Goal: Task Accomplishment & Management: Complete application form

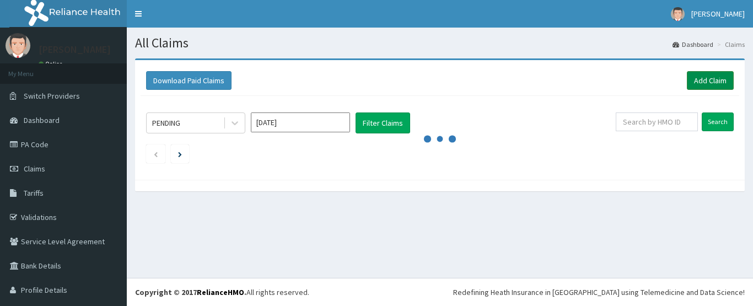
click at [697, 83] on link "Add Claim" at bounding box center [710, 80] width 47 height 19
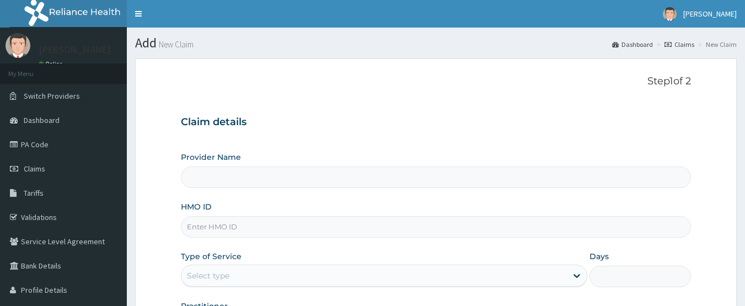
click at [240, 227] on input "HMO ID" at bounding box center [436, 226] width 510 height 21
type input "POTISKUM MEDICAL CENTRE"
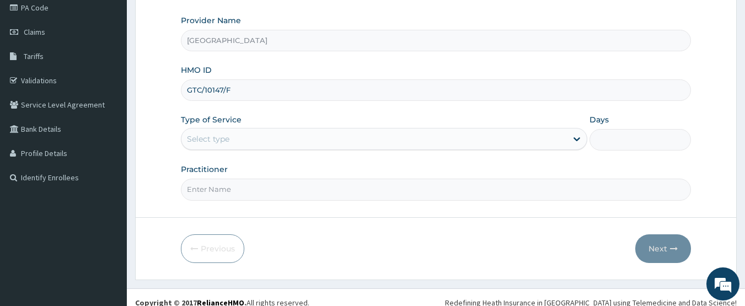
scroll to position [144, 0]
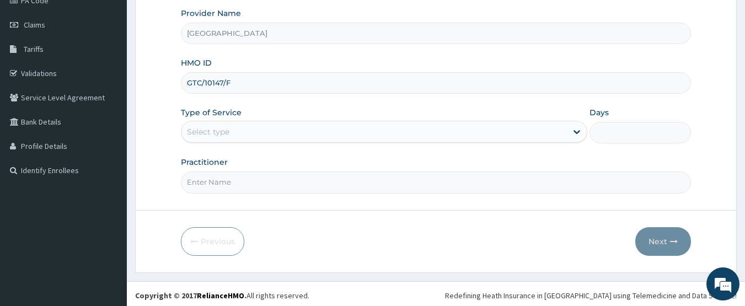
type input "GTC/10147/F"
click at [399, 139] on div "Select type" at bounding box center [373, 132] width 385 height 18
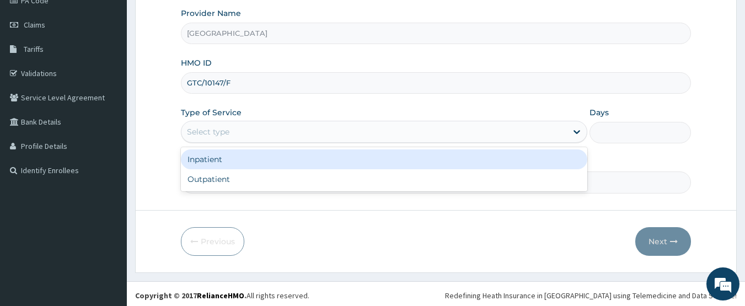
scroll to position [0, 0]
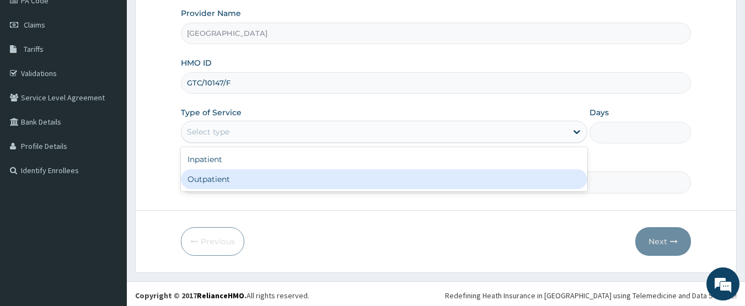
click at [284, 186] on div "Outpatient" at bounding box center [384, 179] width 406 height 20
type input "1"
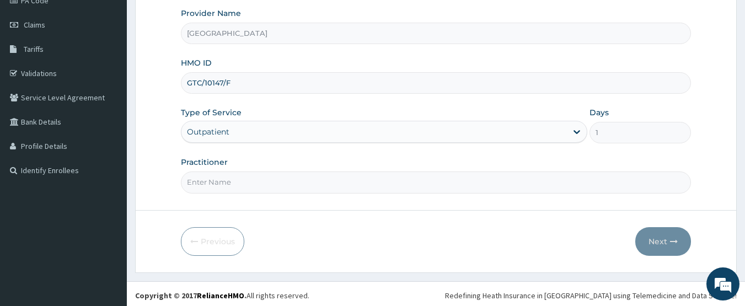
click at [255, 186] on input "Practitioner" at bounding box center [436, 181] width 510 height 21
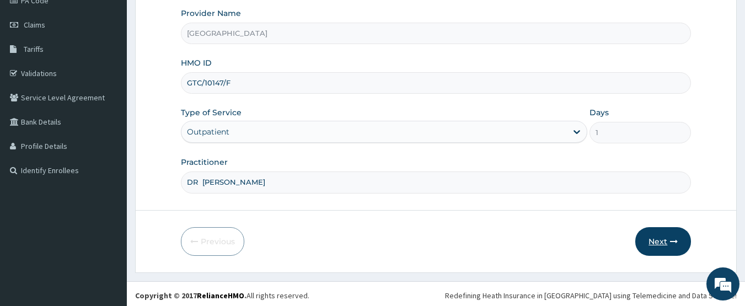
type input "DR ELISHA YUNANA"
click at [655, 241] on button "Next" at bounding box center [663, 241] width 56 height 29
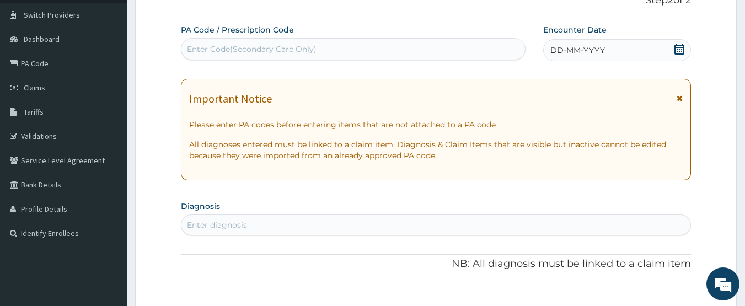
scroll to position [79, 0]
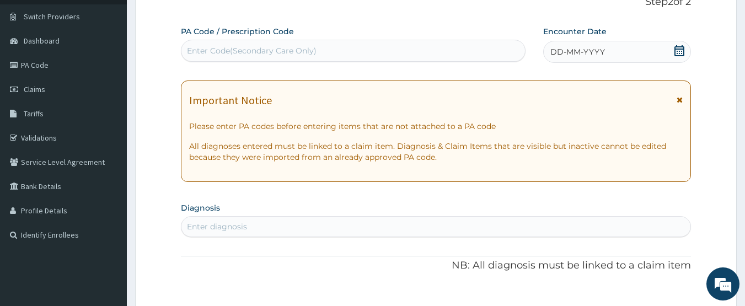
click at [676, 54] on icon at bounding box center [679, 50] width 11 height 11
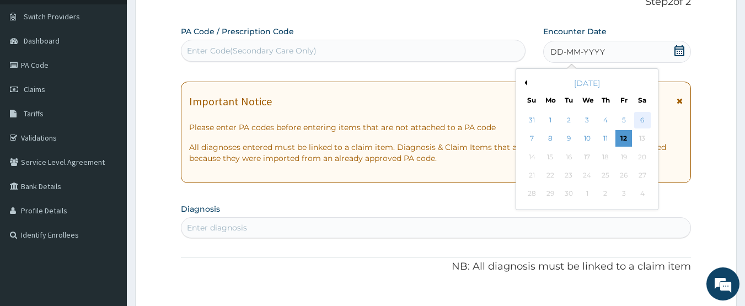
click at [639, 119] on div "6" at bounding box center [642, 120] width 17 height 17
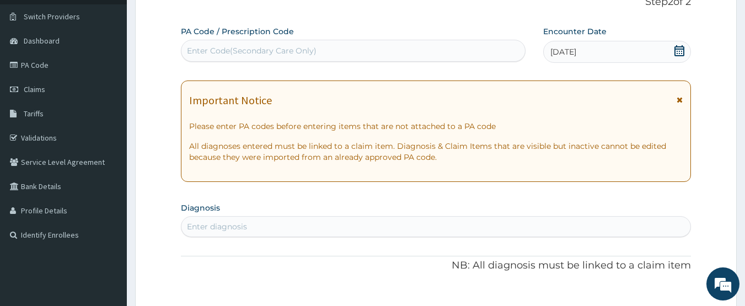
click at [498, 224] on div "Enter diagnosis" at bounding box center [435, 227] width 509 height 18
type input "J"
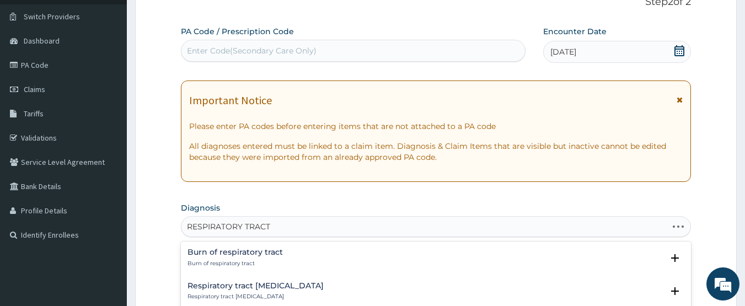
type input "RESPIRATORY TRACT"
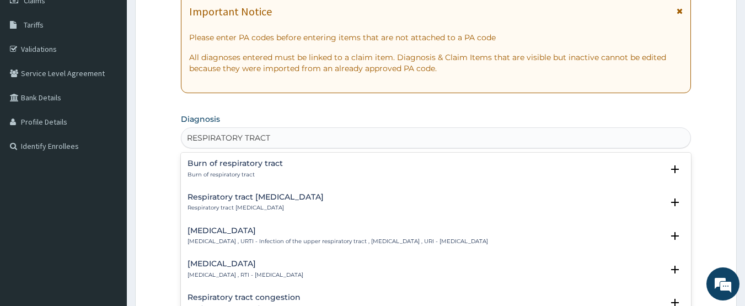
scroll to position [170, 0]
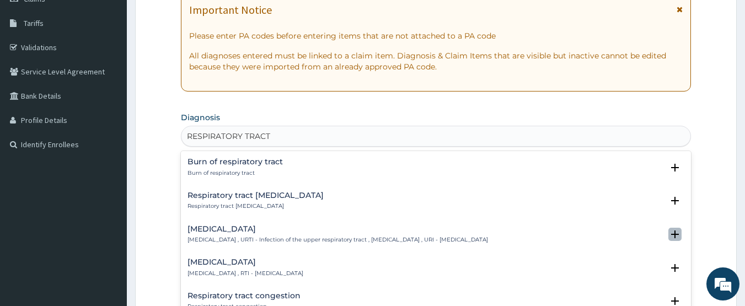
click at [671, 234] on icon "open select status" at bounding box center [675, 234] width 8 height 8
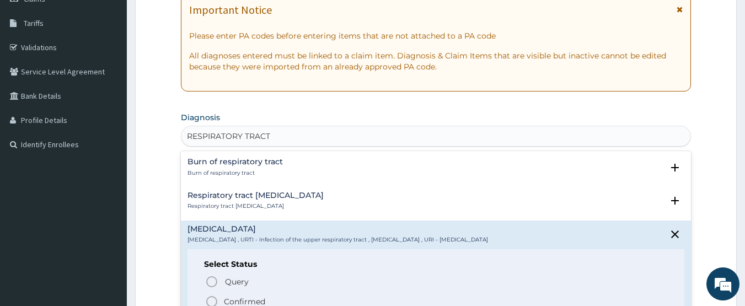
click at [205, 299] on icon "status option filled" at bounding box center [211, 301] width 13 height 13
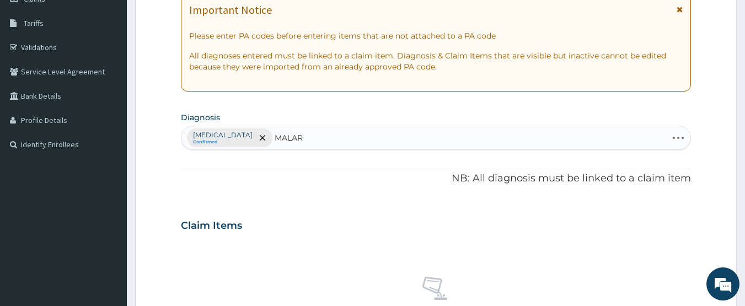
type input "MALARI"
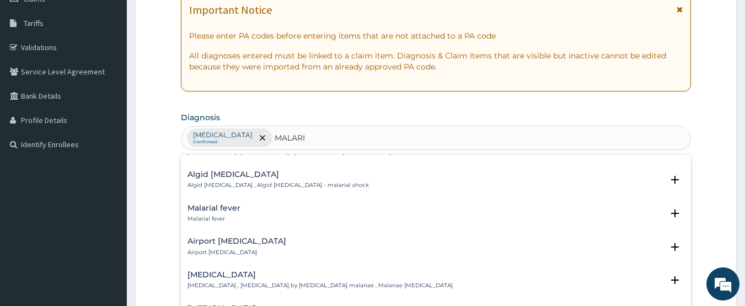
scroll to position [157, 0]
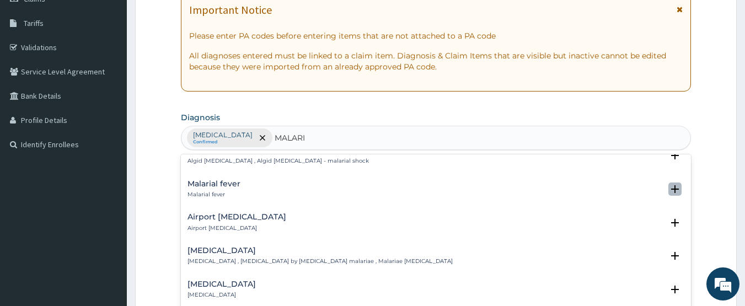
click at [671, 185] on icon "open select status" at bounding box center [675, 189] width 8 height 8
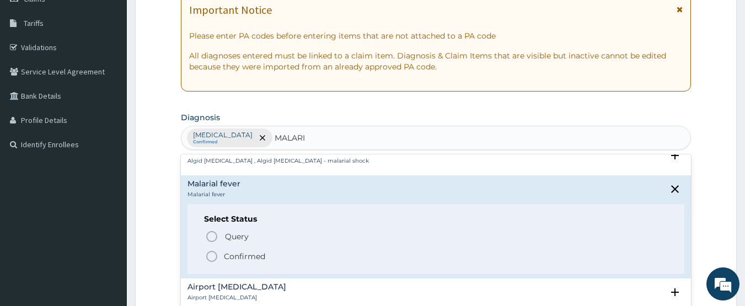
click at [208, 251] on icon "status option filled" at bounding box center [211, 256] width 13 height 13
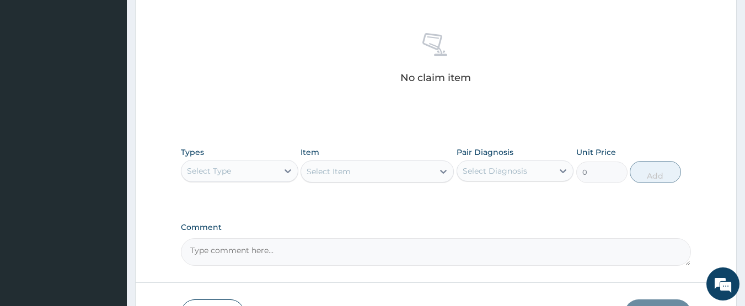
scroll to position [416, 0]
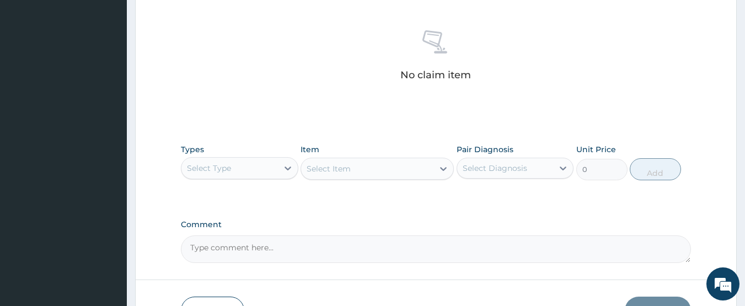
click at [235, 174] on div "Select Type" at bounding box center [229, 168] width 96 height 18
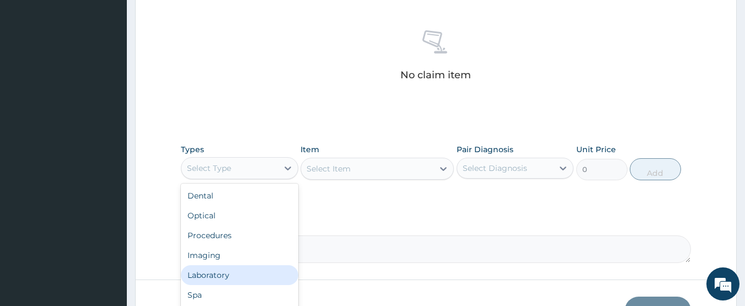
click at [211, 278] on div "Laboratory" at bounding box center [239, 275] width 117 height 20
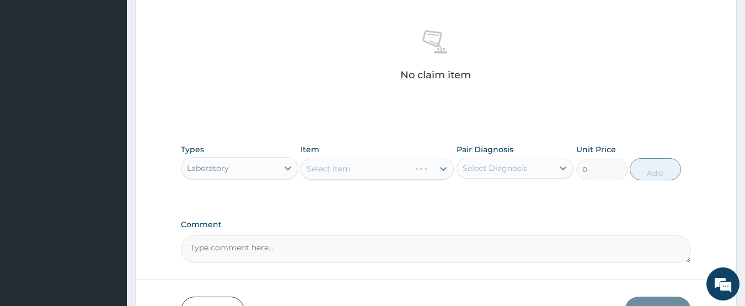
click at [325, 165] on div "Select Item" at bounding box center [376, 169] width 153 height 22
click at [325, 165] on div "Select Item" at bounding box center [328, 168] width 44 height 11
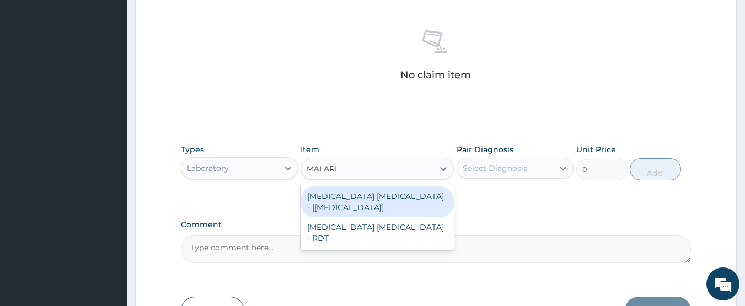
type input "MALARIA"
click at [352, 201] on div "[MEDICAL_DATA] [MEDICAL_DATA] - [[MEDICAL_DATA]]" at bounding box center [376, 201] width 153 height 31
type input "1000"
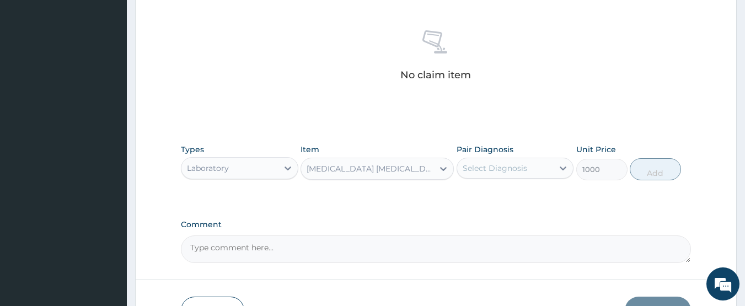
click at [512, 168] on div "Select Diagnosis" at bounding box center [494, 168] width 64 height 11
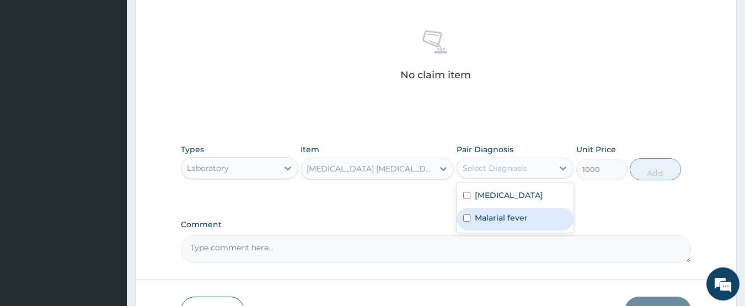
click at [486, 223] on label "Malarial fever" at bounding box center [501, 217] width 53 height 11
checkbox input "true"
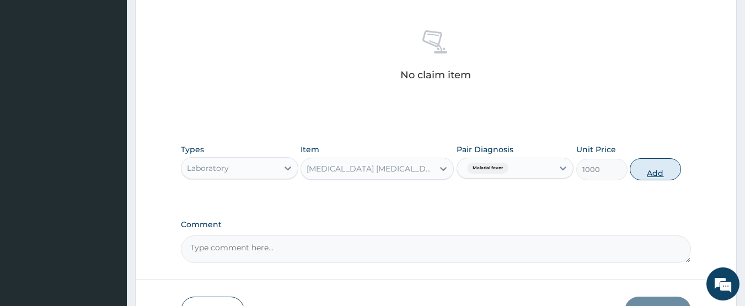
click at [649, 173] on button "Add" at bounding box center [655, 169] width 51 height 22
type input "0"
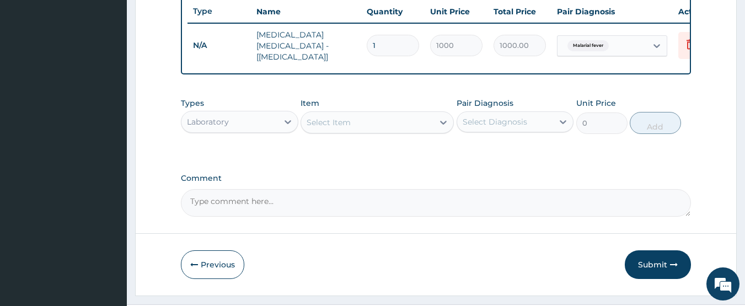
click at [259, 121] on div "Laboratory" at bounding box center [229, 122] width 96 height 18
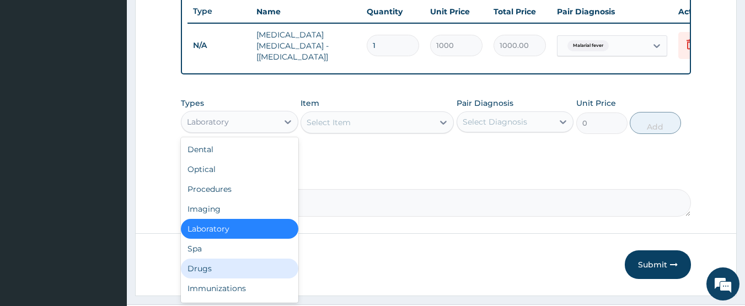
click at [202, 268] on div "Drugs" at bounding box center [239, 269] width 117 height 20
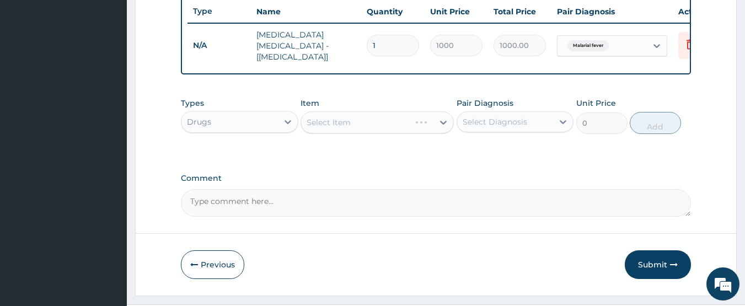
click at [336, 124] on div "Select Item" at bounding box center [376, 122] width 153 height 22
click at [383, 125] on div "Select Item" at bounding box center [367, 123] width 132 height 18
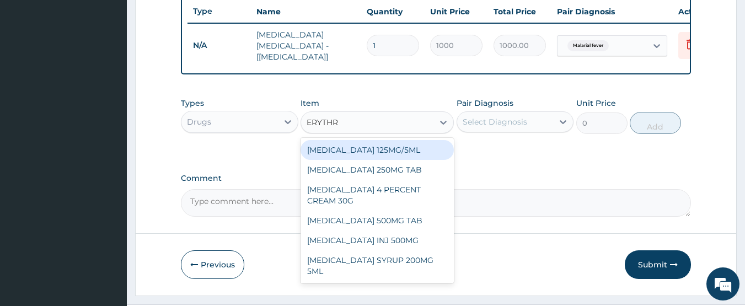
type input "ERYTHRO"
click at [390, 155] on div "[MEDICAL_DATA] 125MG/5ML" at bounding box center [376, 150] width 153 height 20
type input "900"
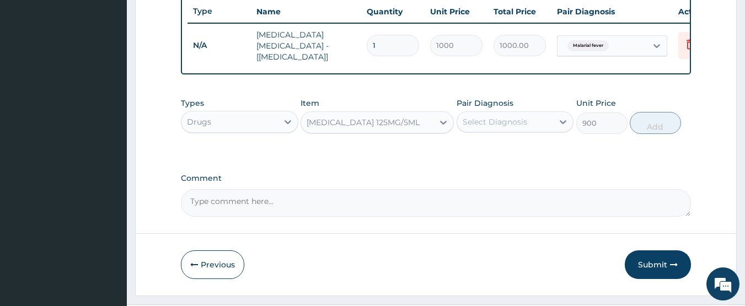
click at [482, 125] on div "Select Diagnosis" at bounding box center [494, 121] width 64 height 11
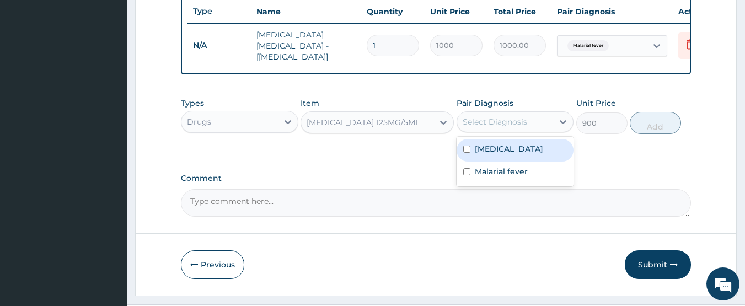
click at [494, 154] on label "[MEDICAL_DATA]" at bounding box center [509, 148] width 68 height 11
checkbox input "true"
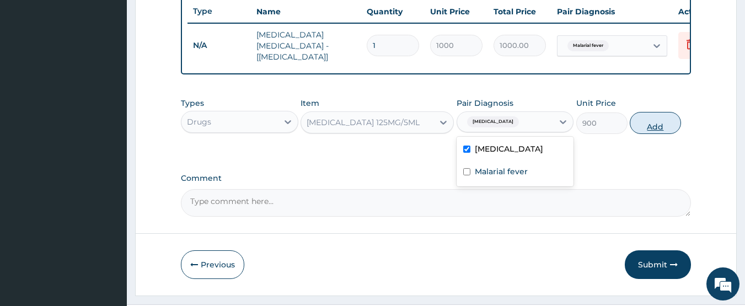
click at [642, 128] on button "Add" at bounding box center [655, 123] width 51 height 22
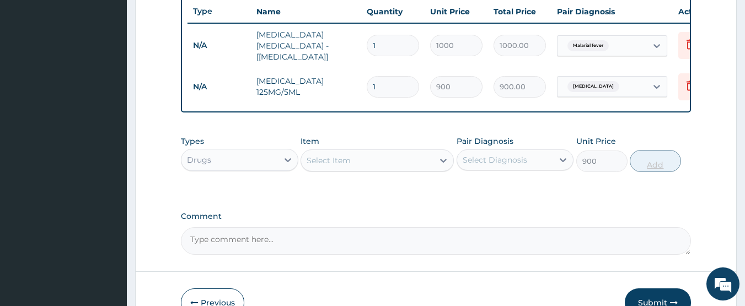
type input "0"
click at [331, 163] on div "Select Item" at bounding box center [328, 160] width 44 height 11
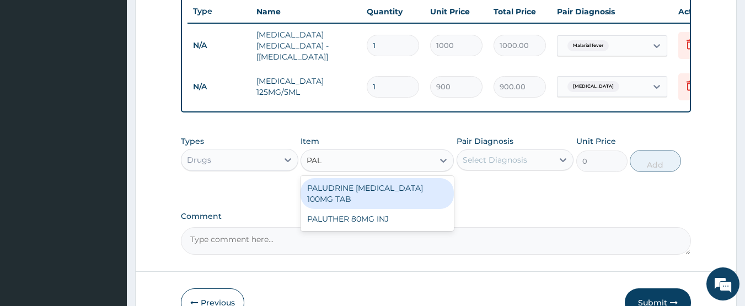
type input "PALU"
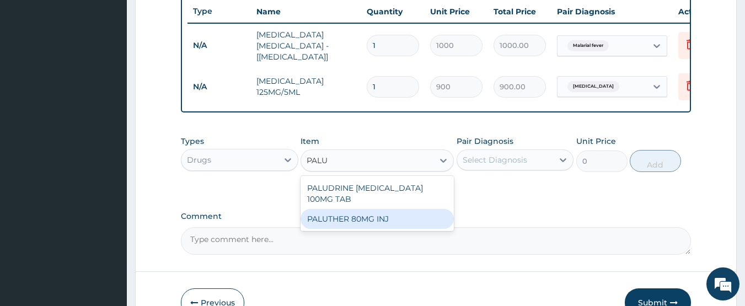
click at [341, 223] on div "PALUTHER 80MG INJ" at bounding box center [376, 219] width 153 height 20
type input "850"
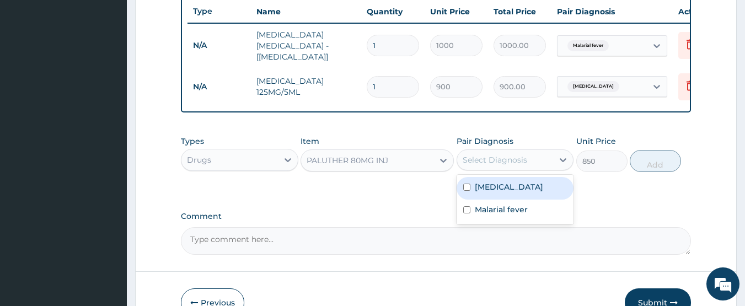
click at [482, 163] on div "Select Diagnosis" at bounding box center [494, 159] width 64 height 11
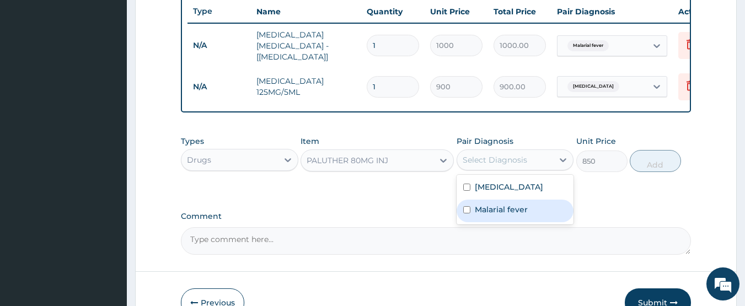
click at [482, 215] on label "Malarial fever" at bounding box center [501, 209] width 53 height 11
checkbox input "true"
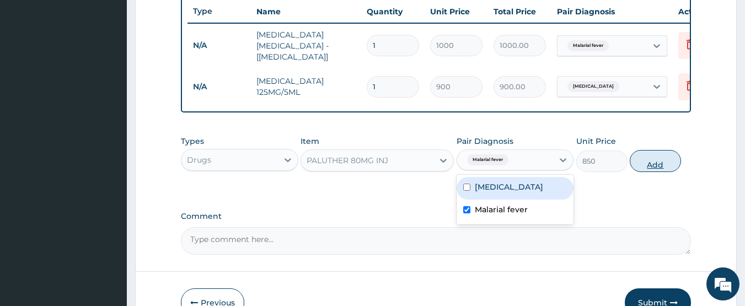
click at [644, 163] on button "Add" at bounding box center [655, 161] width 51 height 22
type input "0"
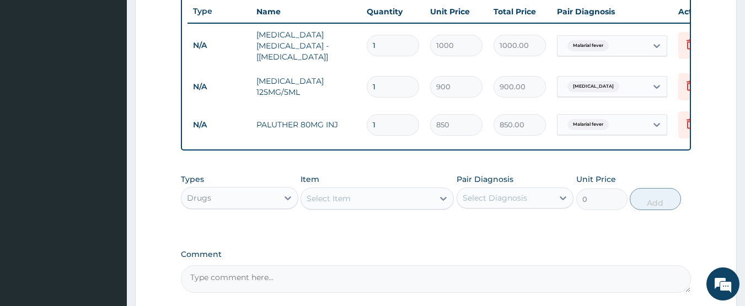
type input "0.00"
type input "3"
type input "2550.00"
type input "3"
click at [333, 204] on div "Select Item" at bounding box center [328, 198] width 44 height 11
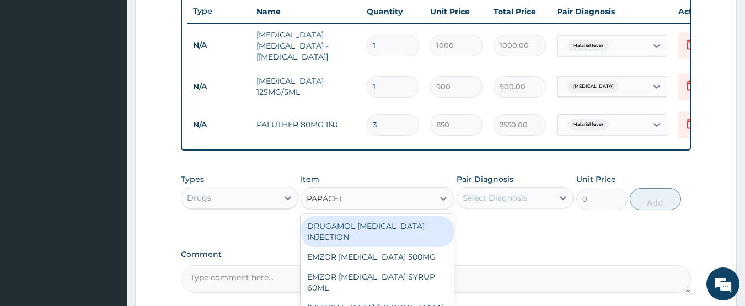
type input "PARACETA"
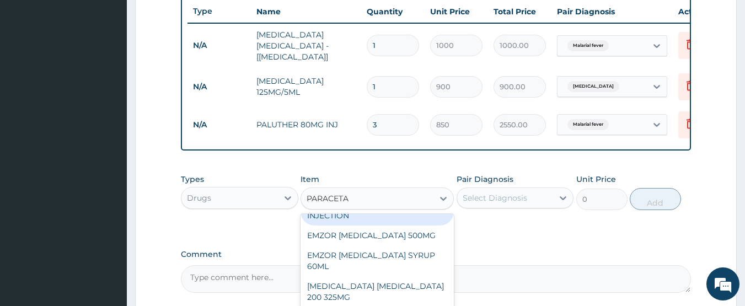
scroll to position [23, 0]
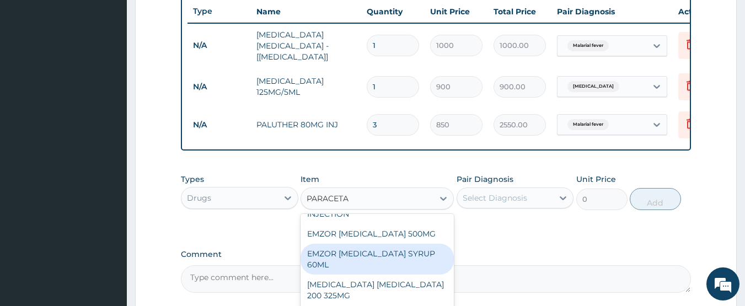
click at [361, 259] on div "EMZOR [MEDICAL_DATA] SYRUP 60ML" at bounding box center [376, 259] width 153 height 31
type input "1500"
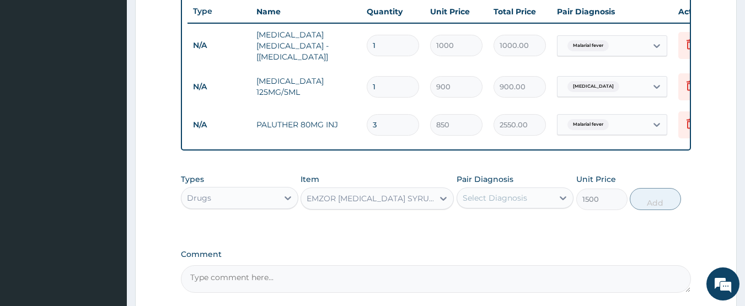
click at [480, 200] on div "Select Diagnosis" at bounding box center [494, 197] width 64 height 11
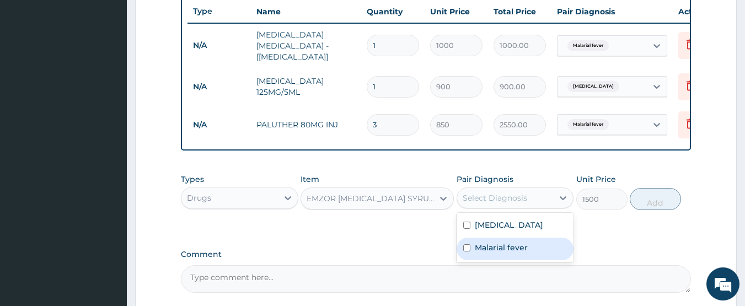
click at [474, 254] on div "Malarial fever" at bounding box center [514, 249] width 117 height 23
checkbox input "true"
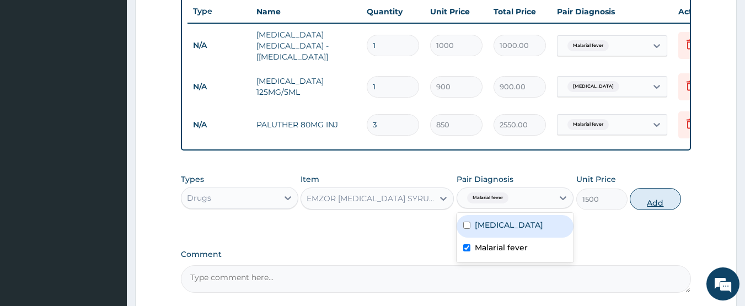
click at [641, 200] on button "Add" at bounding box center [655, 199] width 51 height 22
type input "0"
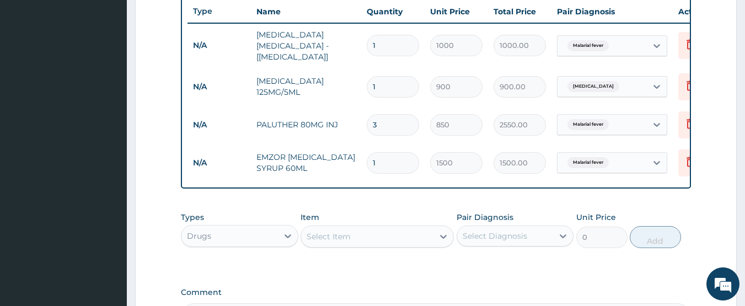
click at [335, 245] on div "Select Item" at bounding box center [367, 237] width 132 height 18
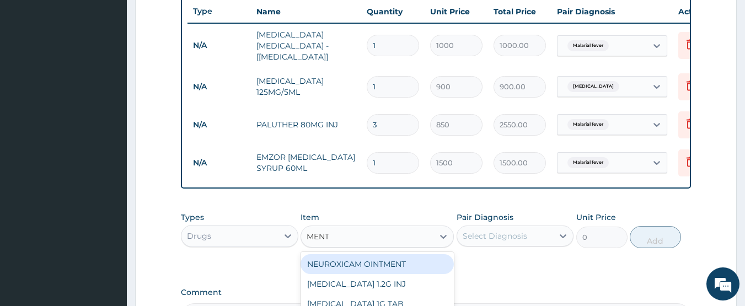
type input "[PERSON_NAME]"
click at [341, 264] on div "MENTHODEX COUGH SYRUP" at bounding box center [376, 264] width 153 height 20
type input "1450"
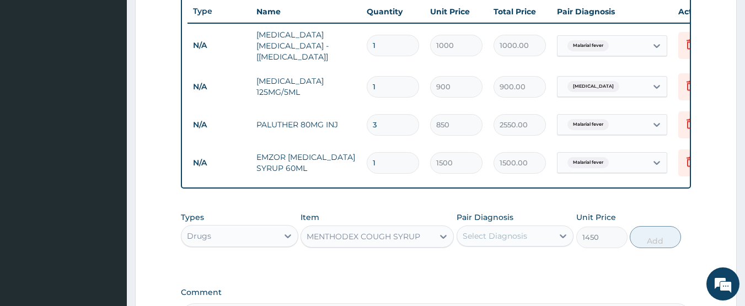
click at [528, 244] on div "Select Diagnosis" at bounding box center [505, 236] width 96 height 18
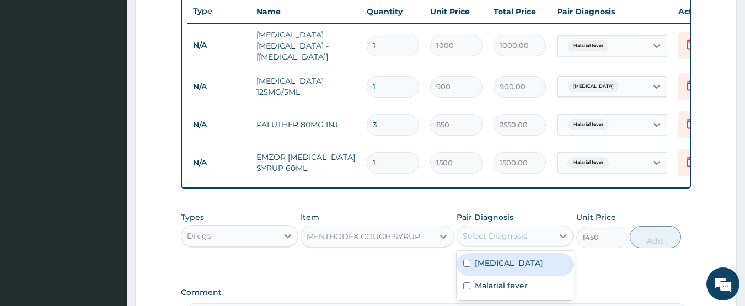
click at [493, 266] on label "[MEDICAL_DATA]" at bounding box center [509, 262] width 68 height 11
checkbox input "true"
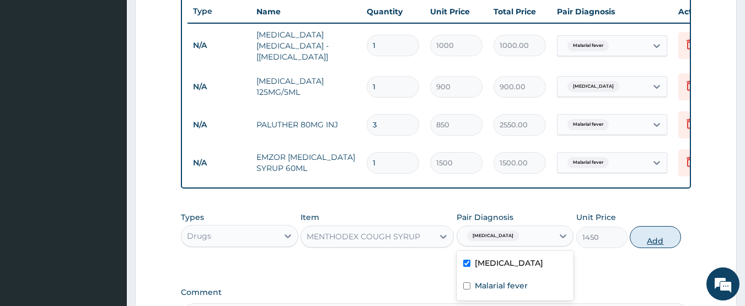
click at [642, 233] on button "Add" at bounding box center [655, 237] width 51 height 22
type input "0"
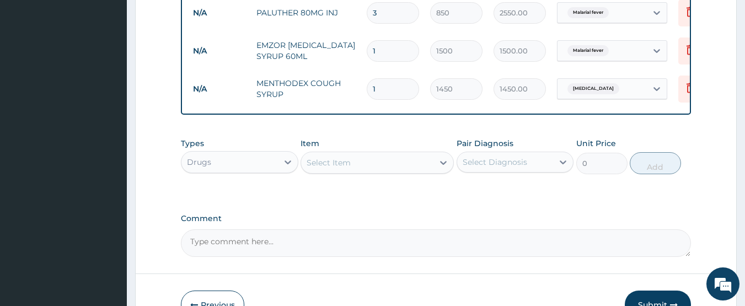
scroll to position [536, 0]
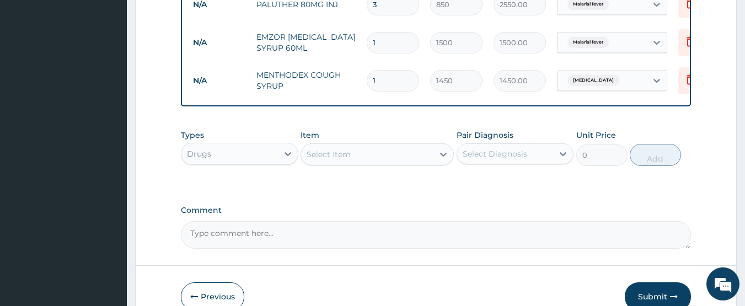
click at [238, 157] on div "Drugs" at bounding box center [229, 154] width 96 height 18
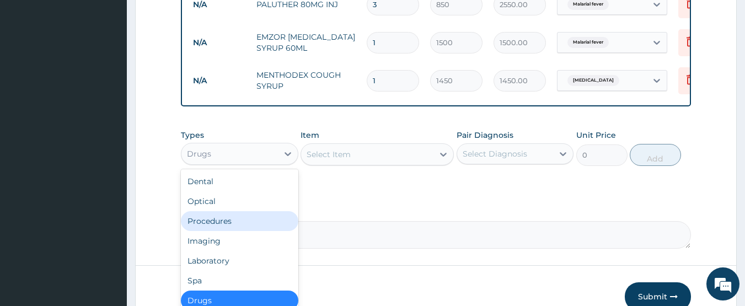
click at [214, 228] on div "Procedures" at bounding box center [239, 221] width 117 height 20
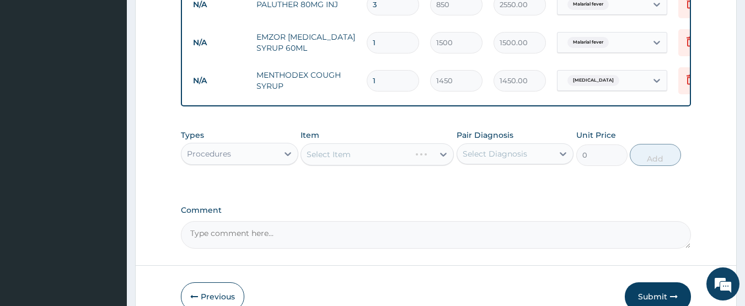
click at [339, 157] on div "Select Item" at bounding box center [376, 154] width 153 height 22
click at [339, 157] on div "Select Item" at bounding box center [328, 154] width 44 height 11
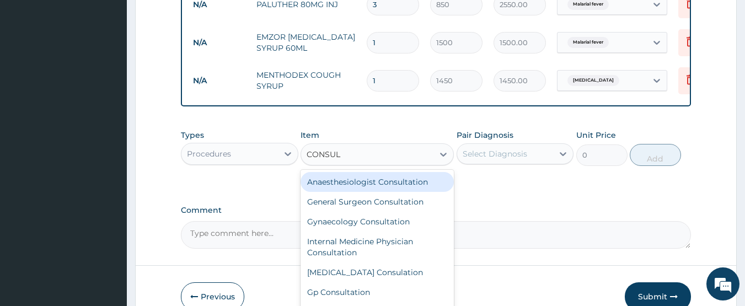
type input "CONSULT"
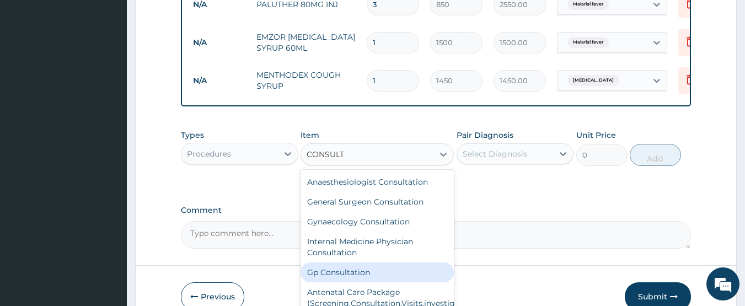
click at [338, 270] on div "Gp Consultation" at bounding box center [376, 272] width 153 height 20
type input "2000"
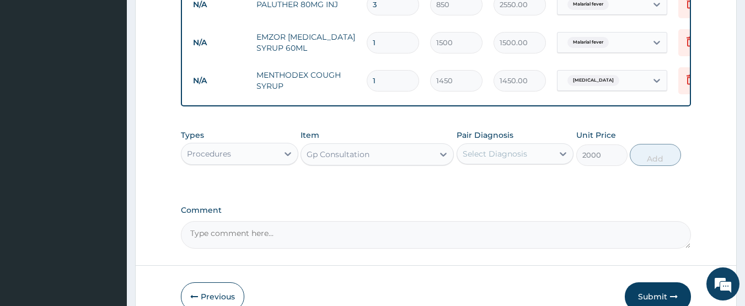
click at [498, 152] on div "Select Diagnosis" at bounding box center [494, 153] width 64 height 11
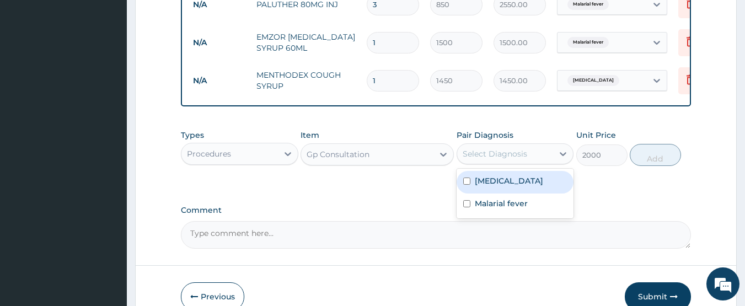
click at [488, 186] on label "[MEDICAL_DATA]" at bounding box center [509, 180] width 68 height 11
checkbox input "true"
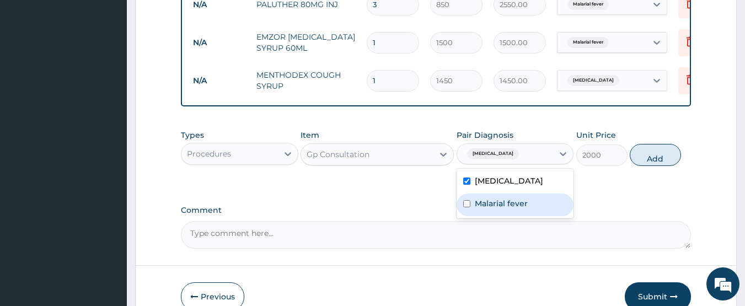
click at [475, 209] on label "Malarial fever" at bounding box center [501, 203] width 53 height 11
checkbox input "true"
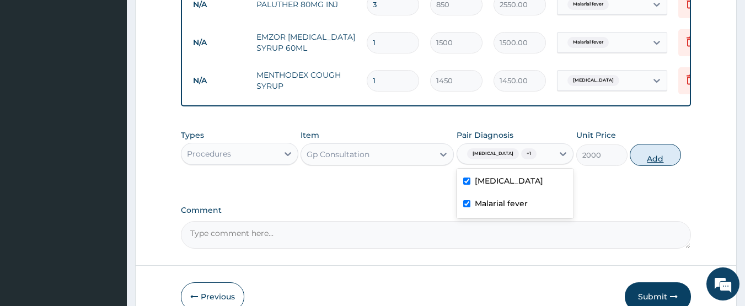
click at [652, 165] on button "Add" at bounding box center [655, 155] width 51 height 22
type input "0"
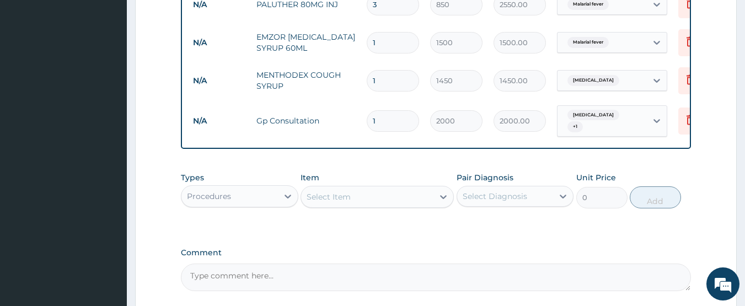
scroll to position [639, 0]
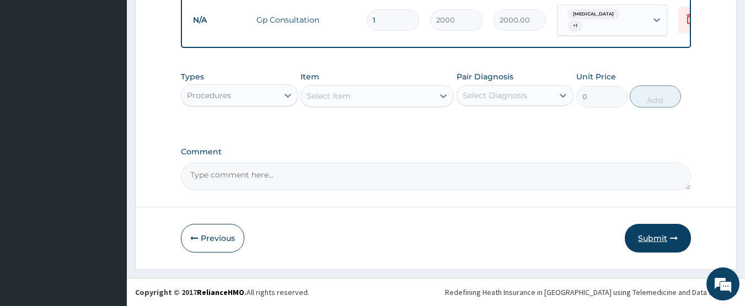
click at [652, 233] on button "Submit" at bounding box center [658, 238] width 66 height 29
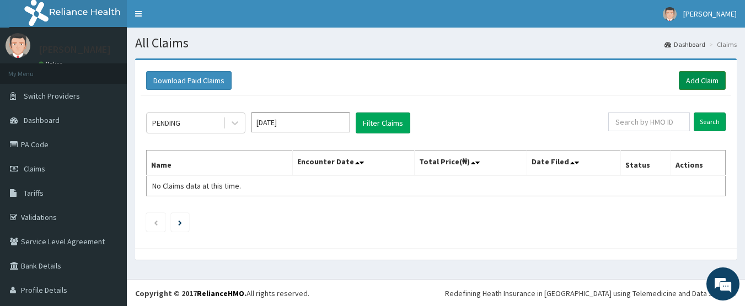
click at [686, 76] on link "Add Claim" at bounding box center [702, 80] width 47 height 19
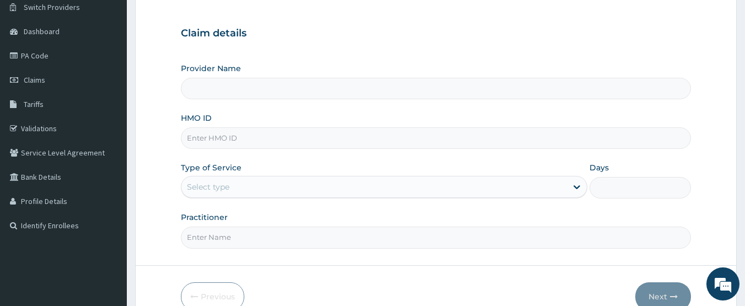
click at [227, 137] on input "HMO ID" at bounding box center [436, 137] width 510 height 21
type input "G"
type input "[GEOGRAPHIC_DATA]"
type input "GTC/10147/B"
click at [240, 189] on div "Select type" at bounding box center [373, 187] width 385 height 18
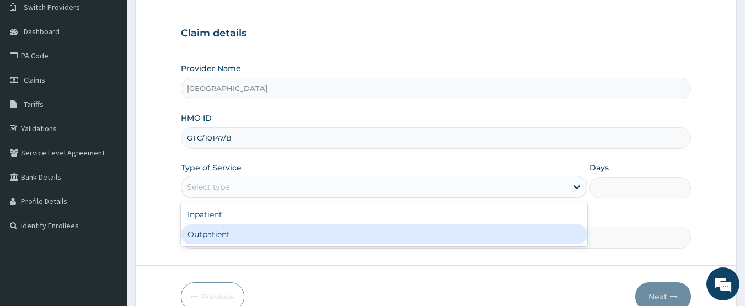
click at [209, 239] on div "Outpatient" at bounding box center [384, 234] width 406 height 20
type input "1"
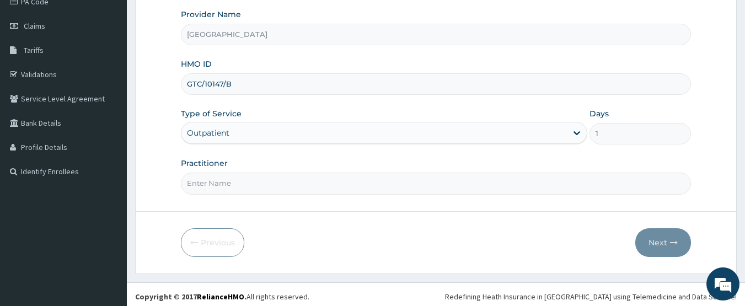
scroll to position [147, 0]
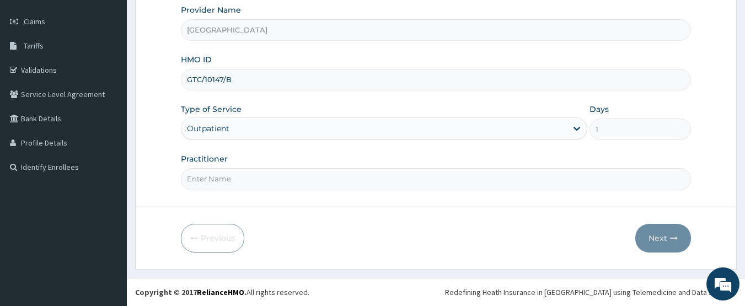
click at [357, 176] on input "Practitioner" at bounding box center [436, 178] width 510 height 21
type input "DR [PERSON_NAME]"
click at [646, 233] on button "Next" at bounding box center [663, 238] width 56 height 29
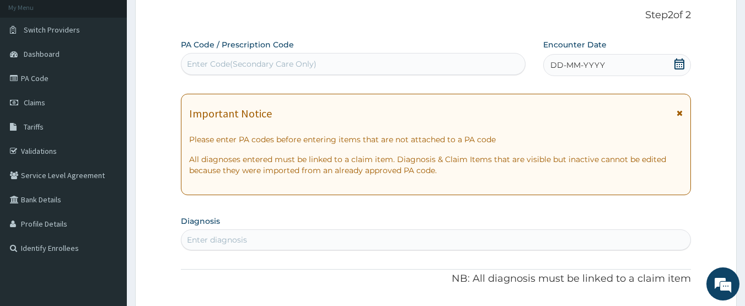
scroll to position [64, 0]
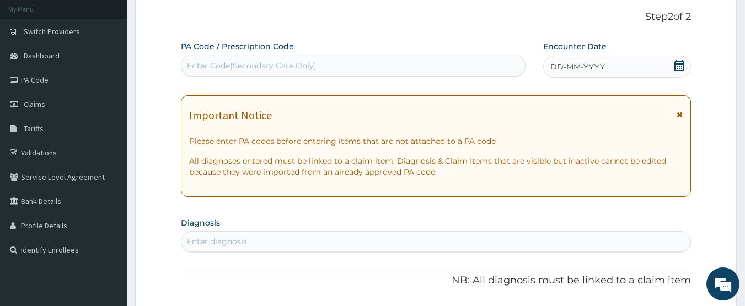
click at [680, 64] on icon at bounding box center [679, 65] width 11 height 11
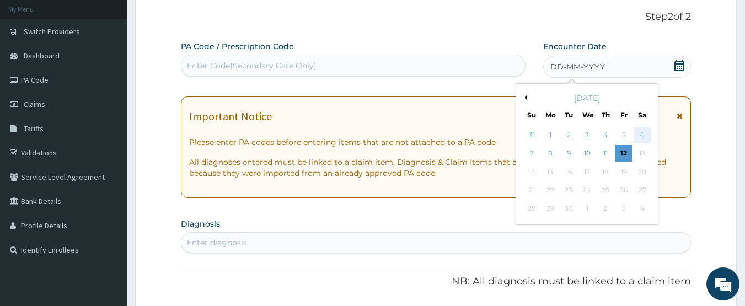
click at [644, 135] on div "6" at bounding box center [642, 135] width 17 height 17
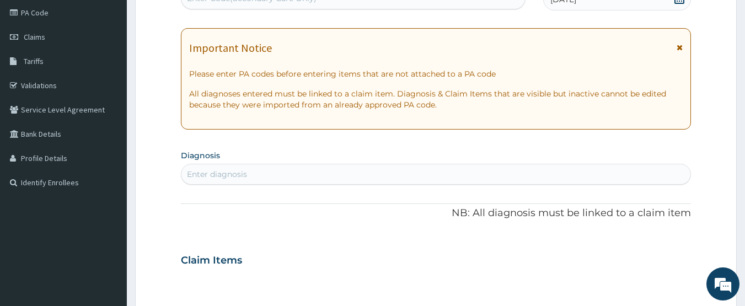
scroll to position [141, 0]
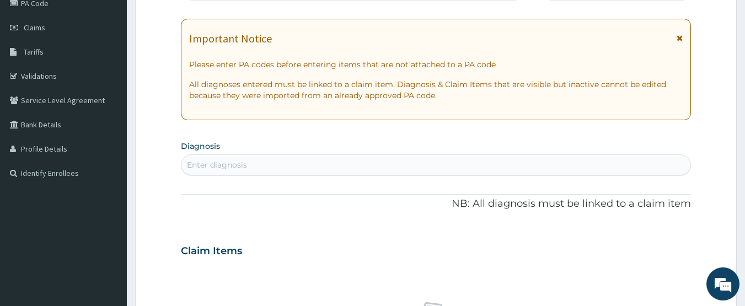
click at [464, 159] on div "Enter diagnosis" at bounding box center [435, 165] width 509 height 18
type input "RESPIRATORY TRACT"
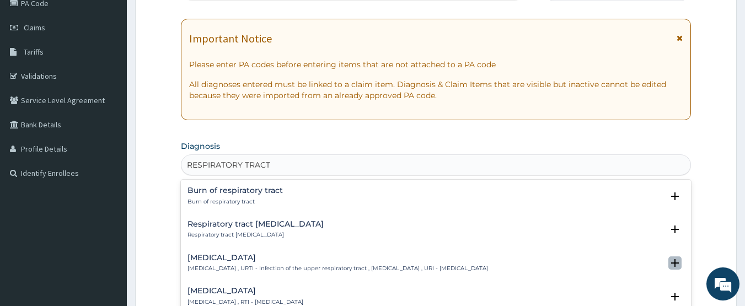
click at [671, 261] on icon "open select status" at bounding box center [675, 263] width 8 height 8
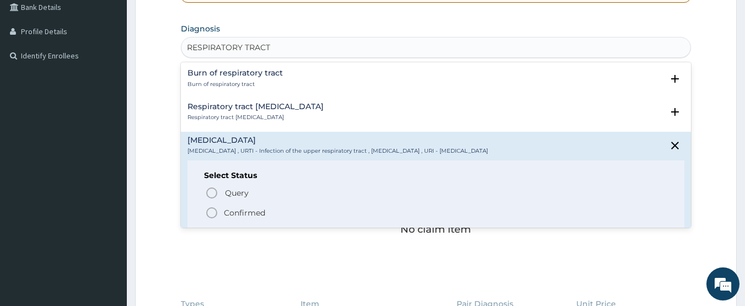
scroll to position [266, 0]
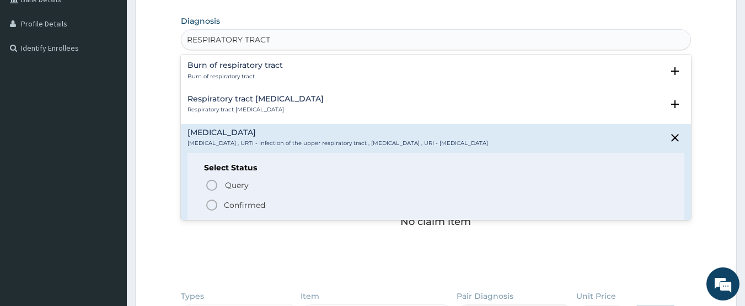
click at [212, 207] on icon "status option filled" at bounding box center [211, 204] width 13 height 13
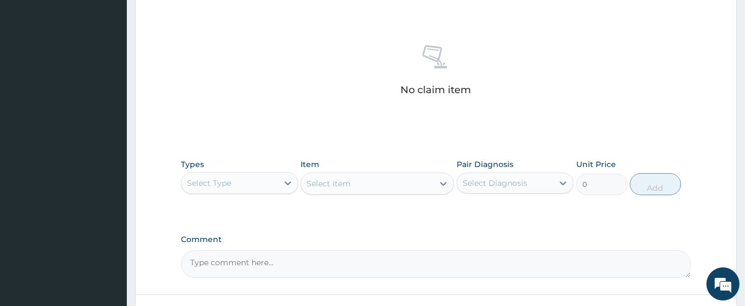
scroll to position [407, 0]
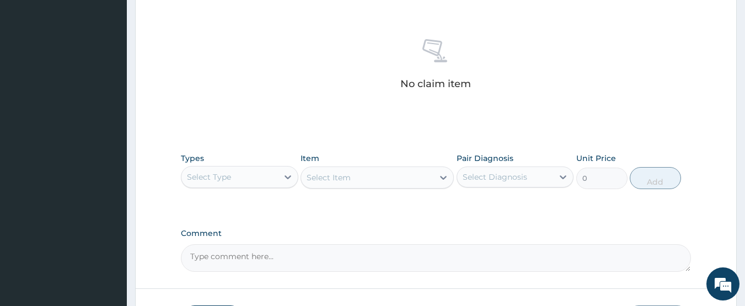
click at [253, 180] on div "Select Type" at bounding box center [229, 177] width 96 height 18
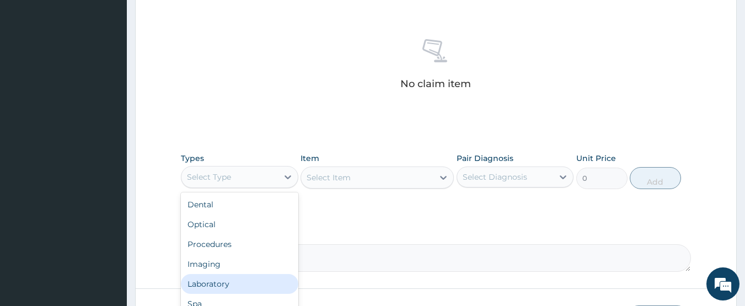
drag, startPoint x: 223, startPoint y: 270, endPoint x: 208, endPoint y: 284, distance: 19.9
click at [208, 284] on div "Dental Optical Procedures Imaging Laboratory Spa Drugs Immunizations Others Gym" at bounding box center [239, 274] width 117 height 165
click at [208, 284] on div "Laboratory" at bounding box center [239, 284] width 117 height 20
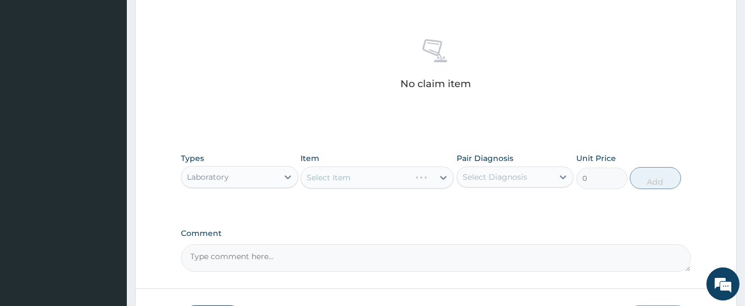
click at [349, 179] on div "Select Item" at bounding box center [376, 177] width 153 height 22
click at [349, 179] on div "Select Item" at bounding box center [328, 177] width 44 height 11
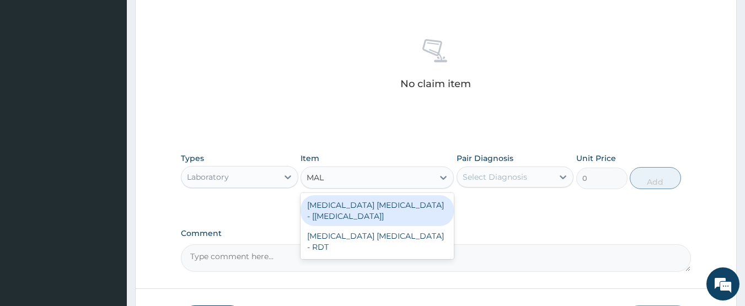
type input "MALA"
click at [339, 207] on div "[MEDICAL_DATA] [MEDICAL_DATA] - [[MEDICAL_DATA]]" at bounding box center [376, 210] width 153 height 31
type input "1000"
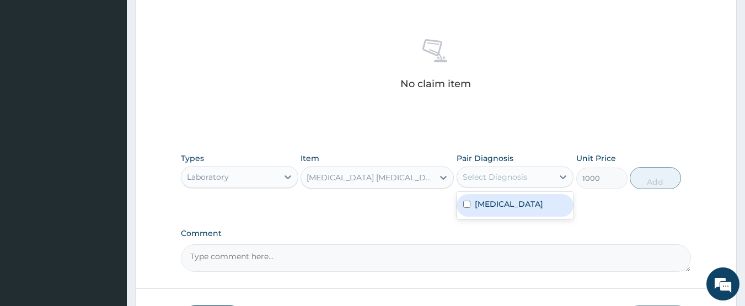
click at [514, 177] on div "Select Diagnosis" at bounding box center [494, 176] width 64 height 11
click at [494, 205] on label "Upper respiratory infection" at bounding box center [509, 203] width 68 height 11
checkbox input "true"
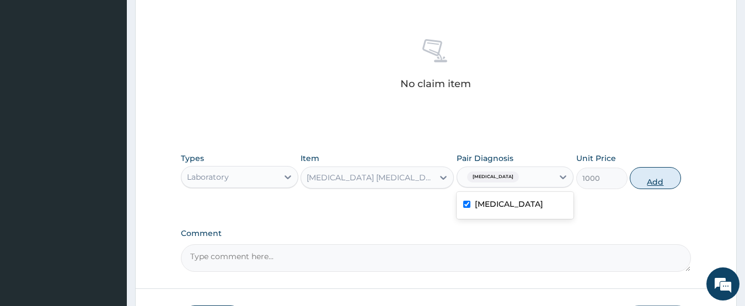
click at [649, 181] on button "Add" at bounding box center [655, 178] width 51 height 22
type input "0"
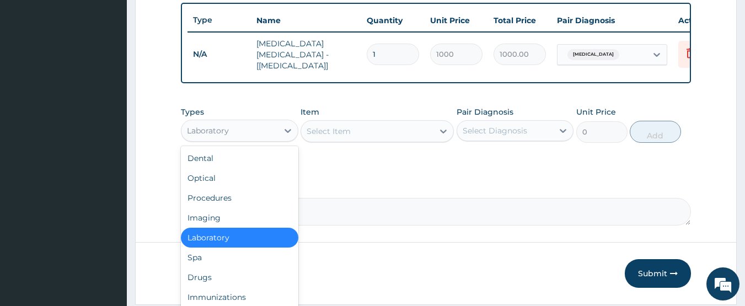
click at [250, 132] on div "Laboratory" at bounding box center [229, 131] width 96 height 18
click at [202, 282] on div "Drugs" at bounding box center [239, 277] width 117 height 20
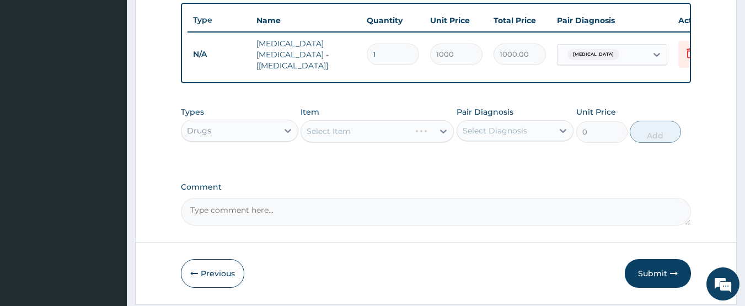
click at [350, 129] on div "Select Item" at bounding box center [376, 131] width 153 height 22
click at [346, 137] on div "Select Item" at bounding box center [376, 131] width 153 height 22
click at [347, 136] on div "Select Item" at bounding box center [376, 131] width 153 height 22
click at [347, 136] on div "Select Item" at bounding box center [328, 131] width 44 height 11
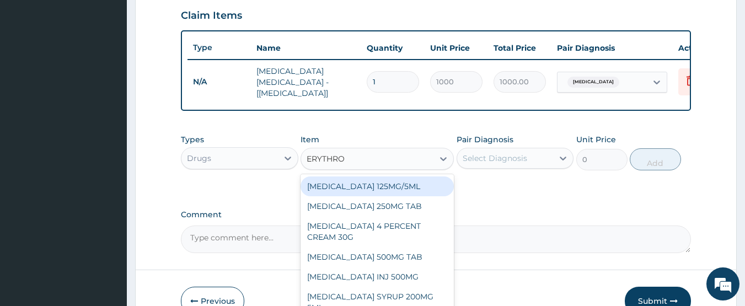
scroll to position [0, 0]
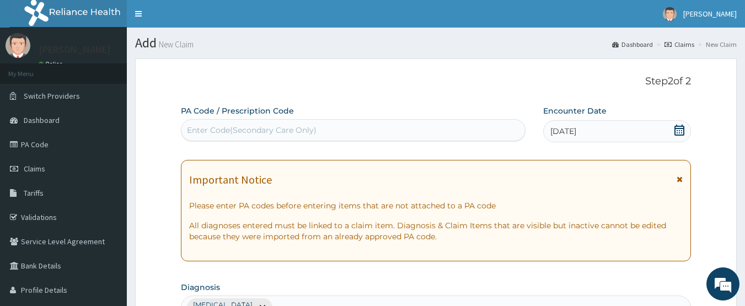
type input "ERYTHRO"
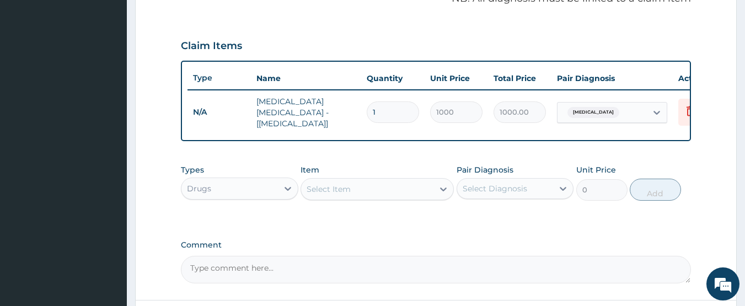
scroll to position [351, 0]
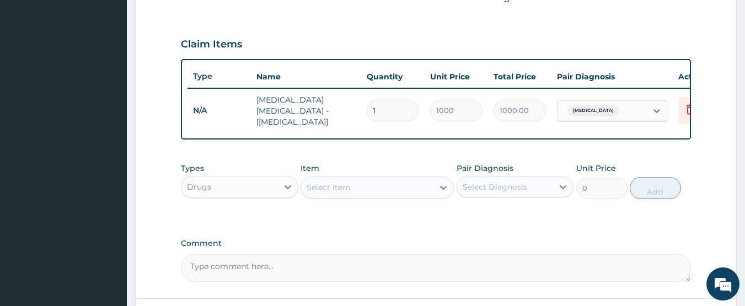
click at [335, 187] on div "Select Item" at bounding box center [328, 187] width 44 height 11
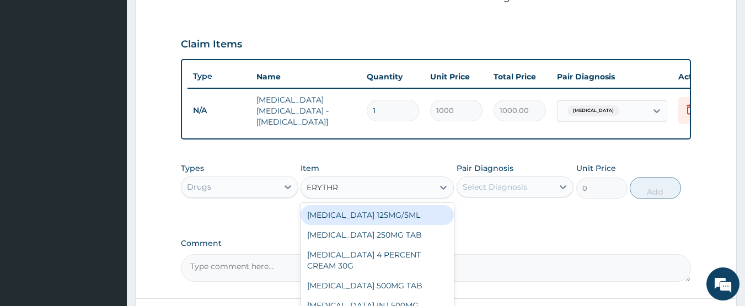
type input "ERYTHRO"
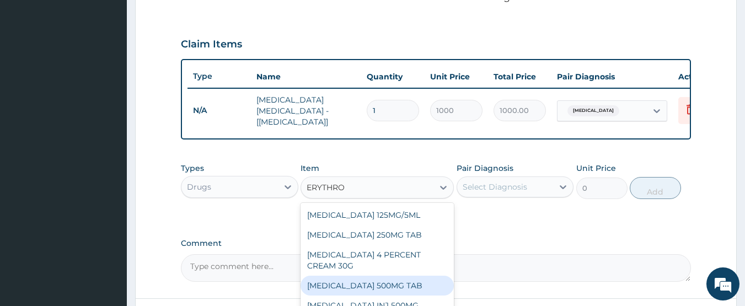
click at [341, 288] on div "ERYTHROMYCIN 500MG TAB" at bounding box center [376, 286] width 153 height 20
type input "61"
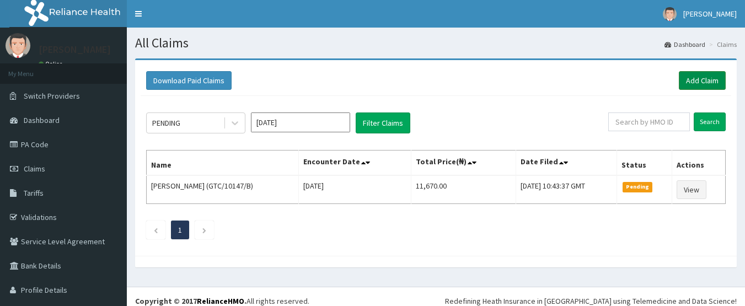
click at [684, 76] on link "Add Claim" at bounding box center [702, 80] width 47 height 19
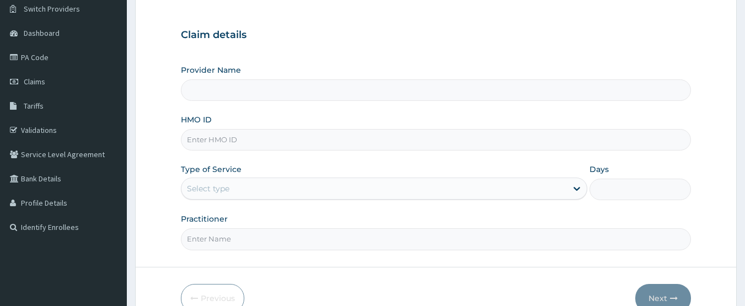
scroll to position [104, 0]
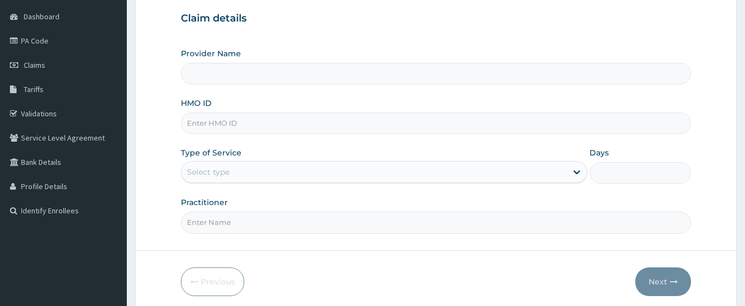
click at [282, 172] on div "Select type" at bounding box center [373, 172] width 385 height 18
click at [235, 121] on input "HMO ID" at bounding box center [436, 122] width 510 height 21
type input "GTC/10"
type input "[GEOGRAPHIC_DATA]"
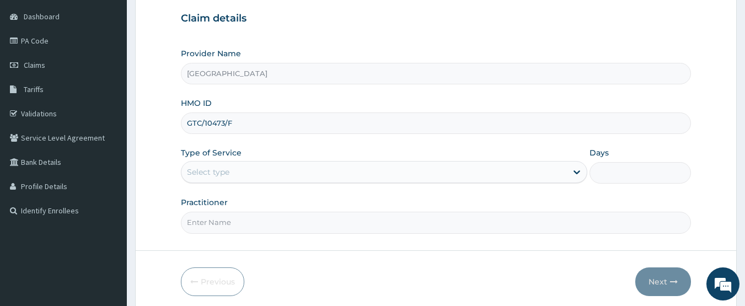
type input "GTC/10473/F"
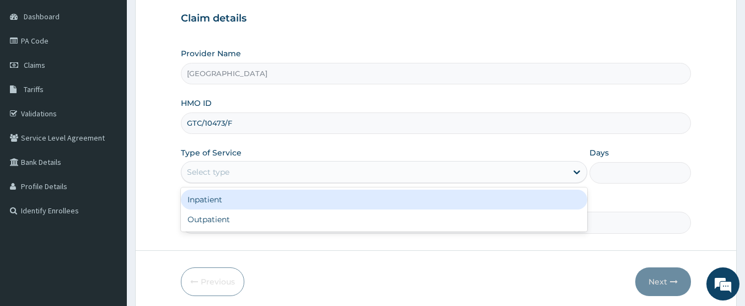
click at [332, 176] on div "Select type" at bounding box center [373, 172] width 385 height 18
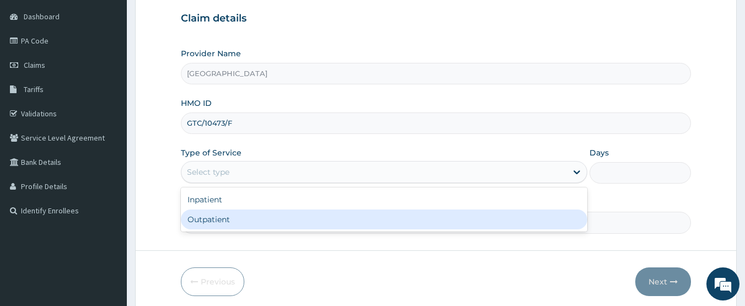
click at [219, 217] on div "Outpatient" at bounding box center [384, 219] width 406 height 20
type input "1"
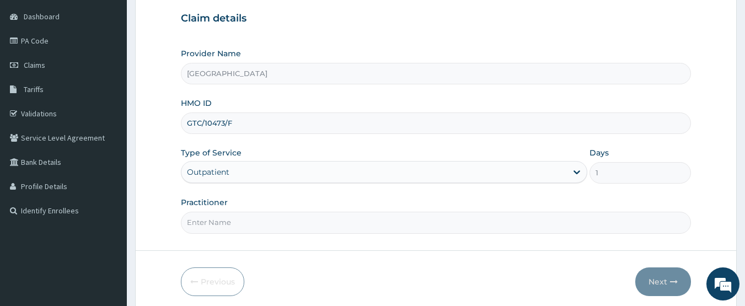
scroll to position [147, 0]
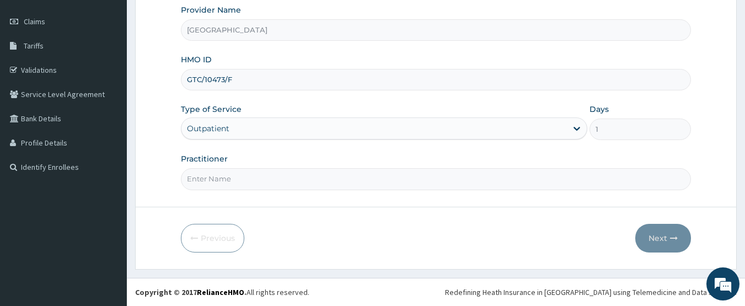
click at [402, 184] on input "Practitioner" at bounding box center [436, 178] width 510 height 21
type input "DR [PERSON_NAME]"
click at [644, 236] on button "Next" at bounding box center [663, 238] width 56 height 29
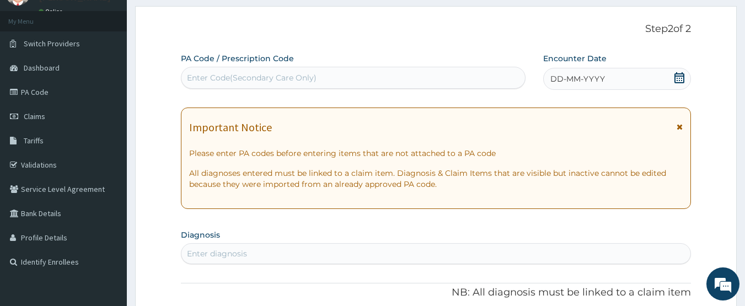
scroll to position [51, 0]
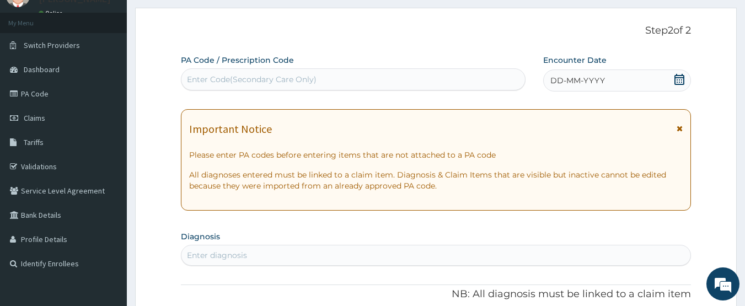
click at [679, 79] on icon at bounding box center [679, 79] width 11 height 11
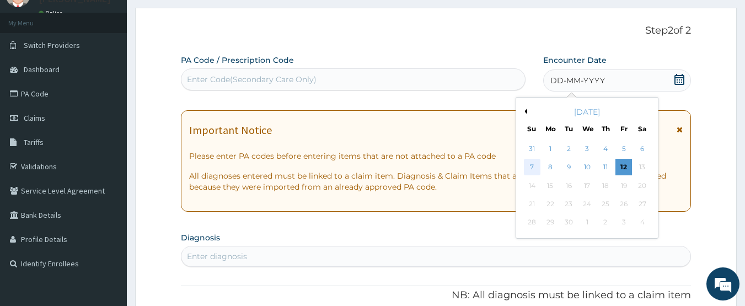
click at [531, 165] on div "7" at bounding box center [532, 167] width 17 height 17
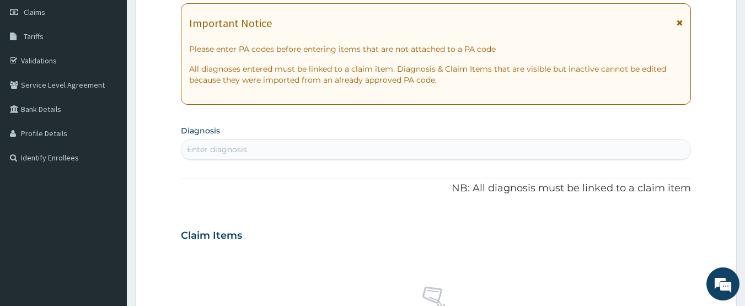
scroll to position [158, 0]
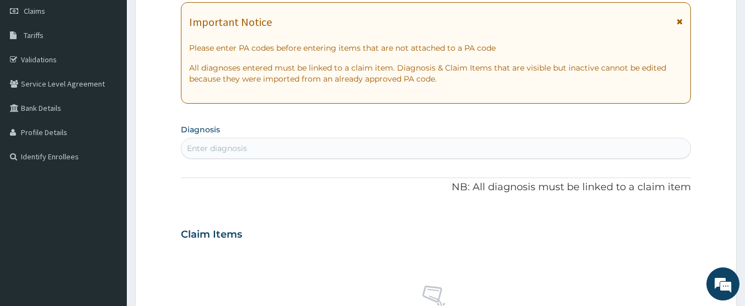
click at [508, 143] on div "Enter diagnosis" at bounding box center [435, 148] width 509 height 18
click at [417, 148] on div "Enter diagnosis" at bounding box center [435, 148] width 509 height 18
click at [397, 147] on div "Enter diagnosis" at bounding box center [435, 148] width 509 height 18
type input "MALARIA"
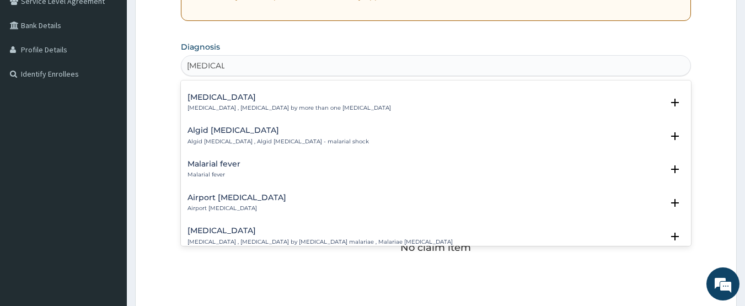
scroll to position [107, 0]
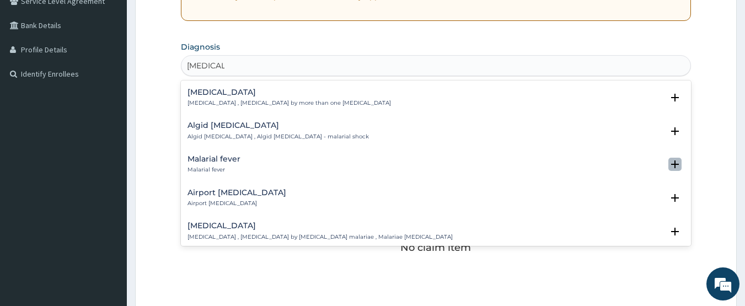
click at [671, 160] on icon "open select status" at bounding box center [675, 164] width 8 height 8
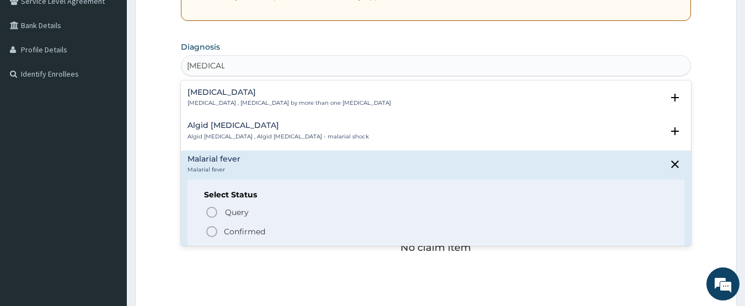
click at [213, 225] on icon "status option filled" at bounding box center [211, 231] width 13 height 13
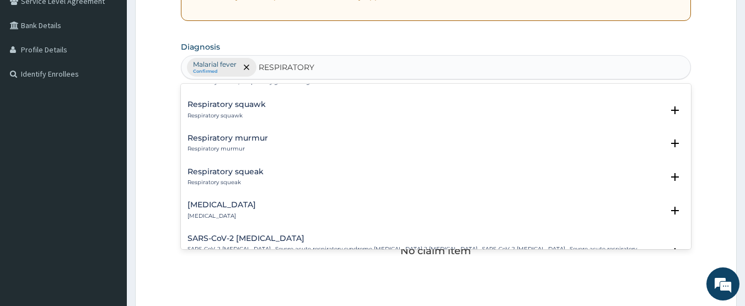
scroll to position [0, 0]
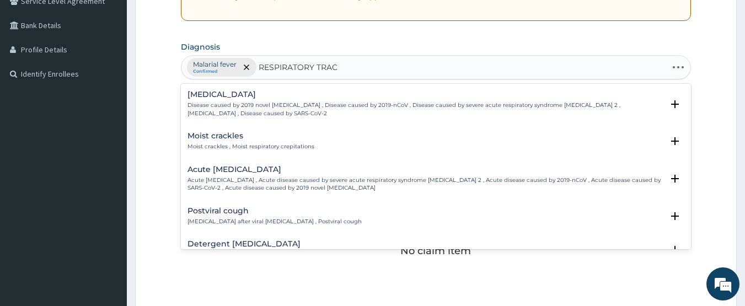
type input "RESPIRATORY TRACT"
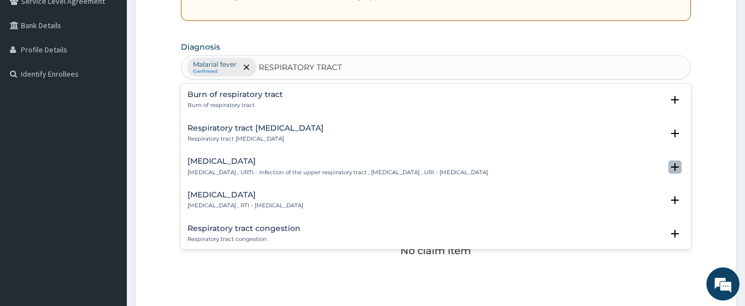
click at [671, 165] on icon "open select status" at bounding box center [675, 167] width 8 height 8
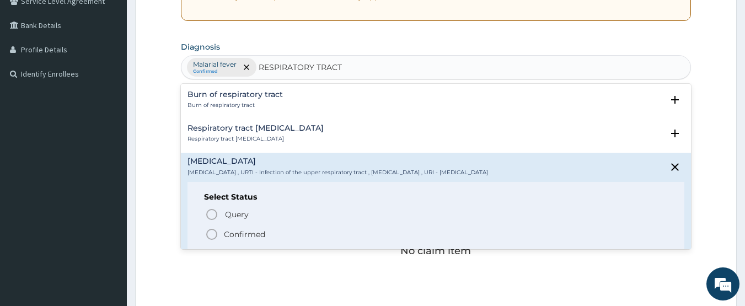
click at [210, 233] on icon "status option filled" at bounding box center [211, 234] width 13 height 13
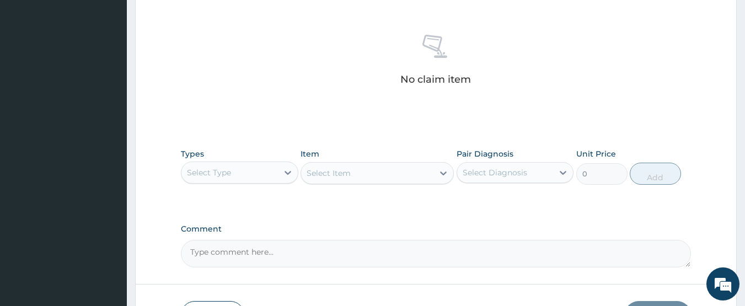
scroll to position [415, 0]
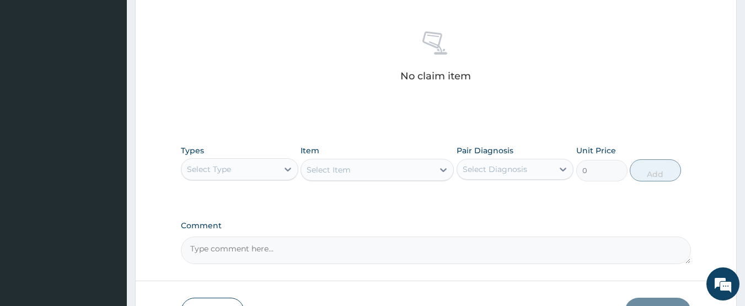
click at [265, 169] on div "Select Type" at bounding box center [229, 169] width 96 height 18
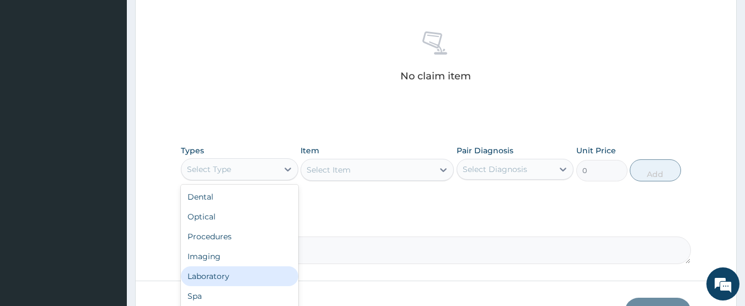
click at [204, 275] on div "Laboratory" at bounding box center [239, 276] width 117 height 20
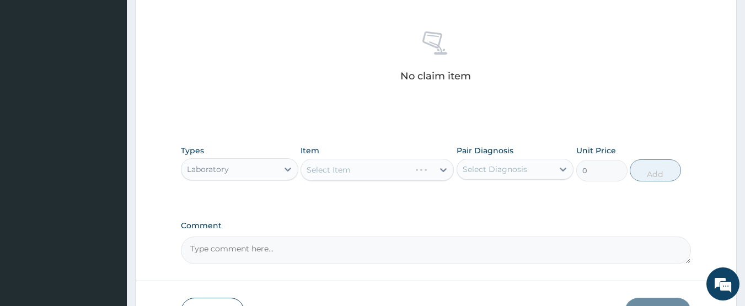
click at [351, 171] on div "Select Item" at bounding box center [376, 170] width 153 height 22
click at [351, 171] on div "Select Item" at bounding box center [367, 170] width 132 height 18
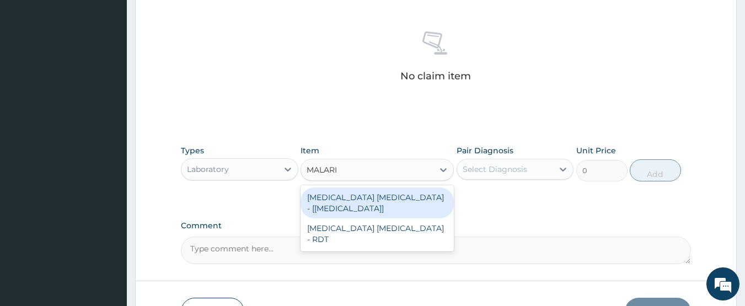
type input "MALARIA"
click at [336, 197] on div "[MEDICAL_DATA] [MEDICAL_DATA] - [[MEDICAL_DATA]]" at bounding box center [376, 202] width 153 height 31
type input "1000"
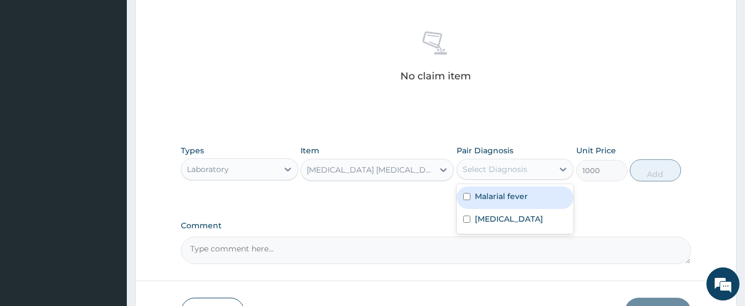
click at [498, 175] on div "Select Diagnosis" at bounding box center [505, 169] width 96 height 18
click at [474, 202] on div "Malarial fever" at bounding box center [514, 197] width 117 height 23
checkbox input "true"
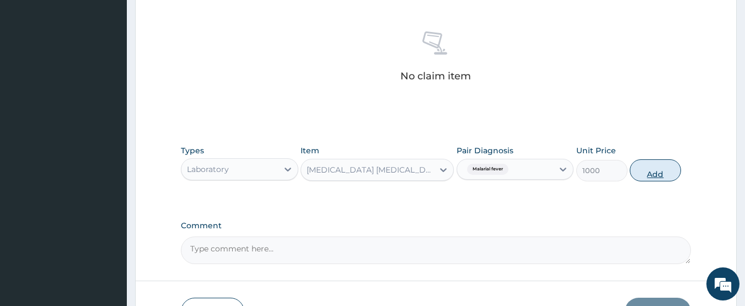
click at [644, 176] on button "Add" at bounding box center [655, 170] width 51 height 22
type input "0"
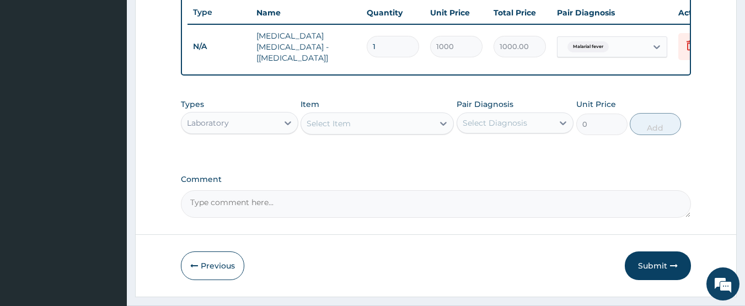
click at [254, 125] on div "Laboratory" at bounding box center [229, 123] width 96 height 18
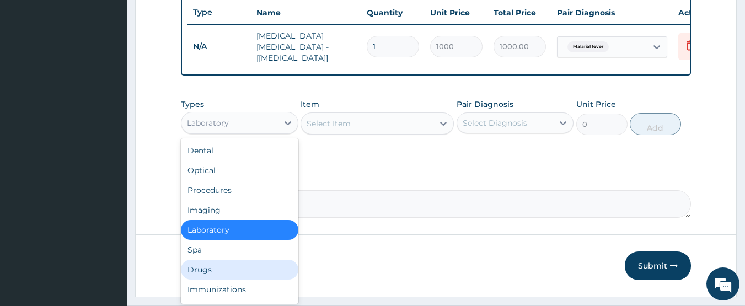
click at [205, 270] on div "Drugs" at bounding box center [239, 270] width 117 height 20
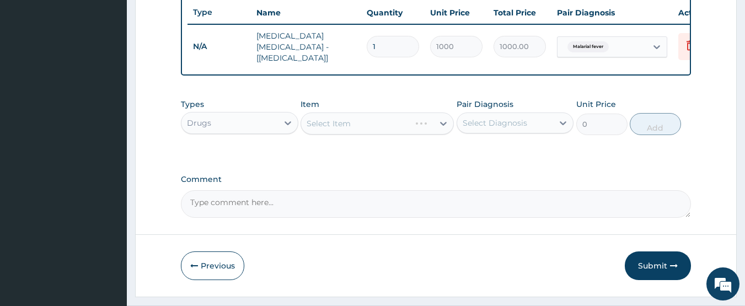
click at [329, 127] on div "Select Item" at bounding box center [376, 123] width 153 height 22
click at [329, 127] on div "Select Item" at bounding box center [328, 123] width 44 height 11
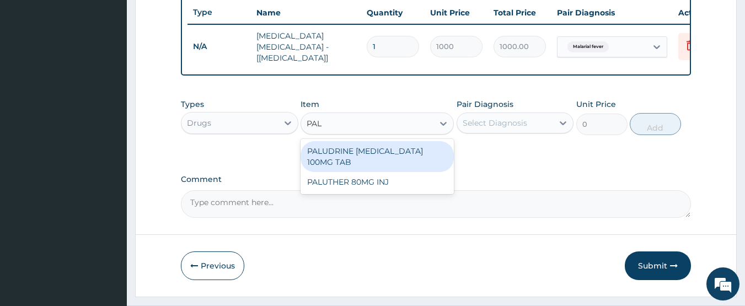
type input "PALU"
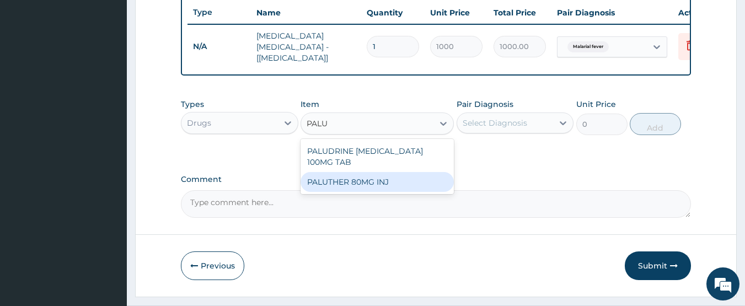
click at [348, 188] on div "PALUTHER 80MG INJ" at bounding box center [376, 182] width 153 height 20
type input "850"
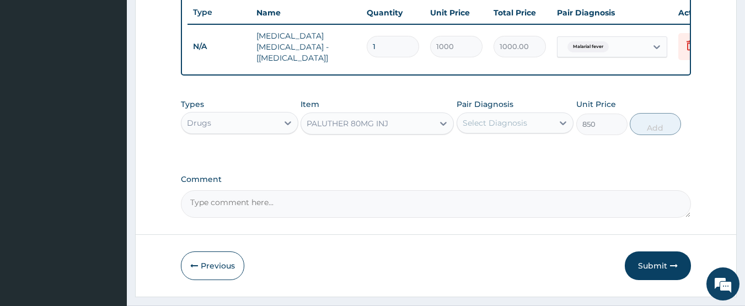
click at [503, 124] on div "Select Diagnosis" at bounding box center [494, 122] width 64 height 11
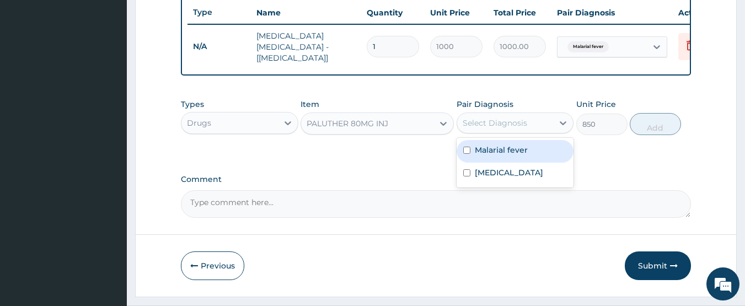
click at [488, 155] on label "Malarial fever" at bounding box center [501, 149] width 53 height 11
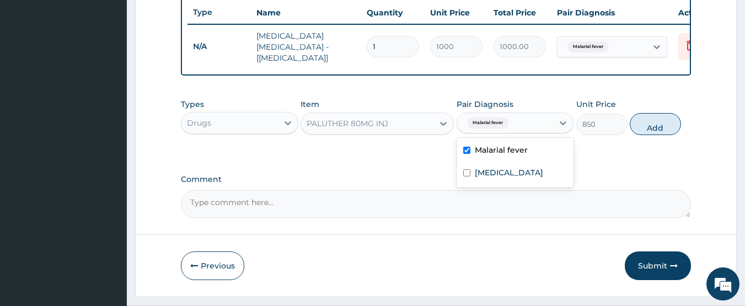
checkbox input "true"
click at [650, 132] on button "Add" at bounding box center [655, 124] width 51 height 22
type input "0"
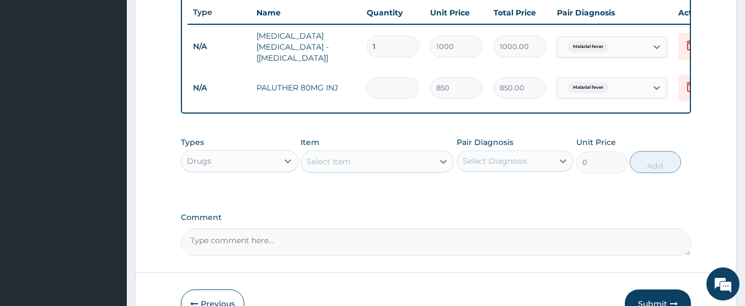
type input "0.00"
type input "3"
type input "2550.00"
type input "3"
click at [347, 166] on div "Select Item" at bounding box center [328, 161] width 44 height 11
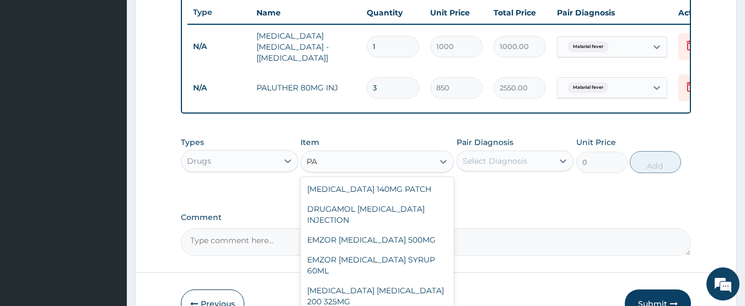
type input "P"
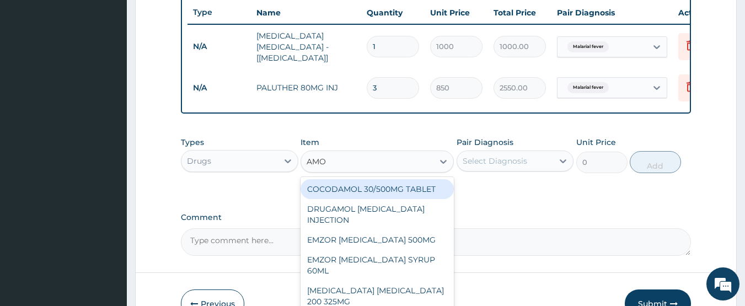
type input "AMOX"
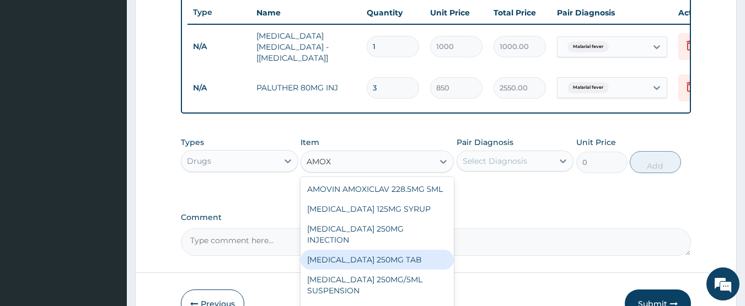
click at [358, 260] on div "[MEDICAL_DATA] 250MG TAB" at bounding box center [376, 260] width 153 height 20
type input "25"
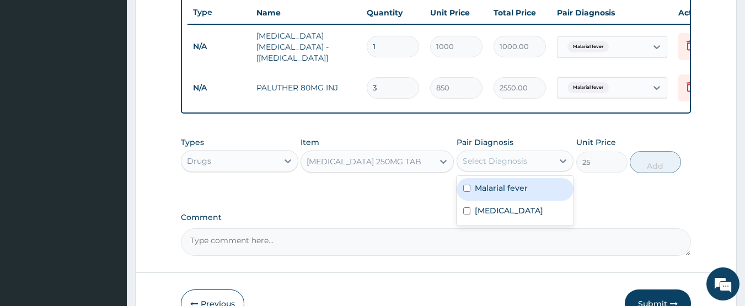
click at [496, 165] on div "Select Diagnosis" at bounding box center [494, 160] width 64 height 11
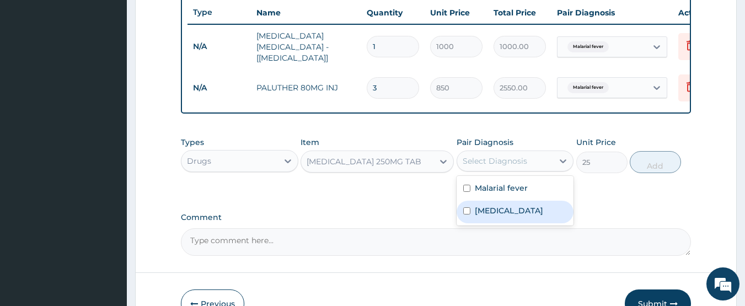
click at [483, 214] on label "[MEDICAL_DATA]" at bounding box center [509, 210] width 68 height 11
checkbox input "true"
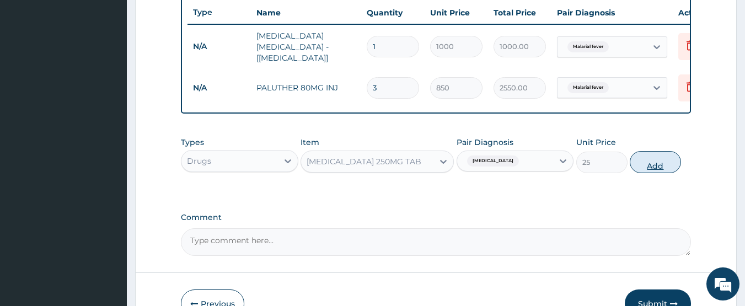
click at [646, 164] on button "Add" at bounding box center [655, 162] width 51 height 22
type input "0"
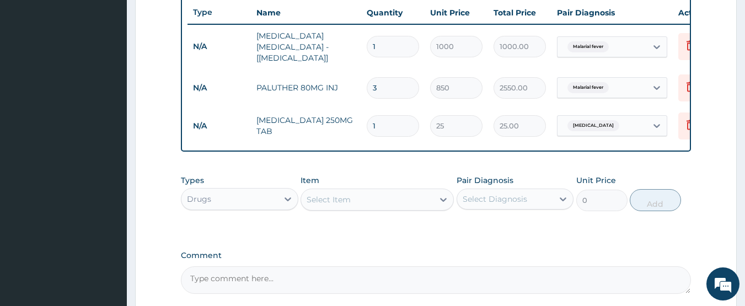
type input "10"
type input "250.00"
type input "10"
click at [344, 201] on div "Select Item" at bounding box center [328, 199] width 44 height 11
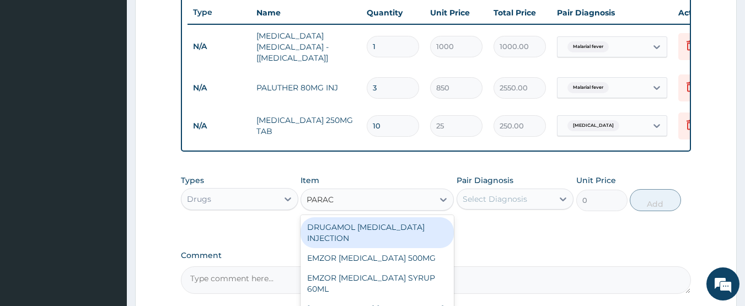
type input "PARACE"
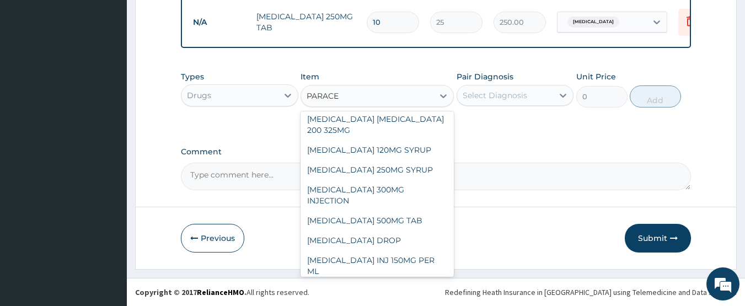
scroll to position [93, 0]
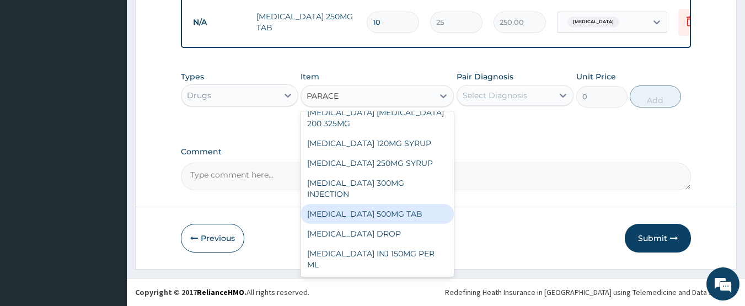
click at [356, 213] on div "[MEDICAL_DATA] 500MG TAB" at bounding box center [376, 214] width 153 height 20
type input "350"
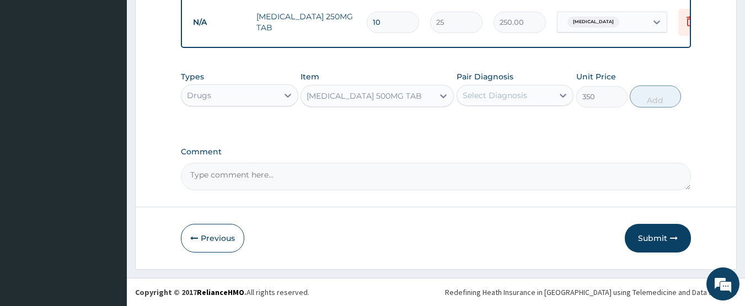
click at [501, 96] on div "Select Diagnosis" at bounding box center [494, 95] width 64 height 11
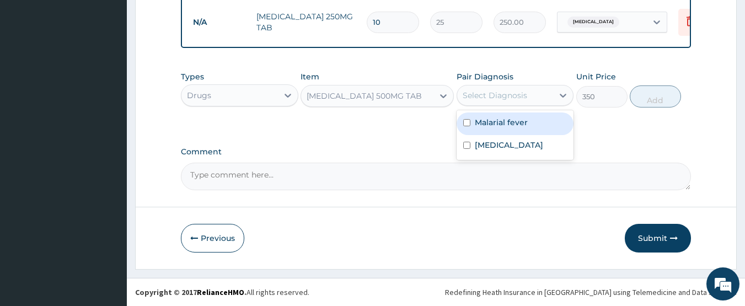
click at [467, 127] on div "Malarial fever" at bounding box center [514, 123] width 117 height 23
checkbox input "true"
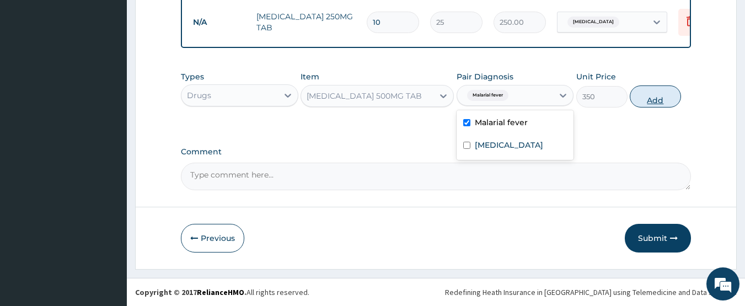
click at [648, 98] on button "Add" at bounding box center [655, 96] width 51 height 22
type input "0"
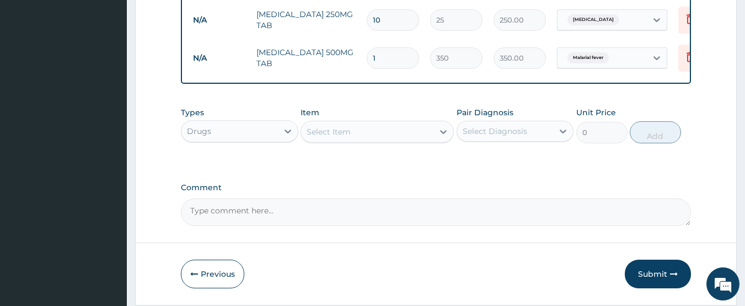
type input "18"
type input "6300.00"
type input "18"
click at [343, 140] on div "Select Item" at bounding box center [367, 132] width 132 height 18
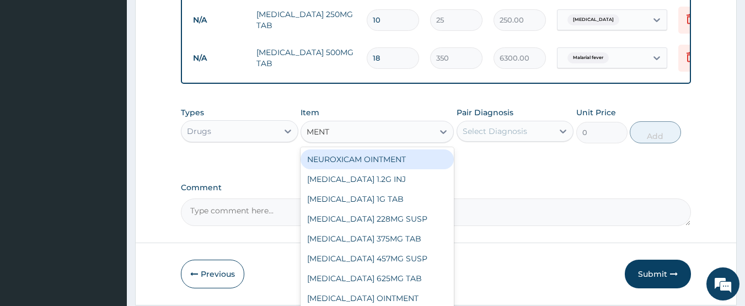
type input "MENTH"
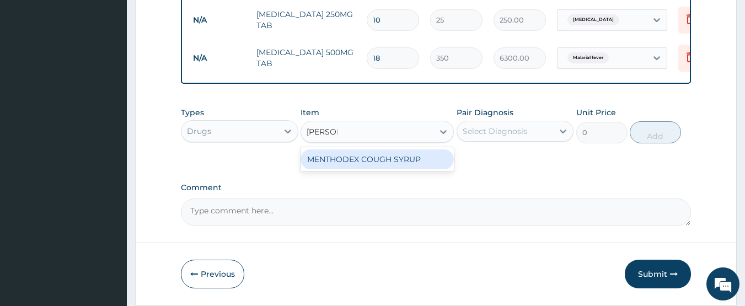
click at [347, 164] on div "MENTHODEX COUGH SYRUP" at bounding box center [376, 159] width 153 height 20
type input "1450"
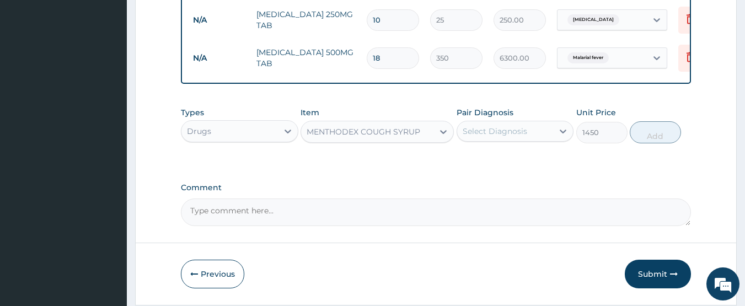
click at [500, 137] on div "Select Diagnosis" at bounding box center [494, 131] width 64 height 11
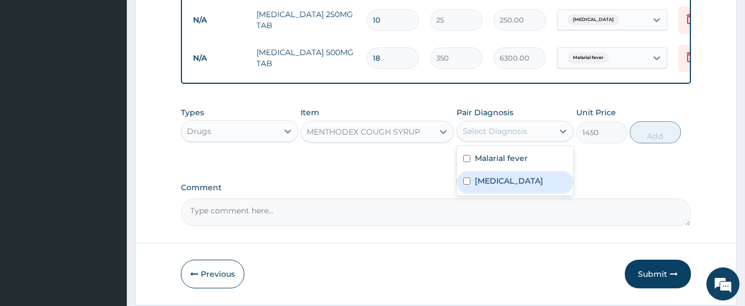
click at [483, 186] on label "[MEDICAL_DATA]" at bounding box center [509, 180] width 68 height 11
checkbox input "true"
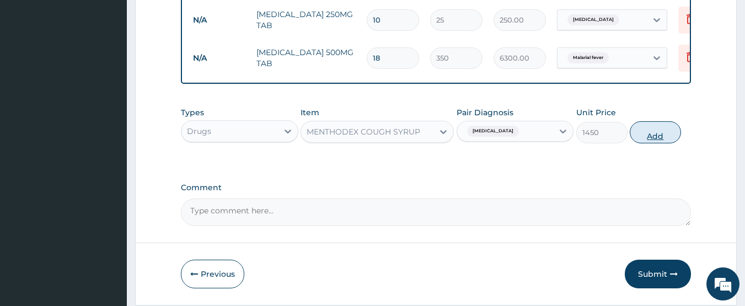
click at [652, 138] on button "Add" at bounding box center [655, 132] width 51 height 22
type input "0"
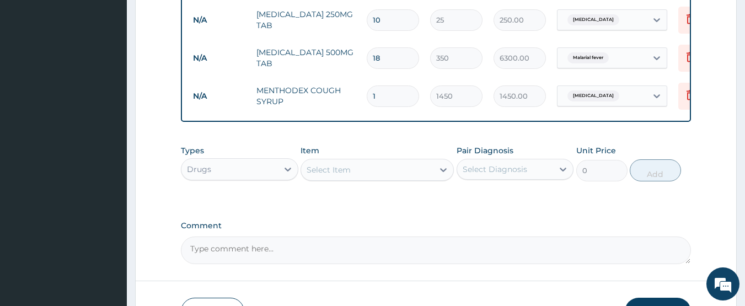
click at [256, 175] on div "Drugs" at bounding box center [229, 169] width 96 height 18
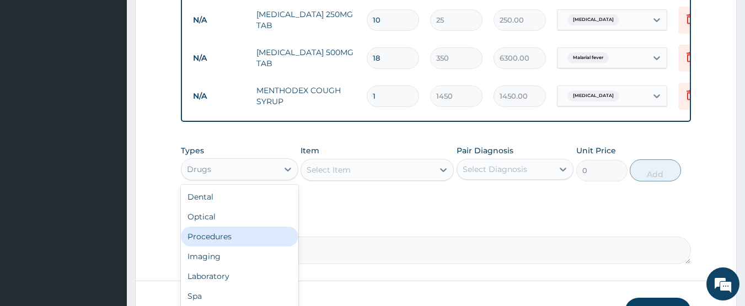
click at [212, 240] on div "Procedures" at bounding box center [239, 237] width 117 height 20
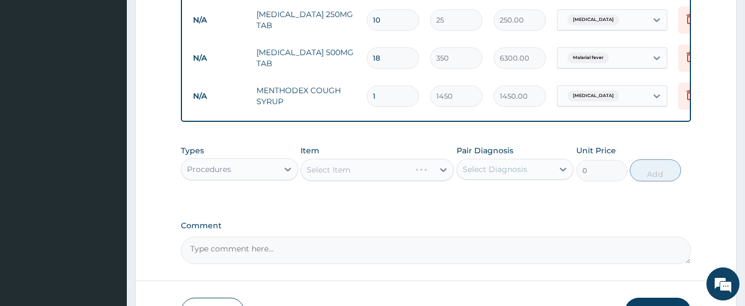
click at [347, 173] on div "Select Item" at bounding box center [376, 170] width 153 height 22
click at [347, 168] on div "Select Item" at bounding box center [328, 169] width 44 height 11
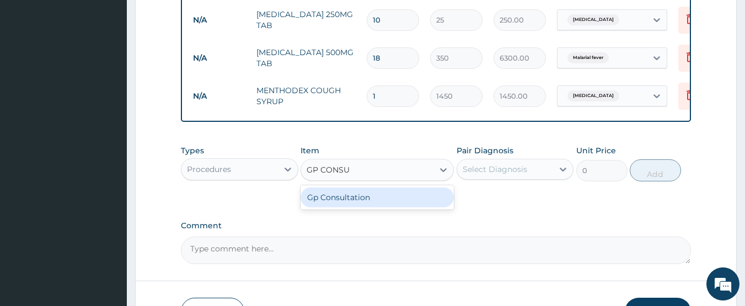
type input "GP CONSUL"
click at [343, 207] on div "Gp Consultation" at bounding box center [376, 197] width 153 height 20
type input "2000"
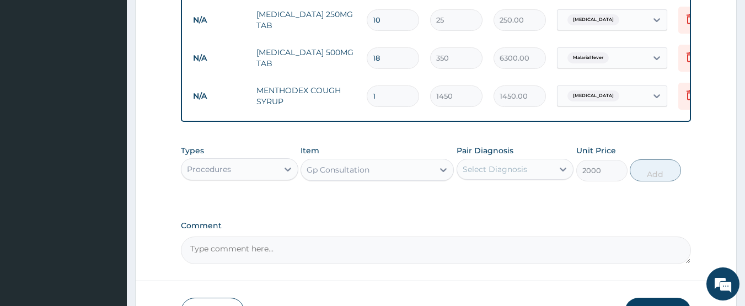
click at [496, 174] on div "Select Diagnosis" at bounding box center [494, 169] width 64 height 11
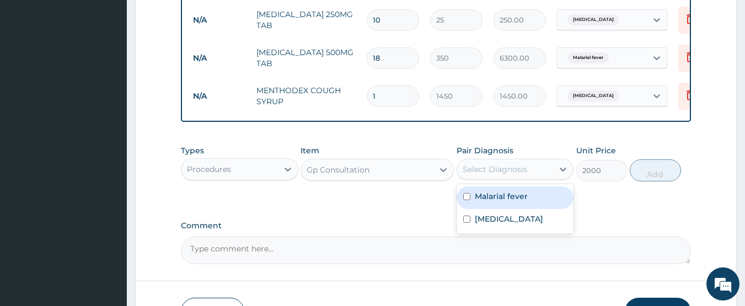
click at [473, 198] on div "Malarial fever" at bounding box center [514, 197] width 117 height 23
checkbox input "true"
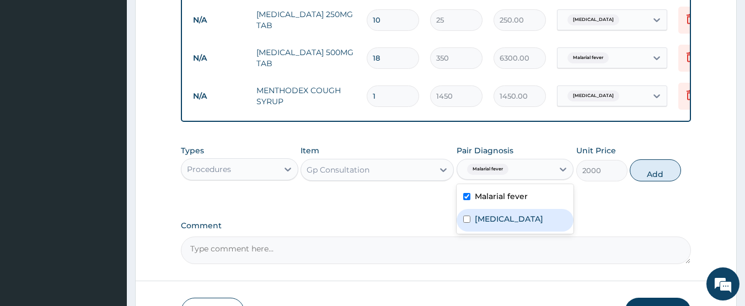
click at [480, 224] on label "[MEDICAL_DATA]" at bounding box center [509, 218] width 68 height 11
checkbox input "true"
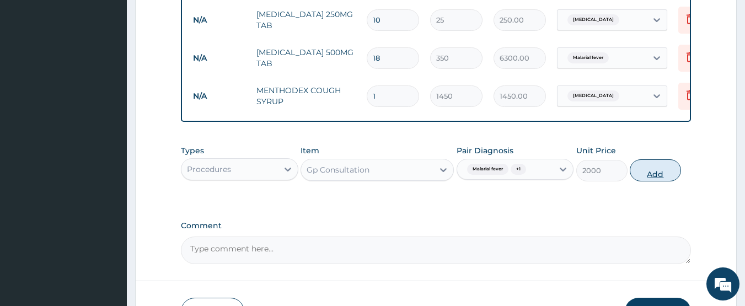
click at [645, 177] on button "Add" at bounding box center [655, 170] width 51 height 22
type input "0"
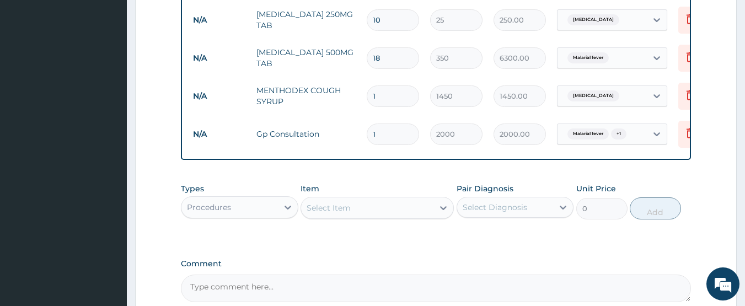
scroll to position [635, 0]
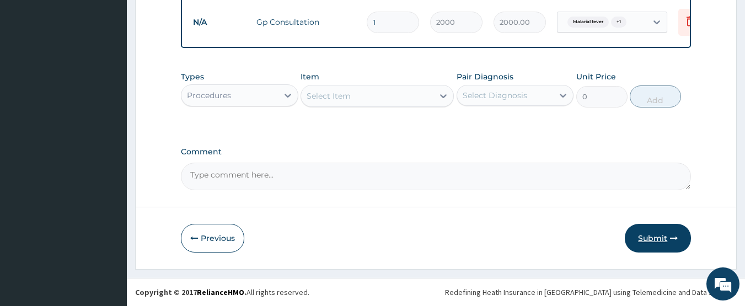
click at [642, 240] on button "Submit" at bounding box center [658, 238] width 66 height 29
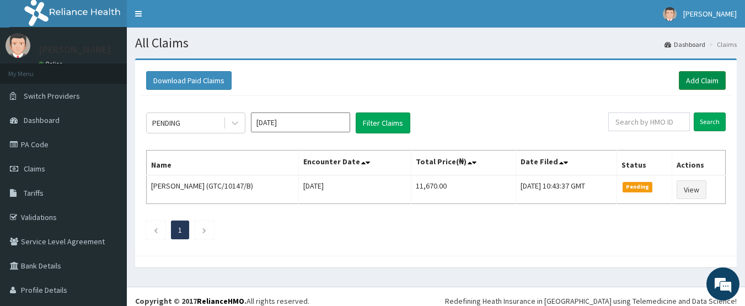
click at [680, 82] on link "Add Claim" at bounding box center [702, 80] width 47 height 19
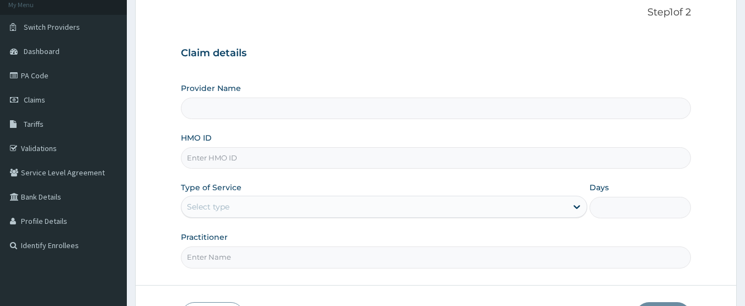
scroll to position [89, 0]
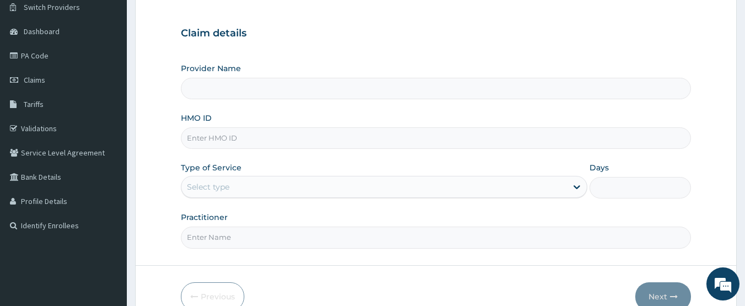
click at [219, 89] on input "Provider Name" at bounding box center [436, 88] width 510 height 21
click at [218, 141] on input "HMO ID" at bounding box center [436, 137] width 510 height 21
type input "[GEOGRAPHIC_DATA]"
type input "GTC/10473/E"
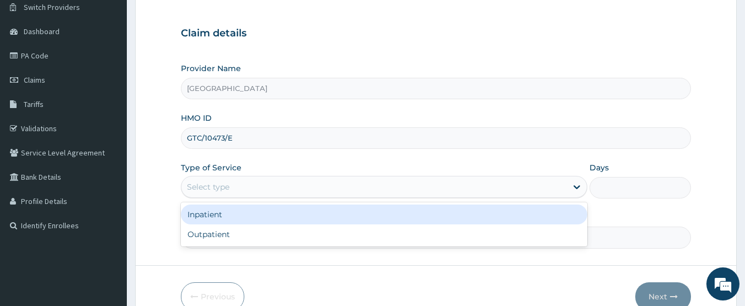
click at [252, 179] on div "Select type" at bounding box center [373, 187] width 385 height 18
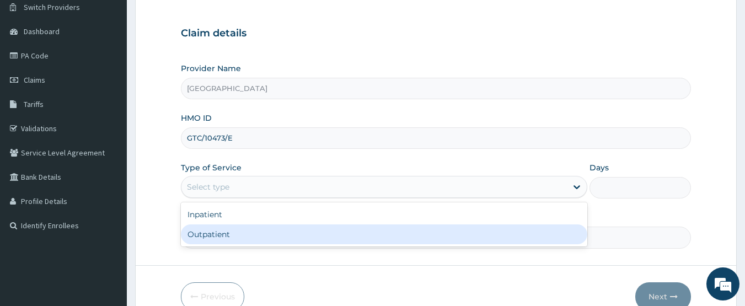
click at [212, 233] on div "Outpatient" at bounding box center [384, 234] width 406 height 20
type input "1"
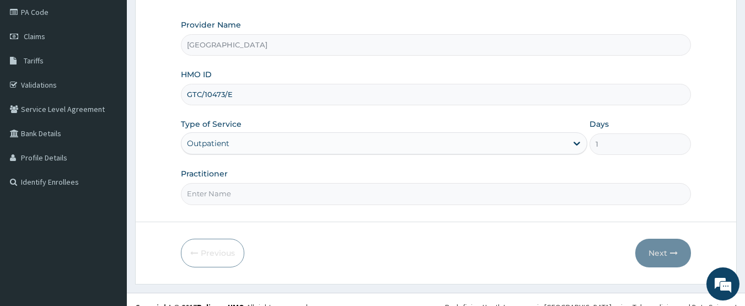
scroll to position [147, 0]
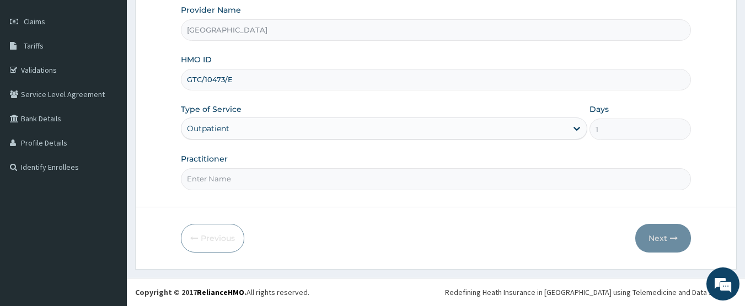
click at [241, 180] on input "Practitioner" at bounding box center [436, 178] width 510 height 21
type input "DR [PERSON_NAME]"
click at [663, 238] on button "Next" at bounding box center [663, 238] width 56 height 29
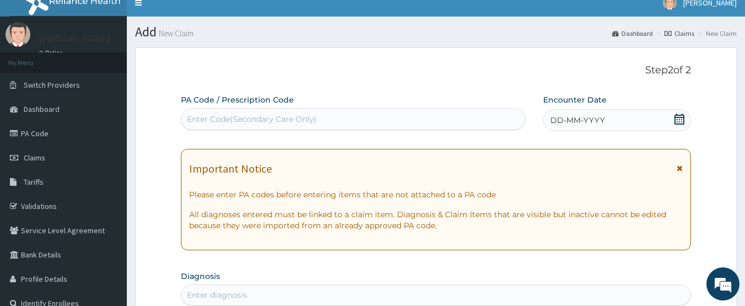
scroll to position [10, 0]
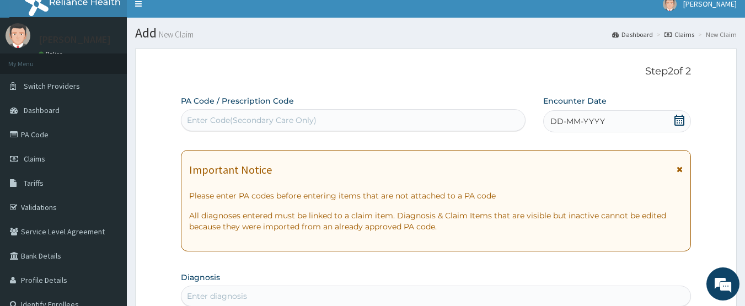
click at [681, 122] on icon at bounding box center [679, 120] width 10 height 11
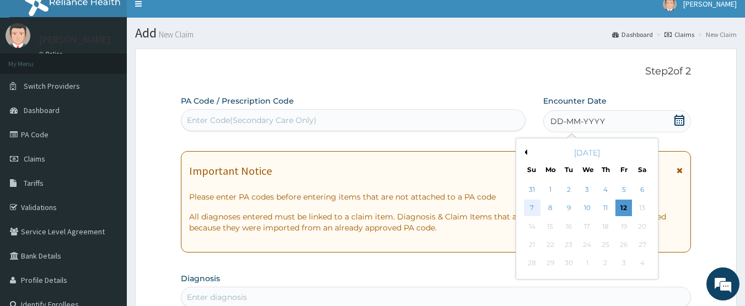
click at [530, 206] on div "7" at bounding box center [532, 208] width 17 height 17
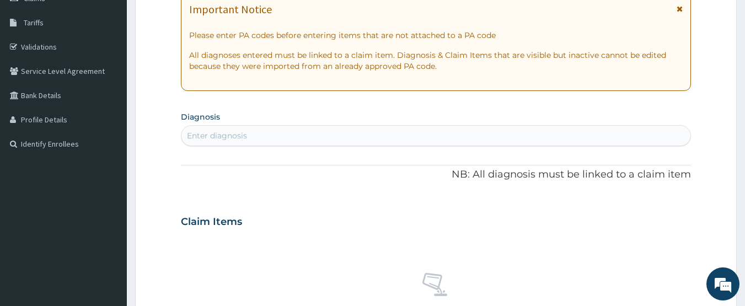
scroll to position [184, 0]
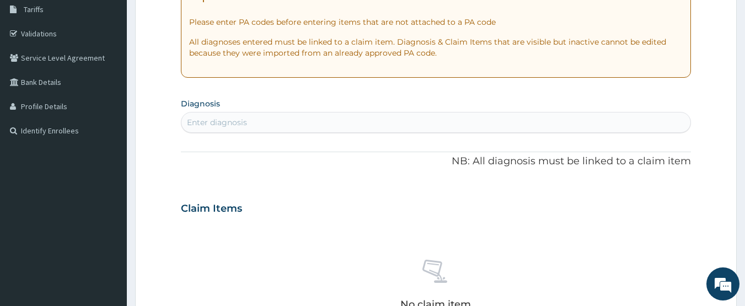
click at [306, 122] on div "Enter diagnosis" at bounding box center [435, 123] width 509 height 18
click at [290, 120] on div "Enter diagnosis" at bounding box center [435, 123] width 509 height 18
click at [260, 119] on div "Enter diagnosis" at bounding box center [435, 123] width 509 height 18
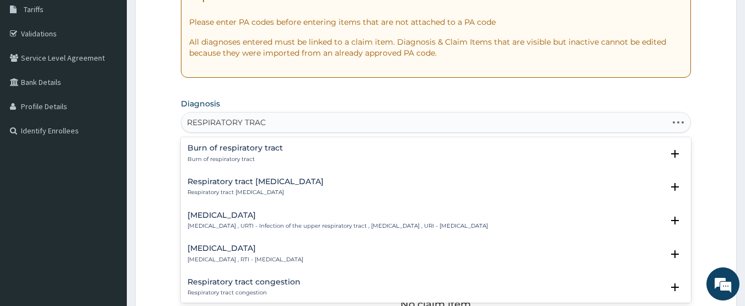
type input "RESPIRATORY TRACT"
click at [671, 219] on icon "open select status" at bounding box center [675, 221] width 8 height 8
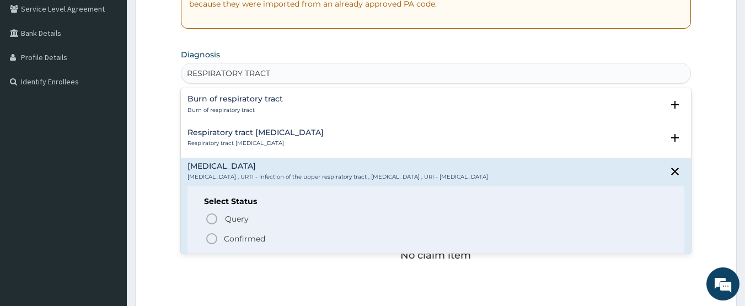
scroll to position [265, 0]
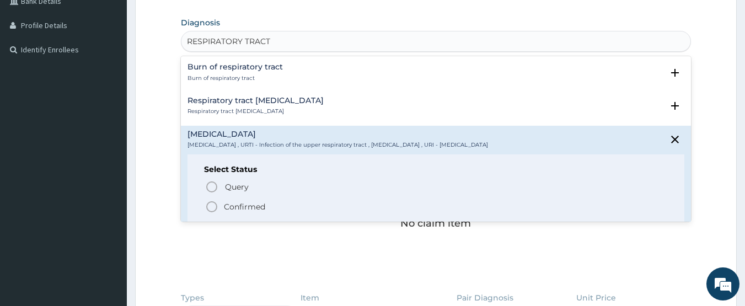
click at [212, 206] on icon "status option filled" at bounding box center [211, 206] width 13 height 13
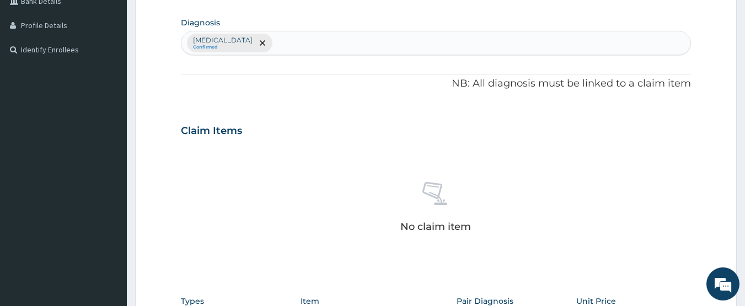
drag, startPoint x: 615, startPoint y: 265, endPoint x: 657, endPoint y: 179, distance: 95.7
click at [657, 179] on div "No claim item" at bounding box center [436, 209] width 510 height 127
click at [459, 47] on div "Upper respiratory infection Confirmed" at bounding box center [435, 42] width 509 height 23
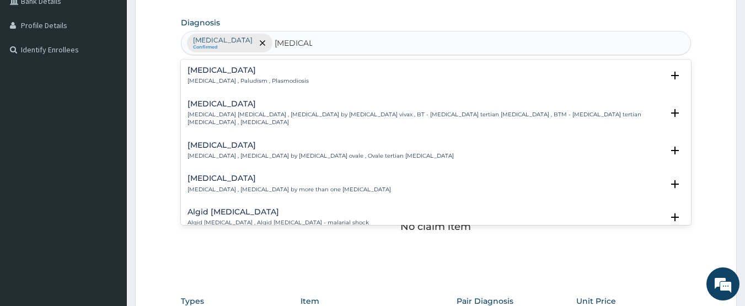
type input "[MEDICAL_DATA]"
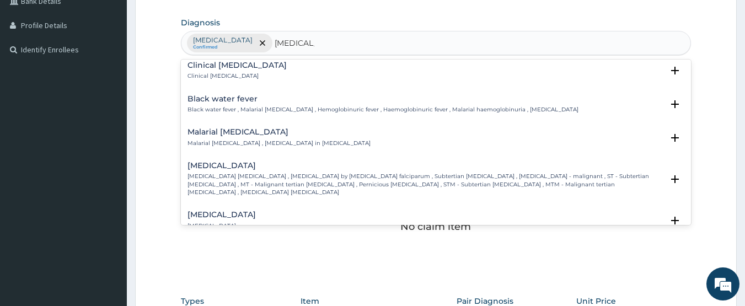
scroll to position [357, 0]
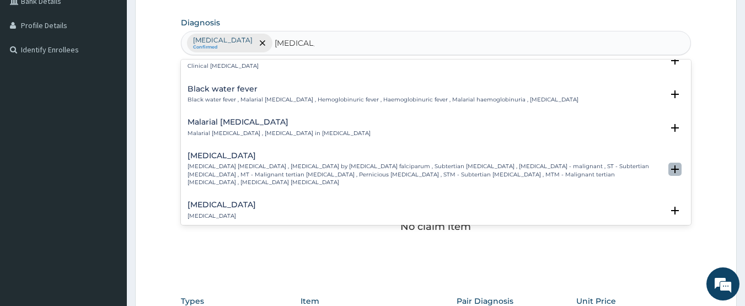
click at [671, 165] on icon "open select status" at bounding box center [675, 169] width 8 height 8
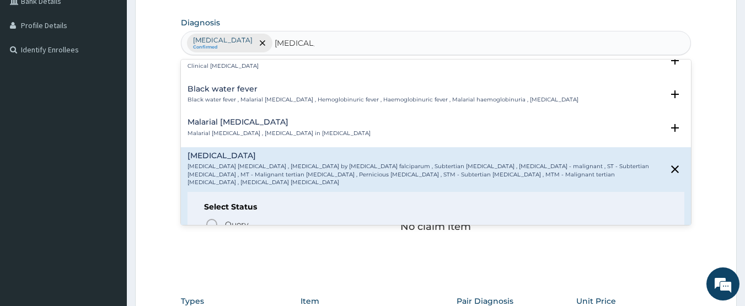
scroll to position [486, 0]
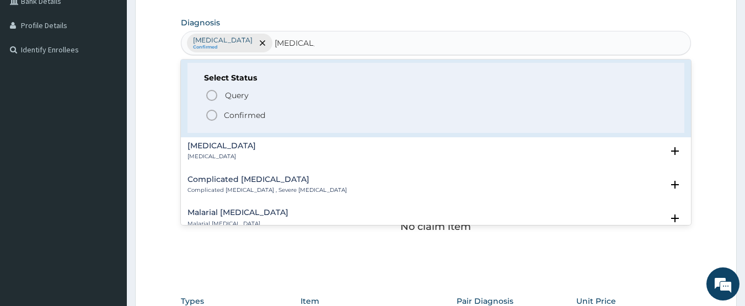
click at [214, 109] on icon "status option filled" at bounding box center [211, 115] width 13 height 13
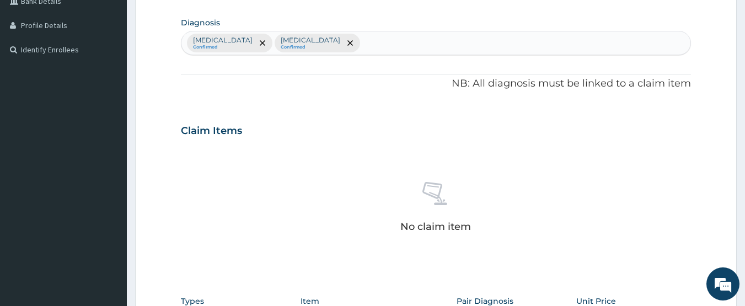
type input "A"
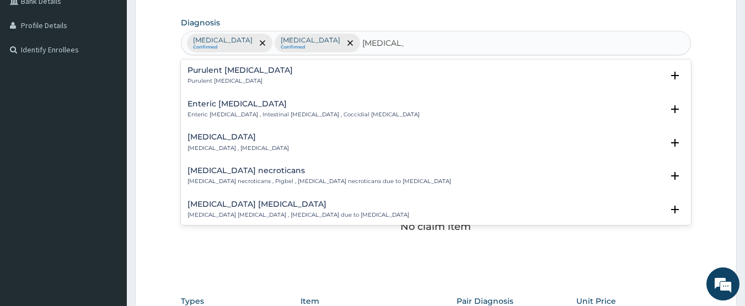
scroll to position [26, 0]
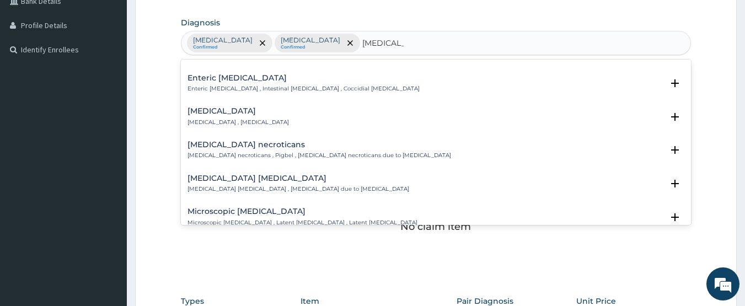
type input "ENTERITI"
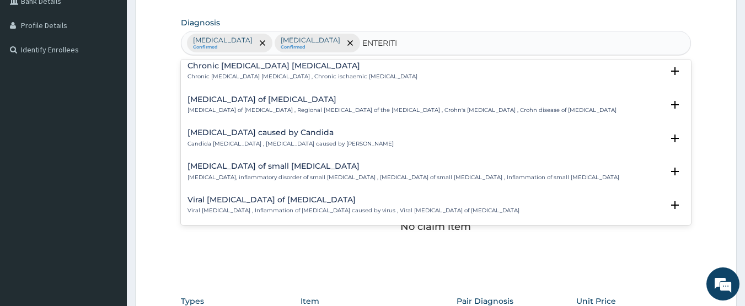
scroll to position [0, 0]
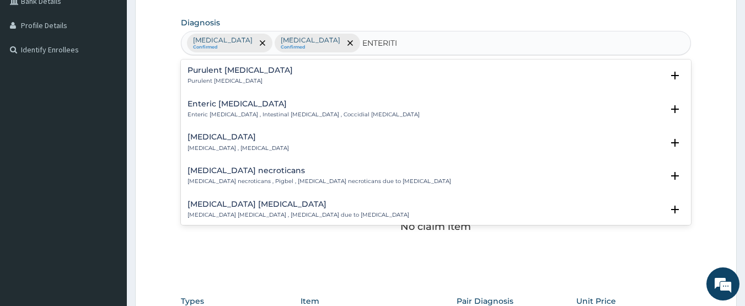
click at [447, 40] on div "Upper respiratory infection Confirmed Falciparum malaria Confirmed ENTERITI ENT…" at bounding box center [435, 42] width 509 height 23
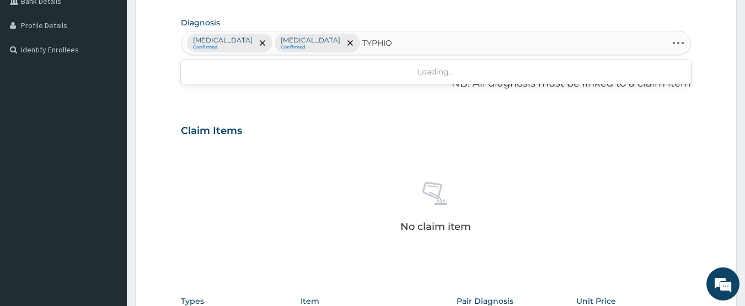
type input "TYPHI"
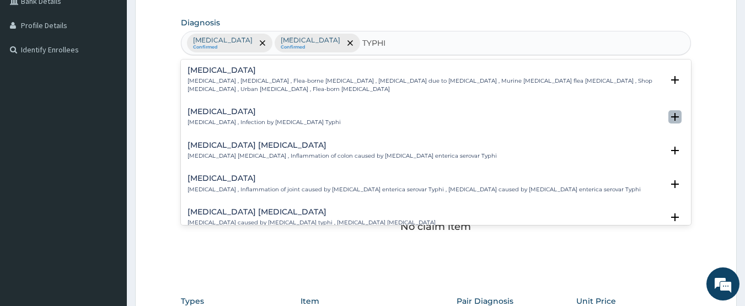
click at [671, 113] on icon "open select status" at bounding box center [675, 117] width 8 height 8
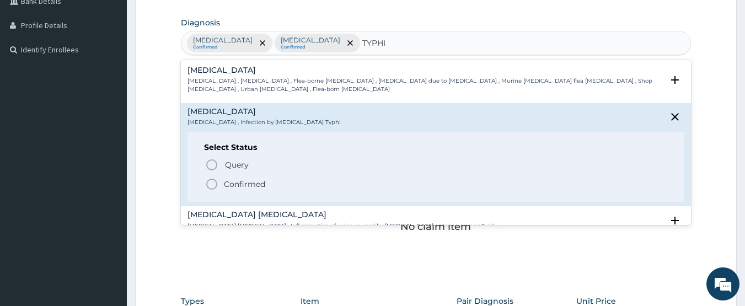
click at [216, 178] on icon "status option filled" at bounding box center [211, 183] width 13 height 13
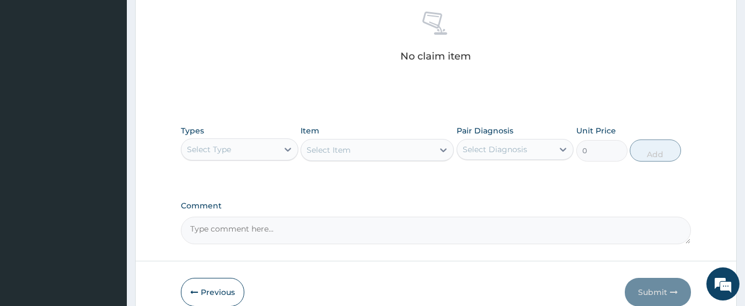
scroll to position [455, 0]
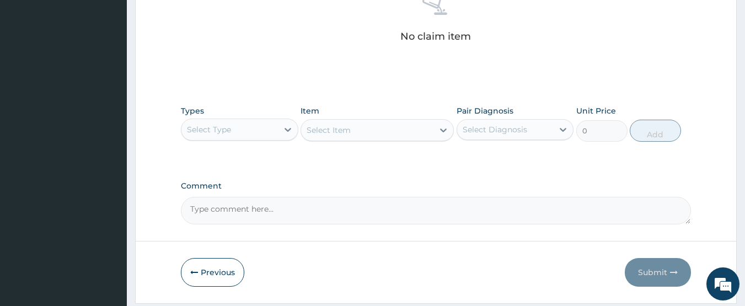
click at [253, 129] on div "Select Type" at bounding box center [229, 130] width 96 height 18
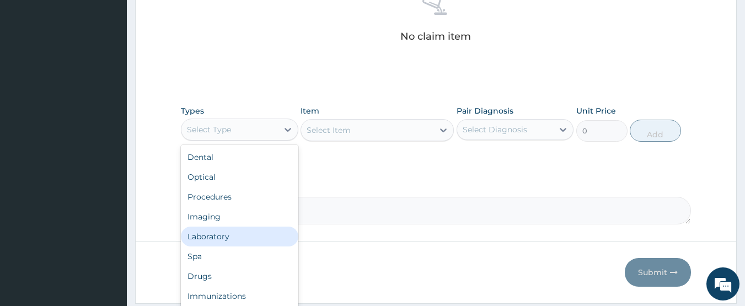
click at [213, 236] on div "Laboratory" at bounding box center [239, 237] width 117 height 20
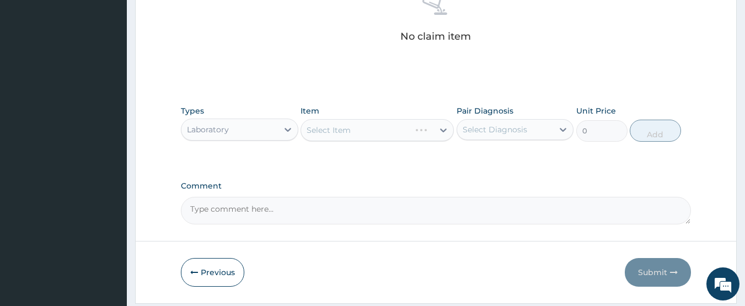
click at [357, 131] on div "Select Item" at bounding box center [376, 130] width 153 height 22
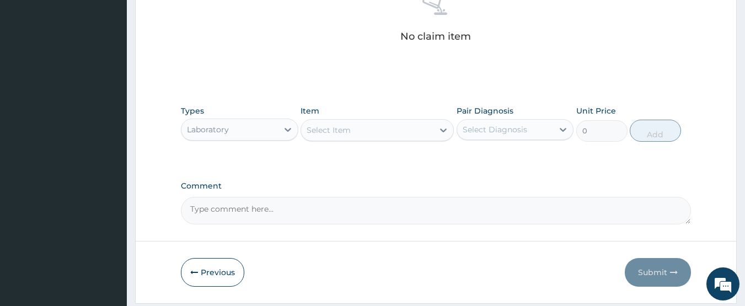
click at [357, 131] on div "Select Item" at bounding box center [367, 130] width 132 height 18
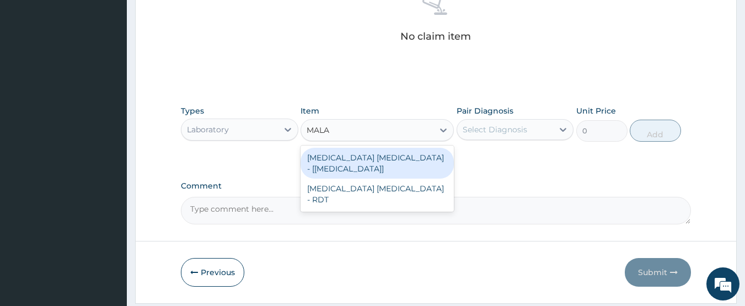
type input "MALAR"
click at [342, 155] on div "Malaria Parasite - [Blood Film]" at bounding box center [376, 163] width 153 height 31
type input "1000"
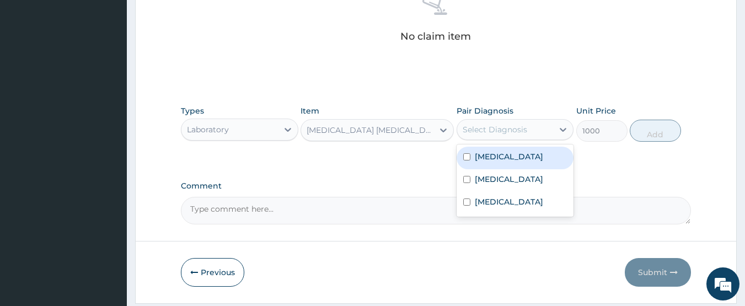
click at [489, 130] on div "Select Diagnosis" at bounding box center [494, 129] width 64 height 11
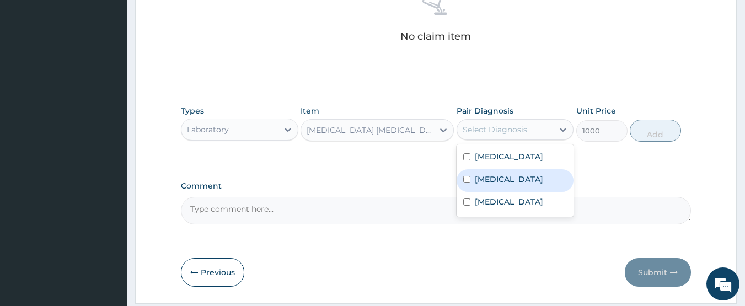
click at [478, 185] on label "[MEDICAL_DATA]" at bounding box center [509, 179] width 68 height 11
checkbox input "true"
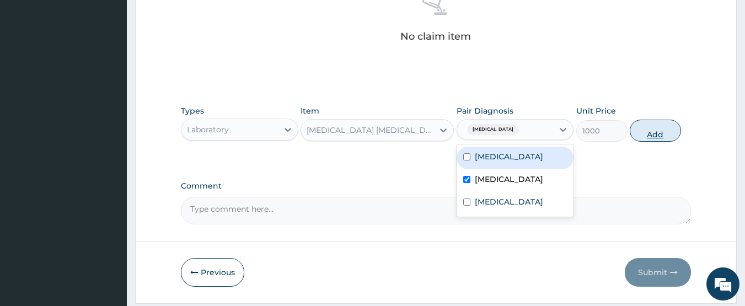
click at [649, 128] on button "Add" at bounding box center [655, 131] width 51 height 22
type input "0"
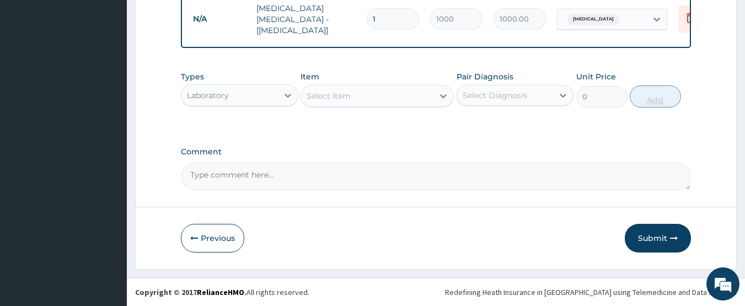
scroll to position [445, 0]
click at [355, 101] on div "Select Item" at bounding box center [367, 96] width 132 height 18
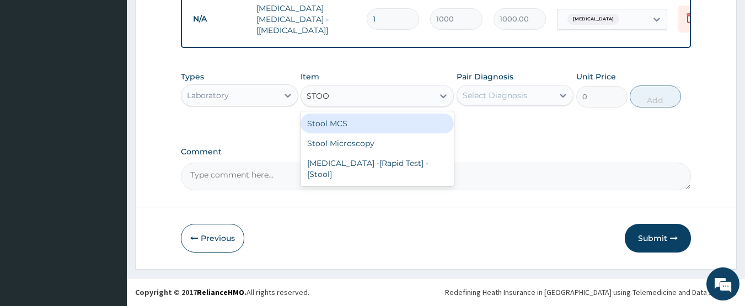
type input "STOOL"
click at [329, 129] on div "Stool MCS" at bounding box center [376, 124] width 153 height 20
type input "2000"
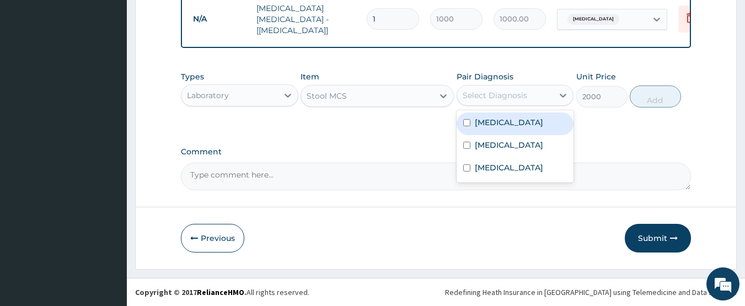
click at [498, 94] on div "Select Diagnosis" at bounding box center [494, 95] width 64 height 11
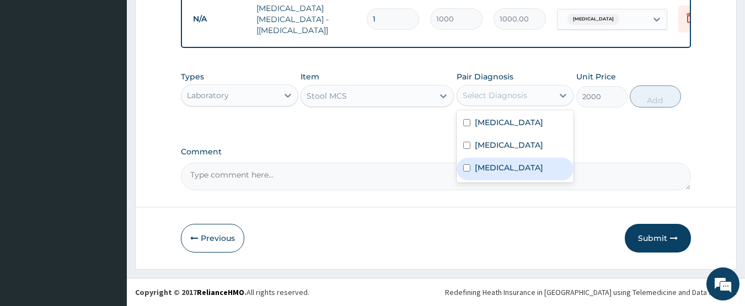
click at [479, 173] on label "Typhoid fever" at bounding box center [509, 167] width 68 height 11
checkbox input "true"
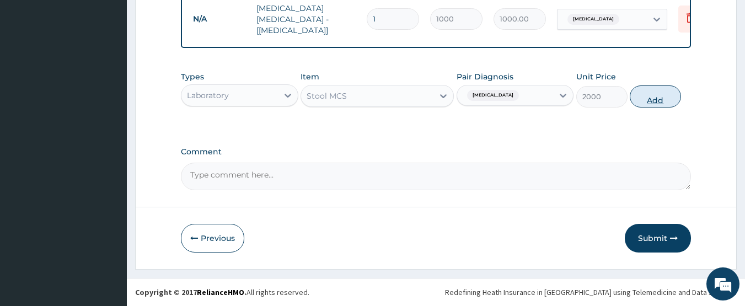
click at [649, 98] on button "Add" at bounding box center [655, 96] width 51 height 22
type input "0"
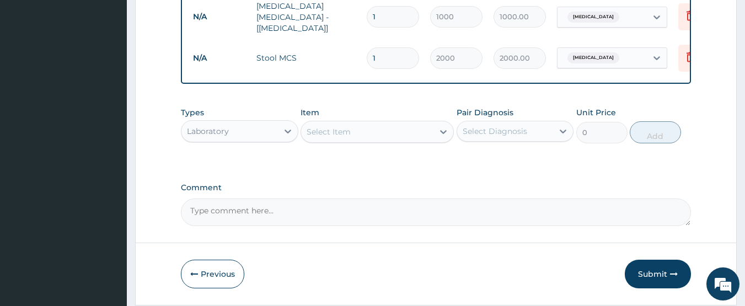
click at [243, 139] on div "Laboratory" at bounding box center [229, 131] width 96 height 18
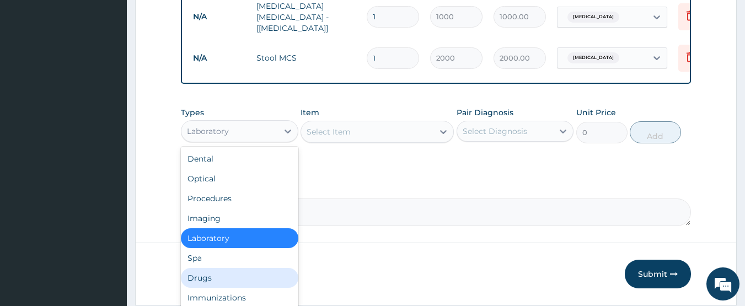
click at [200, 276] on div "Drugs" at bounding box center [239, 278] width 117 height 20
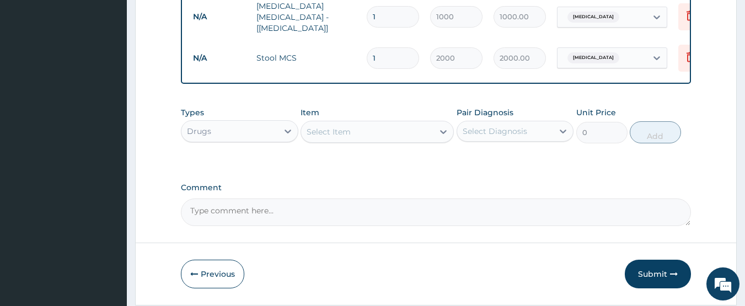
click at [354, 135] on div "Select Item" at bounding box center [367, 132] width 132 height 18
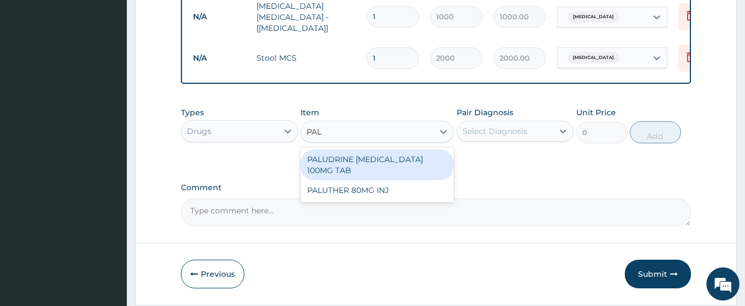
type input "PALU"
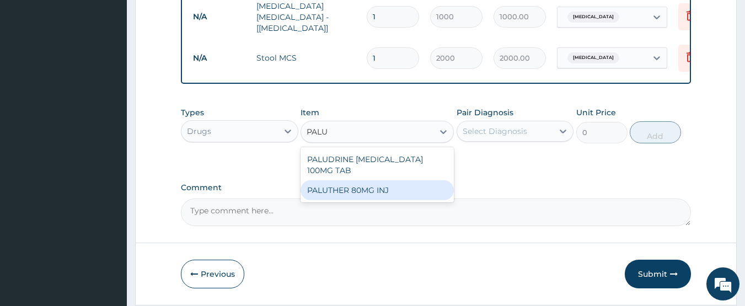
click at [339, 194] on div "PALUTHER 80MG INJ" at bounding box center [376, 190] width 153 height 20
type input "850"
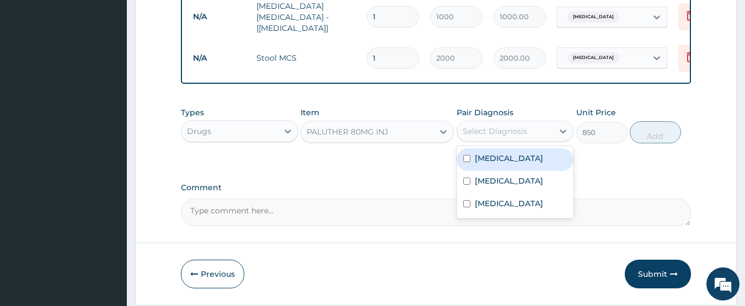
click at [508, 133] on div "Select Diagnosis" at bounding box center [494, 131] width 64 height 11
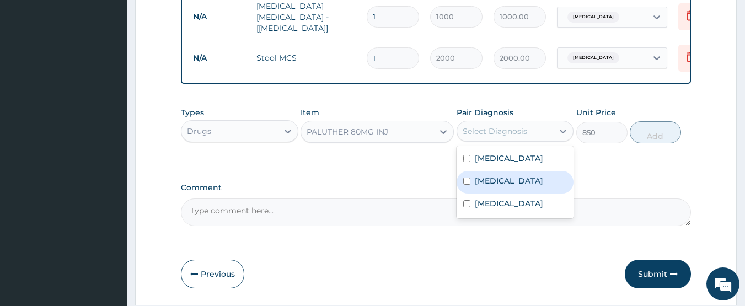
click at [481, 193] on div "[MEDICAL_DATA]" at bounding box center [514, 182] width 117 height 23
checkbox input "true"
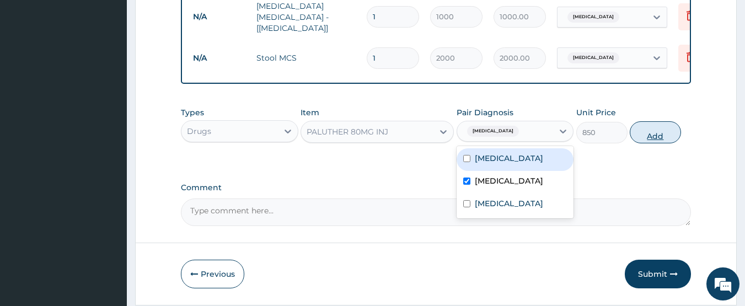
click at [649, 136] on button "Add" at bounding box center [655, 132] width 51 height 22
type input "0"
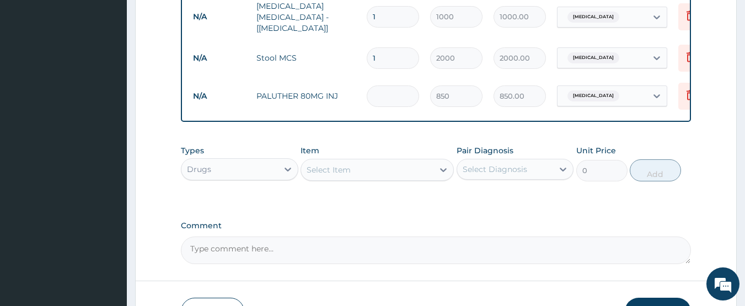
type input "0.00"
type input "6"
type input "5100.00"
type input "6"
click at [351, 177] on div "Select Item" at bounding box center [367, 170] width 132 height 18
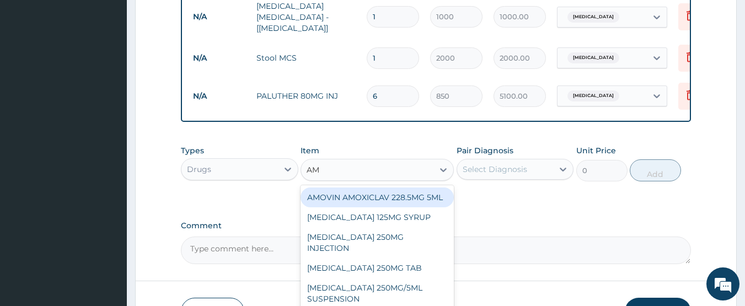
type input "A"
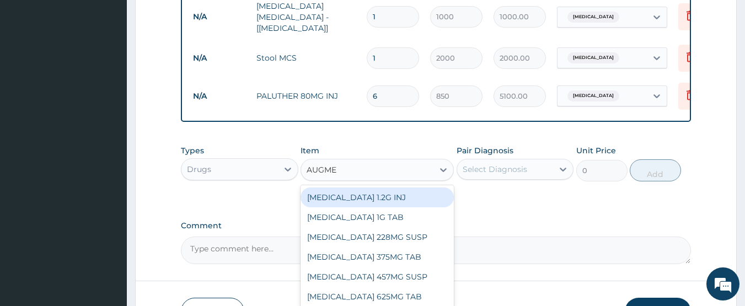
type input "AUGMEN"
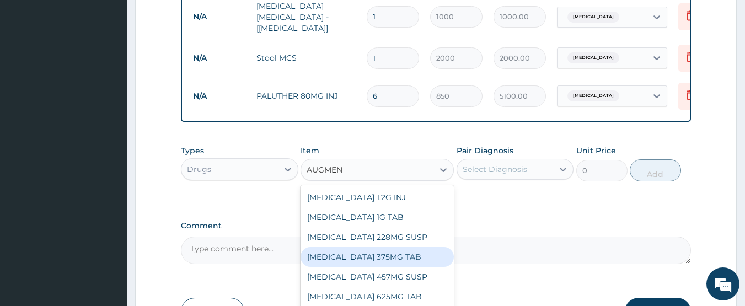
click at [344, 260] on div "[MEDICAL_DATA] 375MG TAB" at bounding box center [376, 257] width 153 height 20
type input "169.7"
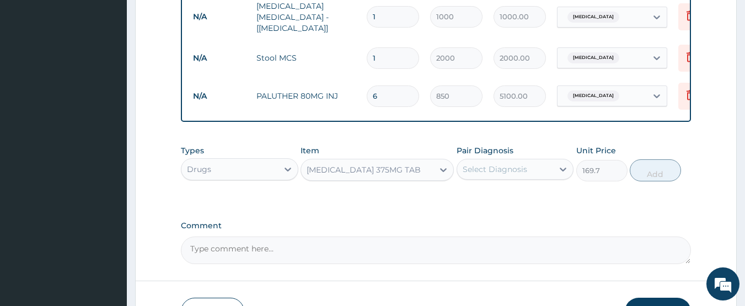
click at [501, 170] on div "Select Diagnosis" at bounding box center [494, 169] width 64 height 11
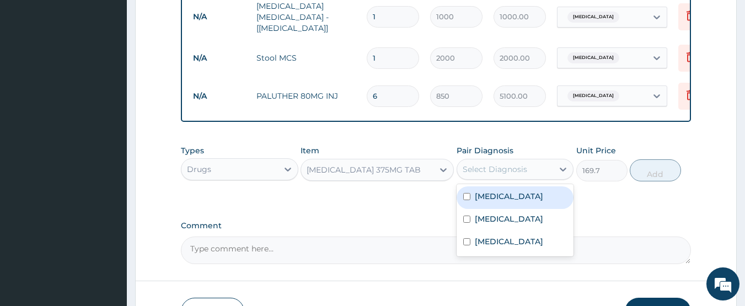
click at [487, 202] on label "[MEDICAL_DATA]" at bounding box center [509, 196] width 68 height 11
checkbox input "true"
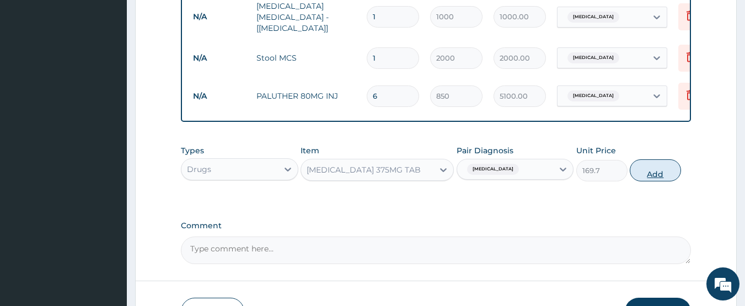
click at [643, 176] on button "Add" at bounding box center [655, 170] width 51 height 22
type input "0"
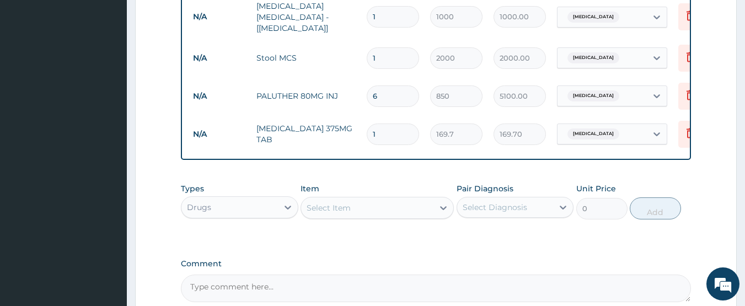
type input "10"
type input "1697.00"
type input "10"
click at [326, 212] on div "Select Item" at bounding box center [328, 207] width 44 height 11
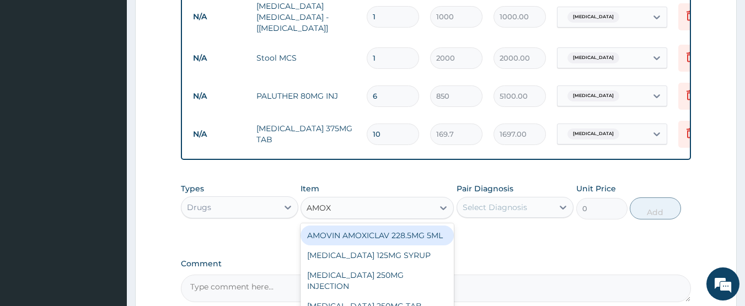
type input "AMOXI"
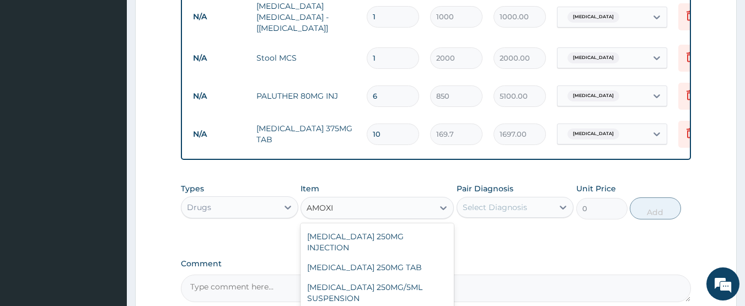
scroll to position [44, 0]
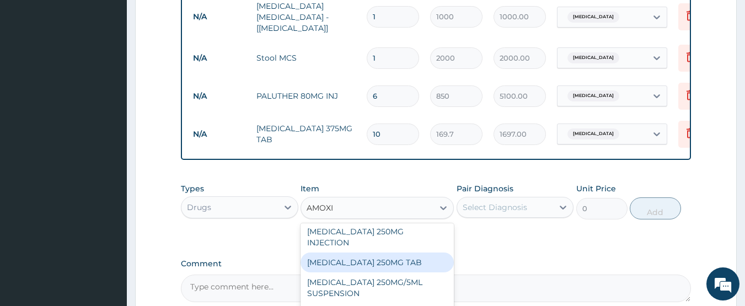
click at [322, 267] on div "[MEDICAL_DATA] 250MG TAB" at bounding box center [376, 262] width 153 height 20
type input "25"
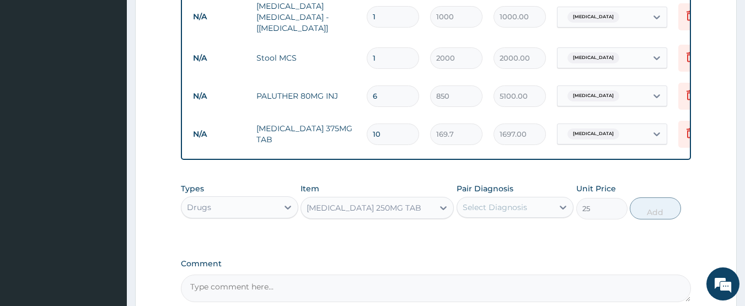
click at [485, 209] on div "Select Diagnosis" at bounding box center [494, 207] width 64 height 11
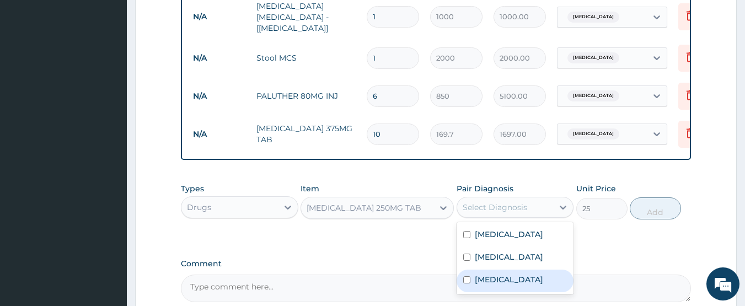
click at [481, 285] on label "Typhoid fever" at bounding box center [509, 279] width 68 height 11
checkbox input "true"
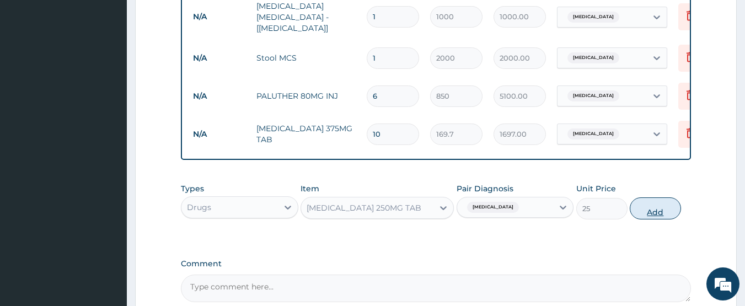
click at [650, 207] on button "Add" at bounding box center [655, 208] width 51 height 22
type input "0"
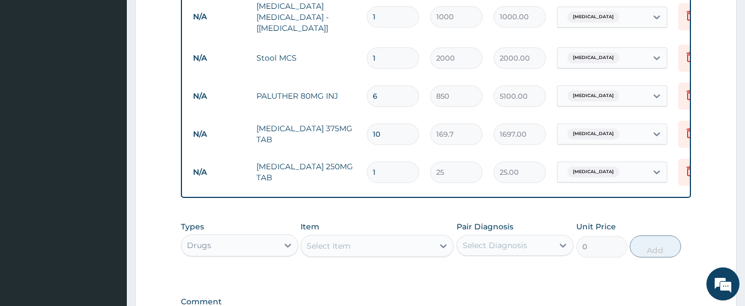
type input "10"
type input "250.00"
type input "10"
click at [383, 247] on div "Select Item" at bounding box center [367, 246] width 132 height 18
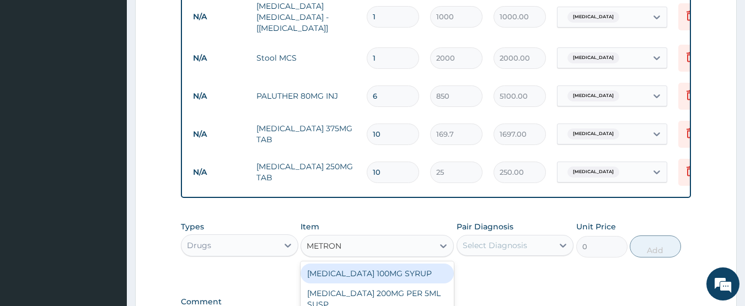
type input "METRONI"
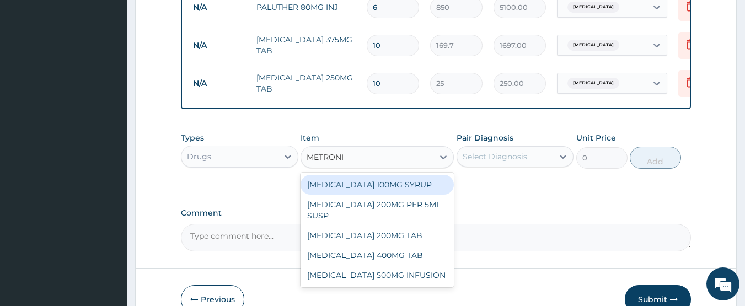
scroll to position [537, 0]
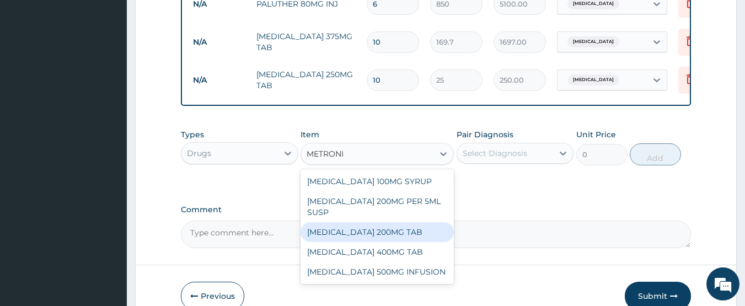
click at [371, 238] on div "[MEDICAL_DATA] 200MG TAB" at bounding box center [376, 232] width 153 height 20
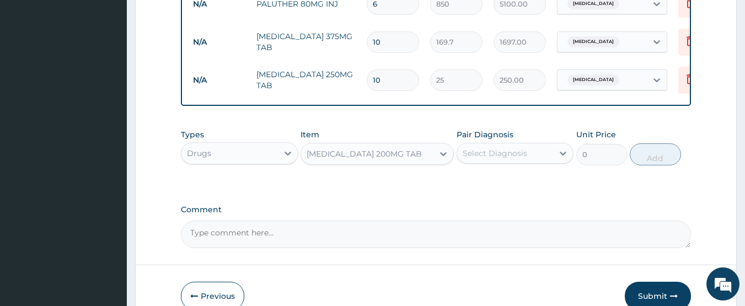
type input "200"
click at [501, 154] on div "Select Diagnosis" at bounding box center [494, 153] width 64 height 11
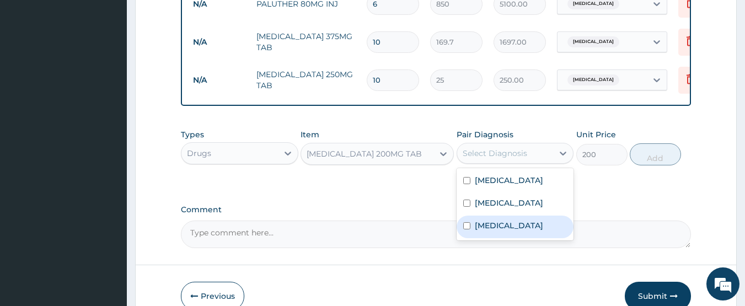
click at [479, 231] on label "Typhoid fever" at bounding box center [509, 225] width 68 height 11
checkbox input "true"
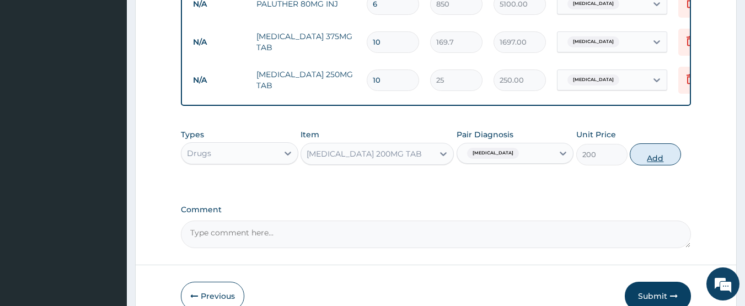
click at [644, 158] on button "Add" at bounding box center [655, 154] width 51 height 22
type input "0"
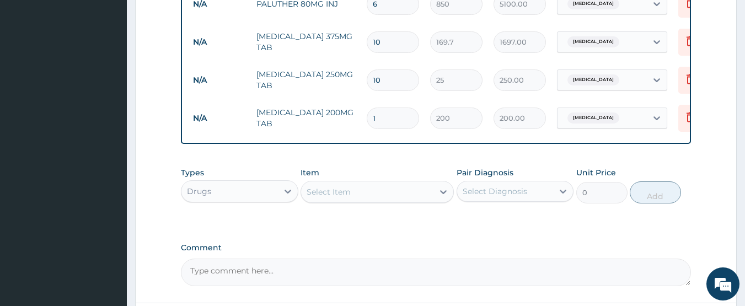
type input "18"
type input "3600.00"
type input "18"
click at [338, 190] on div "Select Item" at bounding box center [328, 191] width 44 height 11
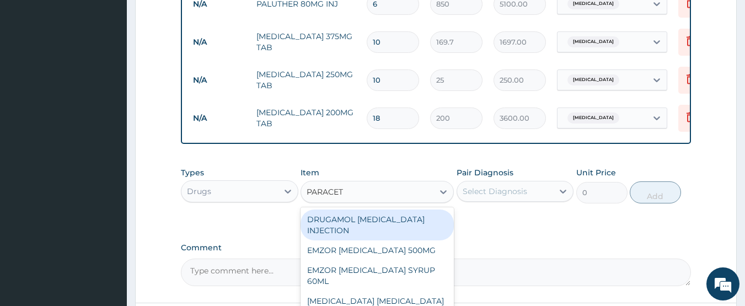
type input "PARACETA"
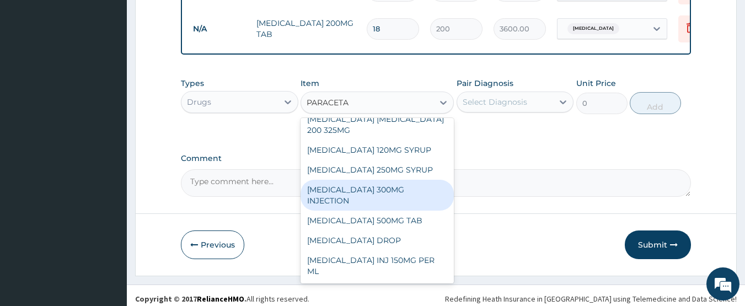
scroll to position [635, 0]
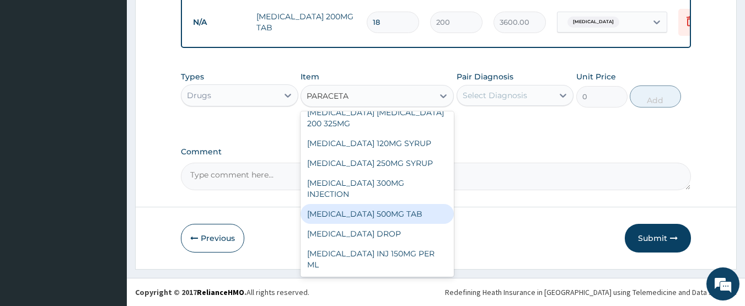
click at [356, 214] on div "[MEDICAL_DATA] 500MG TAB" at bounding box center [376, 214] width 153 height 20
type input "350"
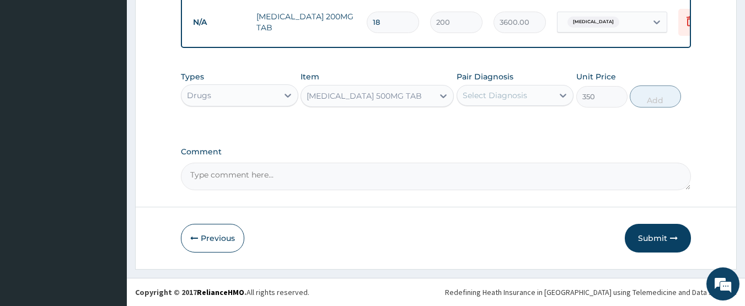
click at [516, 93] on div "Select Diagnosis" at bounding box center [494, 95] width 64 height 11
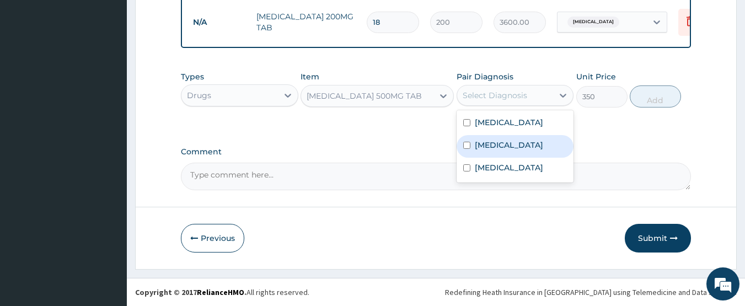
click at [476, 150] on label "[MEDICAL_DATA]" at bounding box center [509, 144] width 68 height 11
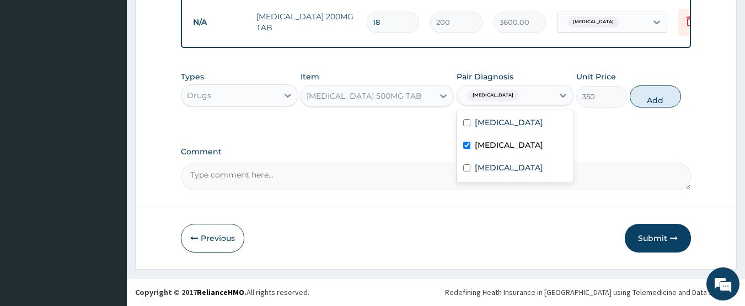
checkbox input "true"
click at [471, 180] on div "Typhoid fever" at bounding box center [514, 169] width 117 height 23
checkbox input "true"
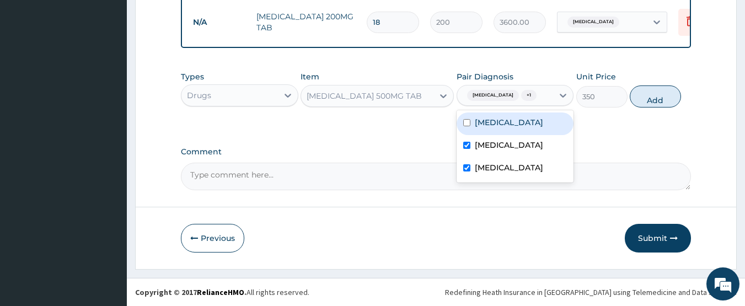
click at [468, 126] on input "checkbox" at bounding box center [466, 122] width 7 height 7
checkbox input "true"
click at [643, 101] on button "Add" at bounding box center [655, 96] width 51 height 22
type input "0"
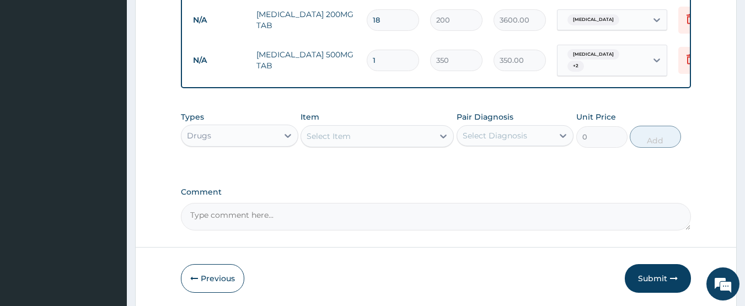
type input "18"
type input "6300.00"
type input "18"
click at [335, 138] on div "Select Item" at bounding box center [328, 136] width 44 height 11
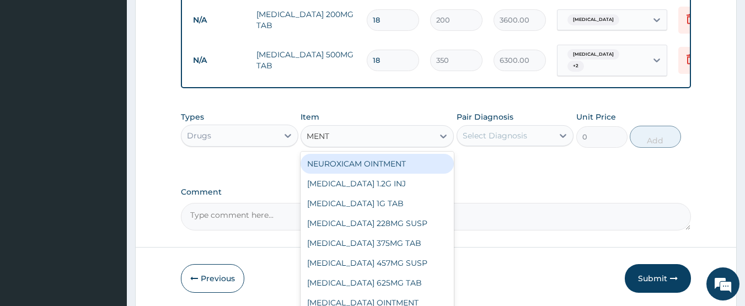
type input "[PERSON_NAME]"
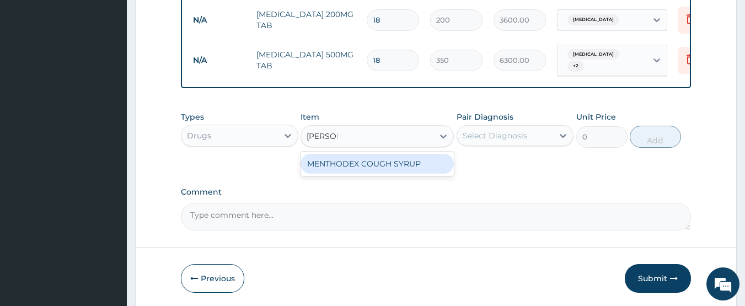
click at [343, 168] on div "MENTHODEX COUGH SYRUP" at bounding box center [376, 164] width 153 height 20
type input "1450"
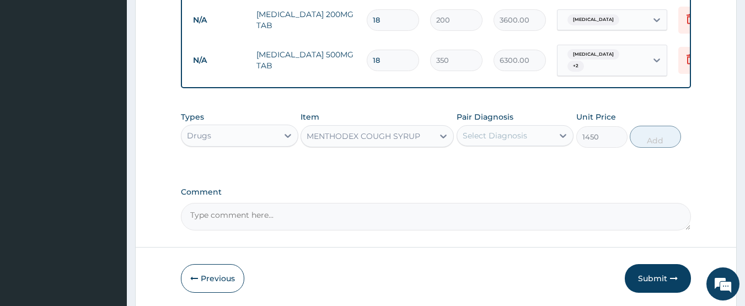
click at [343, 168] on div "Types Drugs Item option MENTHODEX COUGH SYRUP, selected. Select is focused ,typ…" at bounding box center [436, 138] width 510 height 64
click at [347, 137] on div "MENTHODEX COUGH SYRUP" at bounding box center [363, 136] width 114 height 11
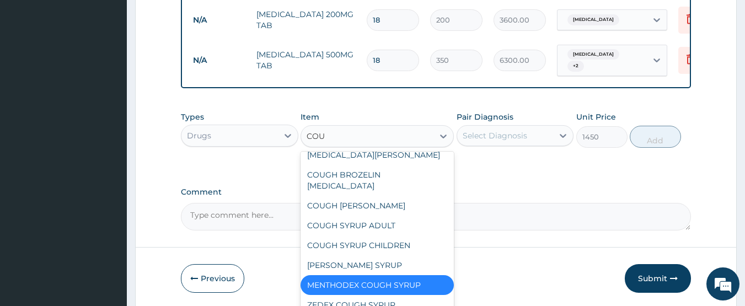
scroll to position [71, 0]
type input "COUGH"
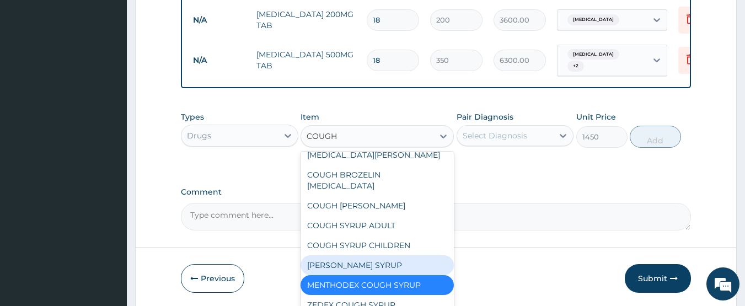
click at [348, 264] on div "[PERSON_NAME] SYRUP" at bounding box center [376, 265] width 153 height 20
type input "450"
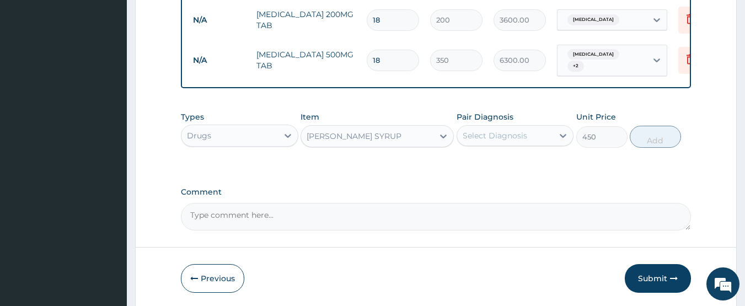
click at [394, 133] on div "[PERSON_NAME] SYRUP" at bounding box center [353, 136] width 95 height 11
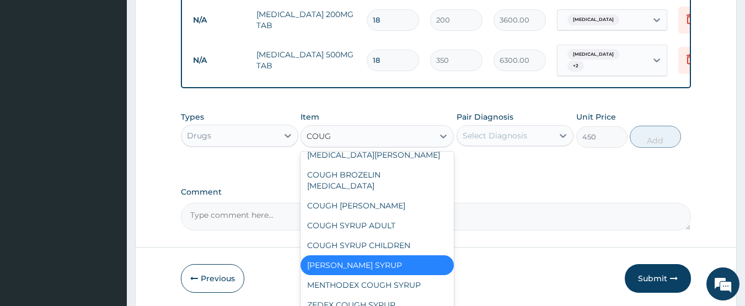
type input "COUGH"
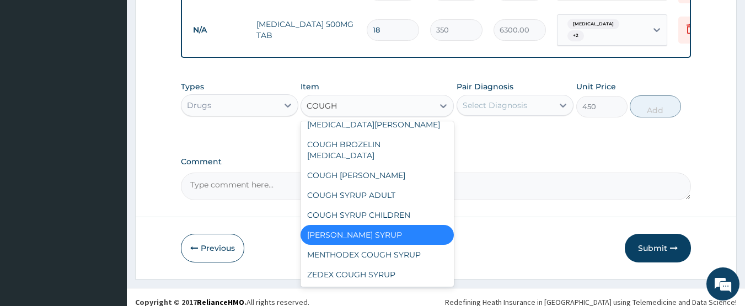
scroll to position [677, 0]
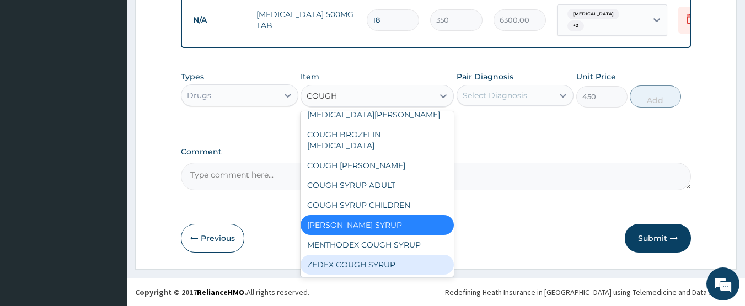
click at [340, 263] on div "ZEDEX COUGH SYRUP" at bounding box center [376, 265] width 153 height 20
type input "850"
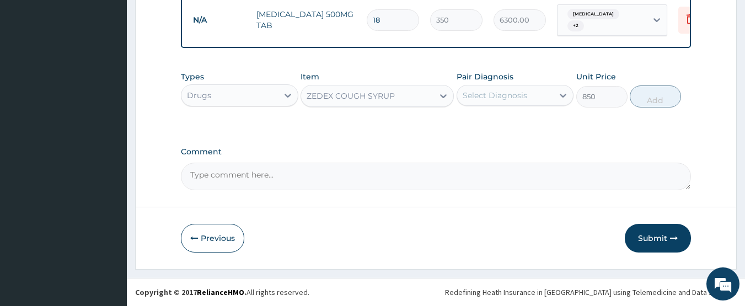
click at [397, 96] on div "ZEDEX COUGH SYRUP" at bounding box center [367, 96] width 132 height 18
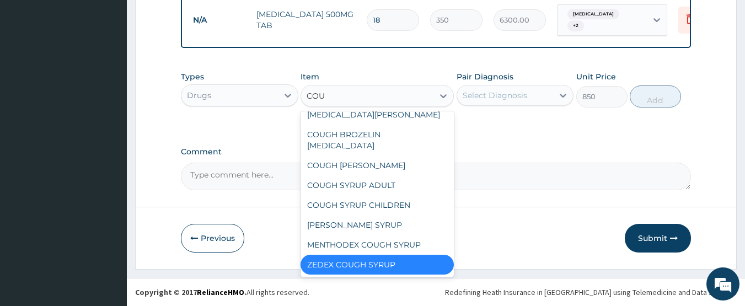
scroll to position [71, 0]
type input "COUGH"
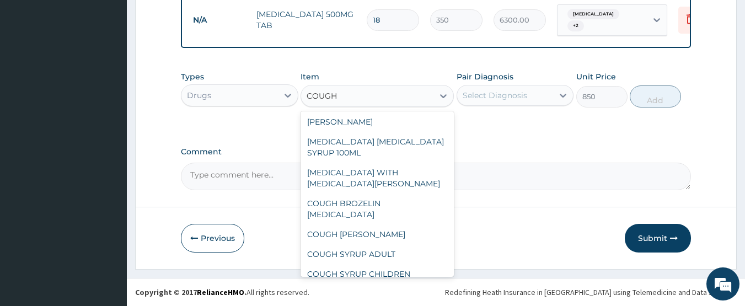
scroll to position [0, 0]
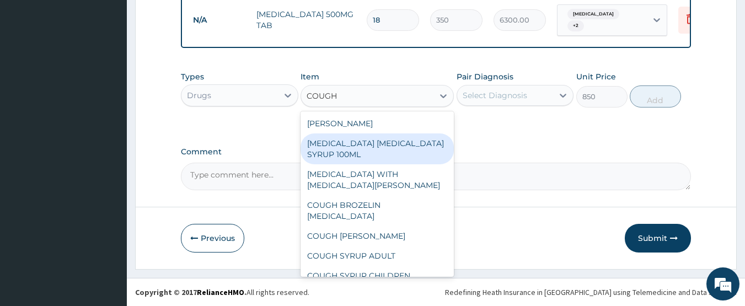
click at [348, 147] on div "[MEDICAL_DATA] [MEDICAL_DATA] SYRUP 100ML" at bounding box center [376, 148] width 153 height 31
type input "1144"
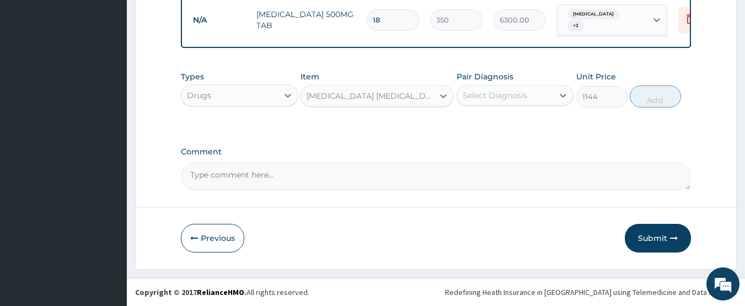
click at [363, 98] on div "[MEDICAL_DATA] [MEDICAL_DATA] SYRUP 100ML" at bounding box center [370, 95] width 128 height 11
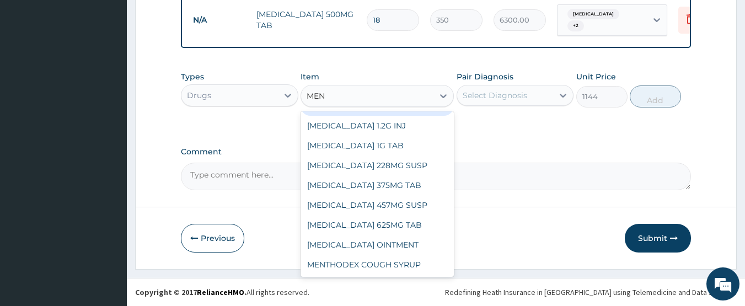
scroll to position [18, 0]
type input "[PERSON_NAME]"
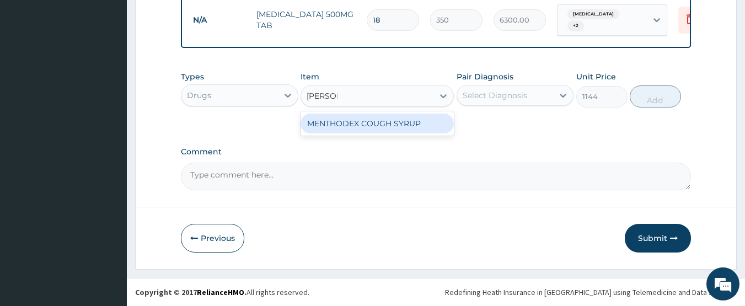
scroll to position [0, 0]
click at [360, 124] on div "MENTHODEX COUGH SYRUP" at bounding box center [376, 124] width 153 height 20
type input "1450"
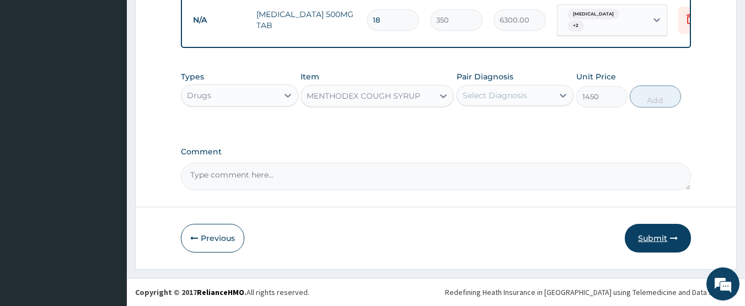
click at [650, 234] on button "Submit" at bounding box center [658, 238] width 66 height 29
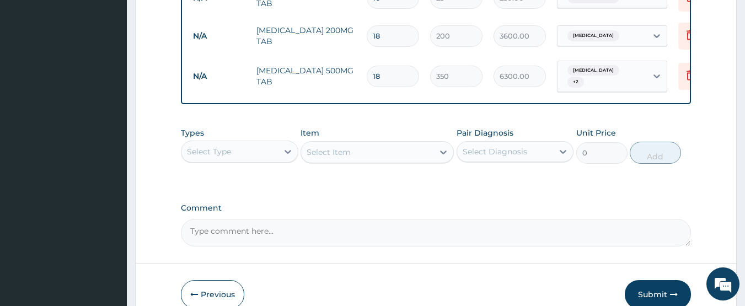
scroll to position [628, 0]
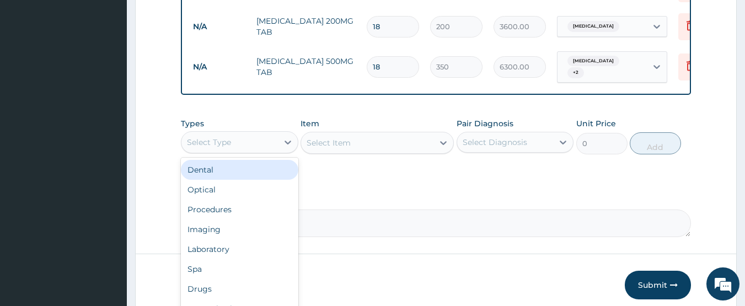
click at [263, 143] on div "Select Type" at bounding box center [229, 142] width 96 height 18
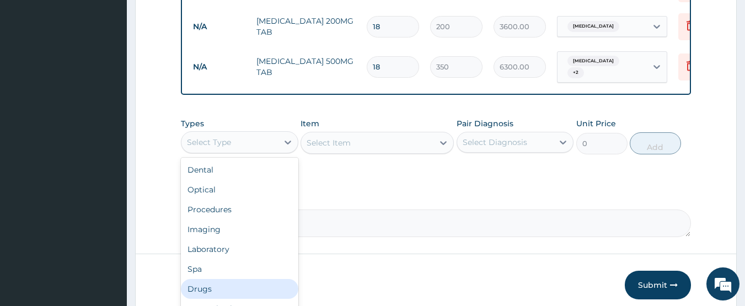
click at [200, 288] on div "Drugs" at bounding box center [239, 289] width 117 height 20
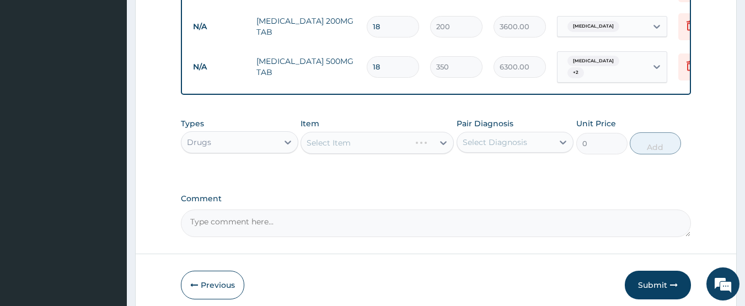
click at [342, 145] on div "Select Item" at bounding box center [376, 143] width 153 height 22
click at [348, 144] on div "Select Item" at bounding box center [376, 143] width 153 height 22
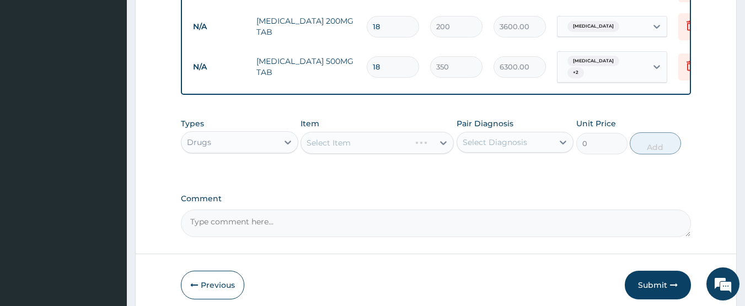
click at [335, 147] on div "Select Item" at bounding box center [376, 143] width 153 height 22
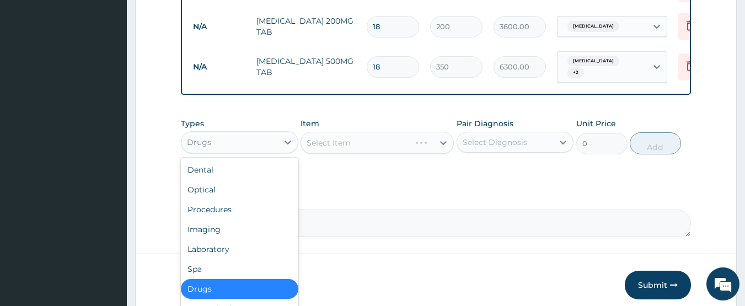
click at [248, 139] on div "Drugs" at bounding box center [229, 142] width 96 height 18
click at [223, 288] on div "Drugs" at bounding box center [239, 289] width 117 height 20
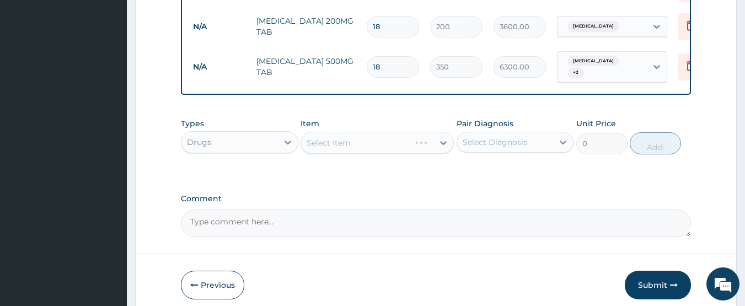
click at [376, 150] on div "Select Item" at bounding box center [376, 143] width 153 height 22
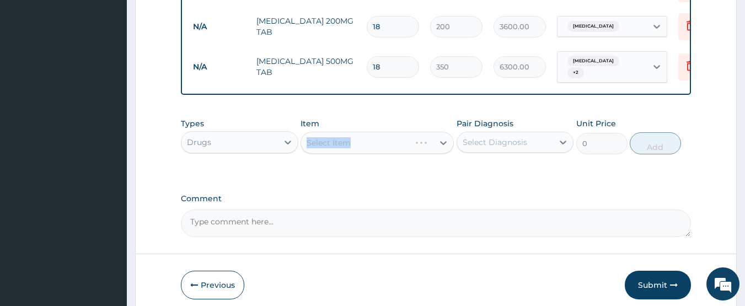
click at [376, 150] on div "Select Item" at bounding box center [376, 143] width 153 height 22
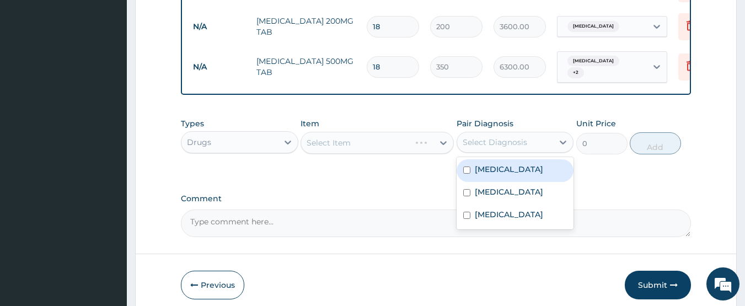
click at [491, 147] on div "Select Diagnosis" at bounding box center [494, 142] width 64 height 11
click at [490, 175] on label "[MEDICAL_DATA]" at bounding box center [509, 169] width 68 height 11
checkbox input "true"
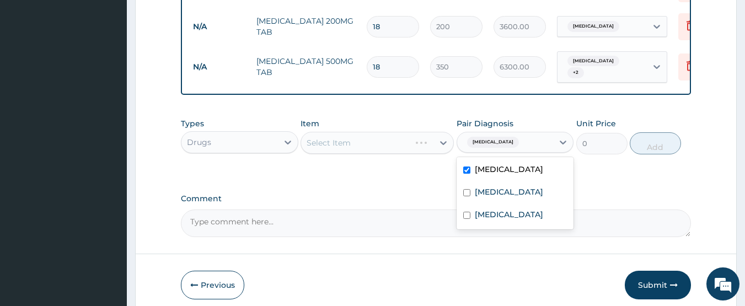
click at [379, 144] on div "Select Item" at bounding box center [376, 143] width 153 height 22
click at [373, 144] on div "Select Item" at bounding box center [376, 143] width 153 height 22
click at [657, 286] on button "Submit" at bounding box center [658, 285] width 66 height 29
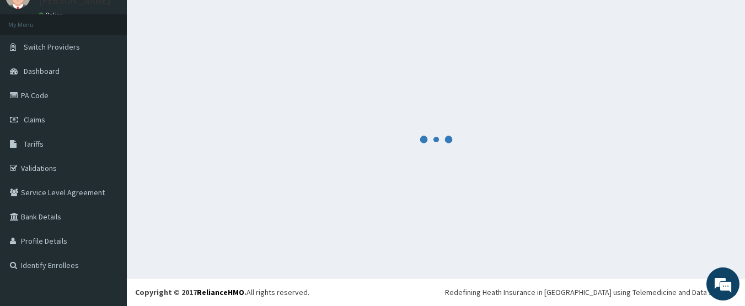
scroll to position [49, 0]
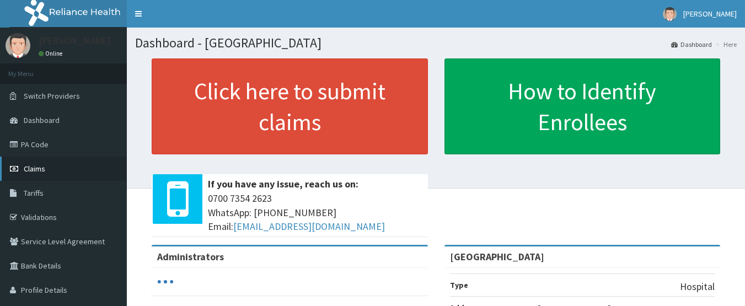
click at [37, 168] on span "Claims" at bounding box center [34, 169] width 21 height 10
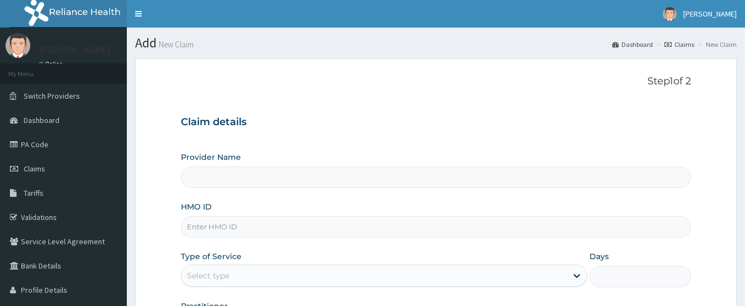
click at [225, 225] on input "HMO ID" at bounding box center [436, 226] width 510 height 21
type input "GTC"
type input "POTISKUM MEDICAL CENTRE"
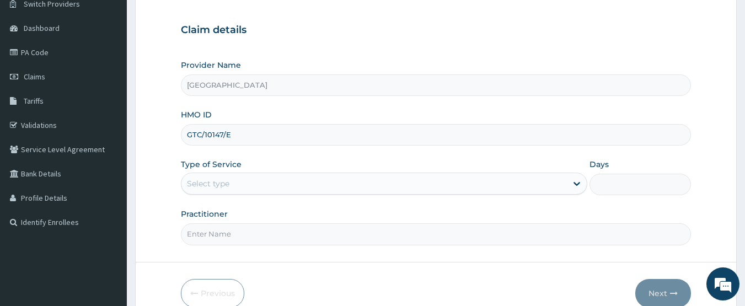
scroll to position [96, 0]
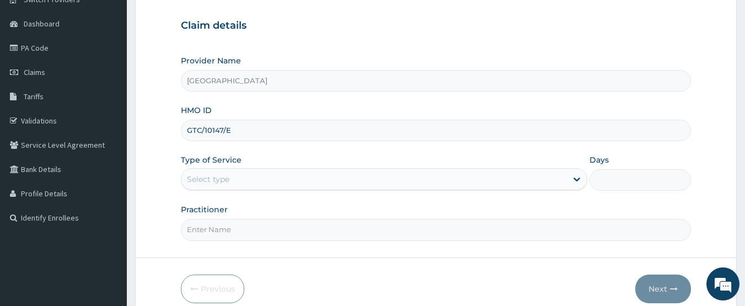
type input "GTC/10147/E"
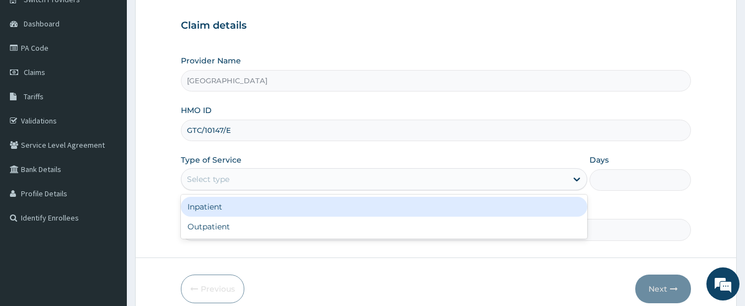
click at [505, 181] on div "Select type" at bounding box center [373, 179] width 385 height 18
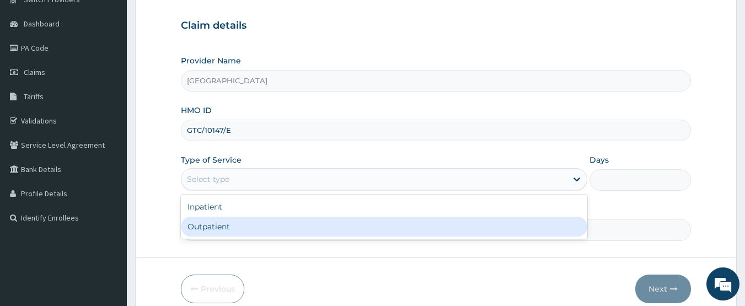
click at [439, 219] on div "Outpatient" at bounding box center [384, 227] width 406 height 20
type input "1"
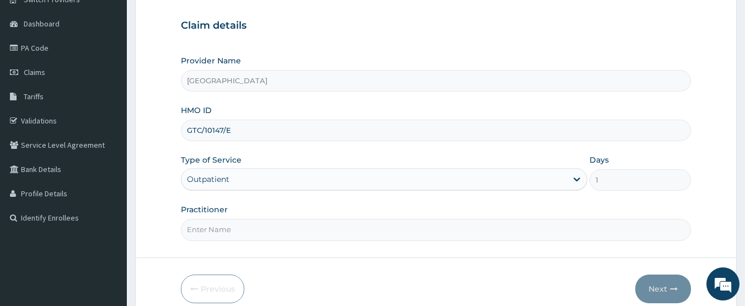
click at [326, 228] on input "Practitioner" at bounding box center [436, 229] width 510 height 21
type input "DR ELISHA YUNANA"
click at [643, 292] on button "Next" at bounding box center [663, 289] width 56 height 29
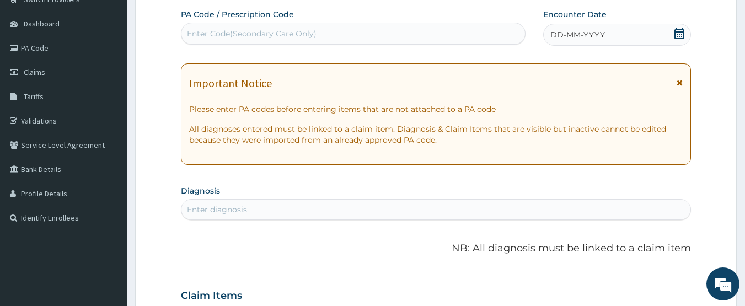
click at [677, 32] on icon at bounding box center [679, 33] width 10 height 11
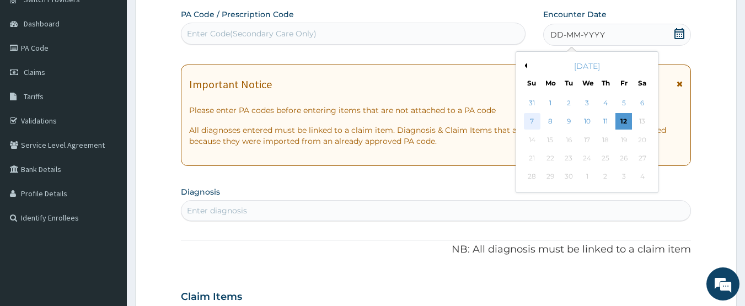
click at [529, 121] on div "7" at bounding box center [532, 122] width 17 height 17
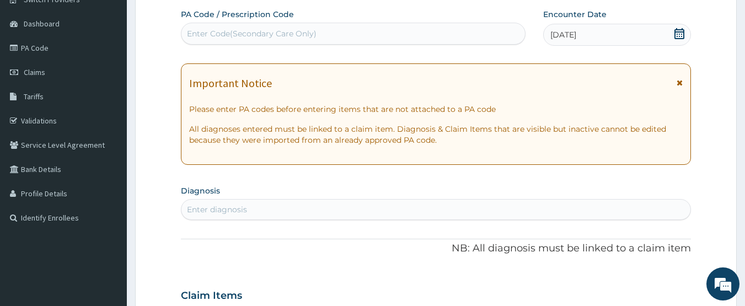
click at [542, 207] on div "Enter diagnosis" at bounding box center [435, 210] width 509 height 18
type input "MALARIA"
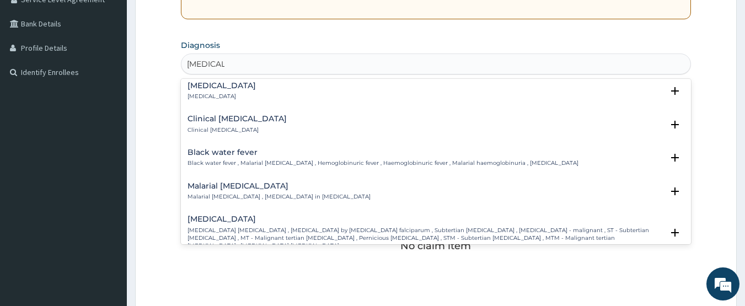
scroll to position [308, 0]
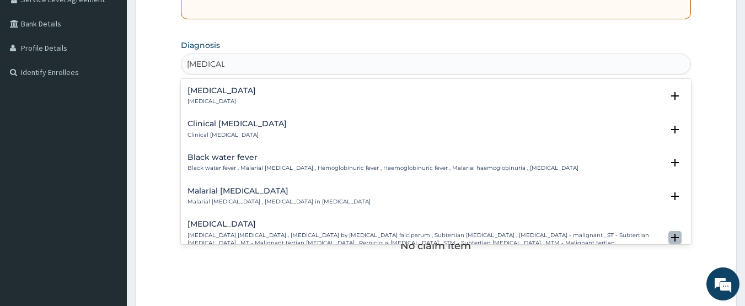
click at [671, 234] on icon "open select status" at bounding box center [675, 238] width 8 height 8
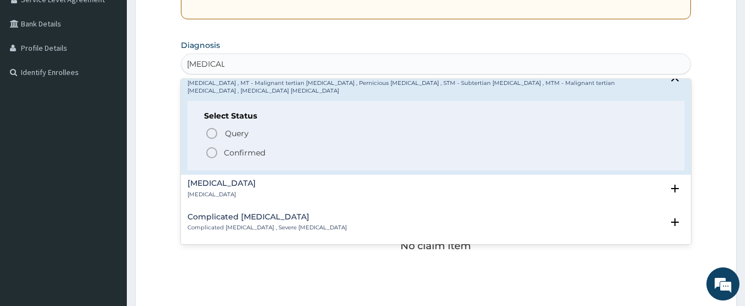
scroll to position [463, 0]
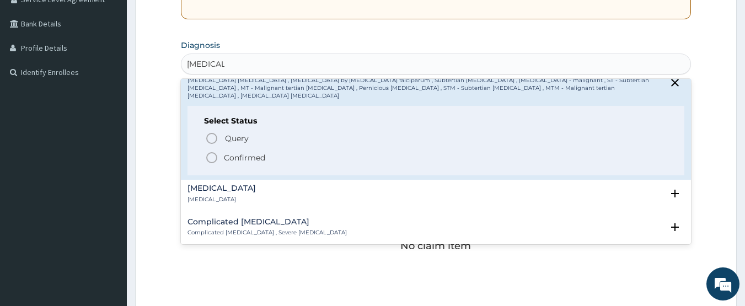
click at [212, 153] on circle "status option filled" at bounding box center [212, 158] width 10 height 10
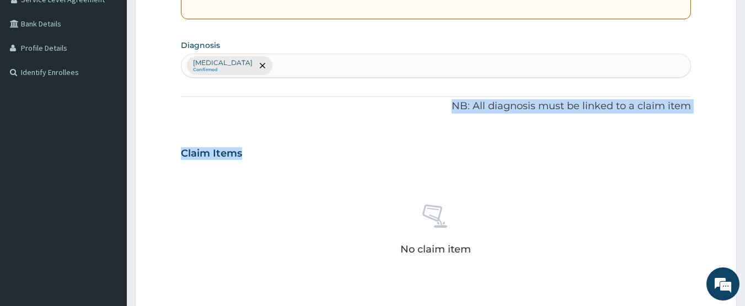
drag, startPoint x: 212, startPoint y: 147, endPoint x: 305, endPoint y: 64, distance: 124.2
click at [305, 64] on div "PA Code / Prescription Code Enter Code(Secondary Care Only) Encounter Date 07-0…" at bounding box center [436, 150] width 510 height 574
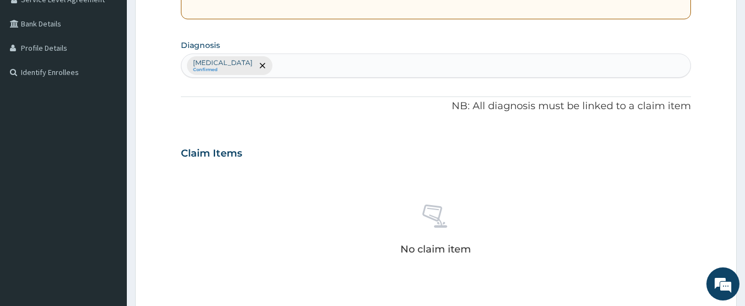
click at [305, 64] on div "Falciparum malaria Confirmed" at bounding box center [435, 65] width 509 height 23
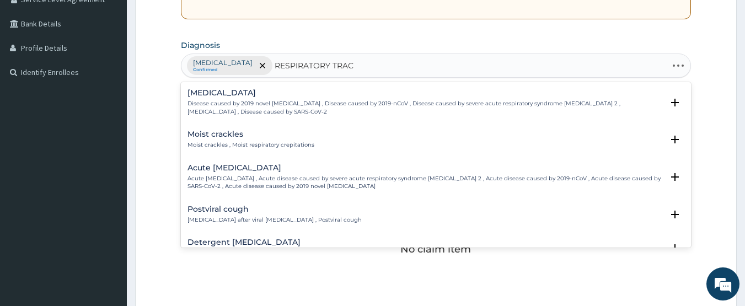
type input "RESPIRATORY TRACT"
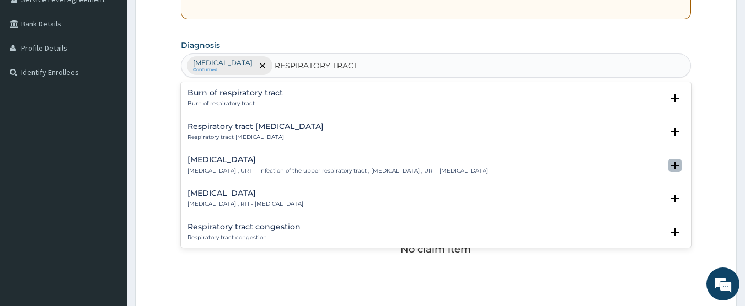
click at [671, 169] on icon "open select status" at bounding box center [675, 166] width 8 height 8
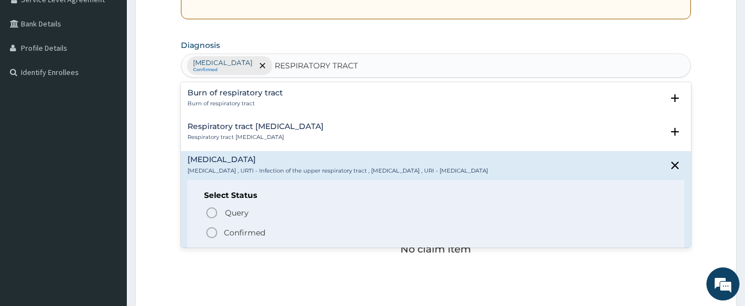
click at [207, 235] on circle "status option filled" at bounding box center [212, 233] width 10 height 10
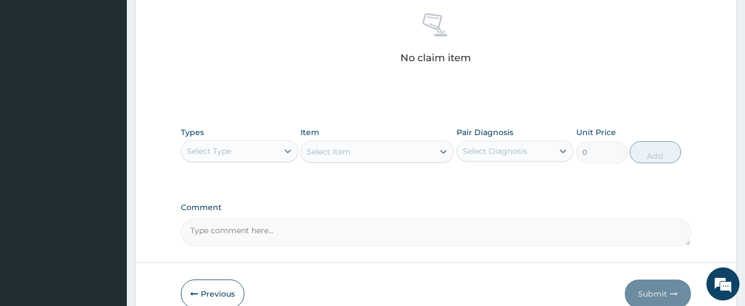
scroll to position [443, 0]
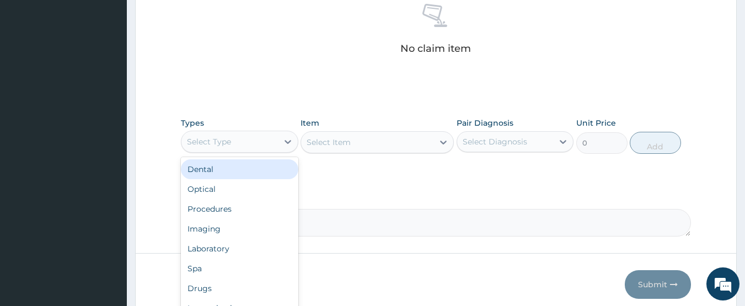
click at [240, 146] on div "Select Type" at bounding box center [229, 142] width 96 height 18
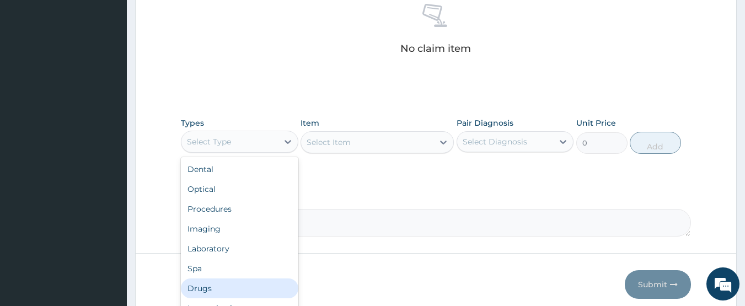
click at [204, 297] on div "Drugs" at bounding box center [239, 288] width 117 height 20
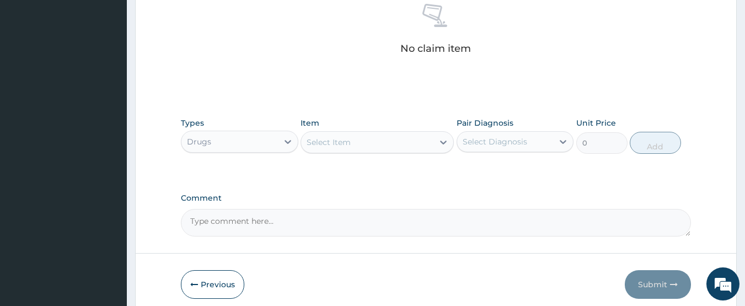
click at [370, 142] on div "Select Item" at bounding box center [367, 142] width 132 height 18
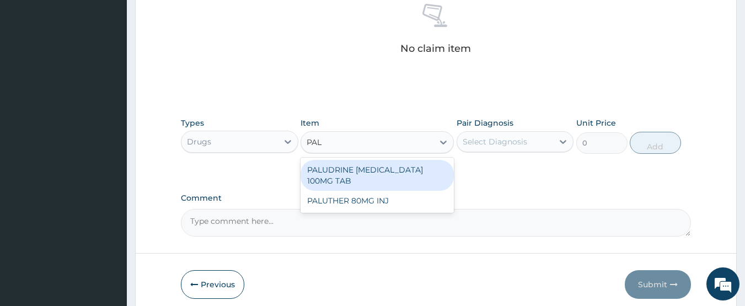
type input "PALU"
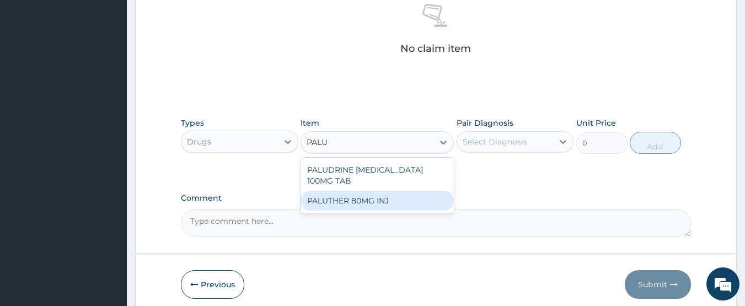
click at [349, 198] on div "PALUTHER 80MG INJ" at bounding box center [376, 201] width 153 height 20
type input "850"
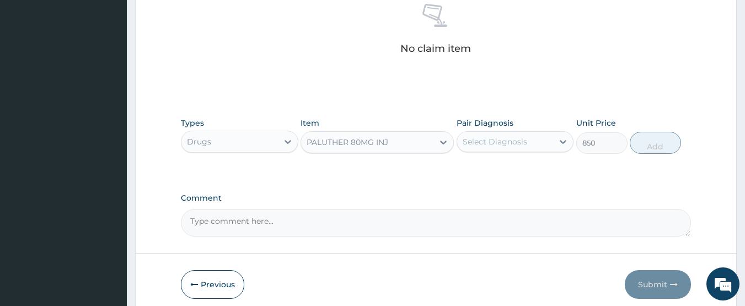
click at [478, 136] on div "Select Diagnosis" at bounding box center [494, 141] width 64 height 11
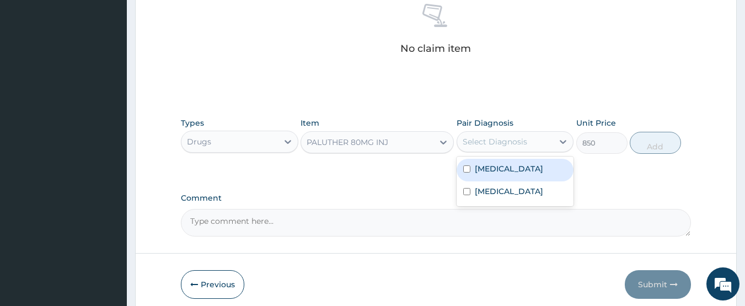
click at [482, 166] on label "[MEDICAL_DATA]" at bounding box center [509, 168] width 68 height 11
checkbox input "true"
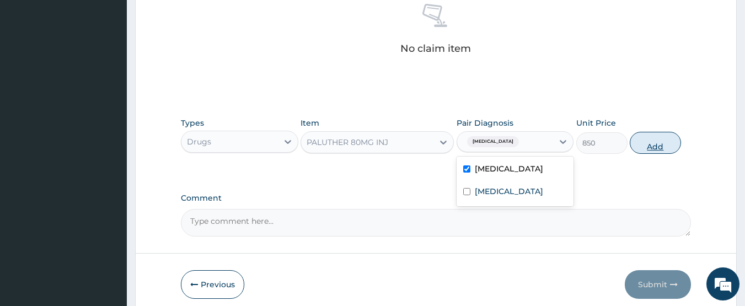
click at [644, 146] on button "Add" at bounding box center [655, 143] width 51 height 22
type input "0"
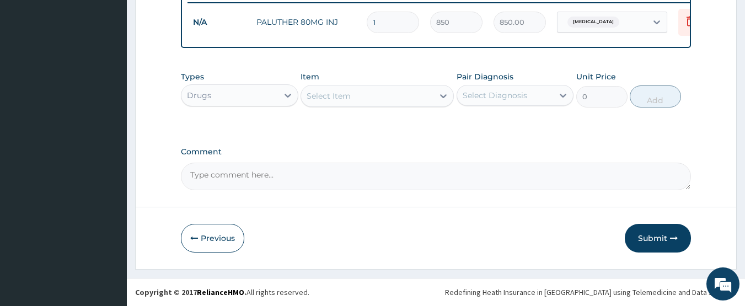
click at [392, 19] on input "1" at bounding box center [393, 22] width 52 height 21
type input "0.00"
type input "3"
type input "2550.00"
type input "3"
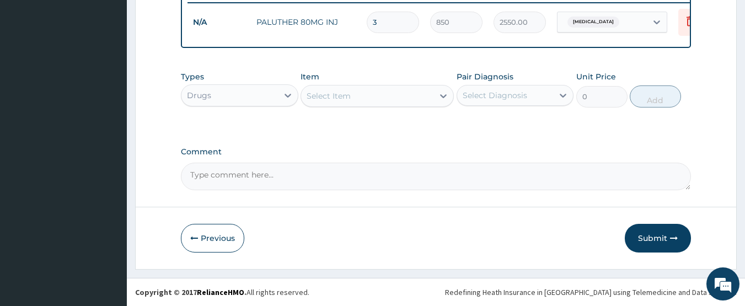
click at [363, 95] on div "Select Item" at bounding box center [367, 96] width 132 height 18
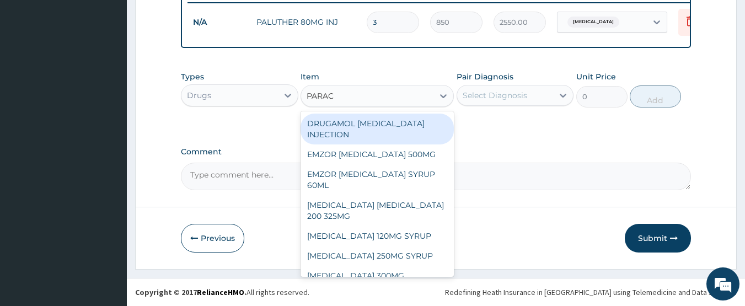
type input "PARACE"
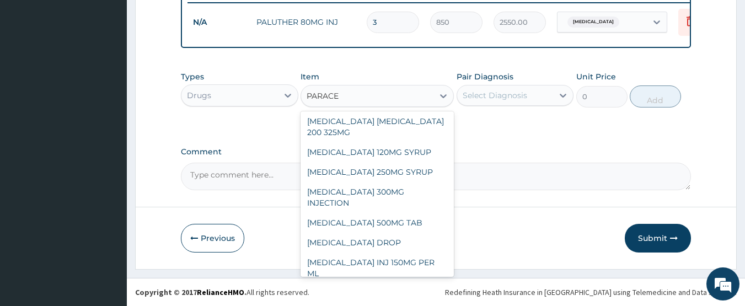
scroll to position [86, 0]
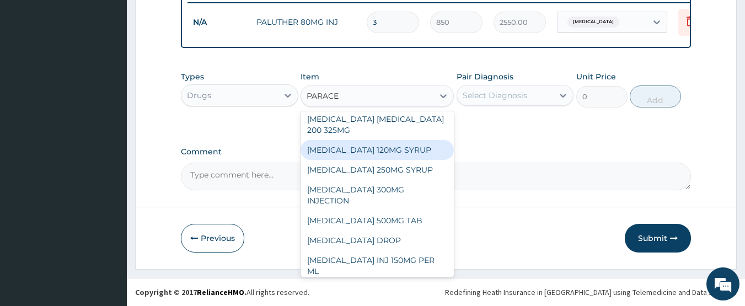
click at [369, 151] on div "[MEDICAL_DATA] 120MG SYRUP" at bounding box center [376, 150] width 153 height 20
type input "1000"
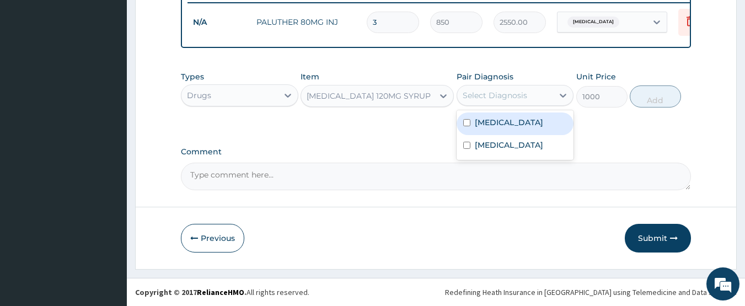
click at [509, 92] on div "Select Diagnosis" at bounding box center [494, 95] width 64 height 11
click at [499, 122] on label "[MEDICAL_DATA]" at bounding box center [509, 122] width 68 height 11
checkbox input "true"
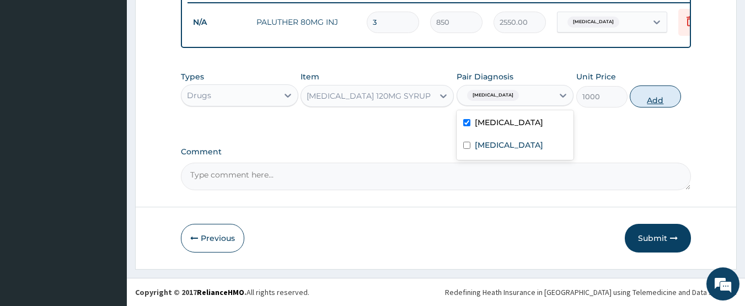
click at [644, 104] on button "Add" at bounding box center [655, 96] width 51 height 22
type input "0"
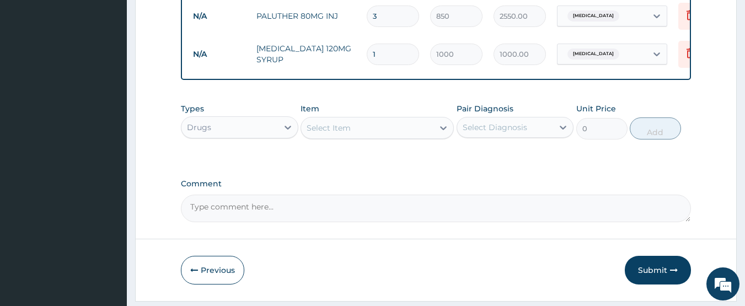
click at [331, 133] on div "Select Item" at bounding box center [328, 127] width 44 height 11
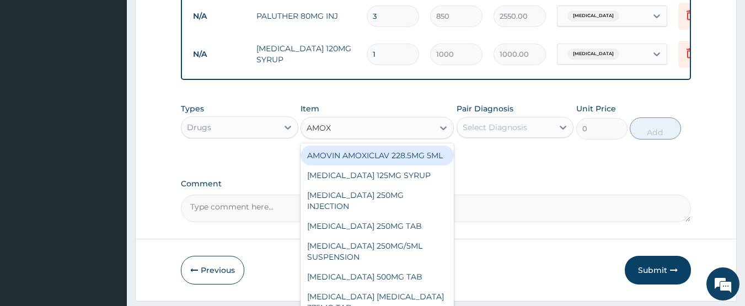
type input "AMOXI"
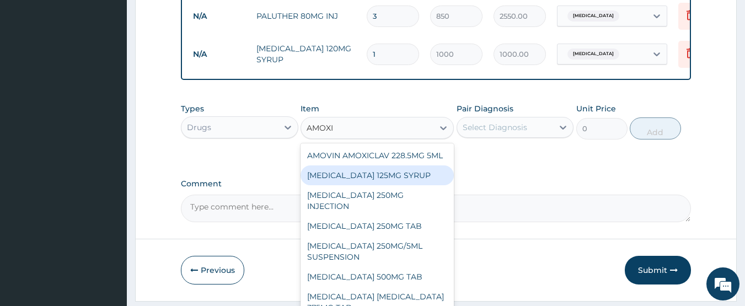
click at [389, 185] on div "[MEDICAL_DATA] 125MG SYRUP" at bounding box center [376, 175] width 153 height 20
type input "1000"
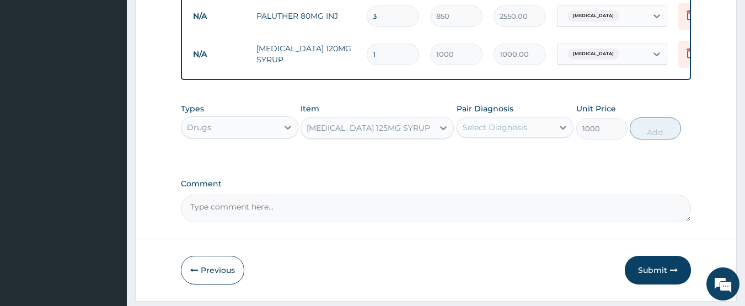
click at [485, 133] on div "Select Diagnosis" at bounding box center [494, 127] width 64 height 11
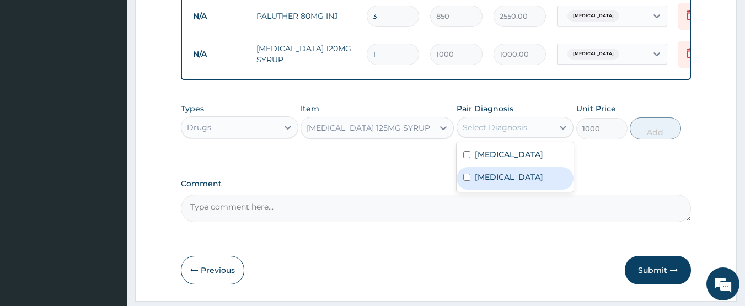
click at [496, 182] on label "[MEDICAL_DATA]" at bounding box center [509, 176] width 68 height 11
checkbox input "true"
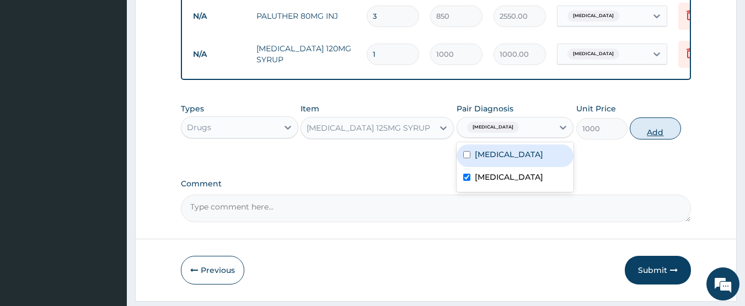
click at [659, 138] on button "Add" at bounding box center [655, 128] width 51 height 22
type input "0"
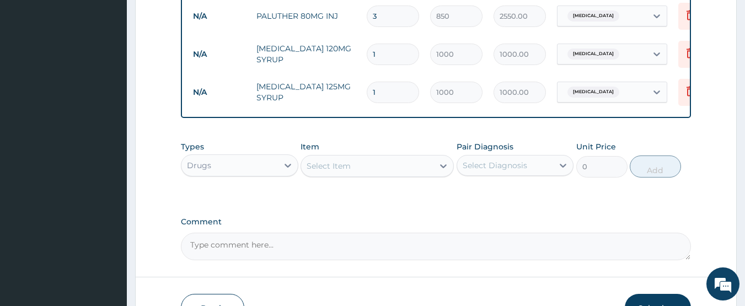
click at [339, 171] on div "Select Item" at bounding box center [328, 165] width 44 height 11
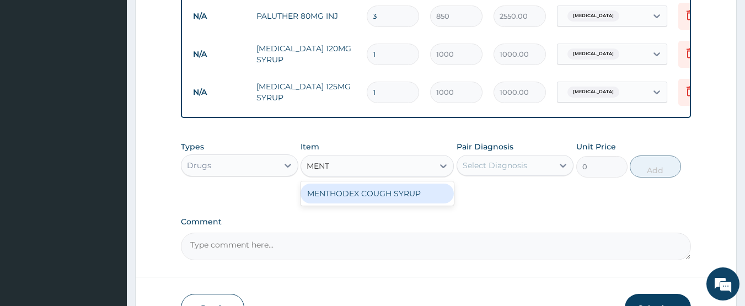
type input "[PERSON_NAME]"
click at [345, 202] on div "MENTHODEX COUGH SYRUP" at bounding box center [376, 194] width 153 height 20
type input "1450"
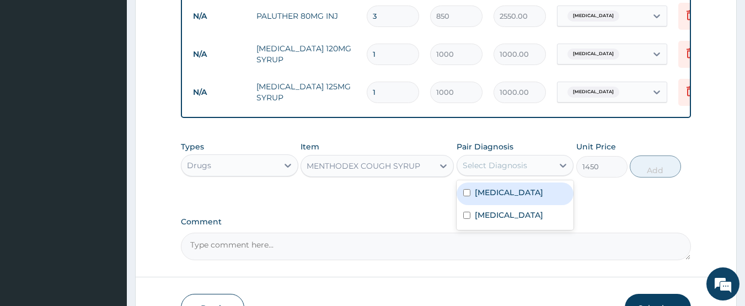
click at [514, 171] on div "Select Diagnosis" at bounding box center [494, 165] width 64 height 11
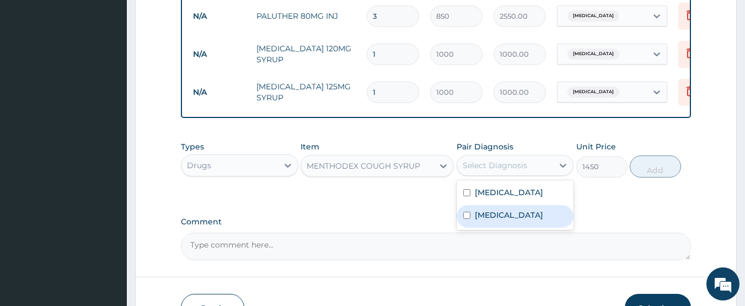
click at [495, 220] on label "[MEDICAL_DATA]" at bounding box center [509, 214] width 68 height 11
checkbox input "true"
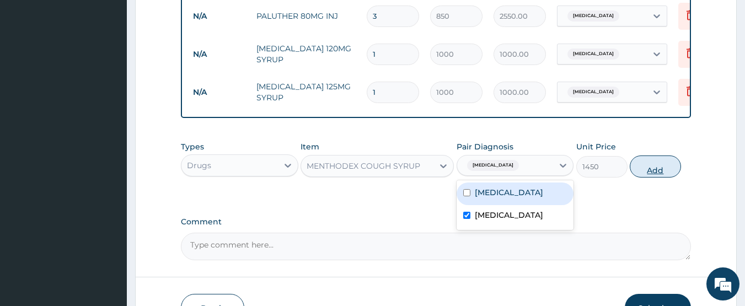
click at [651, 177] on button "Add" at bounding box center [655, 166] width 51 height 22
type input "0"
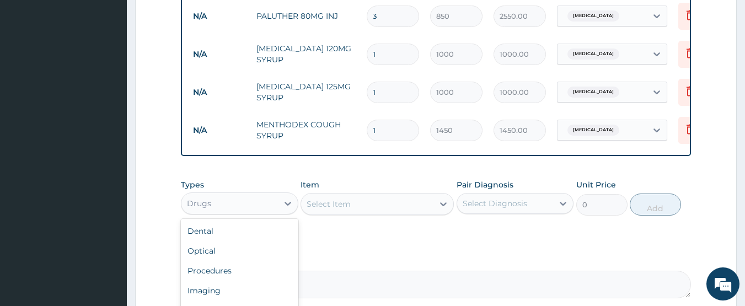
click at [241, 212] on div "Drugs" at bounding box center [229, 204] width 96 height 18
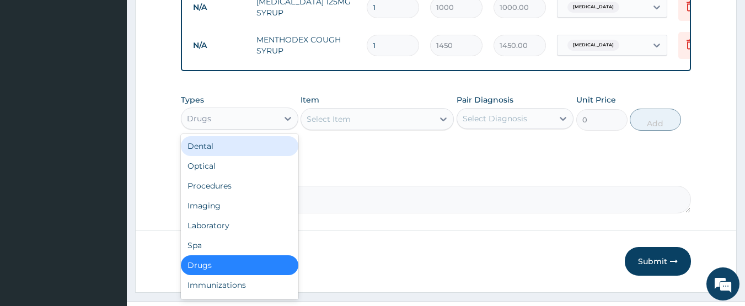
scroll to position [532, 0]
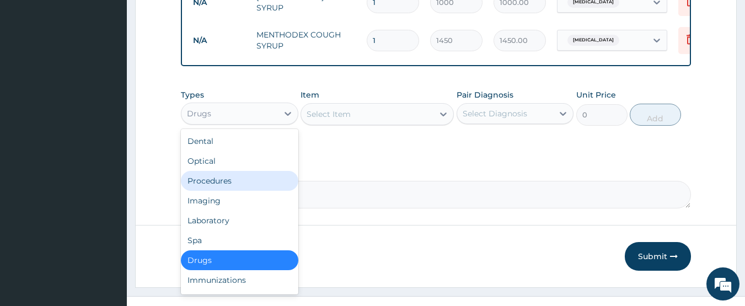
click at [215, 191] on div "Procedures" at bounding box center [239, 181] width 117 height 20
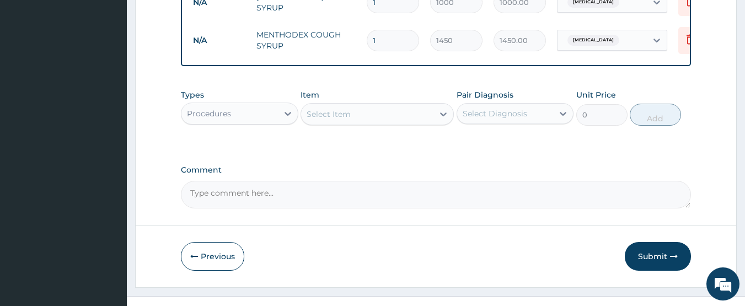
click at [353, 121] on div "Select Item" at bounding box center [367, 114] width 132 height 18
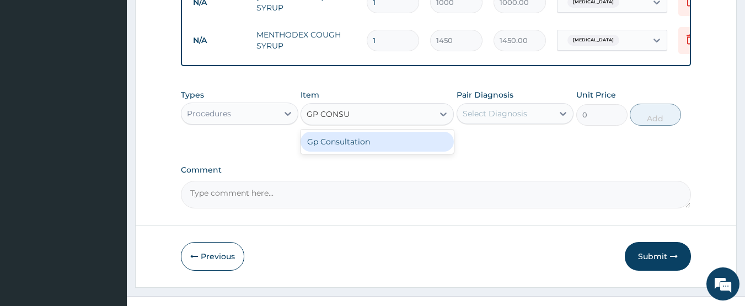
type input "GP CONSUL"
click at [342, 152] on div "Gp Consultation" at bounding box center [376, 142] width 153 height 20
type input "2000"
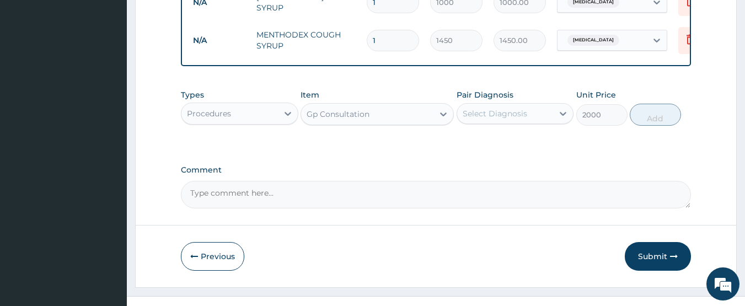
click at [506, 119] on div "Select Diagnosis" at bounding box center [494, 113] width 64 height 11
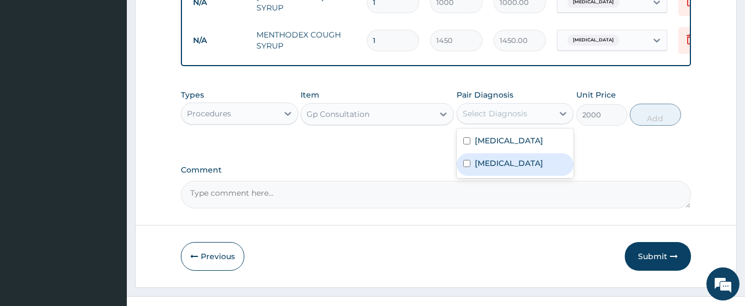
click at [488, 169] on label "[MEDICAL_DATA]" at bounding box center [509, 163] width 68 height 11
checkbox input "true"
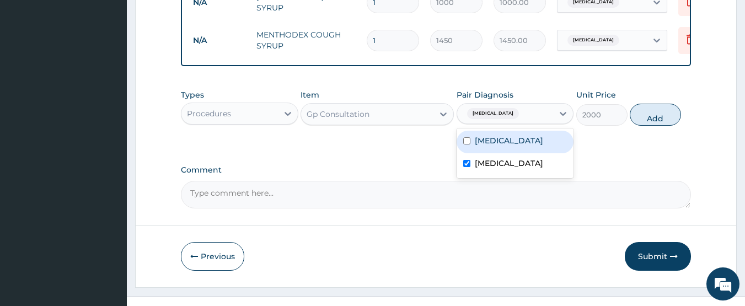
click at [472, 153] on div "[MEDICAL_DATA]" at bounding box center [514, 142] width 117 height 23
checkbox input "true"
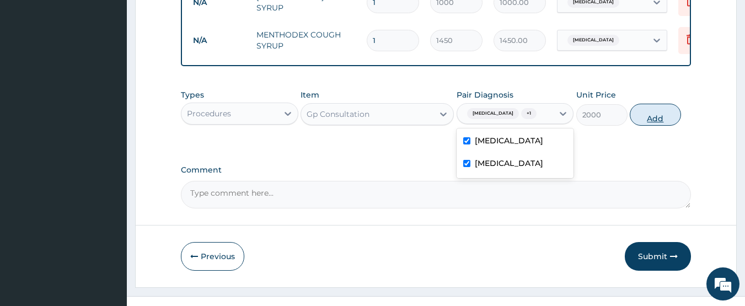
click at [654, 126] on button "Add" at bounding box center [655, 115] width 51 height 22
type input "0"
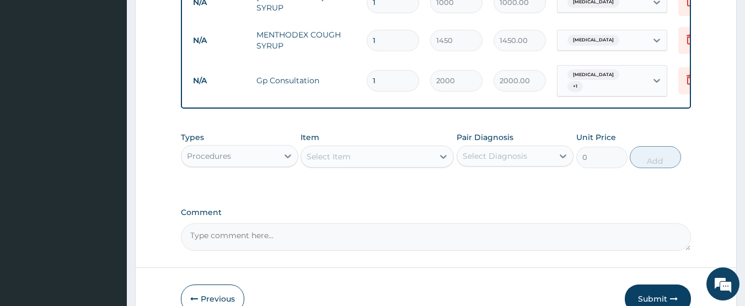
scroll to position [601, 0]
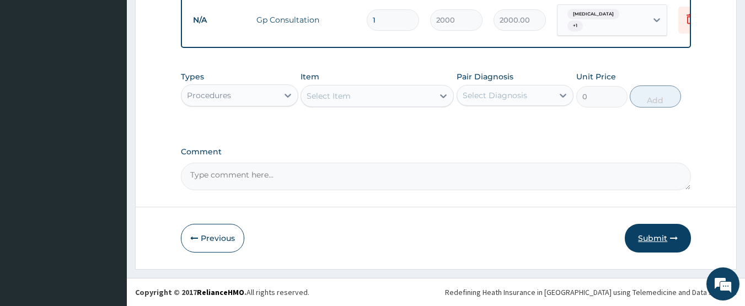
click at [637, 235] on button "Submit" at bounding box center [658, 238] width 66 height 29
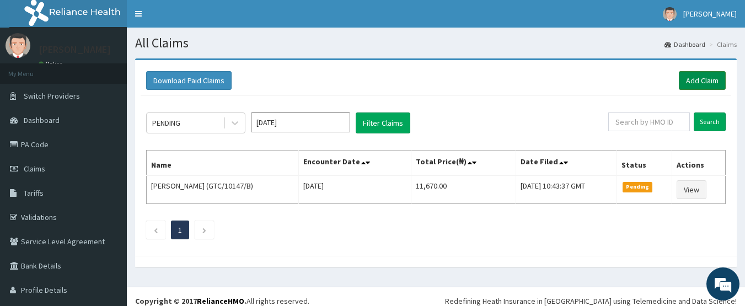
click at [682, 78] on link "Add Claim" at bounding box center [702, 80] width 47 height 19
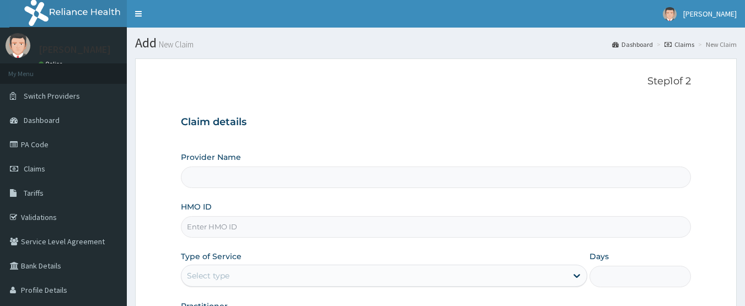
type input "[GEOGRAPHIC_DATA]"
click at [299, 226] on input "HMO ID" at bounding box center [436, 226] width 510 height 21
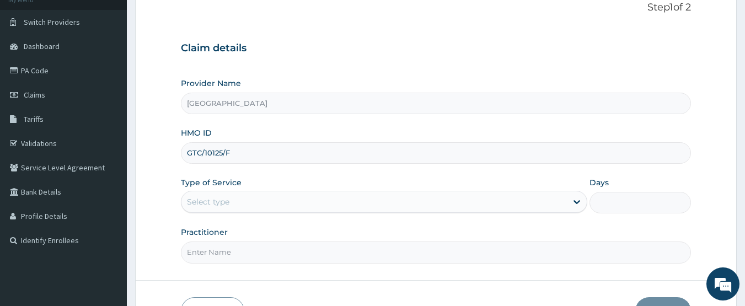
scroll to position [105, 0]
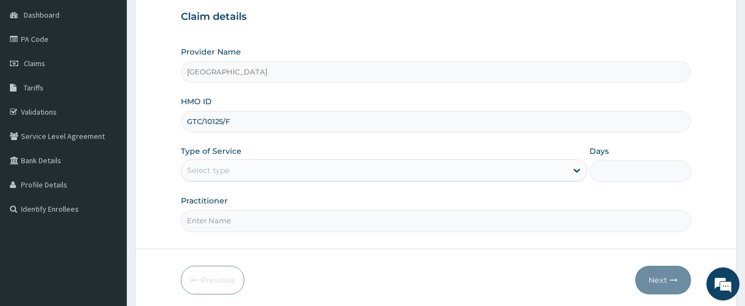
type input "GTC/10125/F"
click at [278, 176] on div "Select type" at bounding box center [373, 171] width 385 height 18
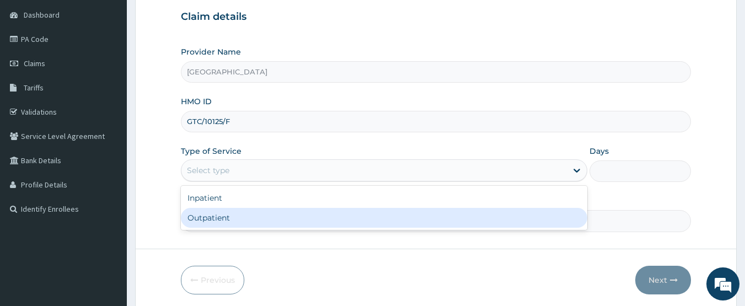
click at [228, 217] on div "Outpatient" at bounding box center [384, 218] width 406 height 20
type input "1"
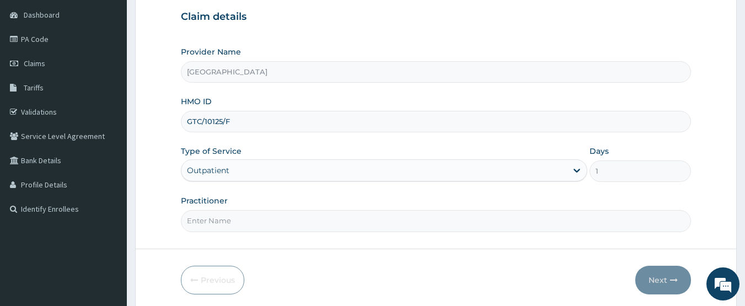
click at [327, 219] on input "Practitioner" at bounding box center [436, 220] width 510 height 21
type input "DR ELISHA YUNANA"
click at [657, 276] on button "Next" at bounding box center [663, 280] width 56 height 29
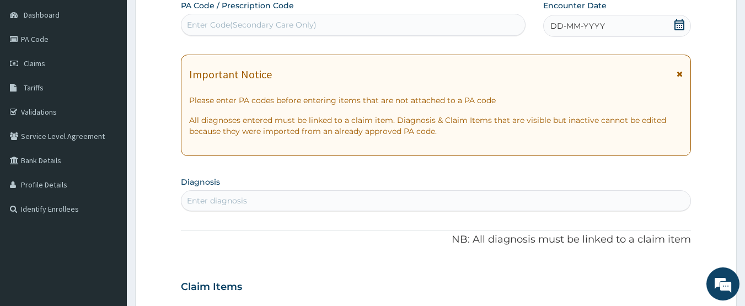
click at [681, 24] on icon at bounding box center [679, 24] width 11 height 11
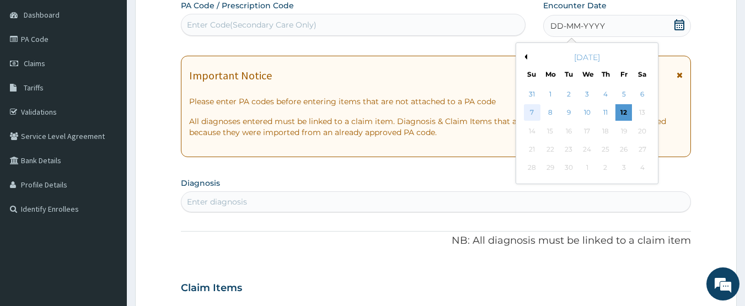
click at [531, 113] on div "7" at bounding box center [532, 113] width 17 height 17
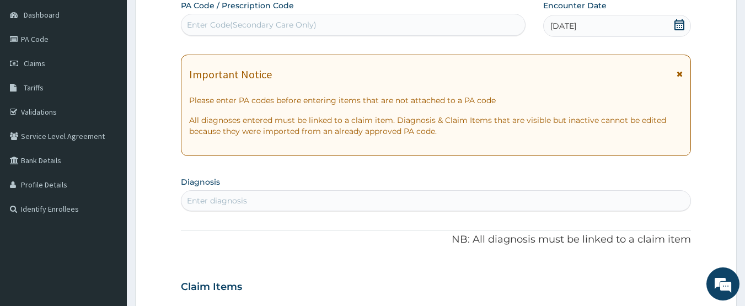
click at [392, 198] on div "Enter diagnosis" at bounding box center [435, 201] width 509 height 18
type input "MALARI"
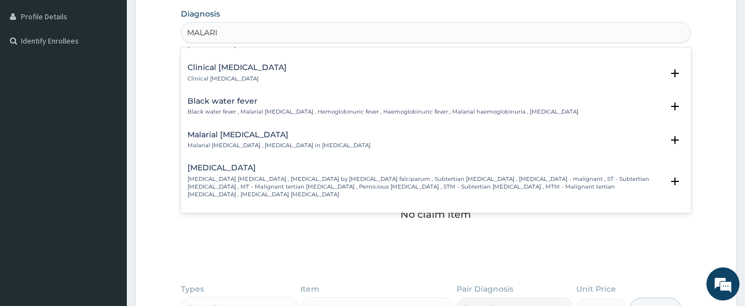
scroll to position [338, 0]
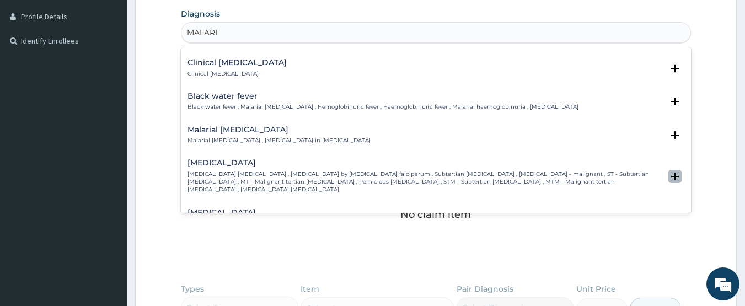
click at [671, 173] on icon "open select status" at bounding box center [675, 177] width 8 height 8
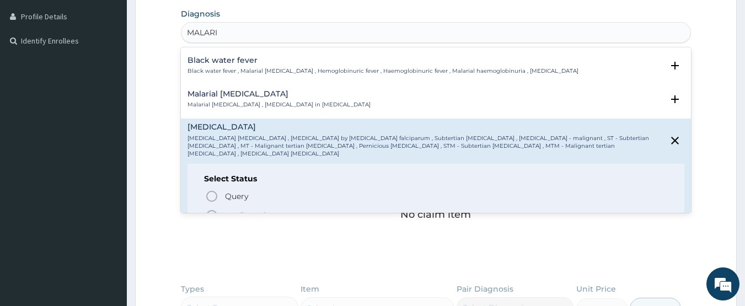
scroll to position [389, 0]
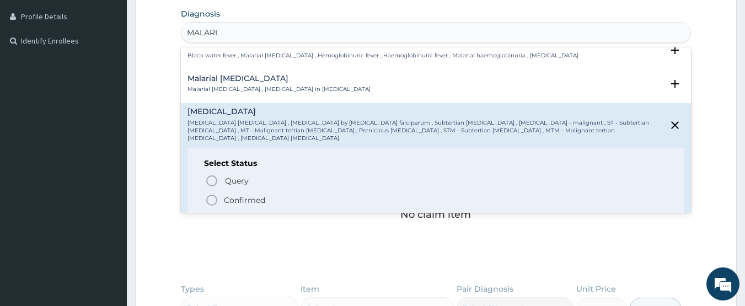
click at [211, 193] on icon "status option filled" at bounding box center [211, 199] width 13 height 13
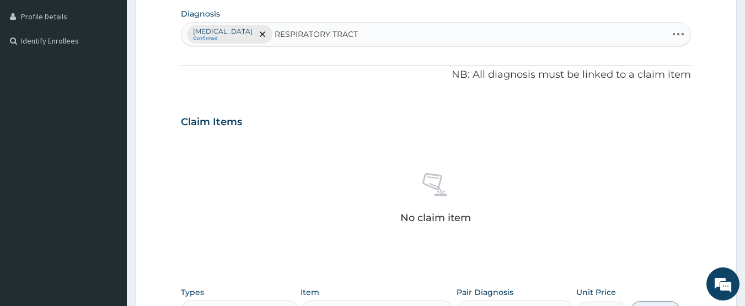
type input "RESPIRATORY TRACT"
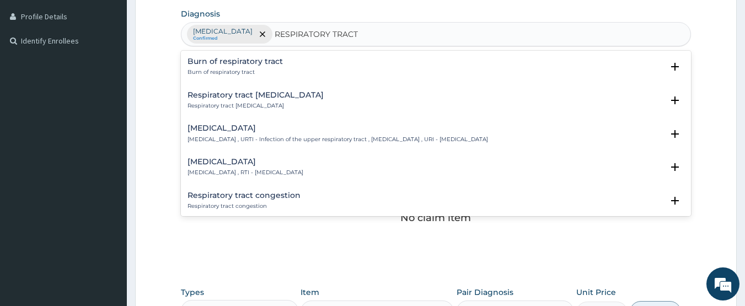
click at [663, 175] on div "Respiratory tract infection Respiratory tract infection , RTI - Respiratory tra…" at bounding box center [435, 167] width 497 height 19
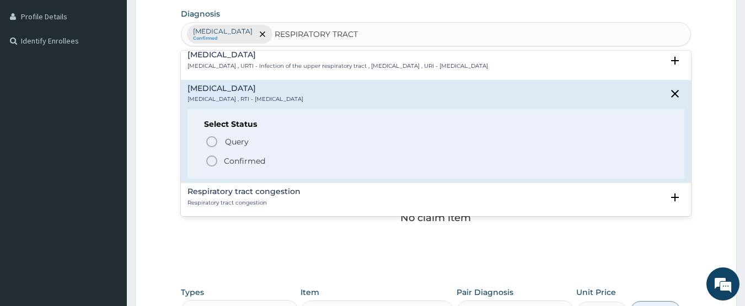
scroll to position [93, 0]
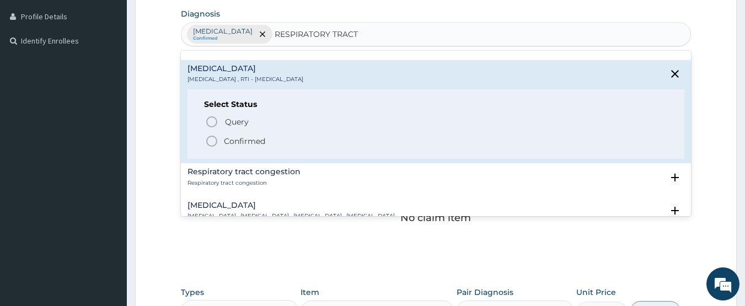
click at [212, 140] on icon "status option filled" at bounding box center [211, 141] width 13 height 13
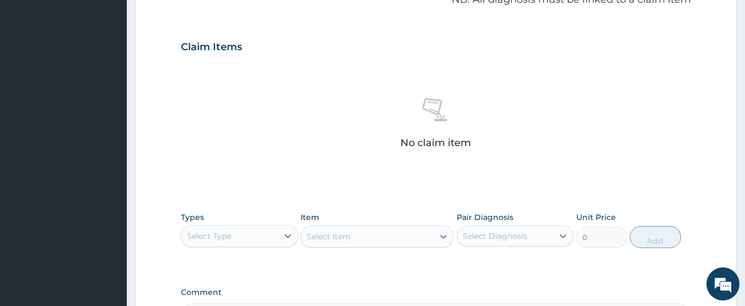
scroll to position [364, 0]
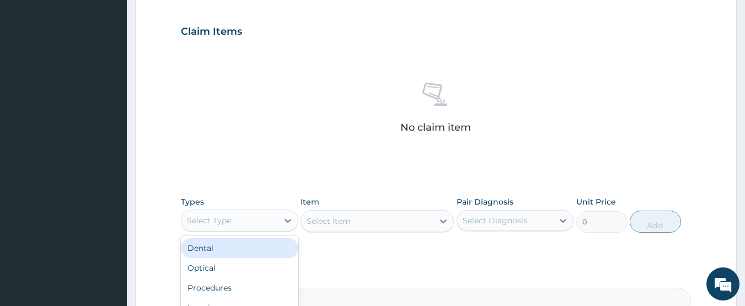
click at [244, 223] on div "Select Type" at bounding box center [229, 221] width 96 height 18
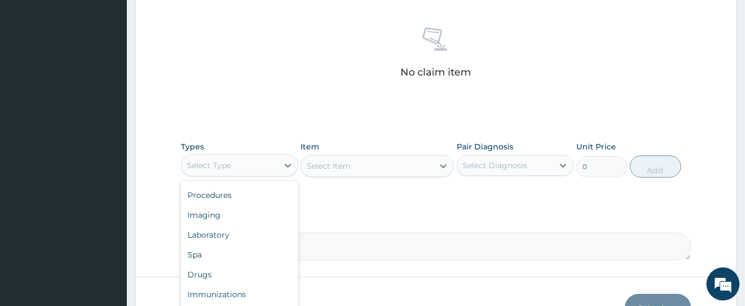
scroll to position [448, 0]
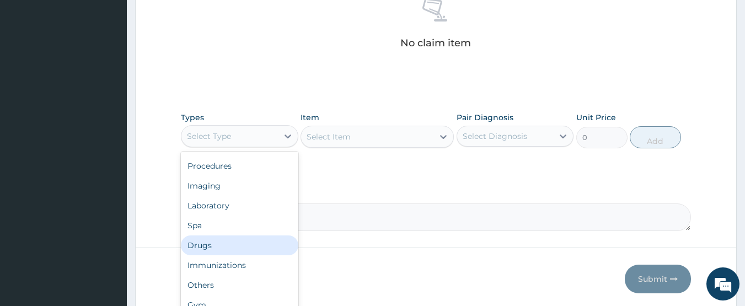
click at [192, 246] on div "Drugs" at bounding box center [239, 245] width 117 height 20
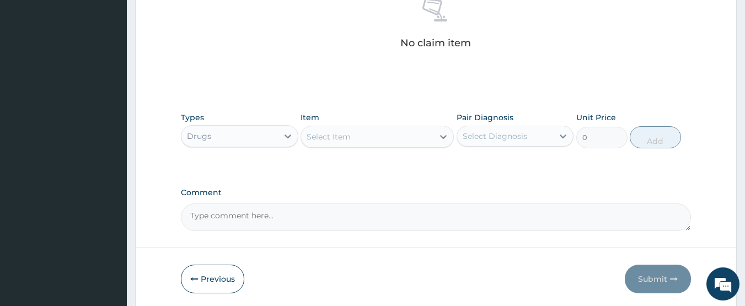
click at [352, 138] on div "Select Item" at bounding box center [367, 137] width 132 height 18
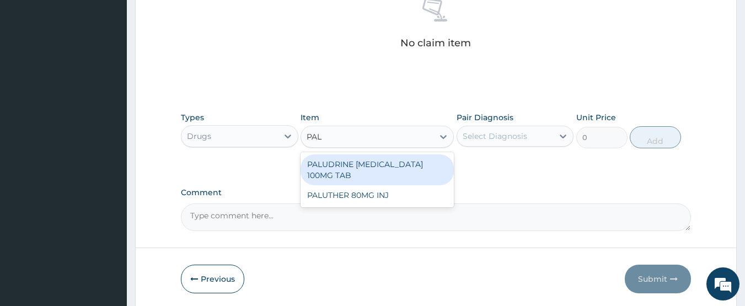
type input "PALU"
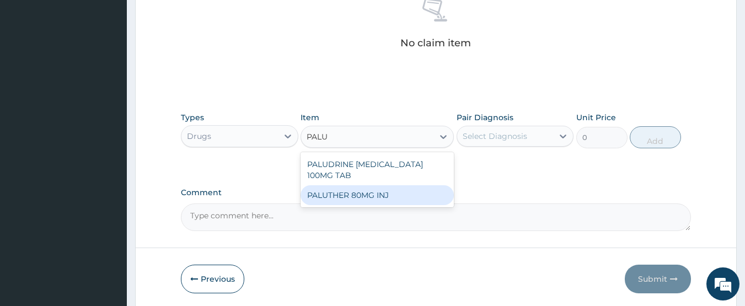
click at [344, 198] on div "PALUTHER 80MG INJ" at bounding box center [376, 195] width 153 height 20
type input "850"
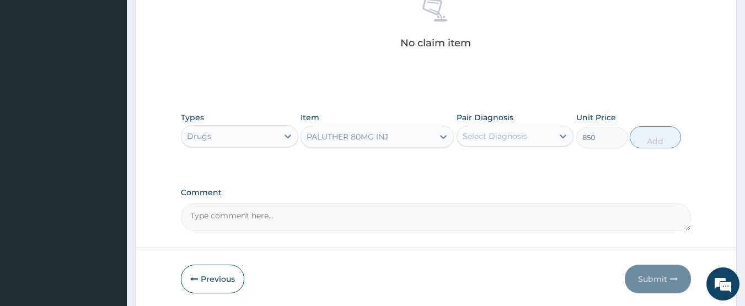
click at [482, 140] on div "Select Diagnosis" at bounding box center [494, 136] width 64 height 11
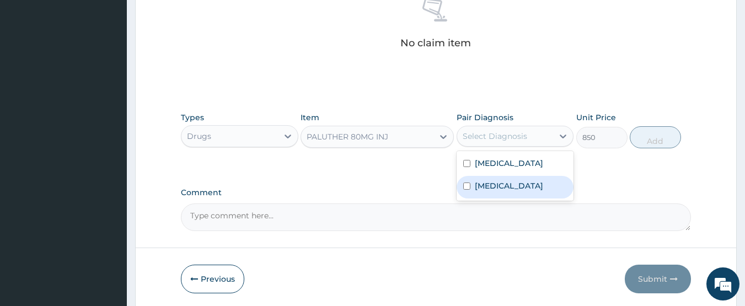
click at [488, 186] on label "Respiratory tract infection" at bounding box center [509, 185] width 68 height 11
checkbox input "true"
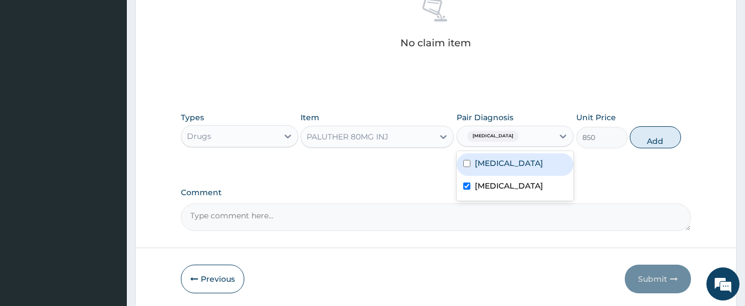
click at [489, 173] on div "Falciparum malaria" at bounding box center [514, 164] width 117 height 23
checkbox input "true"
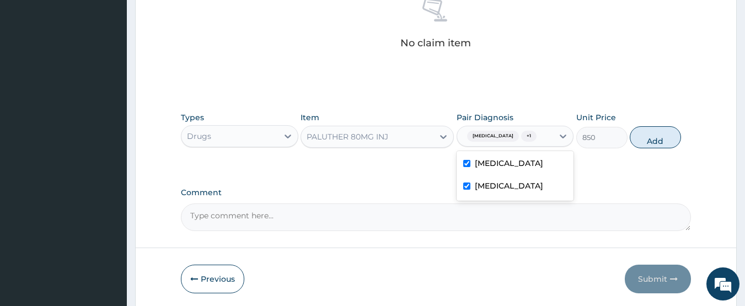
click at [488, 191] on label "Respiratory tract infection" at bounding box center [509, 185] width 68 height 11
checkbox input "false"
click at [654, 139] on button "Add" at bounding box center [655, 137] width 51 height 22
type input "0"
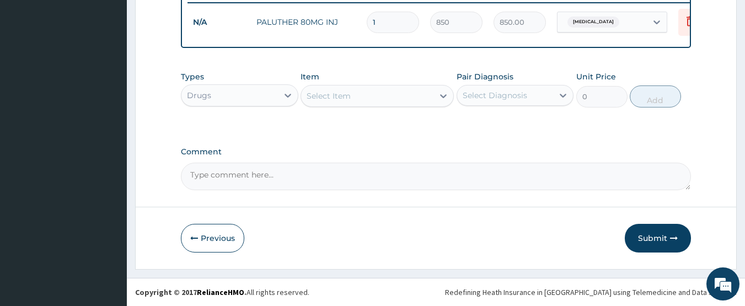
scroll to position [445, 0]
type input "0.00"
type input "3"
type input "2550.00"
type input "3"
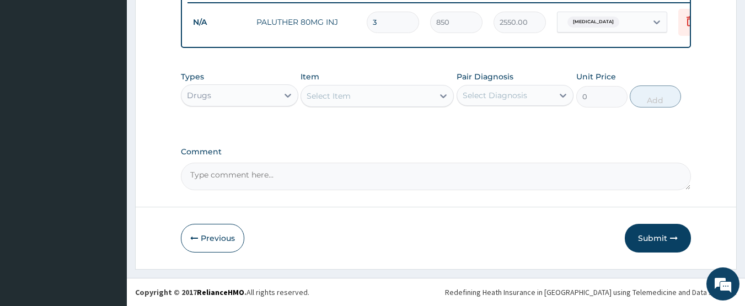
click at [357, 94] on div "Select Item" at bounding box center [367, 96] width 132 height 18
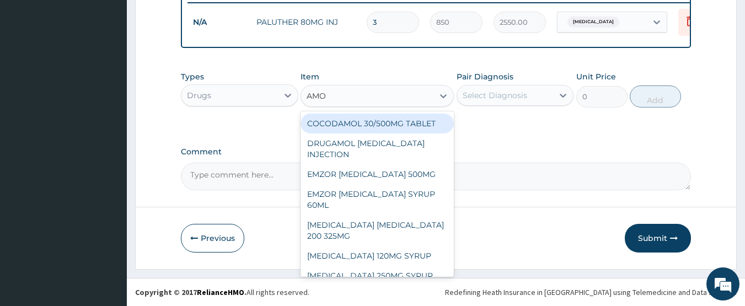
type input "AMOX"
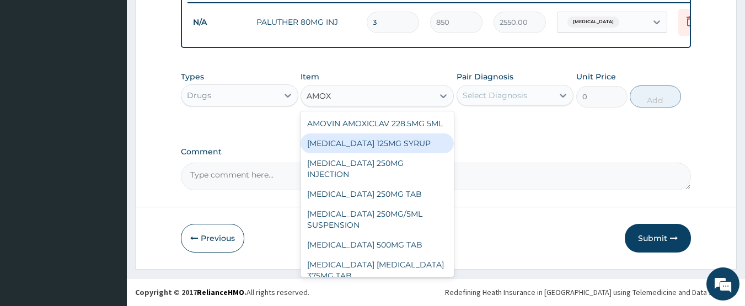
click at [357, 153] on div "AMOXICILLIN 125MG SYRUP" at bounding box center [376, 143] width 153 height 20
type input "1000"
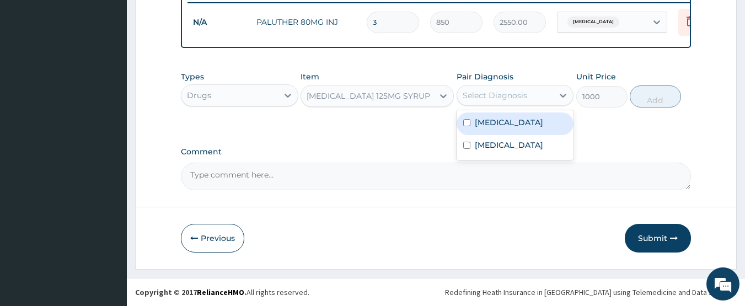
click at [504, 96] on div "Select Diagnosis" at bounding box center [494, 95] width 64 height 11
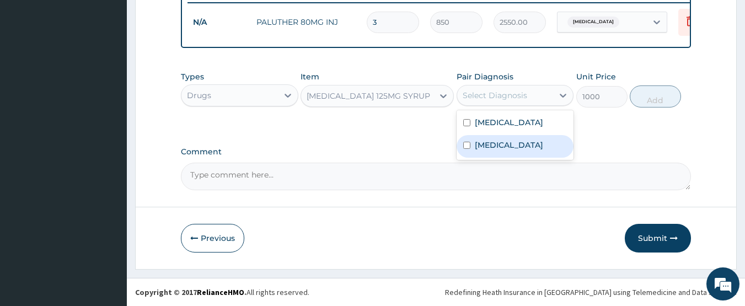
click at [487, 148] on label "Respiratory tract infection" at bounding box center [509, 144] width 68 height 11
checkbox input "true"
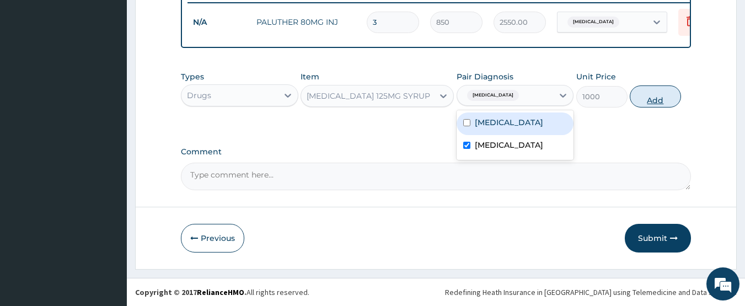
click at [654, 100] on button "Add" at bounding box center [655, 96] width 51 height 22
type input "0"
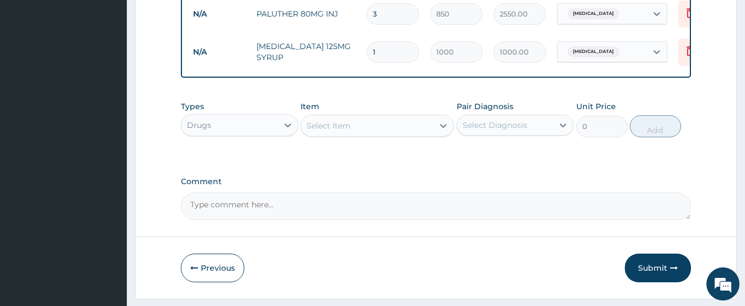
click at [417, 135] on div "Select Item" at bounding box center [367, 126] width 132 height 18
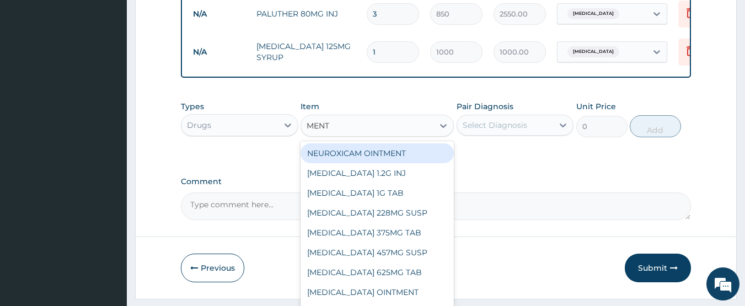
type input "MENTH"
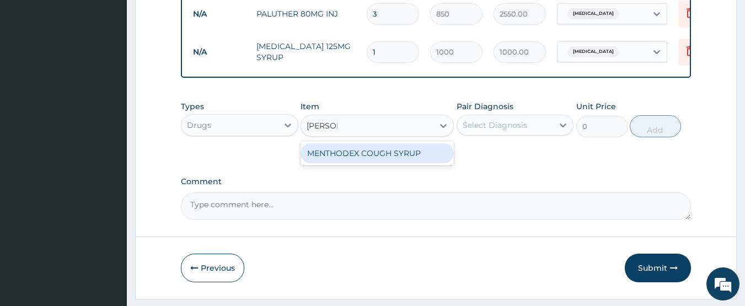
click at [373, 160] on div "MENTHODEX COUGH SYRUP" at bounding box center [376, 153] width 153 height 20
type input "1450"
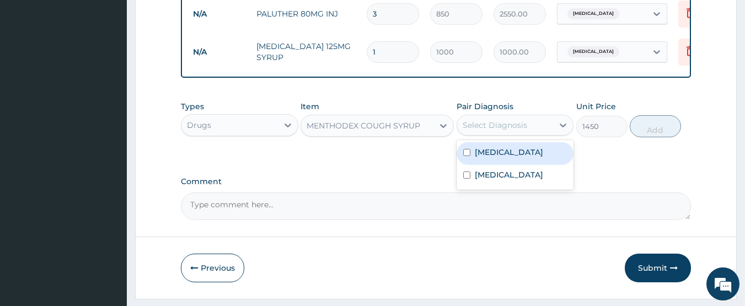
click at [520, 131] on div "Select Diagnosis" at bounding box center [494, 125] width 64 height 11
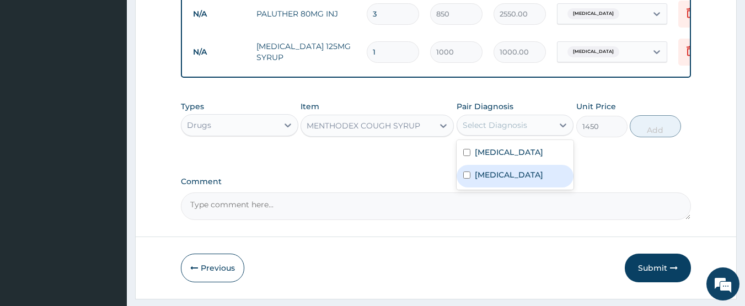
click at [485, 180] on label "Respiratory tract infection" at bounding box center [509, 174] width 68 height 11
checkbox input "true"
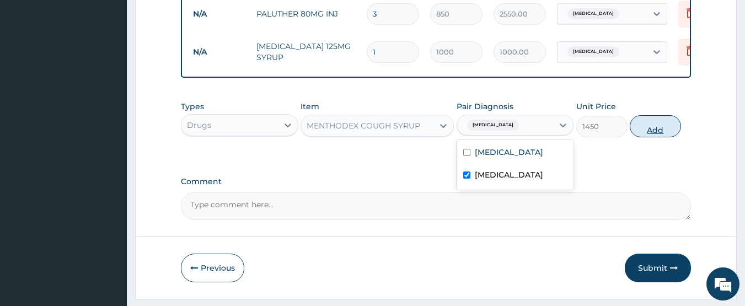
click at [653, 131] on button "Add" at bounding box center [655, 126] width 51 height 22
type input "0"
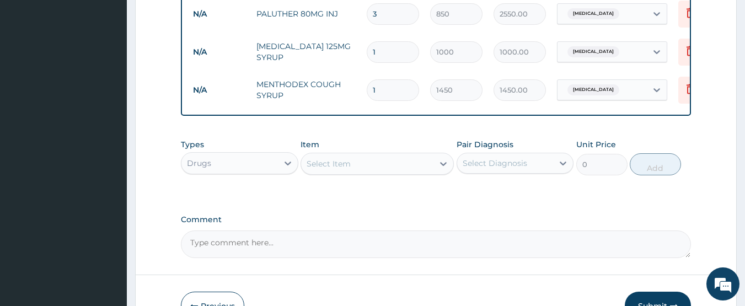
click at [347, 169] on div "Select Item" at bounding box center [328, 163] width 44 height 11
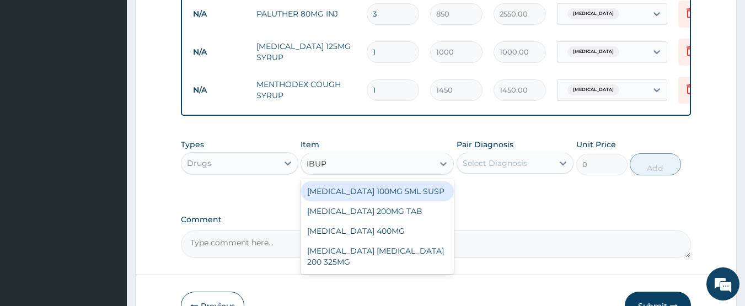
type input "IBUPR"
click at [341, 197] on div "IBUPROFEN 100MG 5ML SUSP" at bounding box center [376, 191] width 153 height 20
type input "2500"
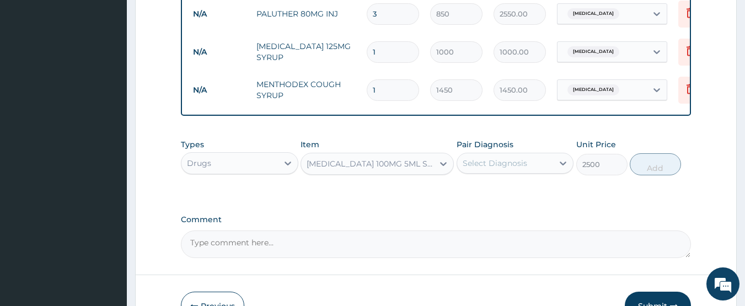
click at [519, 169] on div "Select Diagnosis" at bounding box center [494, 163] width 64 height 11
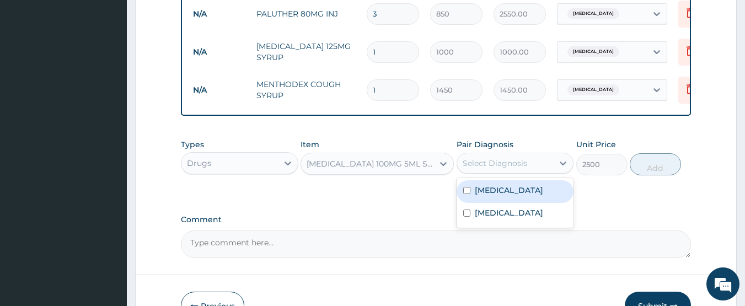
click at [488, 196] on label "Falciparum malaria" at bounding box center [509, 190] width 68 height 11
checkbox input "true"
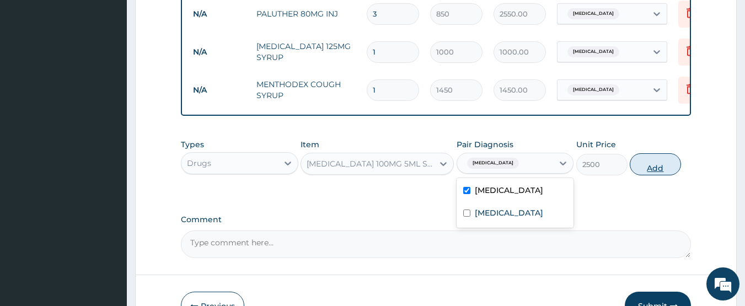
click at [656, 163] on button "Add" at bounding box center [655, 164] width 51 height 22
type input "0"
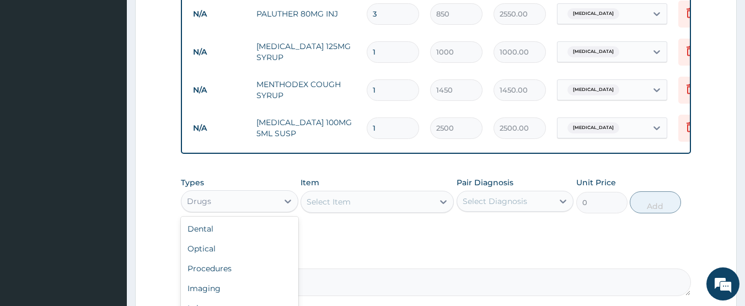
click at [250, 210] on div "Drugs" at bounding box center [229, 201] width 96 height 18
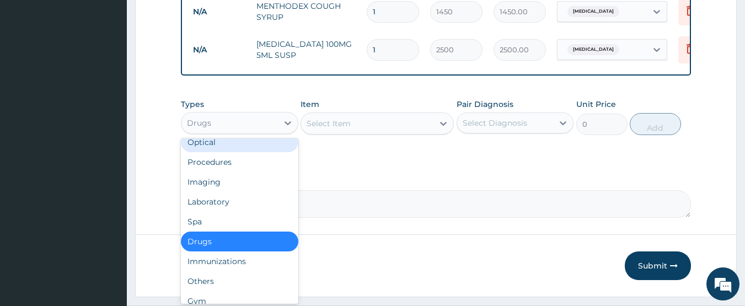
scroll to position [37, 0]
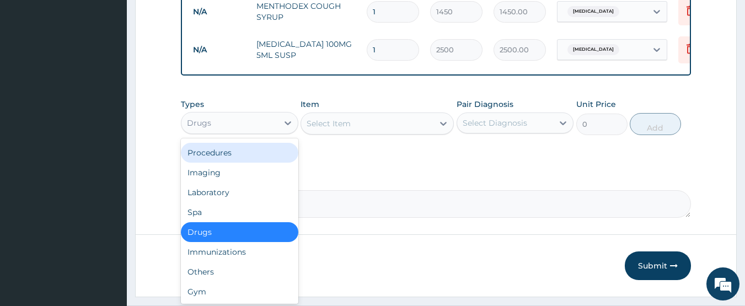
click at [217, 162] on div "Procedures" at bounding box center [239, 153] width 117 height 20
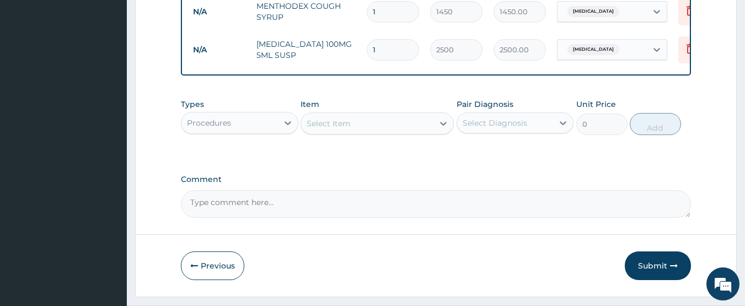
click at [363, 131] on div "Select Item" at bounding box center [367, 124] width 132 height 18
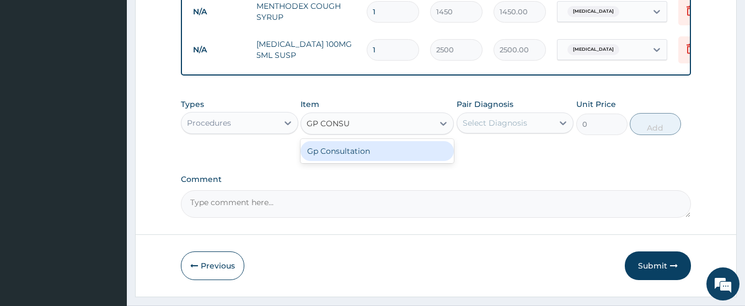
type input "GP CONSUL"
click at [343, 156] on div "Gp Consultation" at bounding box center [376, 151] width 153 height 20
type input "2000"
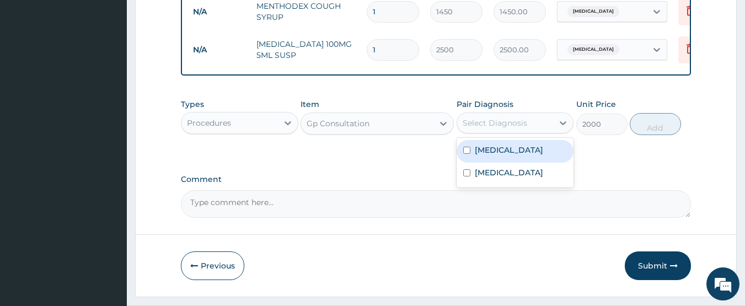
click at [486, 128] on div "Select Diagnosis" at bounding box center [494, 122] width 64 height 11
click at [483, 155] on label "Falciparum malaria" at bounding box center [509, 149] width 68 height 11
checkbox input "true"
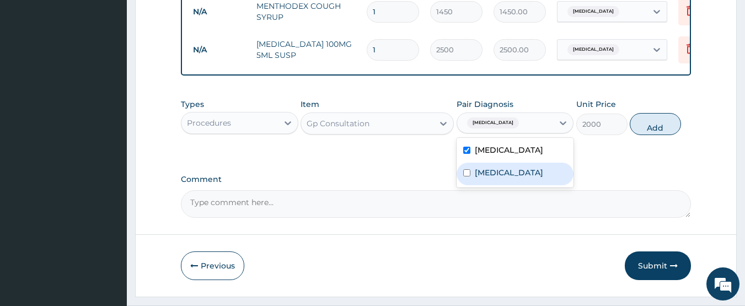
click at [474, 185] on div "Respiratory tract infection" at bounding box center [514, 174] width 117 height 23
checkbox input "true"
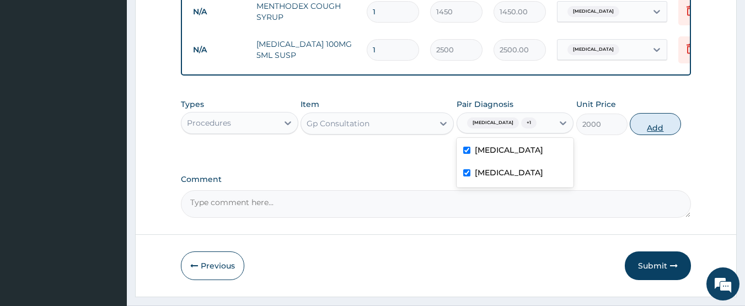
click at [665, 135] on button "Add" at bounding box center [655, 124] width 51 height 22
type input "0"
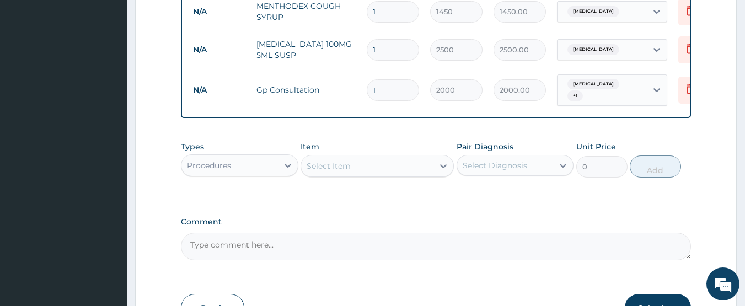
scroll to position [601, 0]
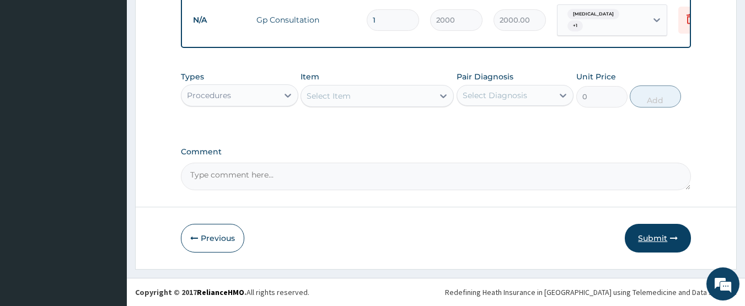
click at [653, 236] on button "Submit" at bounding box center [658, 238] width 66 height 29
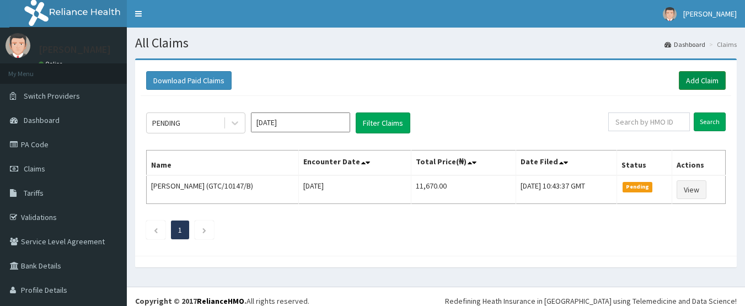
click at [684, 79] on link "Add Claim" at bounding box center [702, 80] width 47 height 19
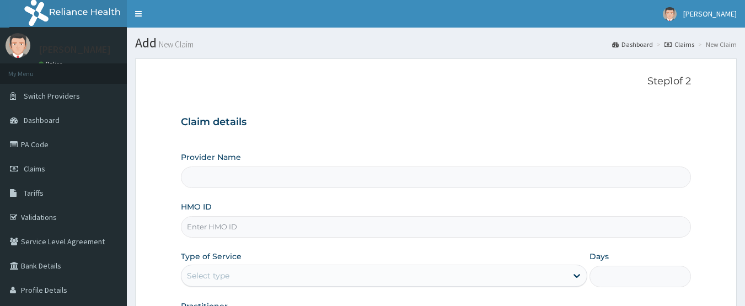
click at [234, 224] on input "HMO ID" at bounding box center [436, 226] width 510 height 21
type input "GTC"
type input "[GEOGRAPHIC_DATA]"
click at [223, 234] on input "GTC/10325C" at bounding box center [436, 226] width 510 height 21
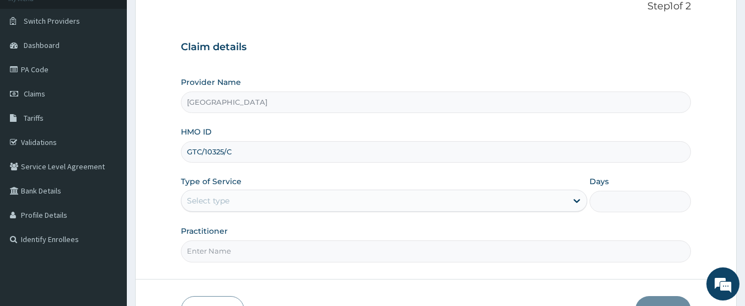
scroll to position [79, 0]
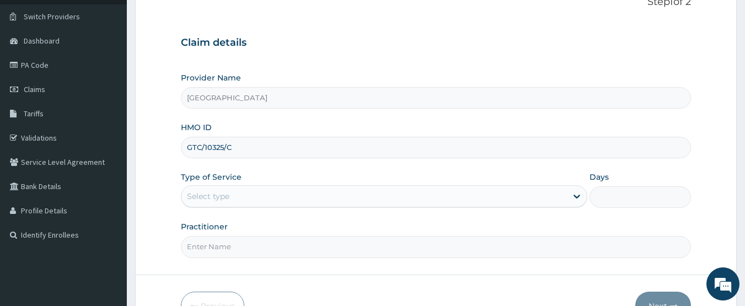
type input "GTC/10325/C"
click at [530, 203] on div "Select type" at bounding box center [373, 196] width 385 height 18
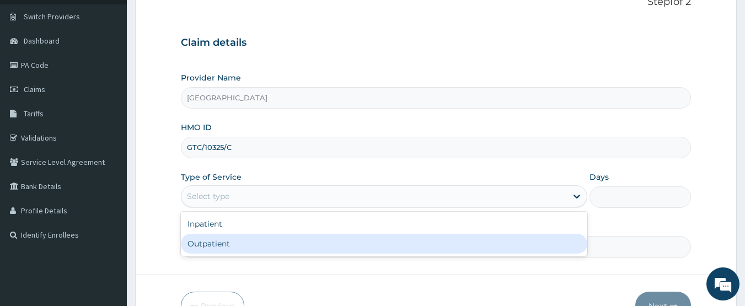
click at [255, 244] on div "Outpatient" at bounding box center [384, 244] width 406 height 20
type input "1"
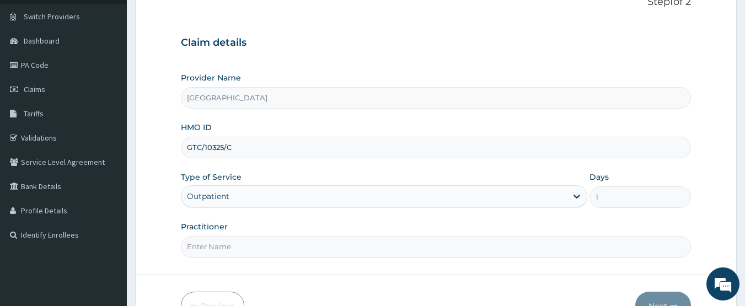
click at [361, 251] on input "Practitioner" at bounding box center [436, 246] width 510 height 21
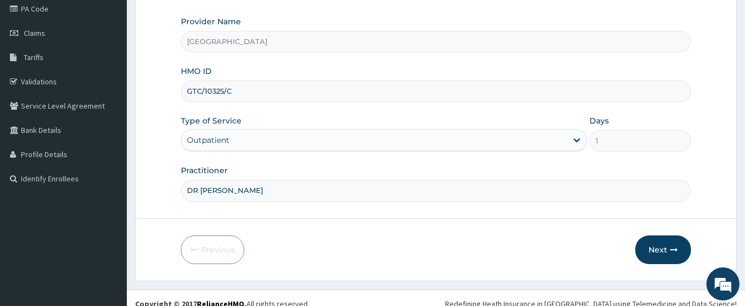
scroll to position [147, 0]
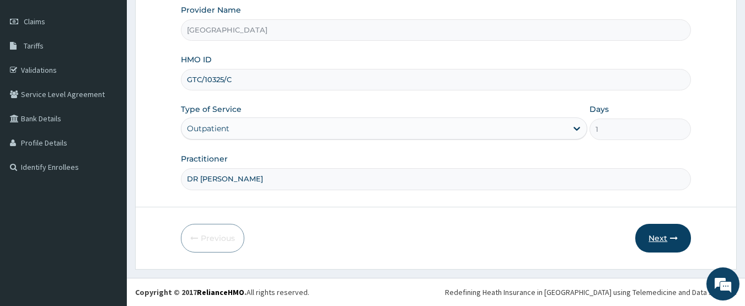
type input "DR [PERSON_NAME]"
click at [657, 245] on button "Next" at bounding box center [663, 238] width 56 height 29
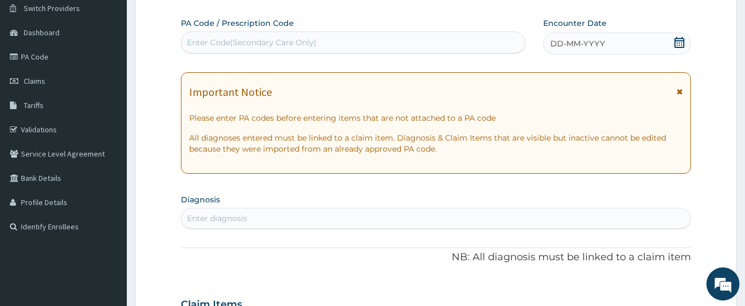
scroll to position [86, 0]
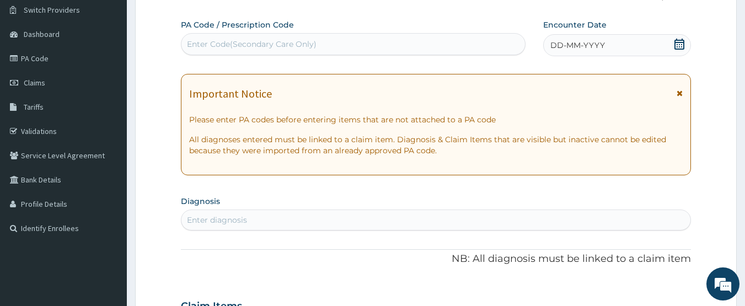
click at [679, 42] on icon at bounding box center [679, 44] width 10 height 11
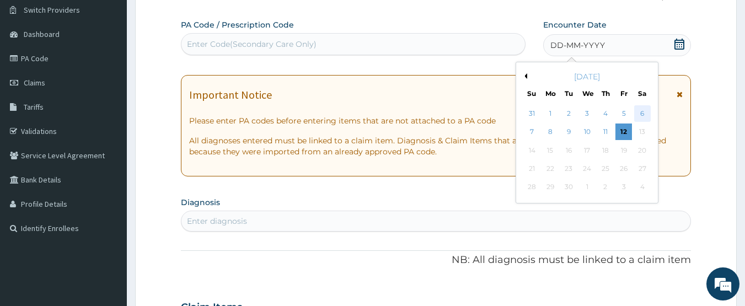
click at [641, 116] on div "6" at bounding box center [642, 113] width 17 height 17
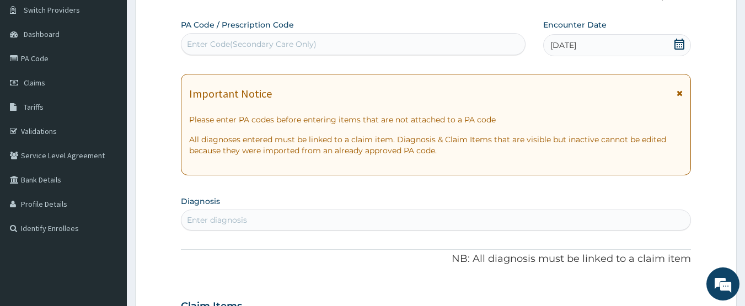
click at [519, 222] on div "Enter diagnosis" at bounding box center [435, 220] width 509 height 18
type input "K"
type input "[MEDICAL_DATA]"
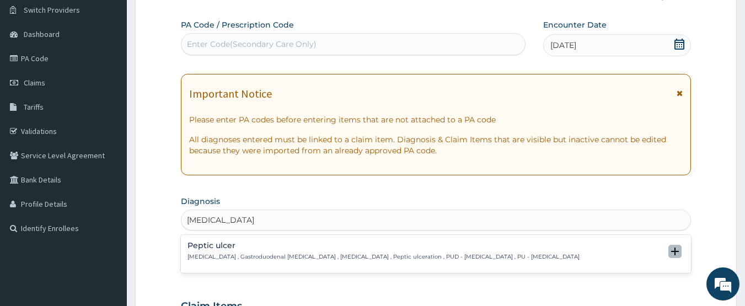
click at [675, 249] on icon "open select status" at bounding box center [675, 252] width 8 height 8
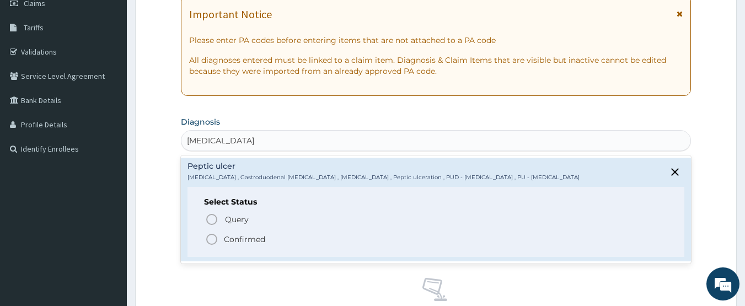
scroll to position [170, 0]
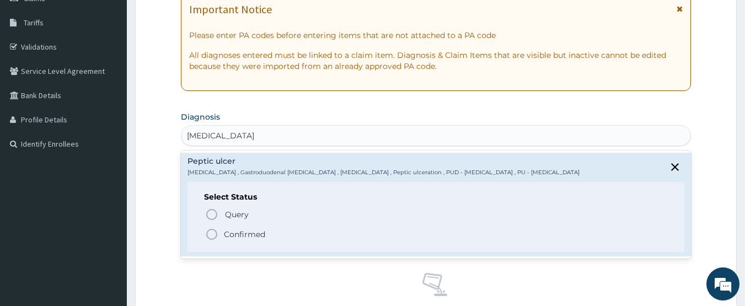
click at [213, 232] on icon "status option filled" at bounding box center [211, 234] width 13 height 13
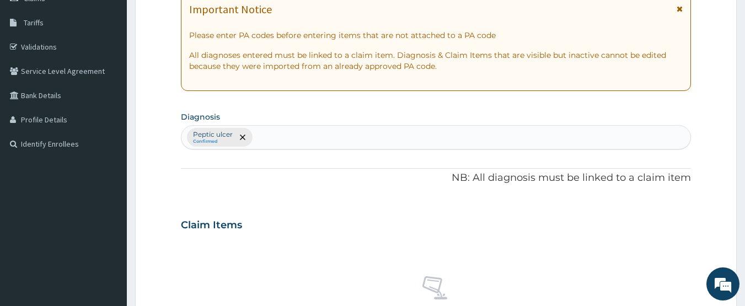
click at [213, 233] on div "Claim Items" at bounding box center [436, 222] width 510 height 29
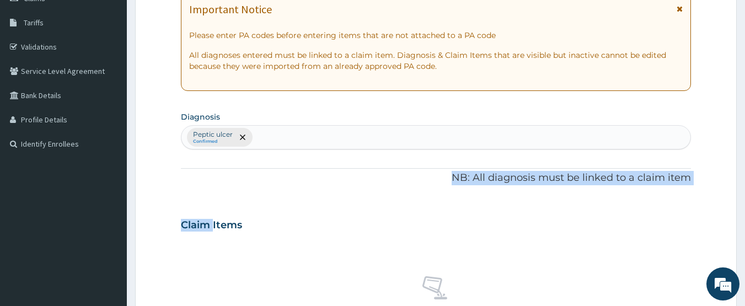
drag, startPoint x: 213, startPoint y: 233, endPoint x: 253, endPoint y: 140, distance: 100.8
click at [253, 140] on div "PA Code / Prescription Code Enter Code(Secondary Care Only) Encounter Date [DAT…" at bounding box center [436, 222] width 510 height 574
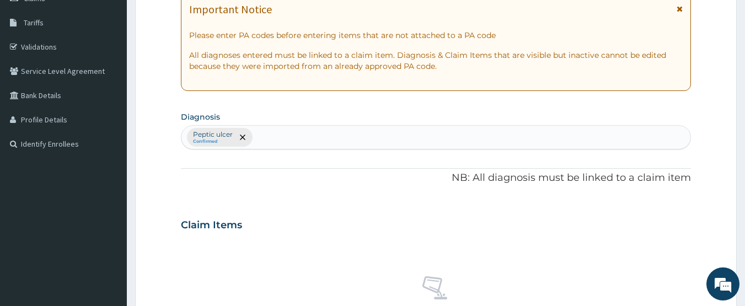
click at [269, 136] on div "[MEDICAL_DATA] Confirmed" at bounding box center [435, 137] width 509 height 23
click at [221, 137] on p "Peptic ulcer" at bounding box center [213, 134] width 40 height 9
type input "RESPIRATORY TRACT"
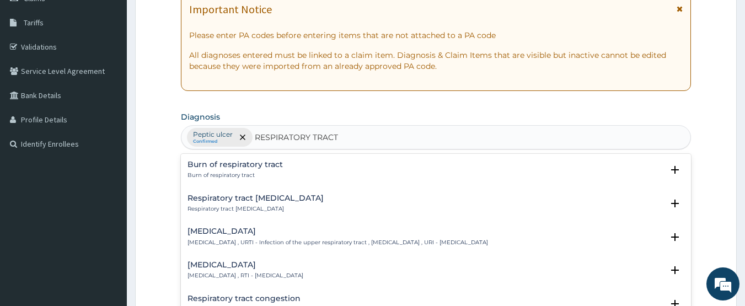
drag, startPoint x: 435, startPoint y: 172, endPoint x: 442, endPoint y: 174, distance: 7.5
click at [442, 174] on div "Burn of respiratory tract Burn of respiratory tract" at bounding box center [435, 169] width 497 height 19
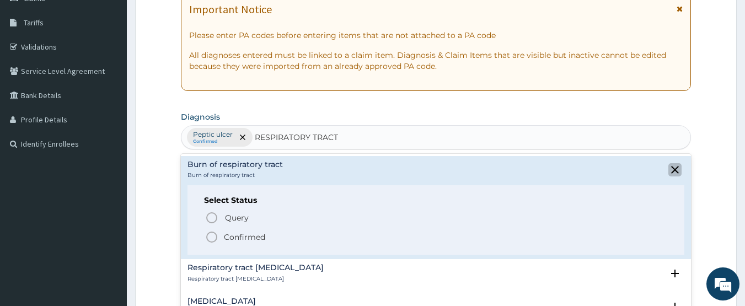
click at [671, 170] on icon "close select status" at bounding box center [675, 170] width 8 height 8
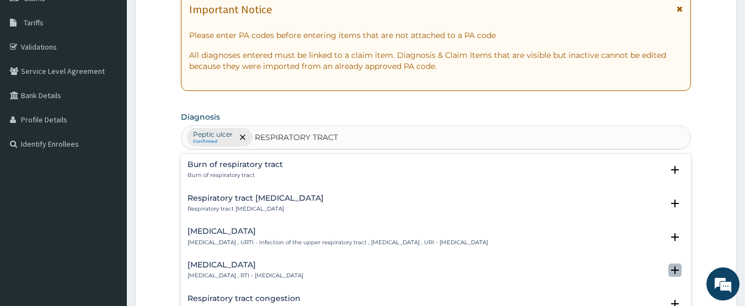
click at [671, 268] on icon "open select status" at bounding box center [675, 270] width 8 height 8
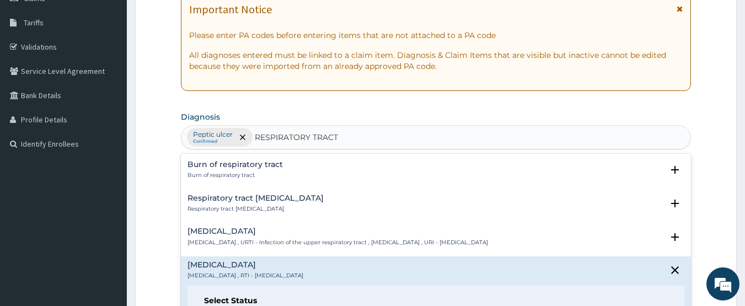
drag, startPoint x: 665, startPoint y: 268, endPoint x: 750, endPoint y: 158, distance: 139.1
click at [744, 158] on html "R EL Toggle navigation [PERSON_NAME] [PERSON_NAME] - [EMAIL_ADDRESS][DOMAIN_NAM…" at bounding box center [372, 227] width 745 height 795
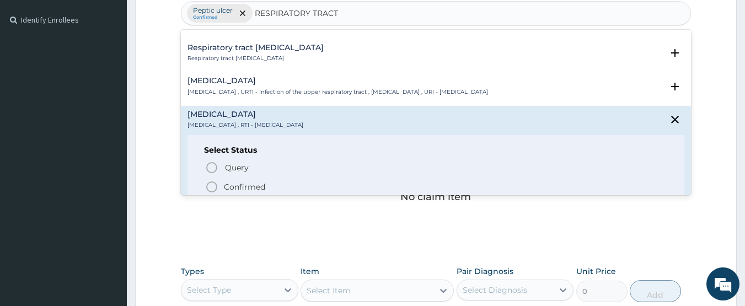
scroll to position [60, 0]
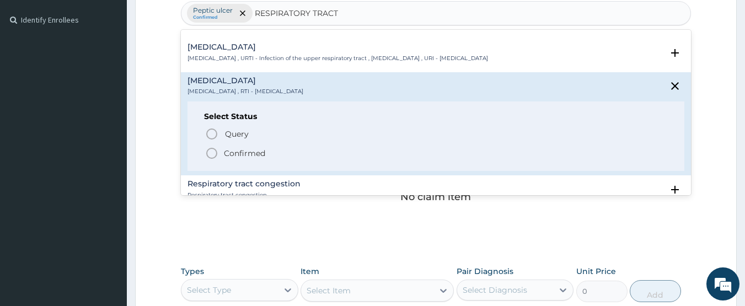
click at [211, 164] on div "Select Status Query Query covers suspected (?), Keep in view (kiv), Ruled out (…" at bounding box center [435, 136] width 497 height 70
click at [211, 154] on icon "status option filled" at bounding box center [211, 153] width 13 height 13
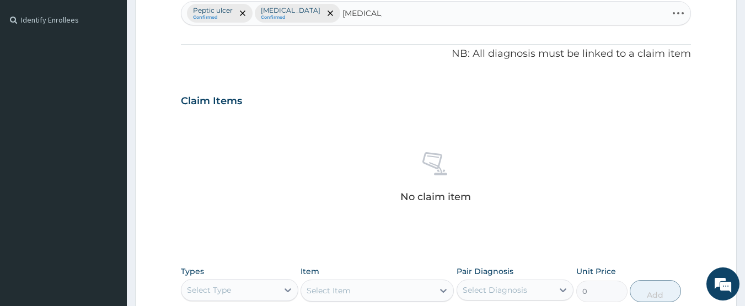
type input "[MEDICAL_DATA]"
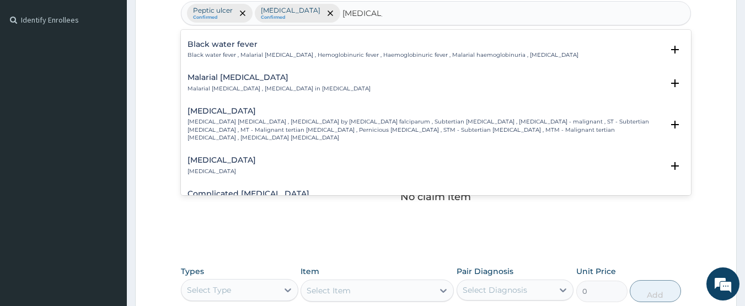
scroll to position [377, 0]
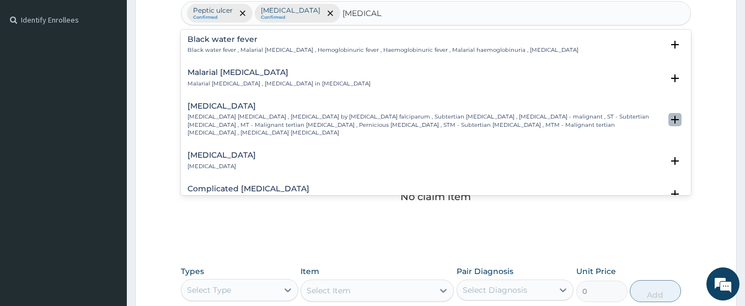
click at [671, 116] on icon "open select status" at bounding box center [675, 120] width 8 height 8
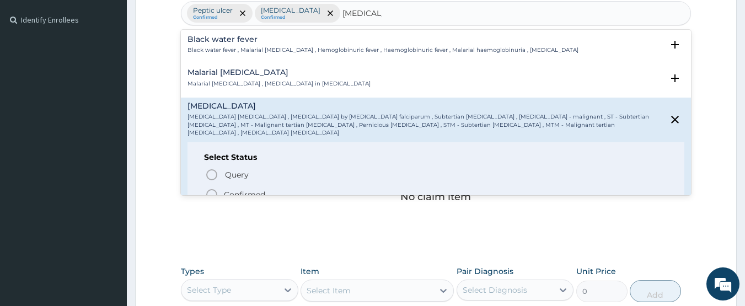
click at [210, 190] on circle "status option filled" at bounding box center [212, 195] width 10 height 10
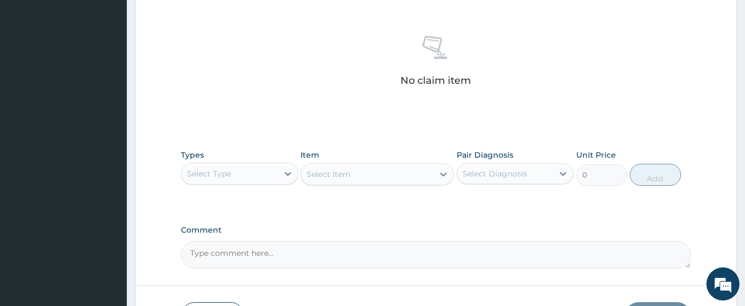
scroll to position [460, 0]
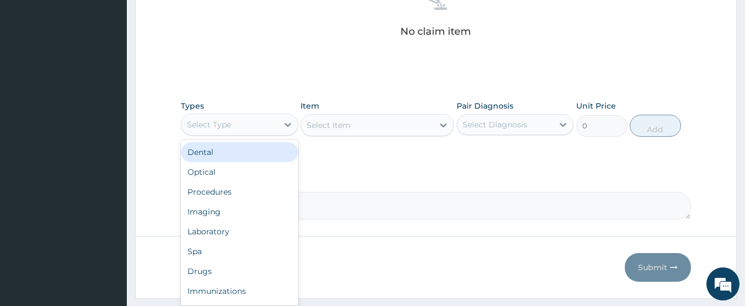
click at [246, 122] on div "Select Type" at bounding box center [229, 125] width 96 height 18
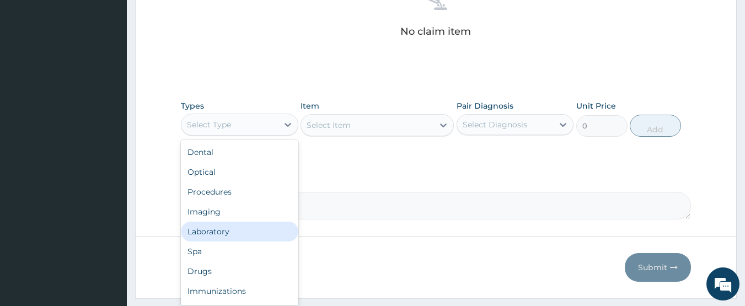
click at [208, 233] on div "Laboratory" at bounding box center [239, 232] width 117 height 20
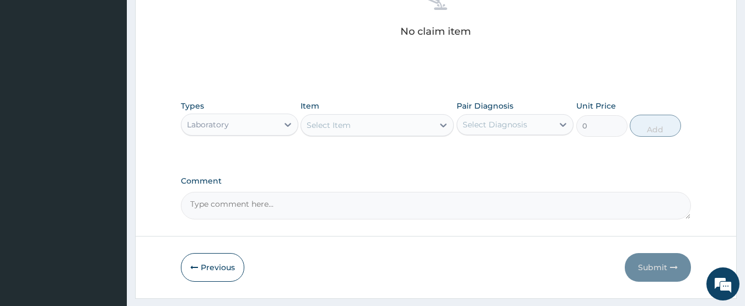
click at [337, 128] on div "Select Item" at bounding box center [328, 125] width 44 height 11
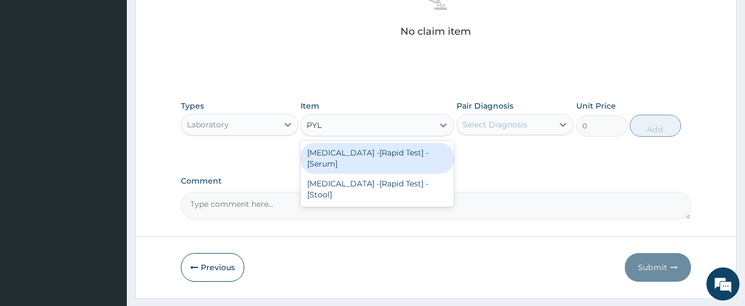
type input "PYLO"
click at [327, 153] on div "Helicobacter Pylori -[Rapid Test] - [Serum]" at bounding box center [376, 158] width 153 height 31
type input "2500"
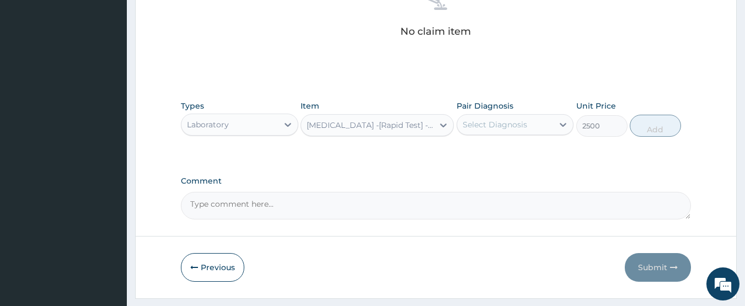
click at [527, 132] on div "Select Diagnosis" at bounding box center [505, 125] width 96 height 18
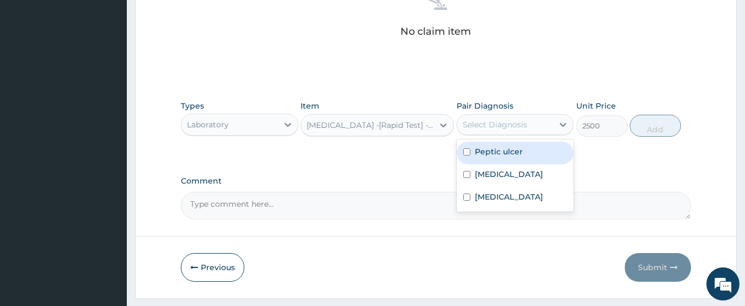
click at [484, 159] on div "Peptic ulcer" at bounding box center [514, 153] width 117 height 23
checkbox input "true"
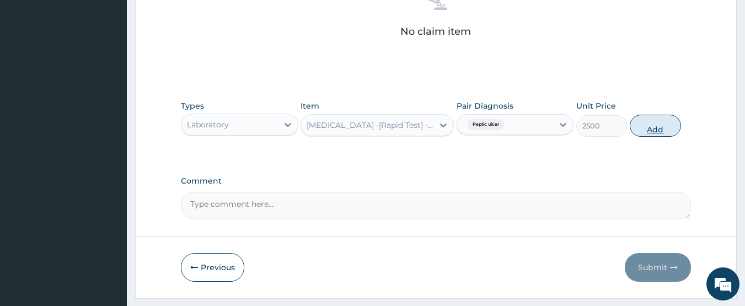
click at [652, 128] on button "Add" at bounding box center [655, 126] width 51 height 22
type input "0"
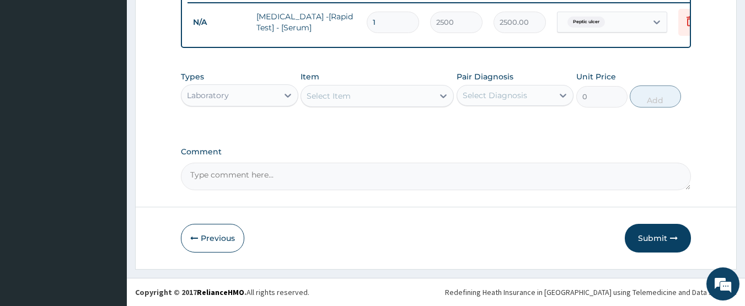
click at [339, 99] on div "Select Item" at bounding box center [328, 95] width 44 height 11
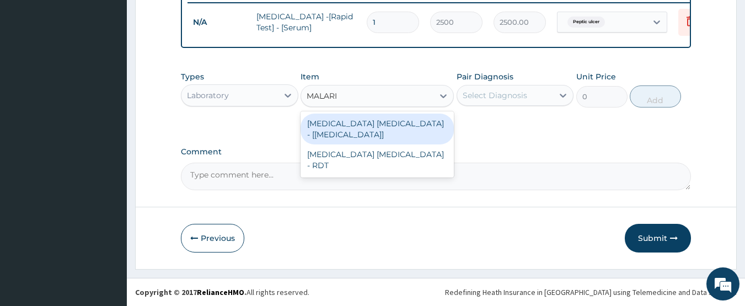
type input "[MEDICAL_DATA]"
click at [337, 121] on div "[MEDICAL_DATA] [MEDICAL_DATA] - [[MEDICAL_DATA]]" at bounding box center [376, 129] width 153 height 31
type input "1000"
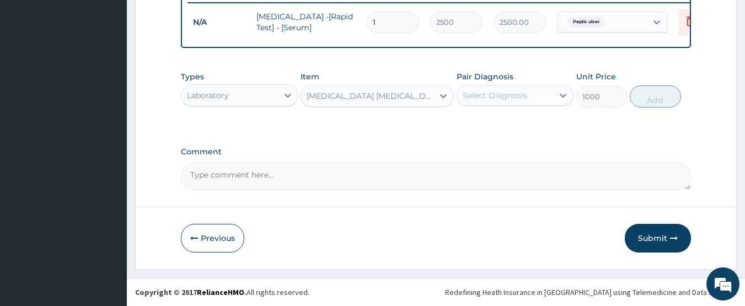
click at [507, 93] on div "Select Diagnosis" at bounding box center [494, 95] width 64 height 11
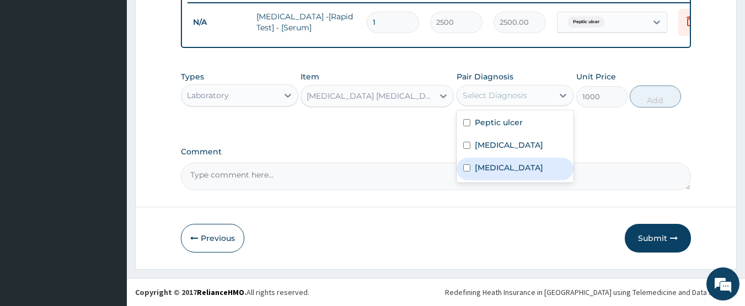
click at [484, 173] on label "[MEDICAL_DATA]" at bounding box center [509, 167] width 68 height 11
checkbox input "true"
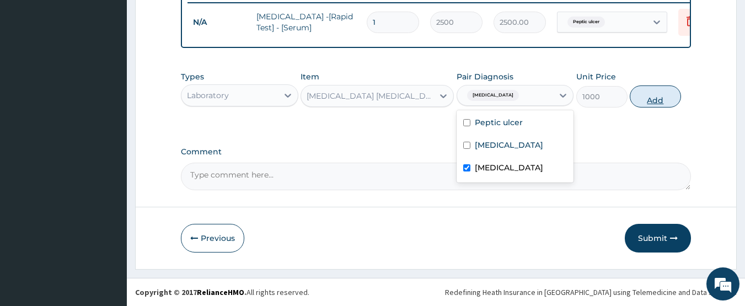
click at [649, 94] on button "Add" at bounding box center [655, 96] width 51 height 22
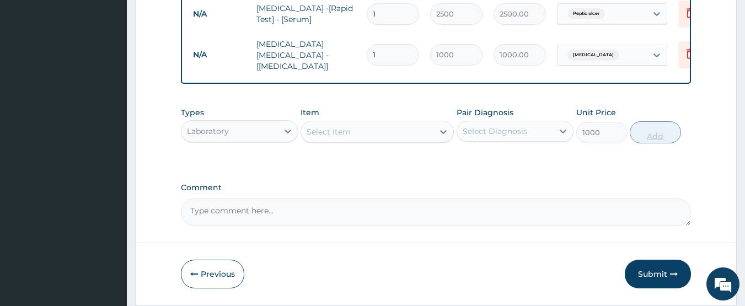
type input "0"
click at [332, 135] on div "Select Item" at bounding box center [328, 131] width 44 height 11
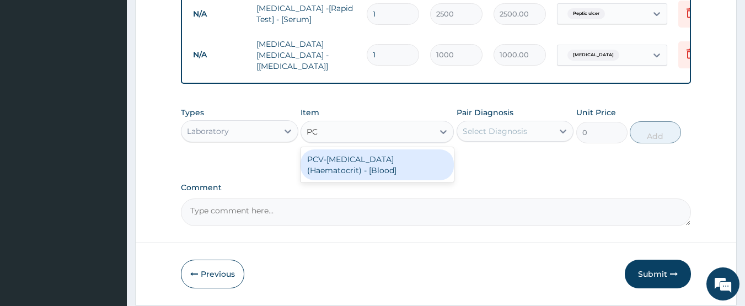
type input "PCV"
click at [347, 166] on div "PCV-[MEDICAL_DATA] (Haematocrit) - [Blood]" at bounding box center [376, 164] width 153 height 31
type input "1000"
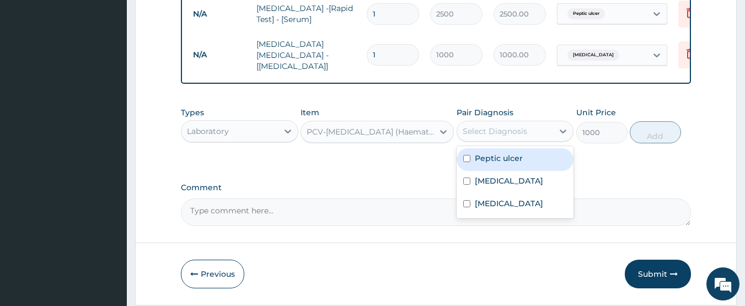
click at [482, 135] on div "Select Diagnosis" at bounding box center [494, 131] width 64 height 11
click at [480, 157] on label "Peptic ulcer" at bounding box center [499, 158] width 48 height 11
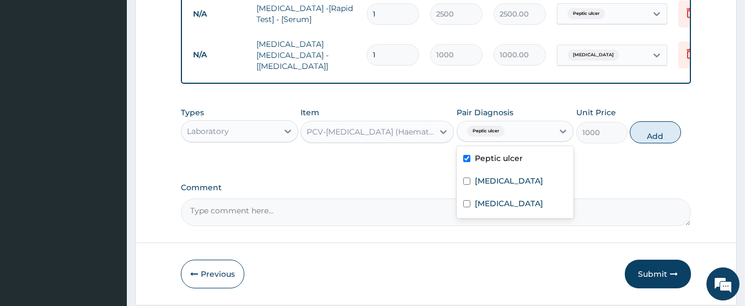
click at [480, 157] on label "Peptic ulcer" at bounding box center [499, 158] width 48 height 11
checkbox input "false"
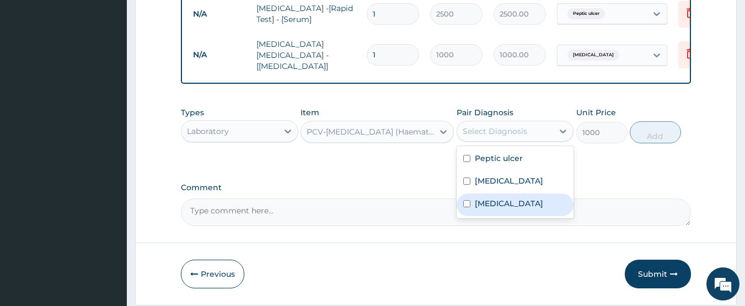
click at [483, 209] on label "[MEDICAL_DATA]" at bounding box center [509, 203] width 68 height 11
checkbox input "true"
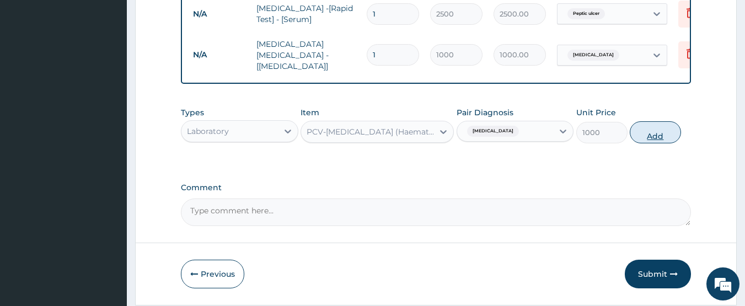
click at [636, 139] on button "Add" at bounding box center [655, 132] width 51 height 22
type input "0"
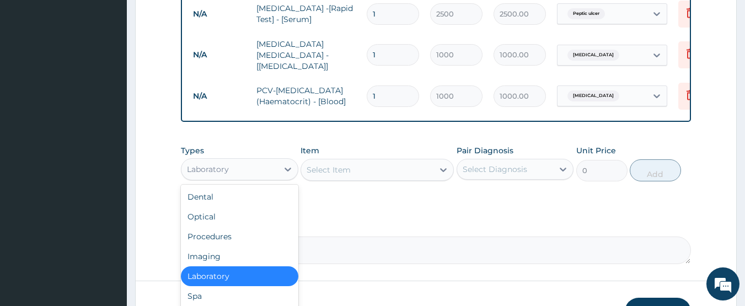
click at [228, 175] on div "Laboratory" at bounding box center [208, 169] width 42 height 11
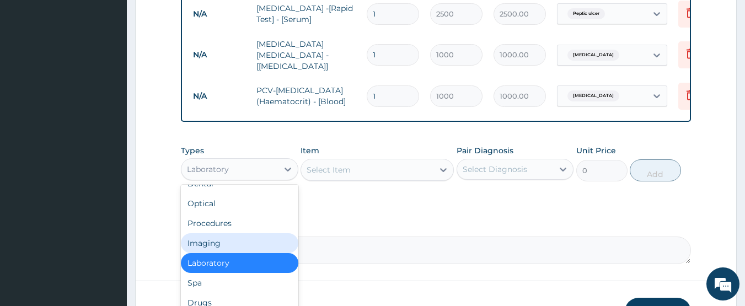
scroll to position [37, 0]
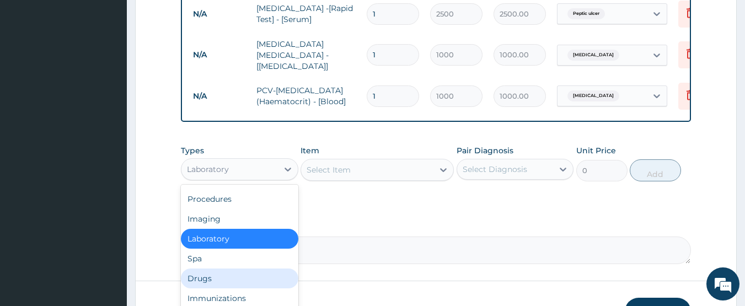
click at [202, 282] on div "Drugs" at bounding box center [239, 278] width 117 height 20
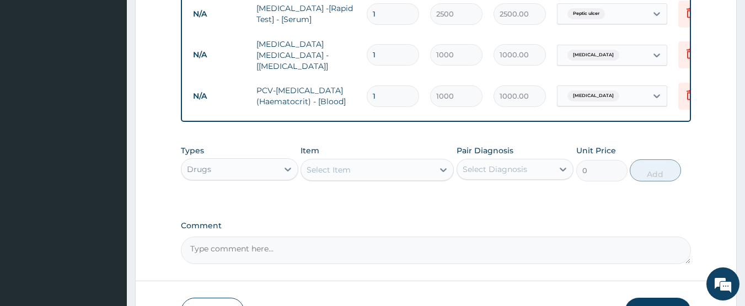
click at [374, 174] on div "Select Item" at bounding box center [367, 170] width 132 height 18
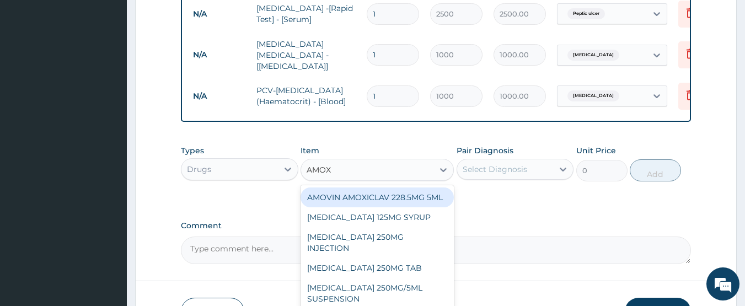
type input "AMOXI"
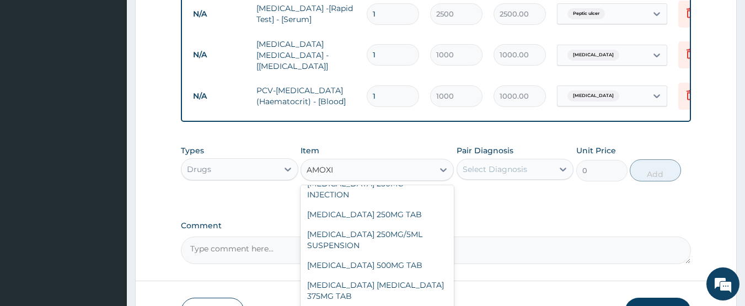
scroll to position [56, 0]
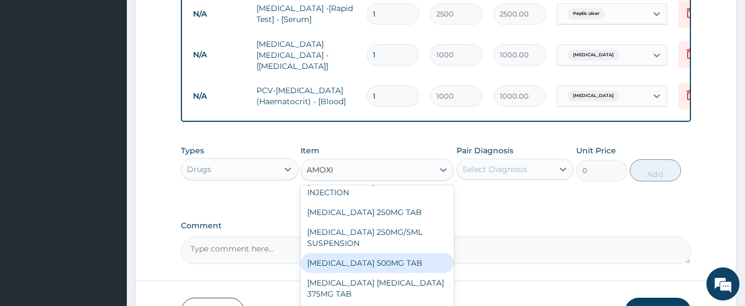
click at [365, 266] on div "[MEDICAL_DATA] 500MG TAB" at bounding box center [376, 263] width 153 height 20
type input "70"
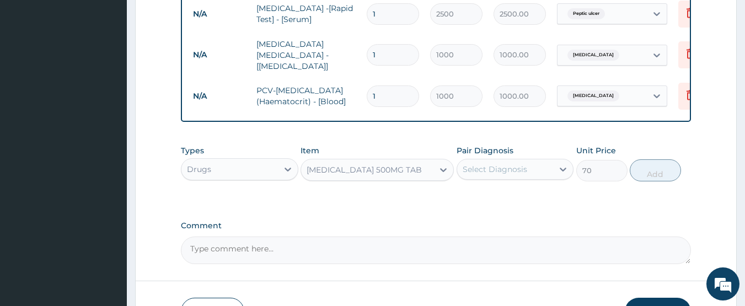
click at [488, 175] on div "Select Diagnosis" at bounding box center [494, 169] width 64 height 11
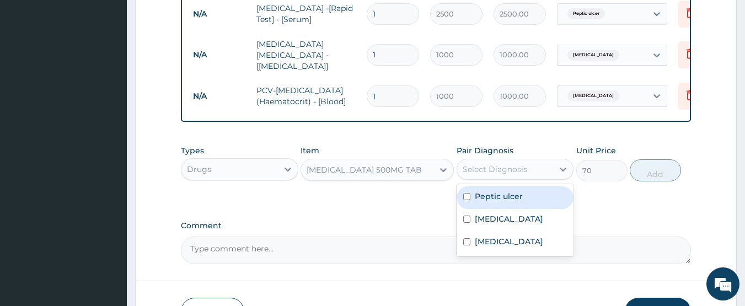
click at [476, 197] on label "Peptic ulcer" at bounding box center [499, 196] width 48 height 11
checkbox input "true"
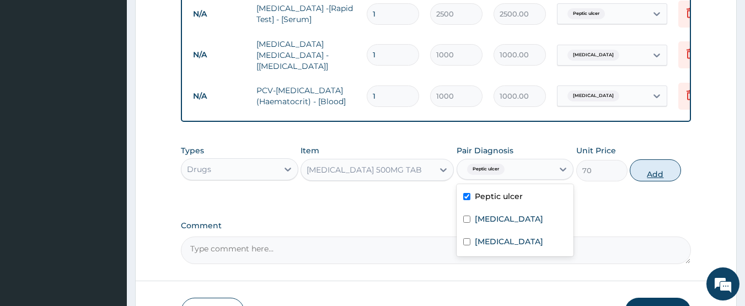
click at [652, 168] on button "Add" at bounding box center [655, 170] width 51 height 22
type input "0"
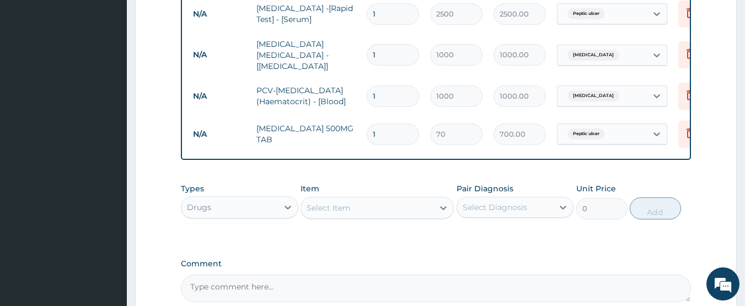
type input "10"
type input "700.00"
type input "10"
click at [361, 214] on div "Select Item" at bounding box center [367, 208] width 132 height 18
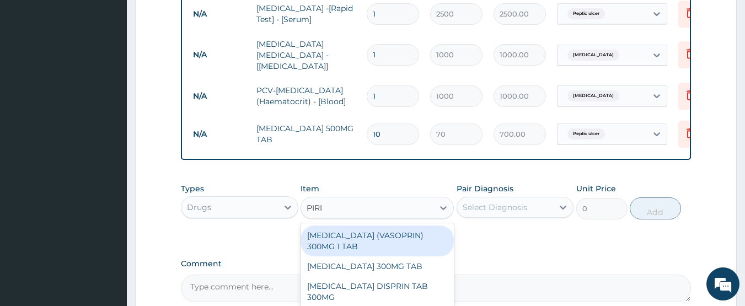
type input "PIRIT"
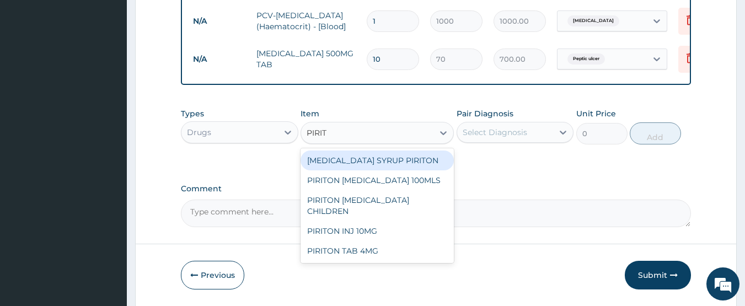
scroll to position [530, 0]
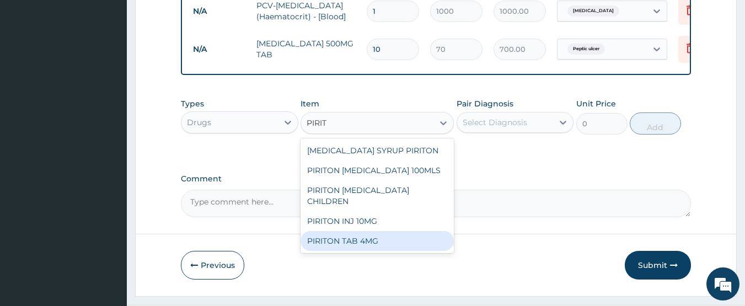
click at [342, 240] on div "PIRITON TAB 4MG" at bounding box center [376, 241] width 153 height 20
type input "50"
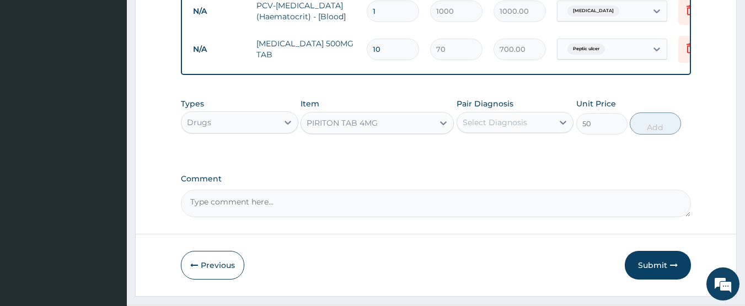
click at [504, 119] on div "Select Diagnosis" at bounding box center [494, 122] width 64 height 11
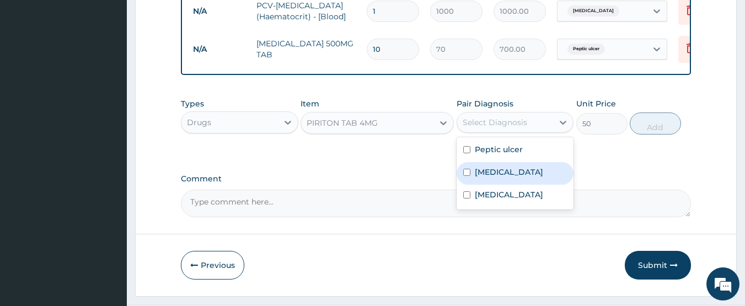
click at [488, 174] on label "[MEDICAL_DATA]" at bounding box center [509, 171] width 68 height 11
checkbox input "true"
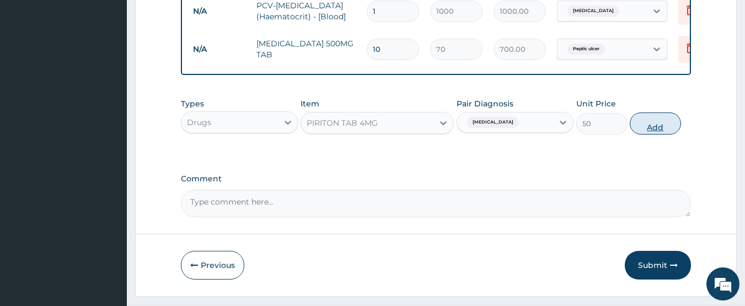
click at [652, 130] on button "Add" at bounding box center [655, 123] width 51 height 22
type input "0"
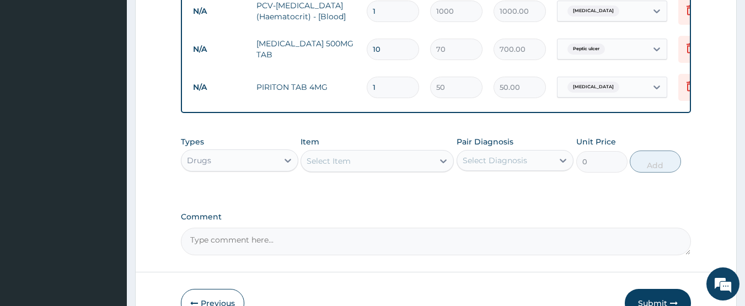
click at [381, 82] on input "1" at bounding box center [393, 87] width 52 height 21
type input "10"
type input "500.00"
type input "10"
click at [329, 164] on div "Select Item" at bounding box center [328, 160] width 44 height 11
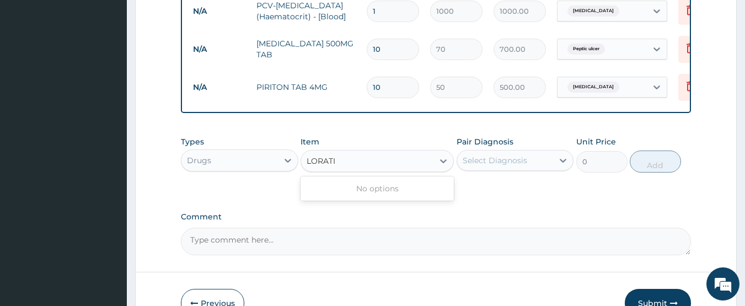
type input "LORAT"
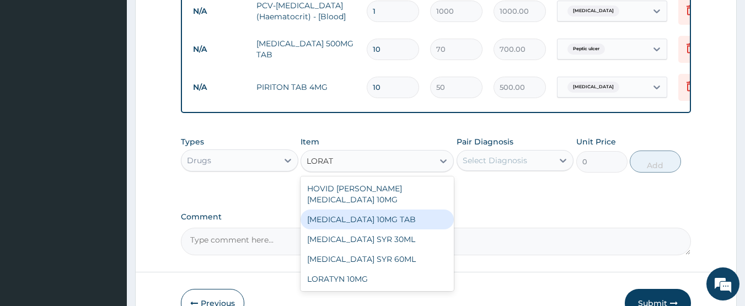
click at [347, 222] on div "[MEDICAL_DATA] 10MG TAB" at bounding box center [376, 219] width 153 height 20
type input "200"
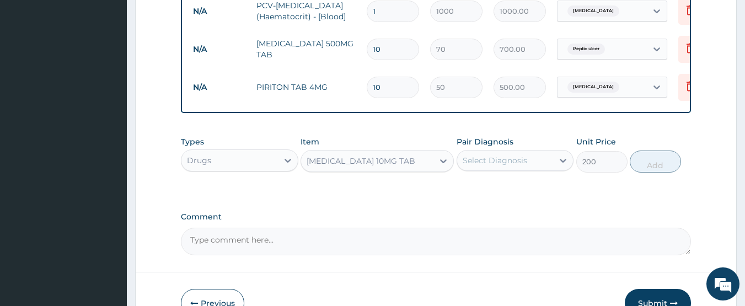
click at [504, 164] on div "Select Diagnosis" at bounding box center [494, 160] width 64 height 11
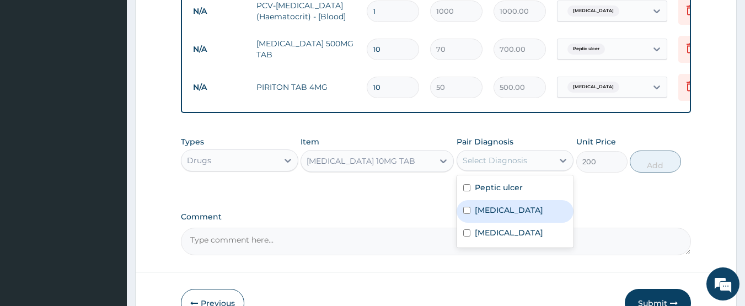
click at [483, 216] on label "[MEDICAL_DATA]" at bounding box center [509, 210] width 68 height 11
checkbox input "true"
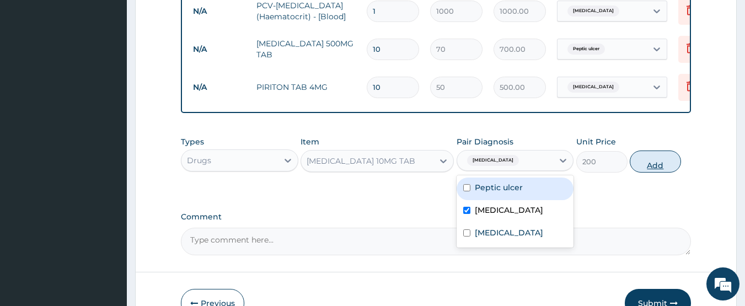
click at [652, 165] on button "Add" at bounding box center [655, 161] width 51 height 22
type input "0"
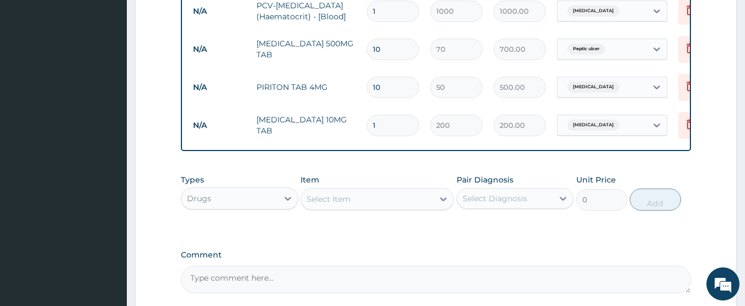
type input "10"
type input "2000.00"
type input "10"
click at [340, 204] on div "Select Item" at bounding box center [328, 198] width 44 height 11
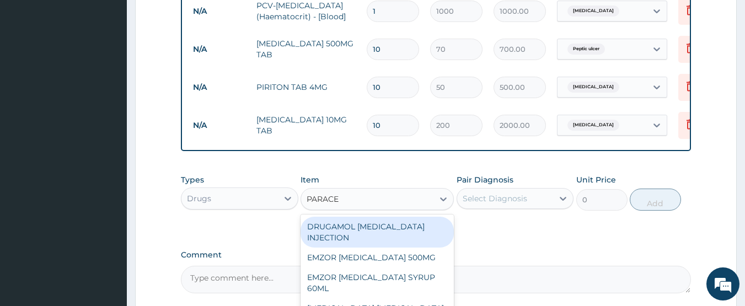
type input "PARACET"
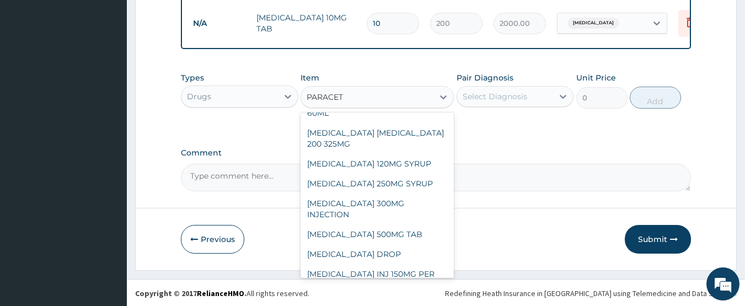
scroll to position [635, 0]
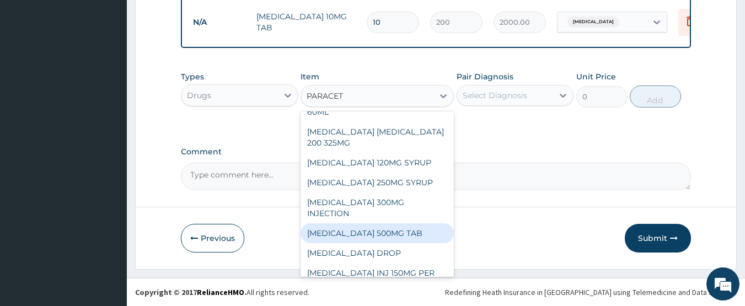
click at [383, 229] on div "[MEDICAL_DATA] 500MG TAB" at bounding box center [376, 233] width 153 height 20
type input "350"
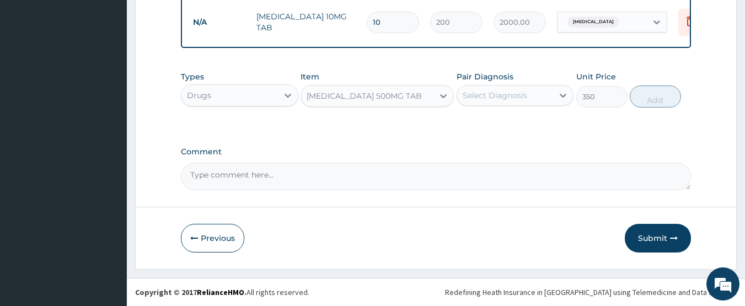
click at [502, 94] on div "Select Diagnosis" at bounding box center [494, 95] width 64 height 11
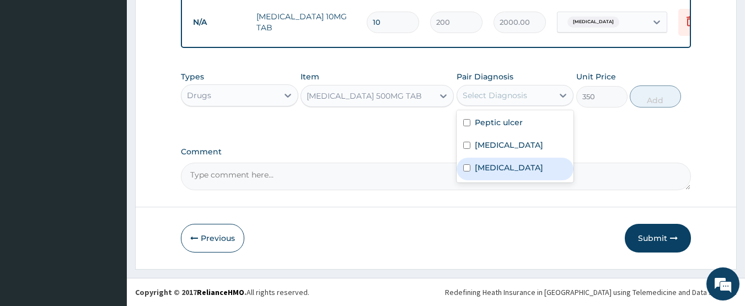
click at [486, 173] on label "[MEDICAL_DATA]" at bounding box center [509, 167] width 68 height 11
checkbox input "true"
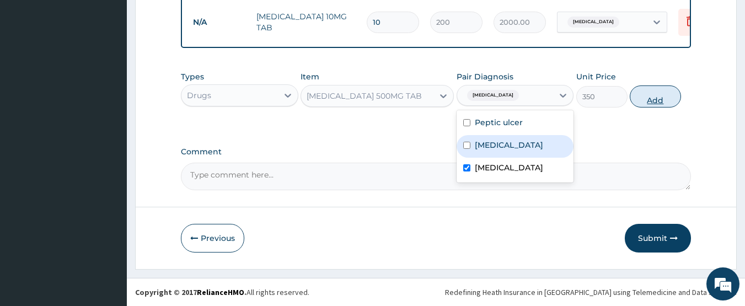
click at [648, 95] on button "Add" at bounding box center [655, 96] width 51 height 22
type input "0"
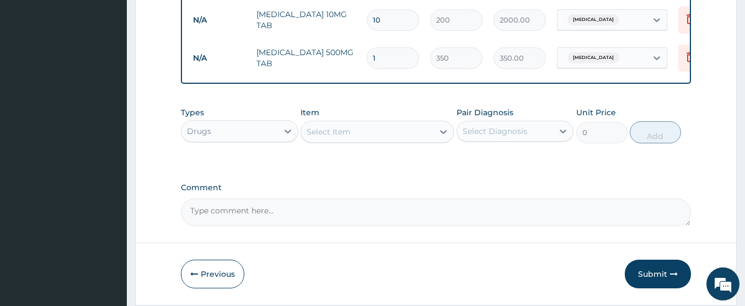
type input "18"
type input "6300.00"
type input "18"
click at [332, 137] on div "Select Item" at bounding box center [328, 131] width 44 height 11
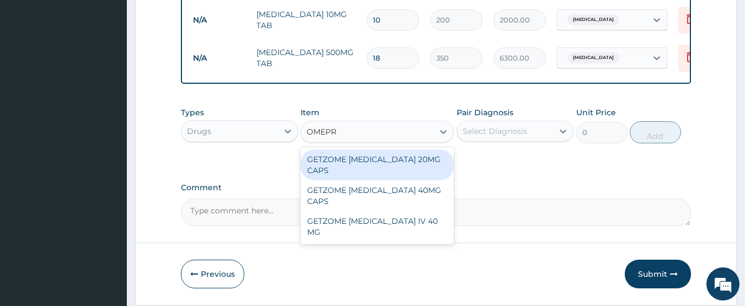
type input "OMEPRA"
click at [364, 168] on div "GETZOME [MEDICAL_DATA] 20MG CAPS" at bounding box center [376, 164] width 153 height 31
type input "70"
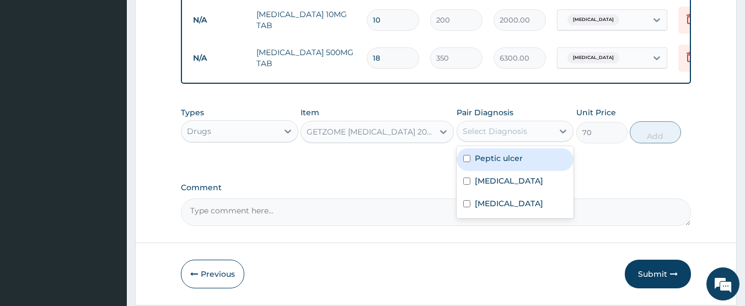
click at [487, 137] on div "Select Diagnosis" at bounding box center [494, 131] width 64 height 11
click at [483, 163] on label "Peptic ulcer" at bounding box center [499, 158] width 48 height 11
checkbox input "true"
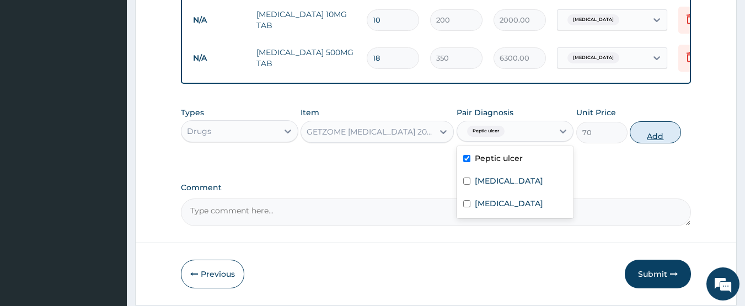
click at [654, 137] on button "Add" at bounding box center [655, 132] width 51 height 22
type input "0"
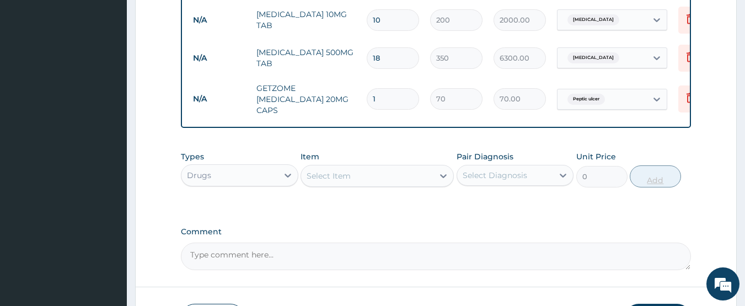
type input "10"
type input "700.00"
type input "10"
click at [361, 170] on div "Select Item" at bounding box center [367, 176] width 132 height 18
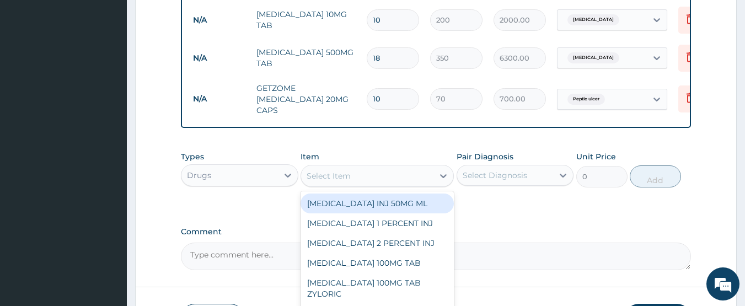
click at [257, 169] on div "Drugs" at bounding box center [229, 175] width 96 height 18
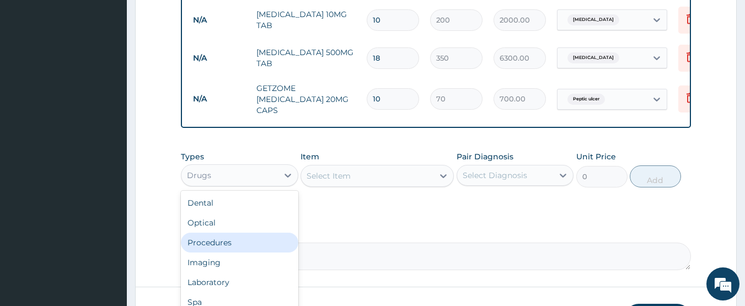
click at [219, 239] on div "Procedures" at bounding box center [239, 243] width 117 height 20
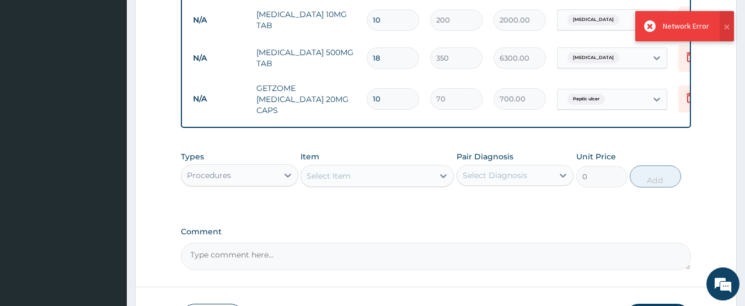
click at [356, 173] on div "Select Item" at bounding box center [367, 176] width 132 height 18
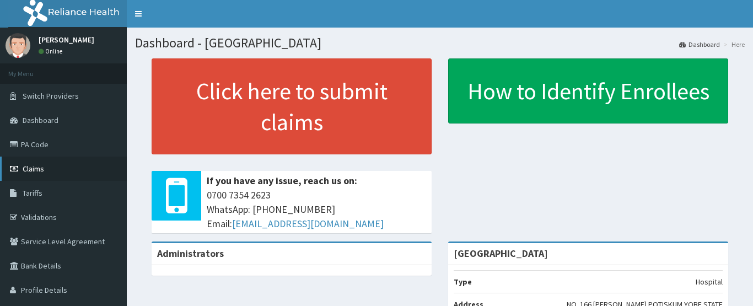
click at [36, 170] on span "Claims" at bounding box center [33, 169] width 21 height 10
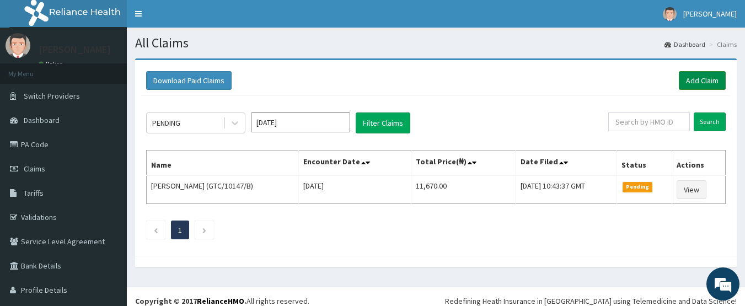
click at [684, 79] on link "Add Claim" at bounding box center [702, 80] width 47 height 19
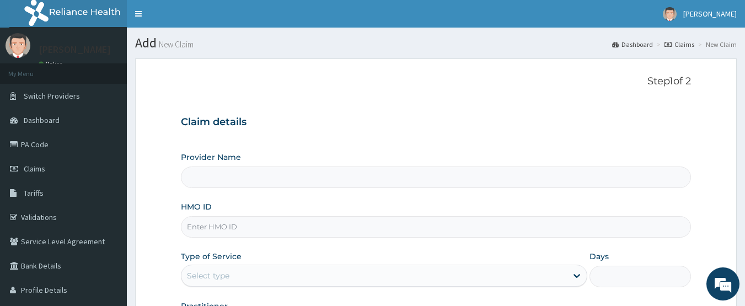
type input "[GEOGRAPHIC_DATA]"
click at [324, 228] on input "HMO ID" at bounding box center [436, 226] width 510 height 21
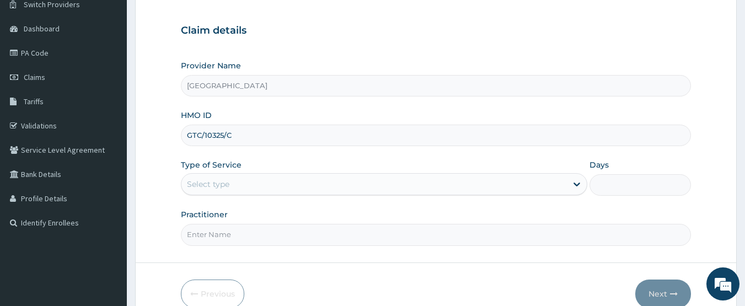
scroll to position [92, 0]
type input "GTC/10325/C"
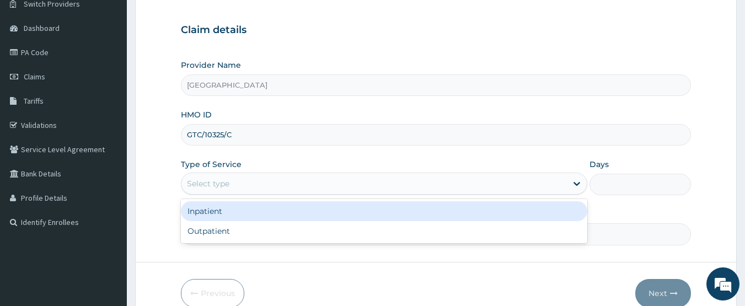
click at [467, 180] on div "Select type" at bounding box center [373, 184] width 385 height 18
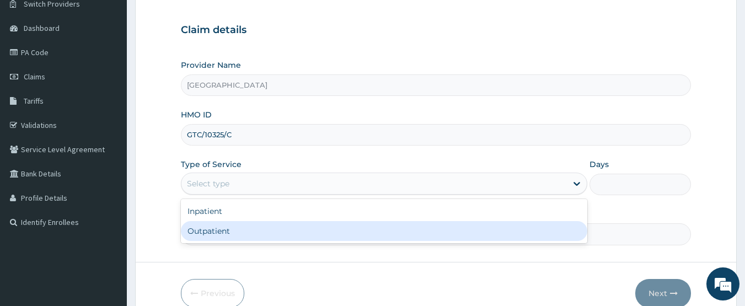
click at [383, 233] on div "Outpatient" at bounding box center [384, 231] width 406 height 20
type input "1"
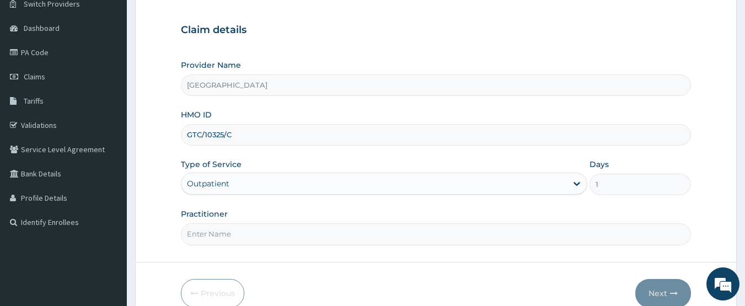
click at [442, 238] on input "Practitioner" at bounding box center [436, 233] width 510 height 21
type input "[PERSON_NAME]"
click at [666, 297] on button "Next" at bounding box center [663, 293] width 56 height 29
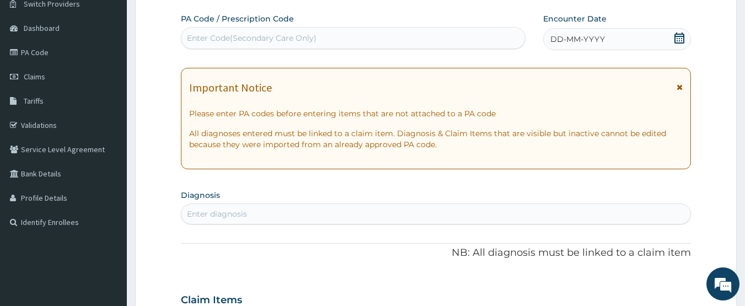
click at [678, 37] on icon at bounding box center [679, 38] width 11 height 11
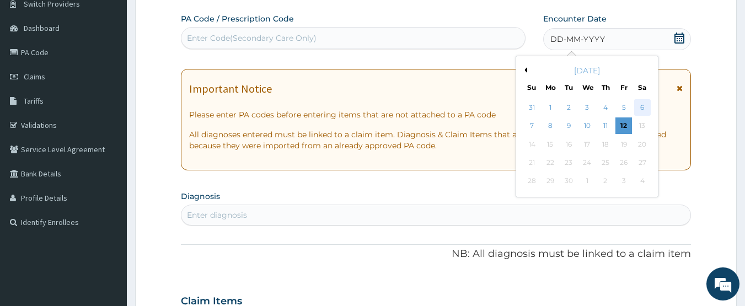
click at [639, 109] on div "6" at bounding box center [642, 107] width 17 height 17
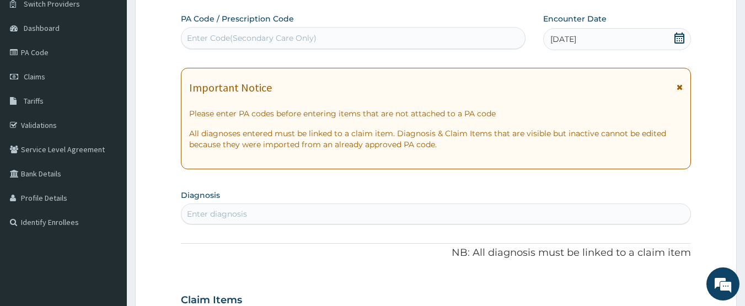
click at [547, 205] on div "Enter diagnosis" at bounding box center [435, 214] width 509 height 18
click at [483, 214] on div "Enter diagnosis" at bounding box center [435, 214] width 509 height 18
type input "[MEDICAL_DATA]"
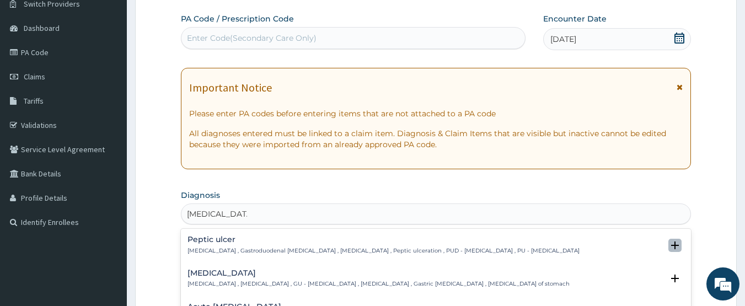
click at [671, 244] on icon "open select status" at bounding box center [675, 245] width 8 height 8
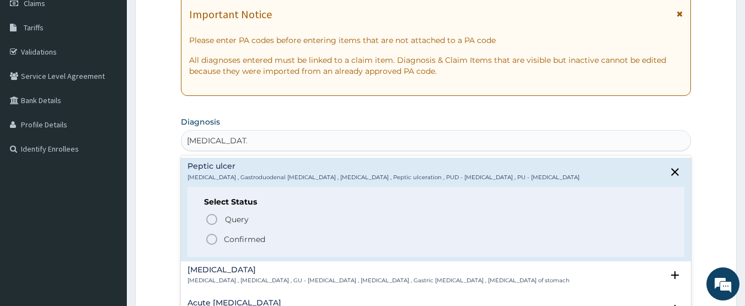
scroll to position [170, 0]
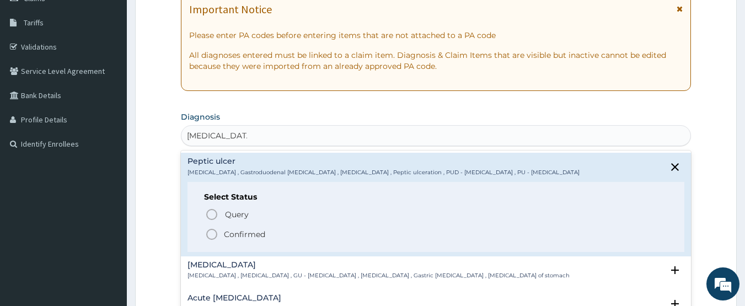
click at [211, 232] on icon "status option filled" at bounding box center [211, 234] width 13 height 13
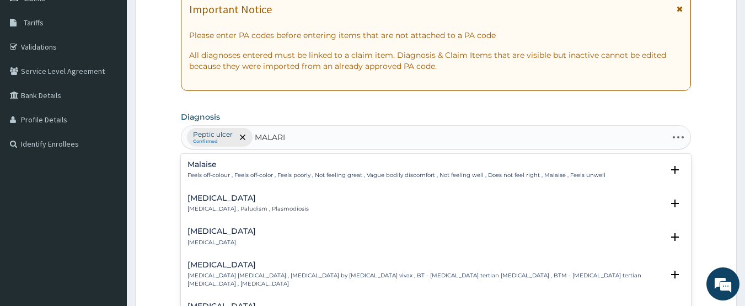
type input "[MEDICAL_DATA]"
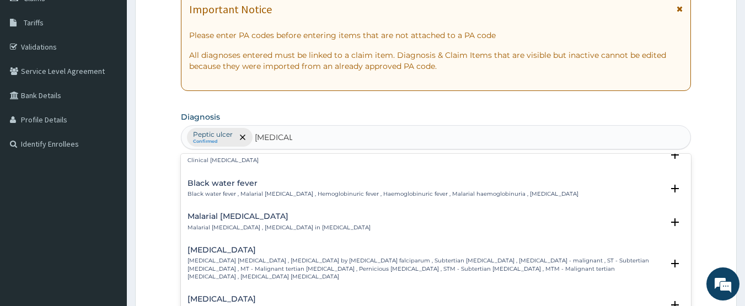
scroll to position [367, 0]
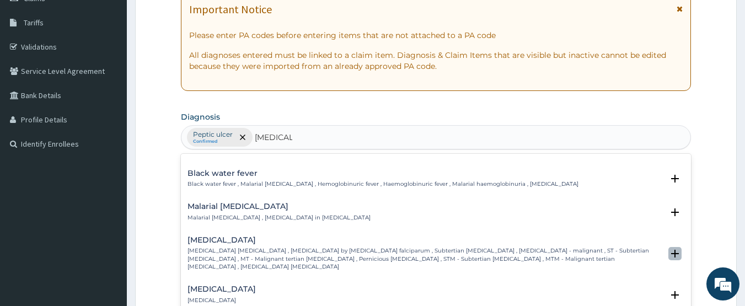
click at [671, 250] on icon "open select status" at bounding box center [675, 254] width 8 height 8
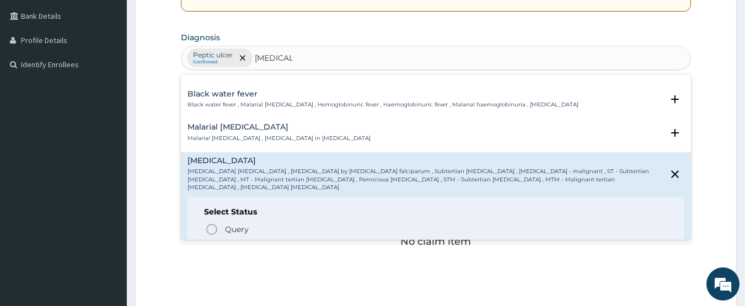
scroll to position [270, 0]
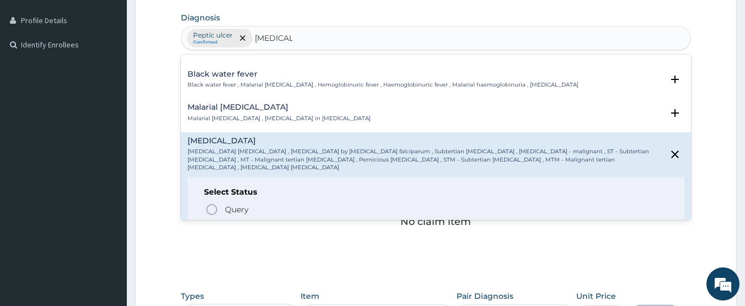
click at [213, 223] on icon "status option filled" at bounding box center [211, 229] width 13 height 13
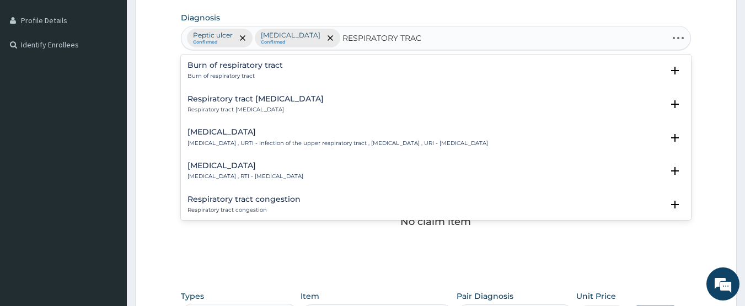
type input "RESPIRATORY TRACT"
click at [671, 134] on icon "open select status" at bounding box center [675, 138] width 8 height 8
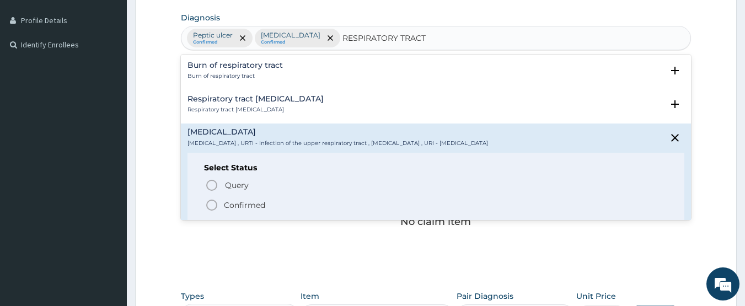
click at [211, 202] on icon "status option filled" at bounding box center [211, 204] width 13 height 13
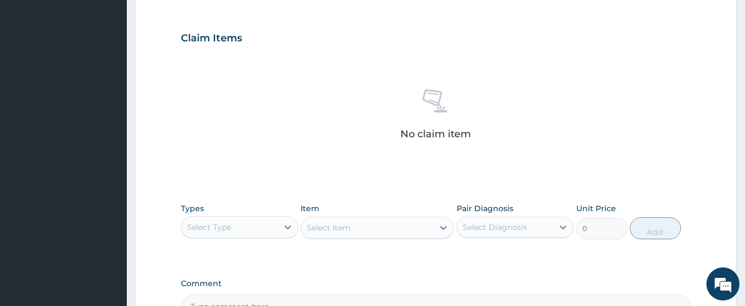
scroll to position [389, 0]
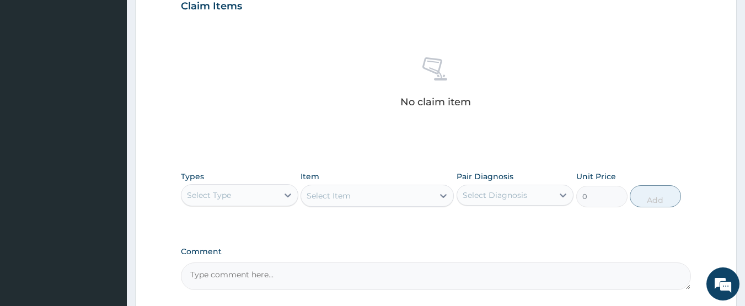
click at [248, 196] on div "Select Type" at bounding box center [229, 195] width 96 height 18
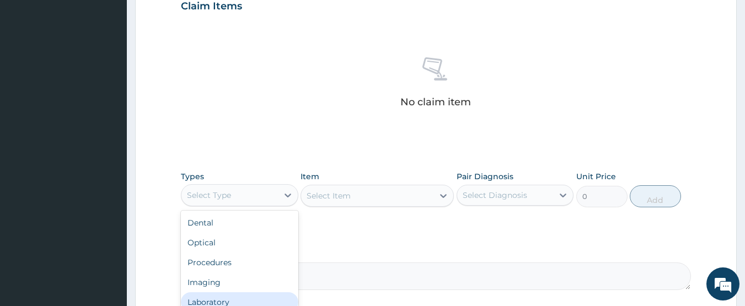
click at [213, 299] on div "Laboratory" at bounding box center [239, 302] width 117 height 20
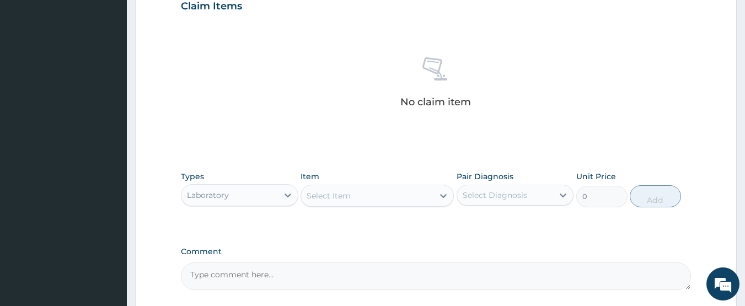
click at [358, 197] on div "Select Item" at bounding box center [367, 196] width 132 height 18
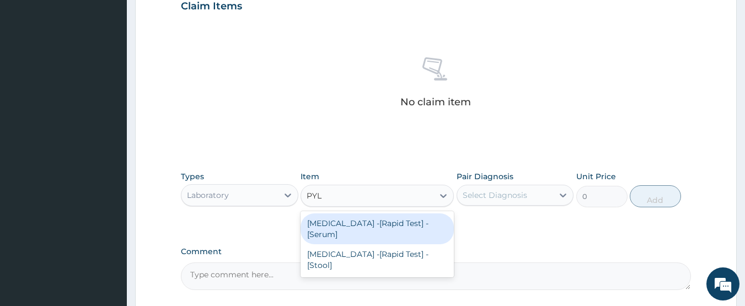
type input "PYLO"
click at [341, 229] on div "[MEDICAL_DATA] -[Rapid Test] - [Serum]" at bounding box center [376, 228] width 153 height 31
type input "2500"
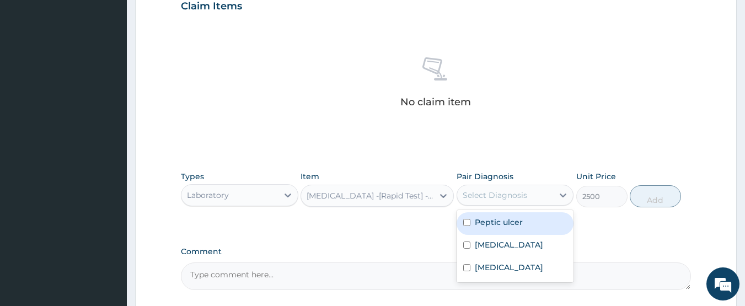
click at [513, 198] on div "Select Diagnosis" at bounding box center [494, 195] width 64 height 11
click at [490, 224] on label "Peptic ulcer" at bounding box center [499, 222] width 48 height 11
checkbox input "true"
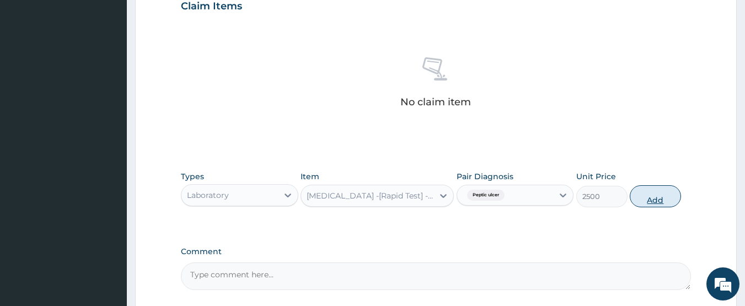
click at [652, 201] on button "Add" at bounding box center [655, 196] width 51 height 22
type input "0"
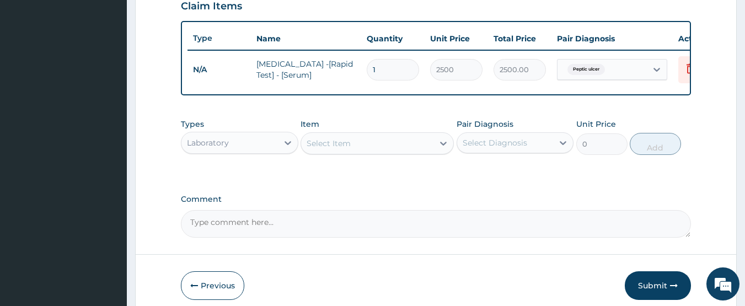
click at [370, 146] on div "Select Item" at bounding box center [367, 144] width 132 height 18
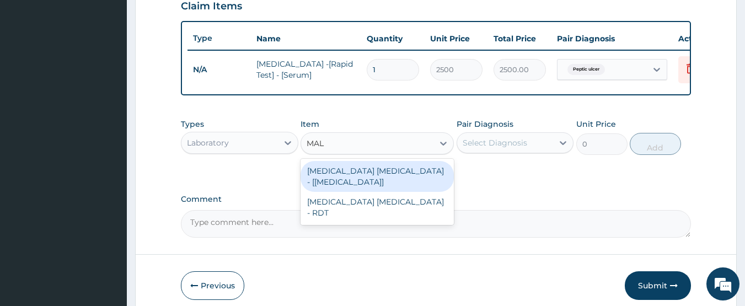
type input "MALA"
click at [335, 174] on div "[MEDICAL_DATA] [MEDICAL_DATA] - [[MEDICAL_DATA]]" at bounding box center [376, 176] width 153 height 31
type input "1000"
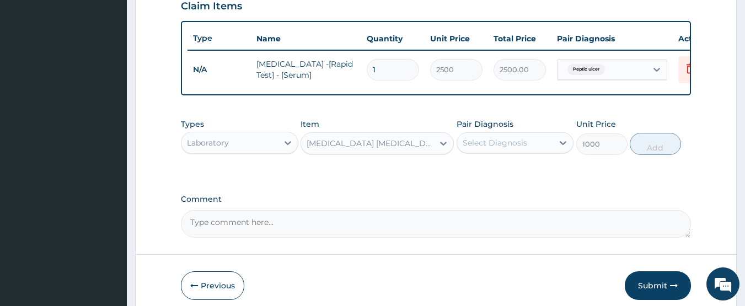
click at [508, 148] on div "Select Diagnosis" at bounding box center [494, 142] width 64 height 11
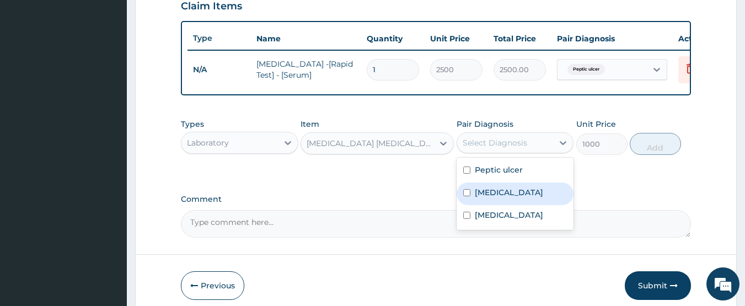
click at [485, 198] on label "[MEDICAL_DATA]" at bounding box center [509, 192] width 68 height 11
checkbox input "true"
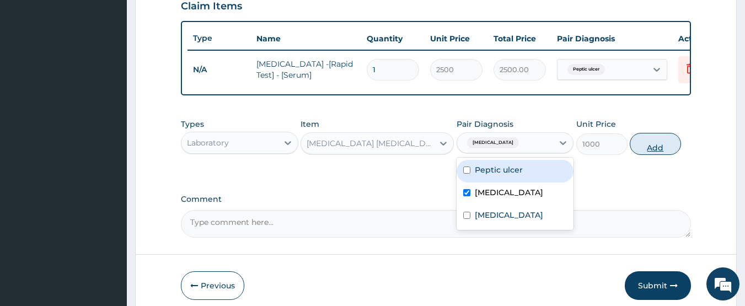
click at [663, 149] on button "Add" at bounding box center [655, 144] width 51 height 22
type input "0"
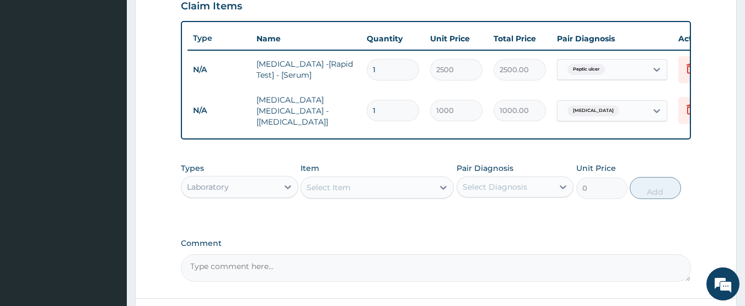
click at [237, 190] on div "Laboratory" at bounding box center [229, 187] width 96 height 18
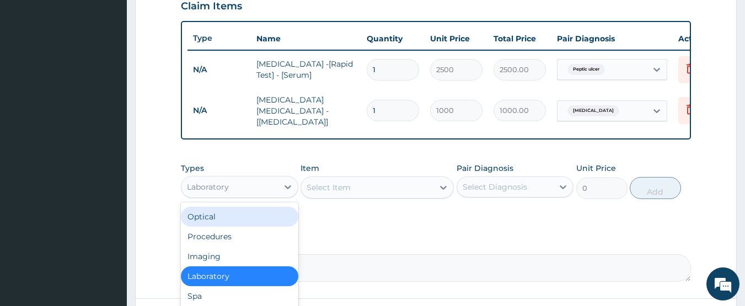
scroll to position [37, 0]
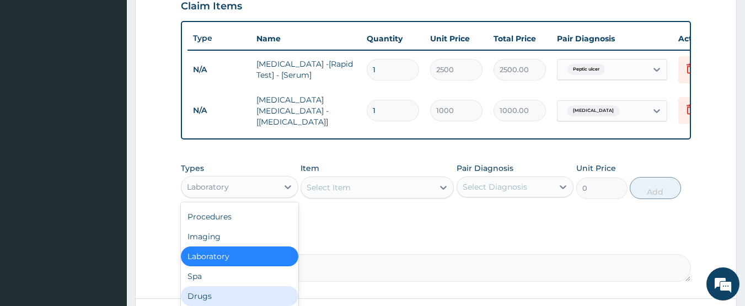
click at [213, 297] on div "Drugs" at bounding box center [239, 296] width 117 height 20
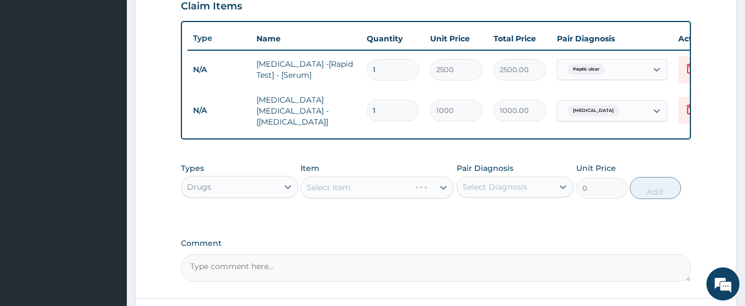
click at [362, 195] on div "Select Item" at bounding box center [376, 187] width 153 height 22
click at [365, 189] on div "Select Item" at bounding box center [367, 188] width 132 height 18
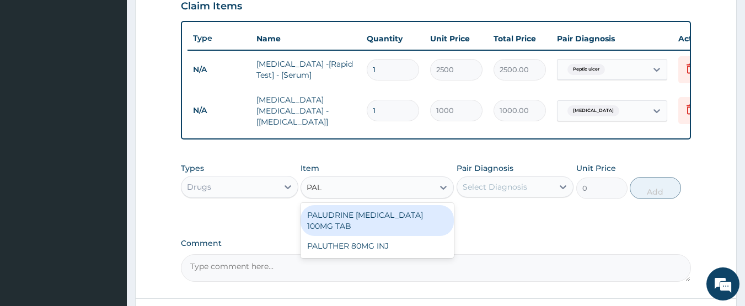
type input "PALU"
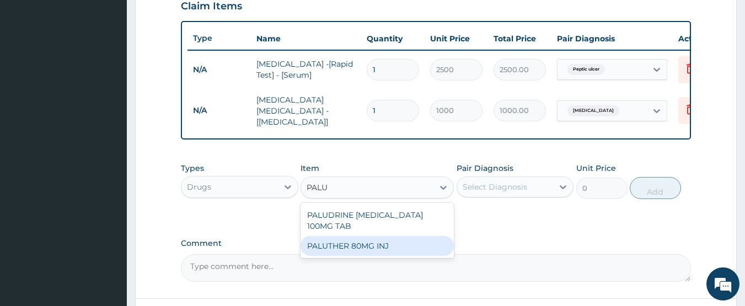
click at [340, 245] on div "PALUTHER 80MG INJ" at bounding box center [376, 246] width 153 height 20
type input "850"
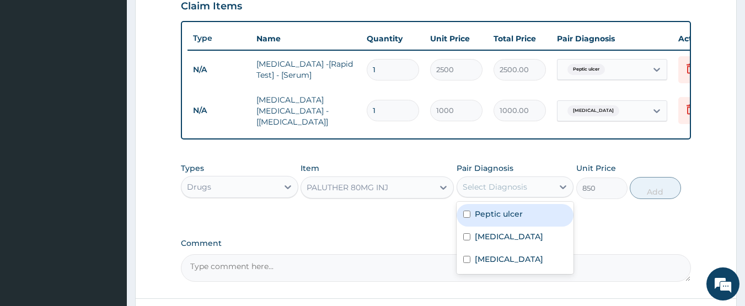
click at [503, 189] on div "Select Diagnosis" at bounding box center [494, 186] width 64 height 11
click at [480, 214] on label "Peptic ulcer" at bounding box center [499, 213] width 48 height 11
checkbox input "true"
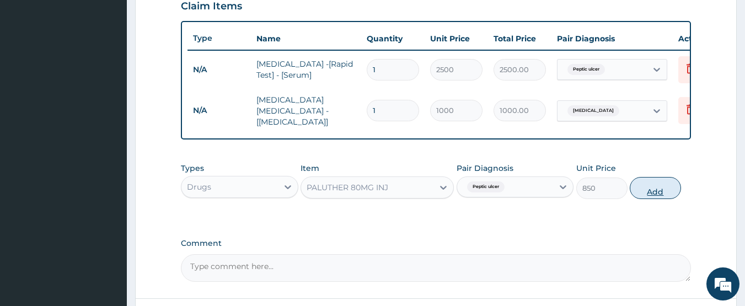
click at [647, 189] on button "Add" at bounding box center [655, 188] width 51 height 22
type input "0"
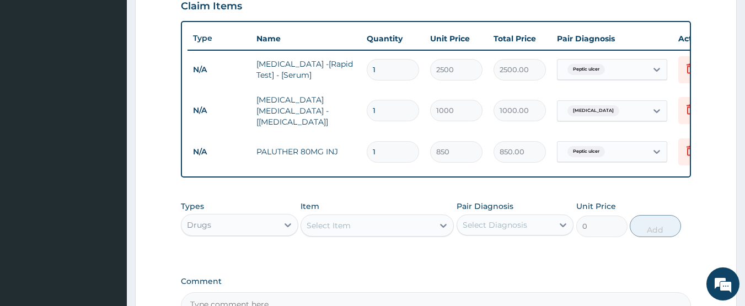
type input "10"
type input "8500.00"
type input "1"
type input "850.00"
type input "0.00"
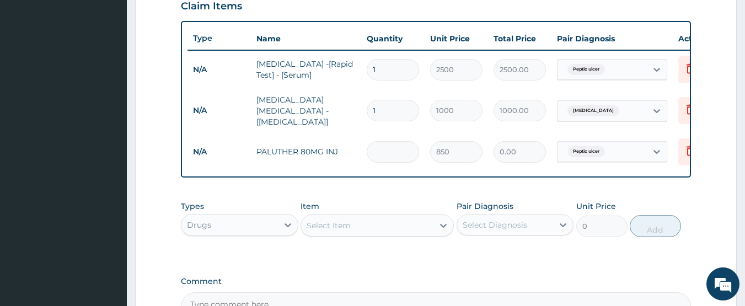
type input "6"
type input "5100.00"
type input "6"
click at [362, 228] on div "Select Item" at bounding box center [367, 226] width 132 height 18
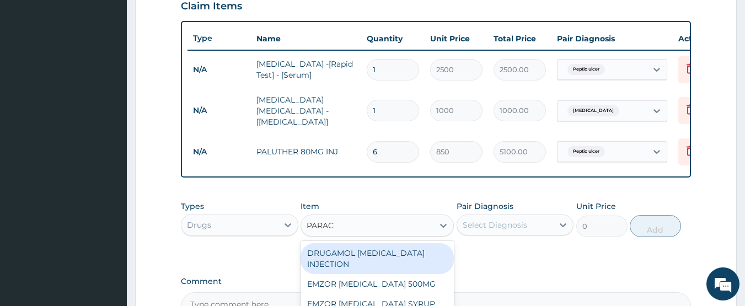
type input "PARACE"
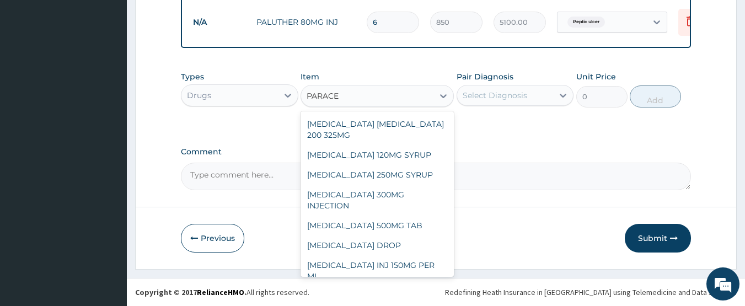
scroll to position [83, 0]
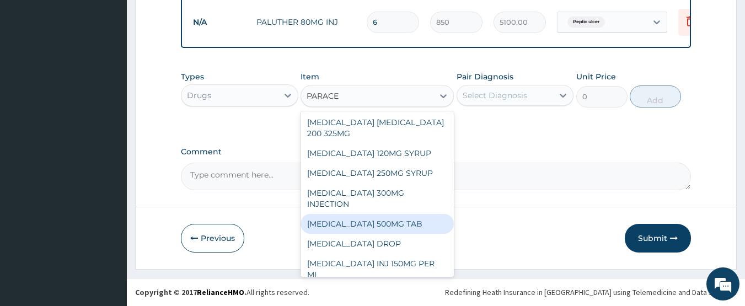
click at [364, 225] on div "[MEDICAL_DATA] 500MG TAB" at bounding box center [376, 224] width 153 height 20
type input "350"
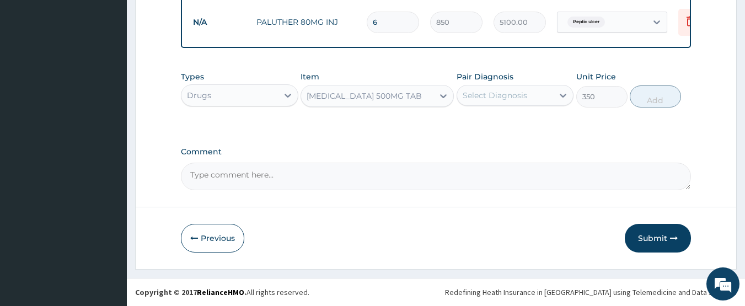
click at [510, 93] on div "Select Diagnosis" at bounding box center [494, 95] width 64 height 11
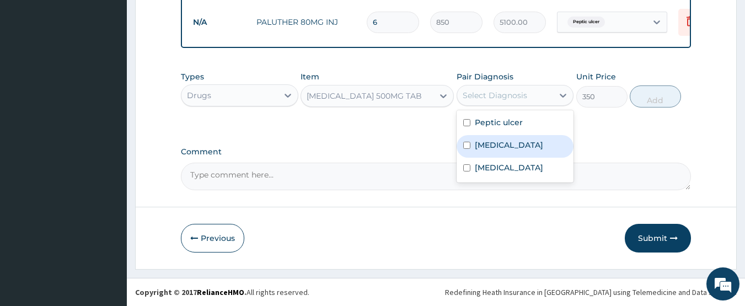
click at [496, 150] on div "[MEDICAL_DATA]" at bounding box center [514, 146] width 117 height 23
checkbox input "true"
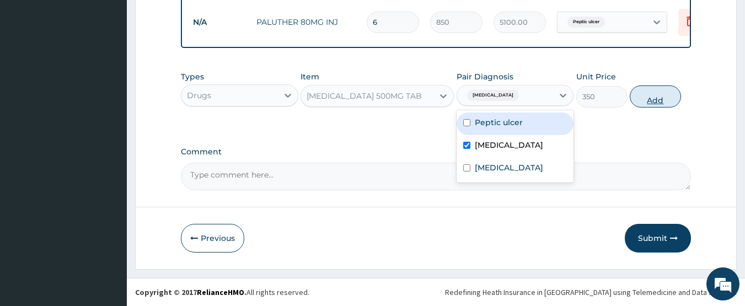
click at [642, 99] on button "Add" at bounding box center [655, 96] width 51 height 22
type input "0"
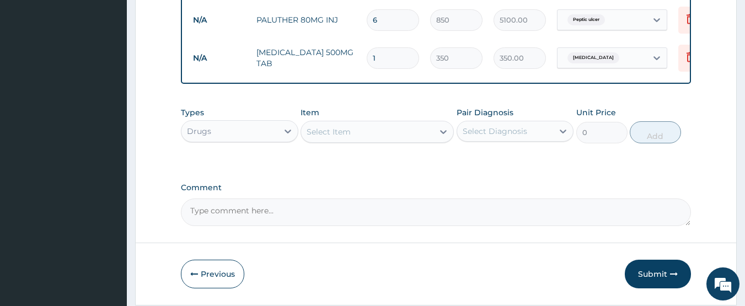
type input "18"
type input "6300.00"
type input "18"
click at [352, 134] on div "Select Item" at bounding box center [367, 132] width 132 height 18
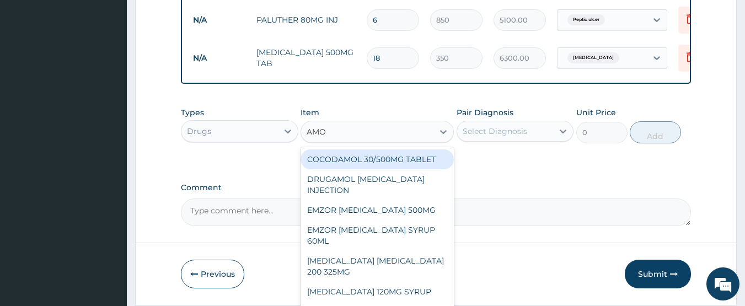
type input "AMOX"
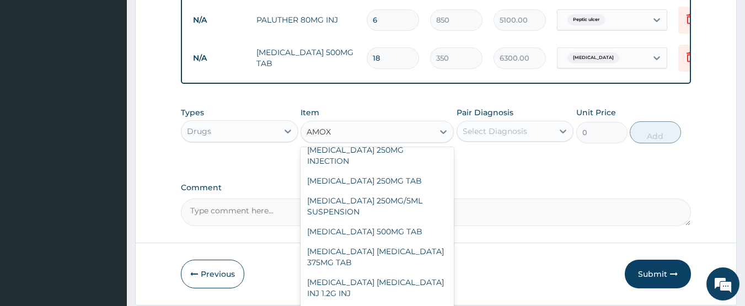
scroll to position [64, 0]
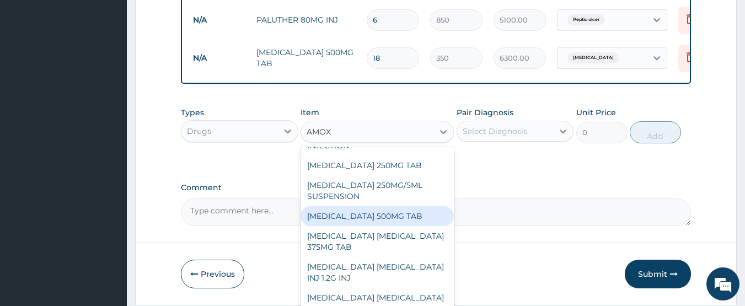
click at [376, 214] on div "[MEDICAL_DATA] 500MG TAB" at bounding box center [376, 216] width 153 height 20
type input "70"
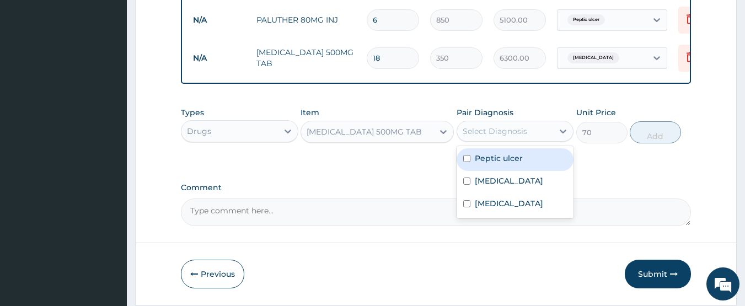
click at [487, 136] on div "Select Diagnosis" at bounding box center [494, 131] width 64 height 11
click at [496, 157] on label "Peptic ulcer" at bounding box center [499, 158] width 48 height 11
checkbox input "true"
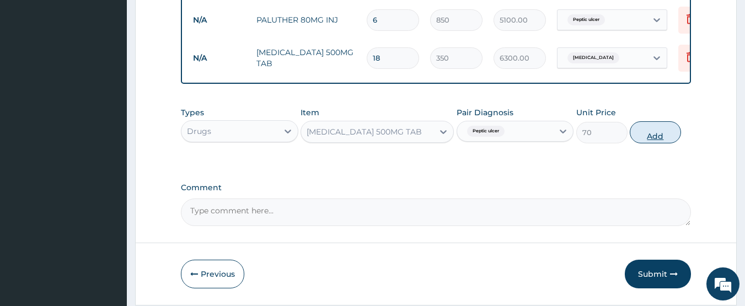
click at [642, 130] on button "Add" at bounding box center [655, 132] width 51 height 22
type input "0"
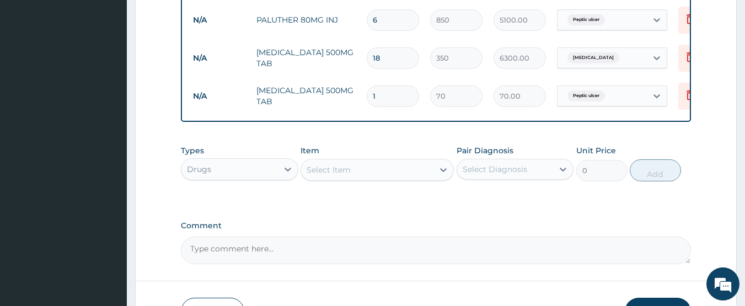
type input "10"
type input "700.00"
type input "10"
click at [360, 176] on div "Select Item" at bounding box center [367, 170] width 132 height 18
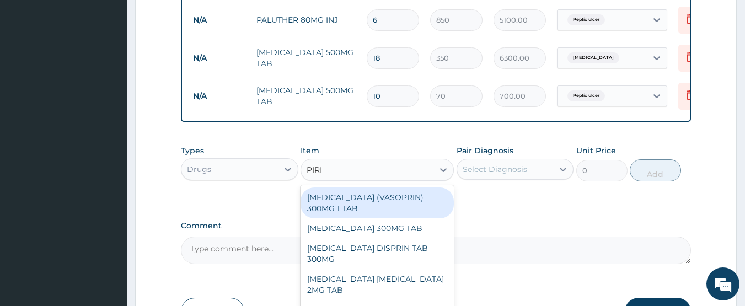
type input "PIRIT"
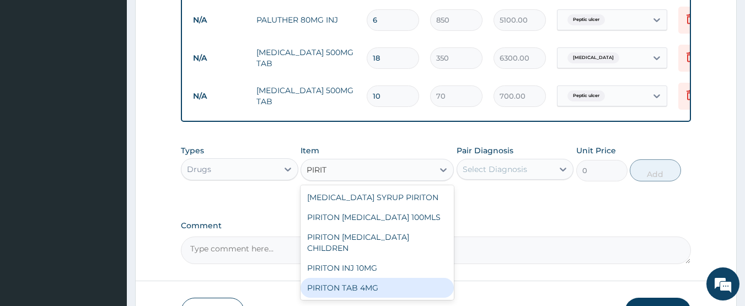
click at [345, 289] on div "PIRITON TAB 4MG" at bounding box center [376, 288] width 153 height 20
type input "50"
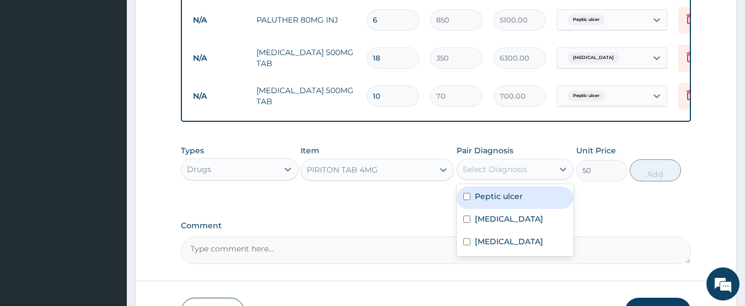
click at [505, 175] on div "Select Diagnosis" at bounding box center [494, 169] width 64 height 11
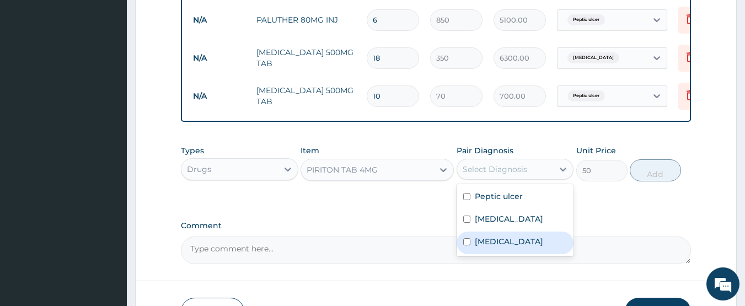
click at [496, 239] on label "Upper respiratory infection" at bounding box center [509, 241] width 68 height 11
checkbox input "true"
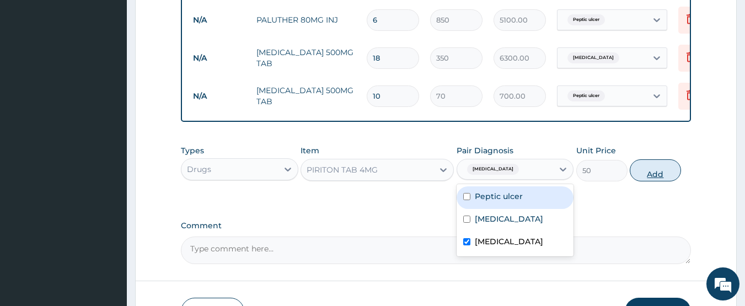
click at [649, 171] on button "Add" at bounding box center [655, 170] width 51 height 22
type input "0"
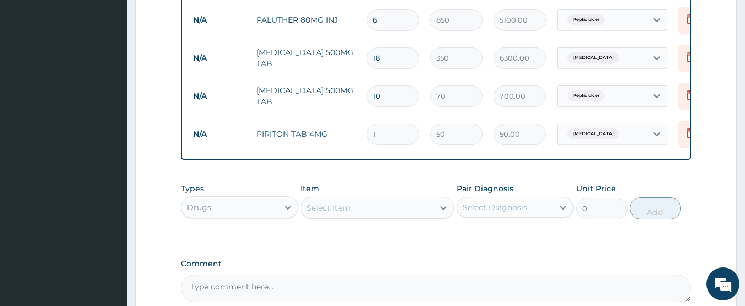
type input "10"
type input "500.00"
type input "10"
click at [359, 212] on div "Select Item" at bounding box center [367, 208] width 132 height 18
type input "LORAT"
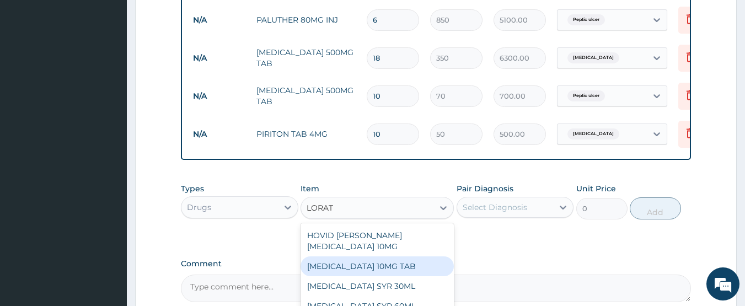
click at [354, 268] on div "LORATADINE 10MG TAB" at bounding box center [376, 266] width 153 height 20
type input "200"
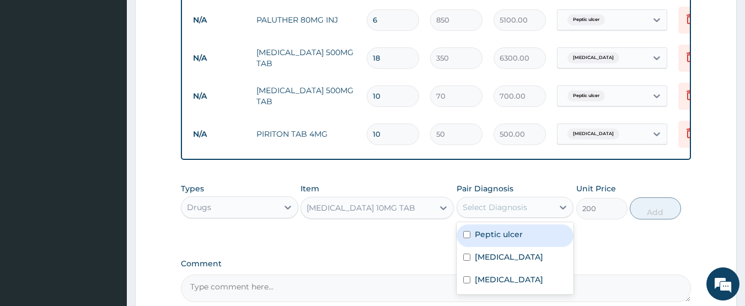
click at [491, 208] on div "Select Diagnosis" at bounding box center [494, 207] width 64 height 11
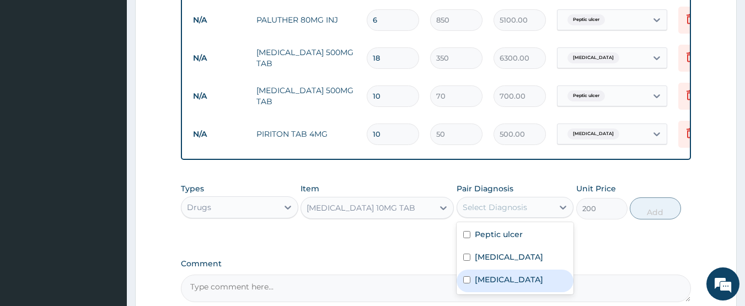
click at [484, 285] on label "[MEDICAL_DATA]" at bounding box center [509, 279] width 68 height 11
checkbox input "true"
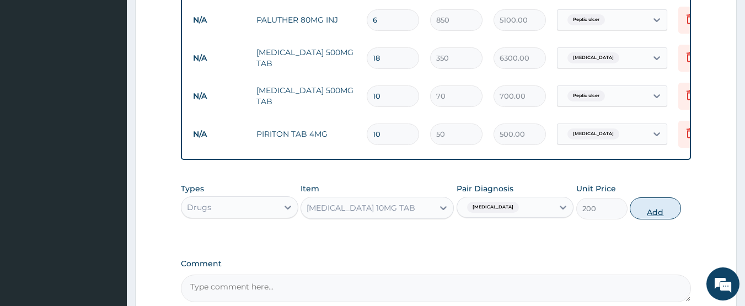
click at [652, 212] on button "Add" at bounding box center [655, 208] width 51 height 22
type input "0"
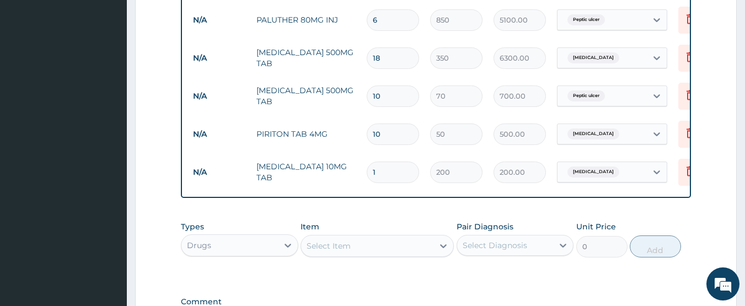
type input "10"
type input "2000.00"
type input "10"
click at [348, 251] on div "Select Item" at bounding box center [328, 245] width 44 height 11
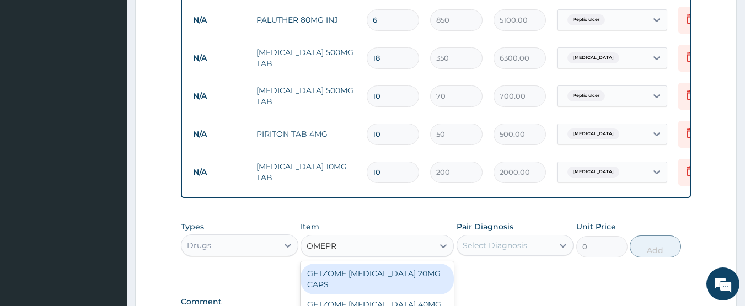
type input "OMEPRA"
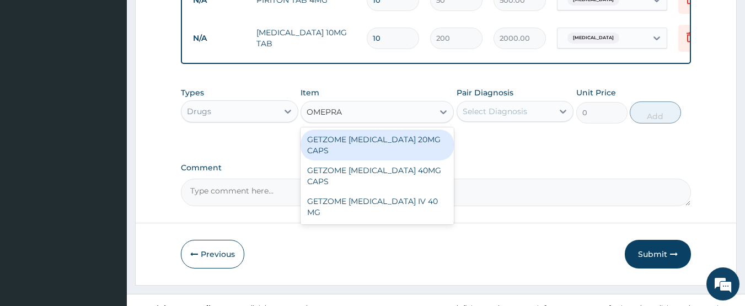
scroll to position [673, 0]
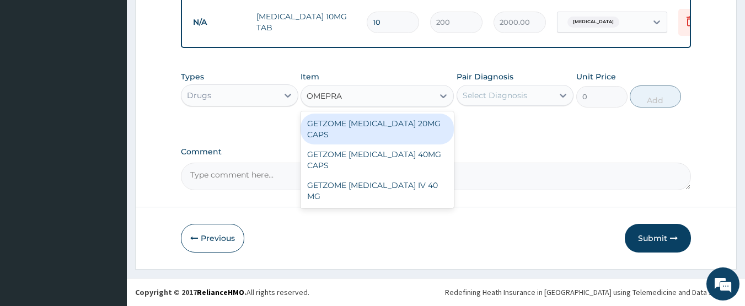
click at [370, 131] on div "GETZOME OMEPRAZOLE 20MG CAPS" at bounding box center [376, 129] width 153 height 31
type input "70"
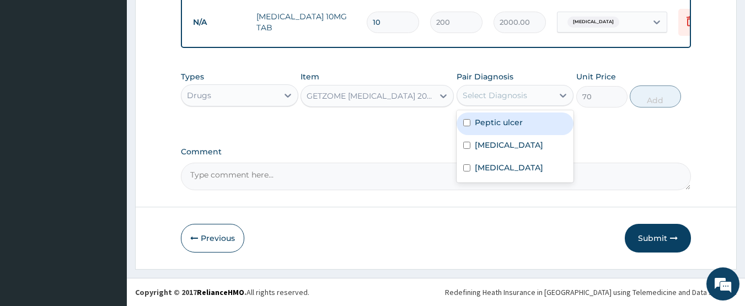
click at [503, 95] on div "Select Diagnosis" at bounding box center [494, 95] width 64 height 11
click at [490, 125] on label "Peptic ulcer" at bounding box center [499, 122] width 48 height 11
checkbox input "true"
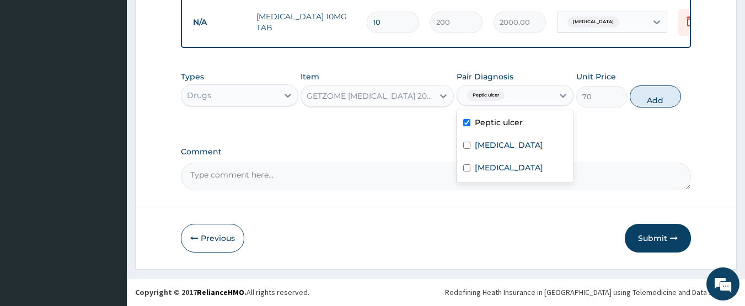
click at [649, 99] on button "Add" at bounding box center [655, 96] width 51 height 22
type input "0"
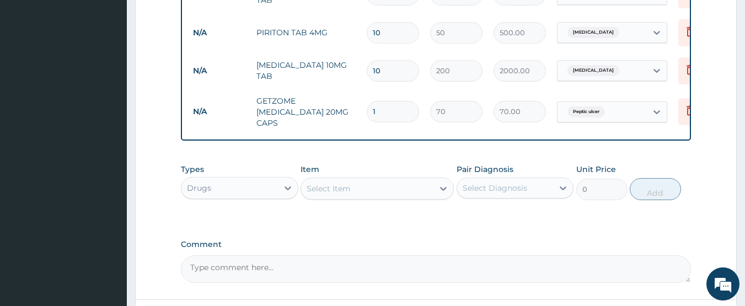
scroll to position [628, 0]
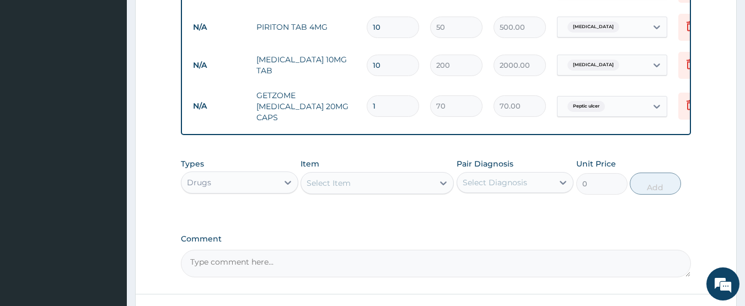
type input "10"
type input "700.00"
type input "10"
click at [379, 184] on div "Select Item" at bounding box center [367, 183] width 132 height 18
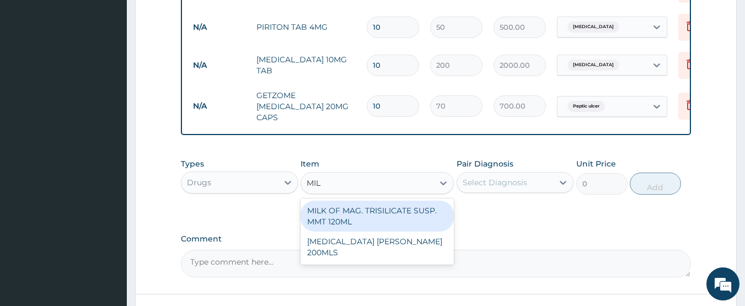
type input "MILK"
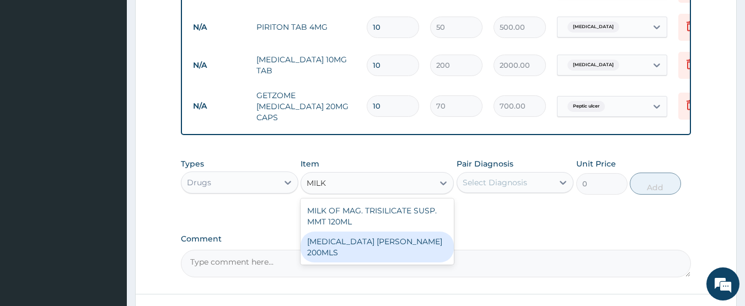
click at [352, 237] on div "MILK OF MAGNESIA PHILIP 200MLS" at bounding box center [376, 247] width 153 height 31
type input "4450"
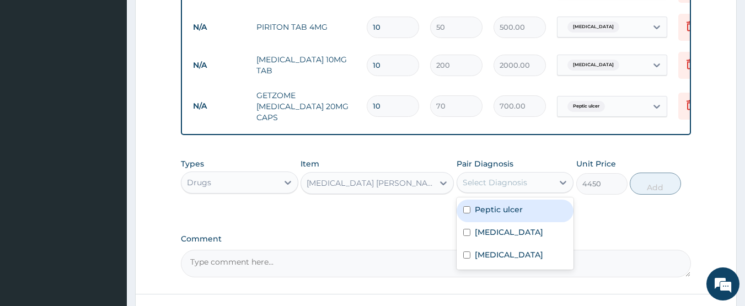
click at [511, 180] on div "Select Diagnosis" at bounding box center [494, 182] width 64 height 11
click at [476, 208] on label "Peptic ulcer" at bounding box center [499, 209] width 48 height 11
checkbox input "true"
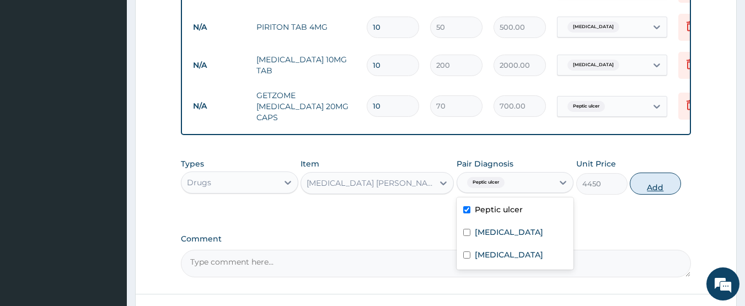
click at [648, 182] on button "Add" at bounding box center [655, 184] width 51 height 22
type input "0"
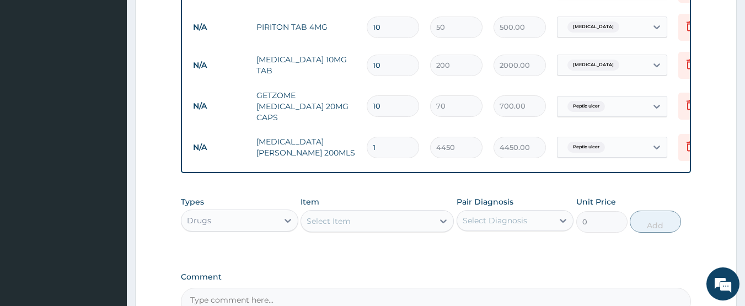
click at [362, 222] on div "Select Item" at bounding box center [367, 221] width 132 height 18
click at [250, 217] on div "Drugs" at bounding box center [229, 221] width 96 height 18
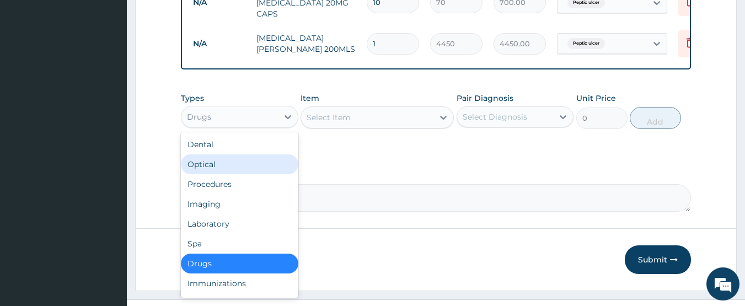
scroll to position [749, 0]
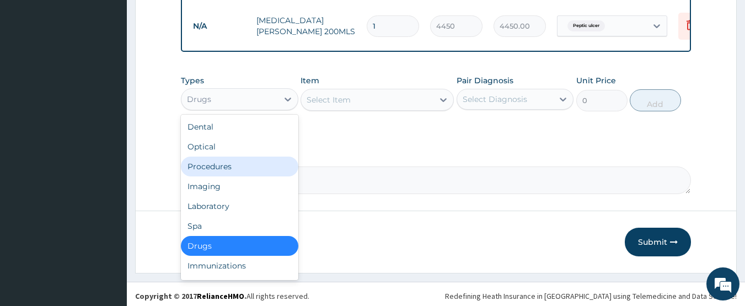
click at [211, 166] on div "Procedures" at bounding box center [239, 167] width 117 height 20
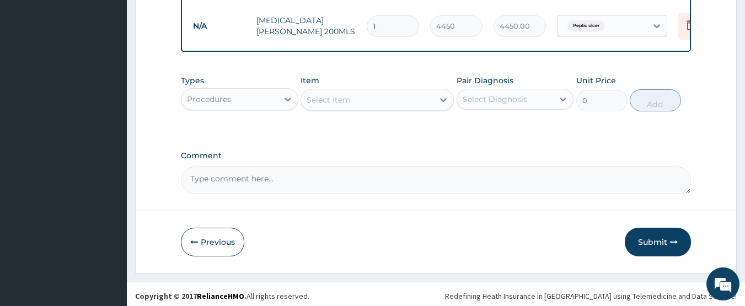
click at [360, 99] on div "Select Item" at bounding box center [367, 100] width 132 height 18
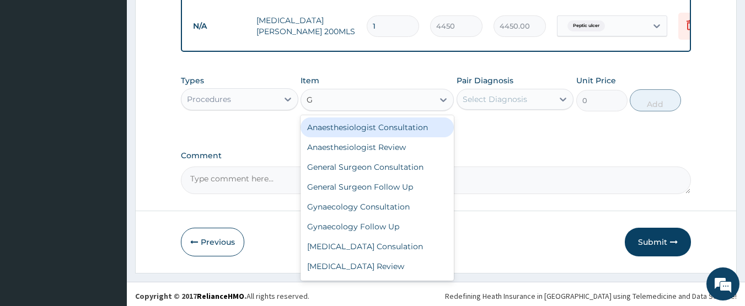
type input "GP"
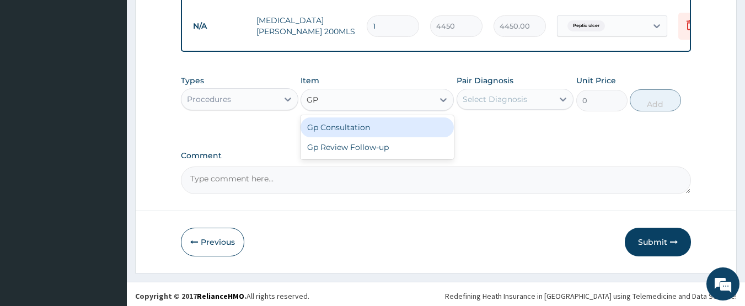
click at [340, 122] on div "Gp Consultation" at bounding box center [376, 127] width 153 height 20
type input "2000"
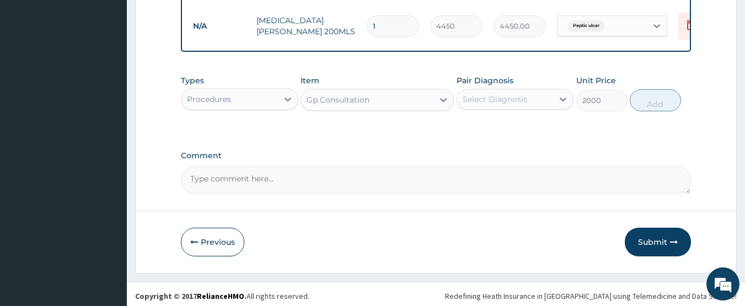
click at [504, 96] on div "Select Diagnosis" at bounding box center [494, 99] width 64 height 11
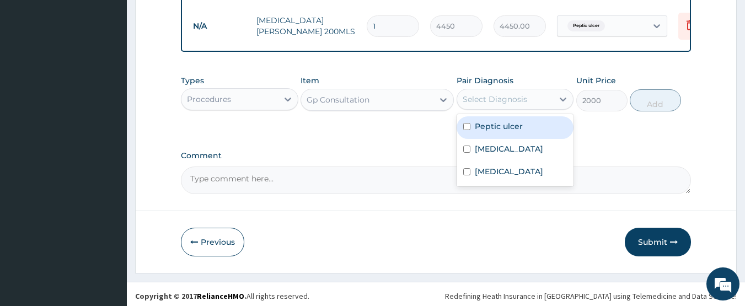
click at [485, 121] on label "Peptic ulcer" at bounding box center [499, 126] width 48 height 11
checkbox input "true"
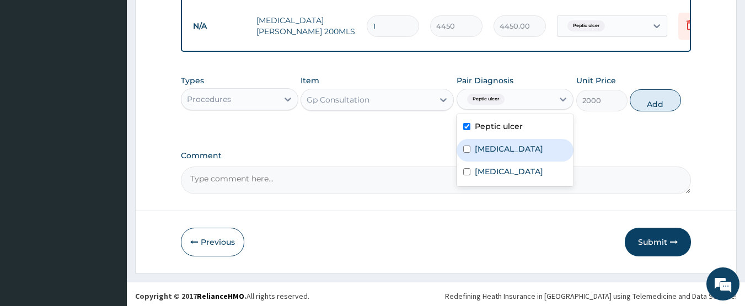
click at [480, 144] on label "Falciparum malaria" at bounding box center [509, 148] width 68 height 11
checkbox input "true"
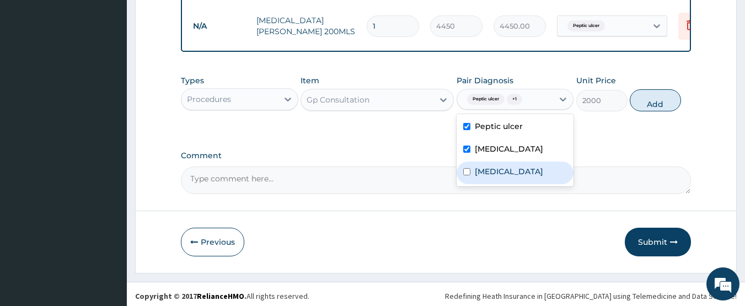
click at [477, 169] on label "Upper respiratory infection" at bounding box center [509, 171] width 68 height 11
checkbox input "true"
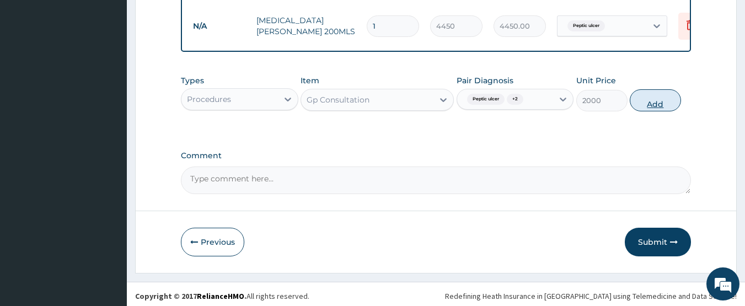
click at [647, 94] on button "Add" at bounding box center [655, 100] width 51 height 22
type input "0"
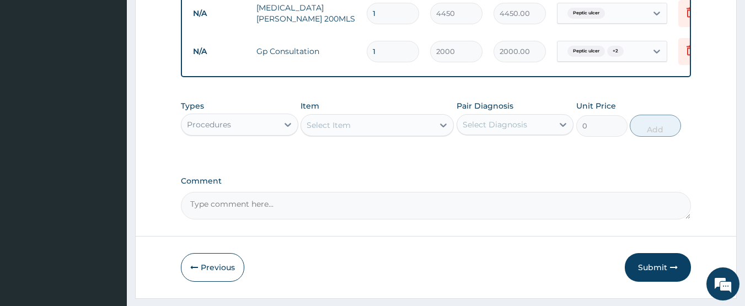
scroll to position [787, 0]
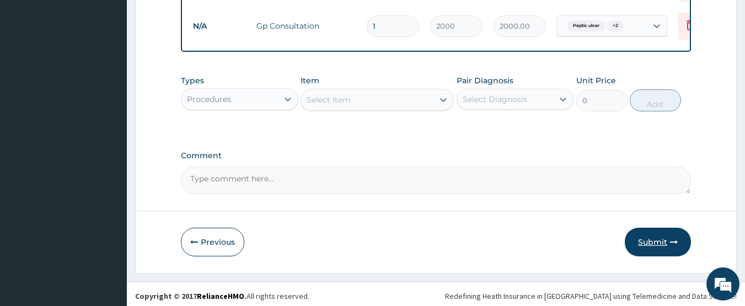
click at [669, 236] on button "Submit" at bounding box center [658, 242] width 66 height 29
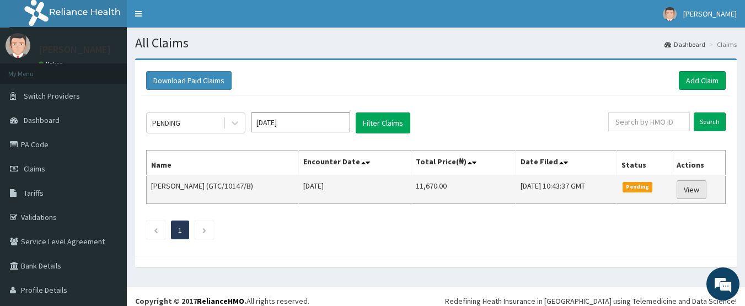
click at [684, 189] on link "View" at bounding box center [691, 189] width 30 height 19
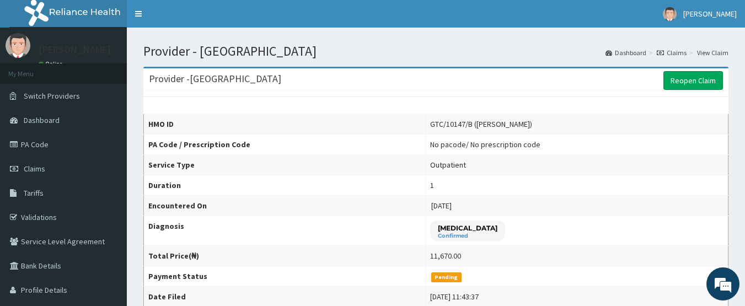
drag, startPoint x: 751, startPoint y: 94, endPoint x: 741, endPoint y: 87, distance: 12.6
click at [46, 120] on span "Dashboard" at bounding box center [42, 120] width 36 height 10
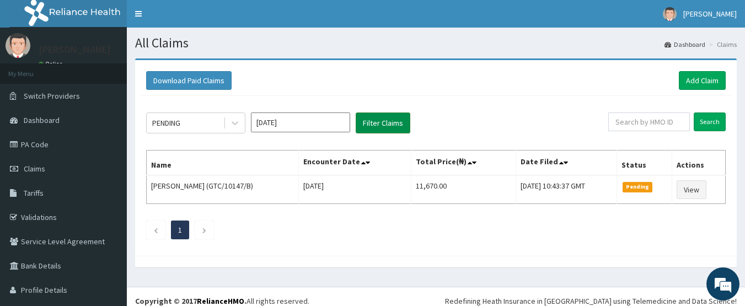
click at [375, 128] on button "Filter Claims" at bounding box center [383, 122] width 55 height 21
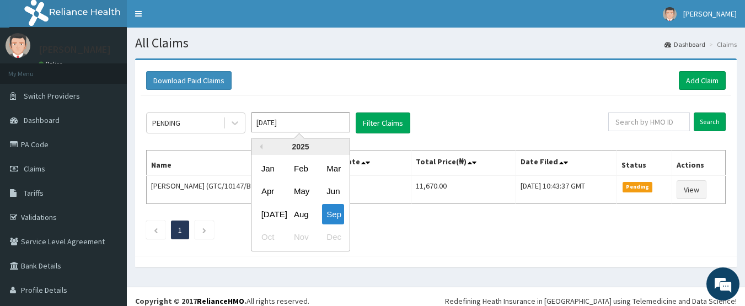
click at [305, 127] on input "[DATE]" at bounding box center [300, 122] width 99 height 20
click at [336, 213] on div "Sep" at bounding box center [333, 214] width 22 height 20
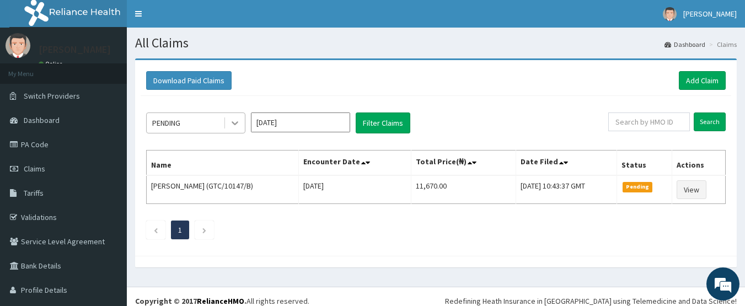
click at [233, 120] on icon at bounding box center [234, 122] width 11 height 11
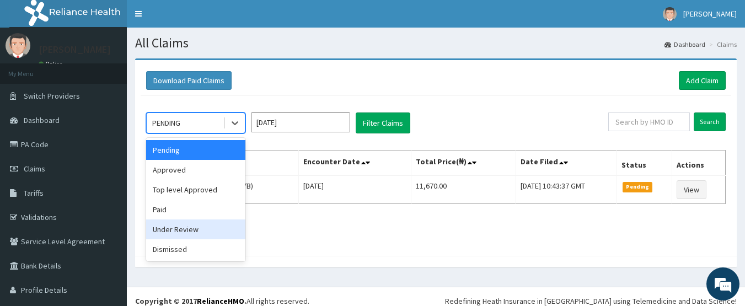
click at [180, 233] on div "Under Review" at bounding box center [195, 229] width 99 height 20
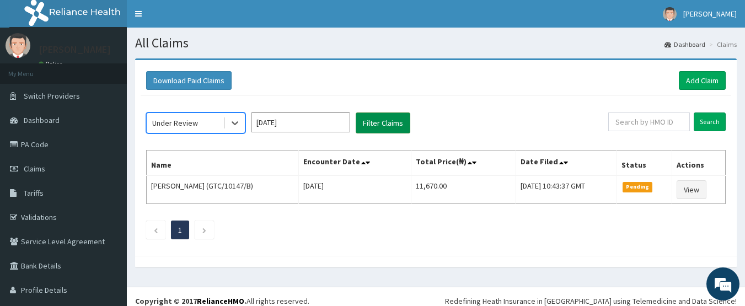
click at [376, 122] on button "Filter Claims" at bounding box center [383, 122] width 55 height 21
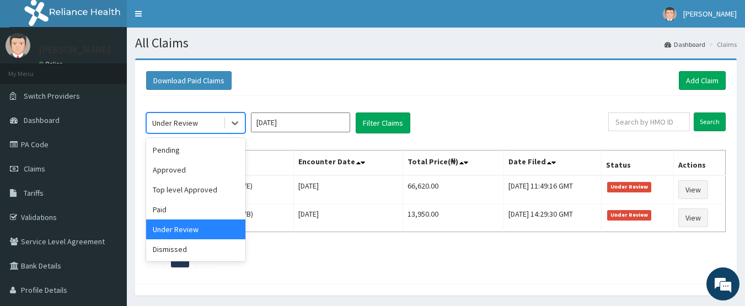
click at [208, 126] on div "Under Review" at bounding box center [185, 123] width 77 height 18
click at [173, 249] on div "Dismissed" at bounding box center [195, 249] width 99 height 20
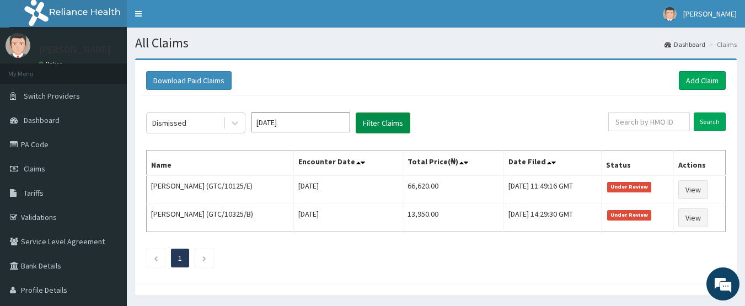
click at [379, 122] on button "Filter Claims" at bounding box center [383, 122] width 55 height 21
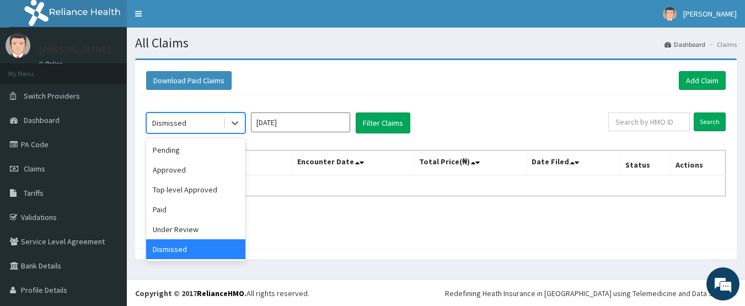
click at [206, 121] on div "Dismissed" at bounding box center [185, 123] width 77 height 18
click at [179, 172] on div "Approved" at bounding box center [195, 170] width 99 height 20
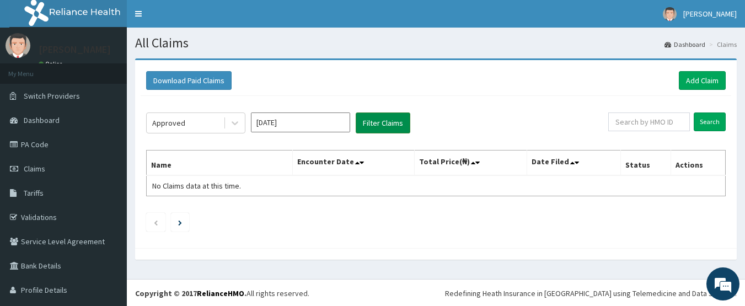
click at [376, 122] on button "Filter Claims" at bounding box center [383, 122] width 55 height 21
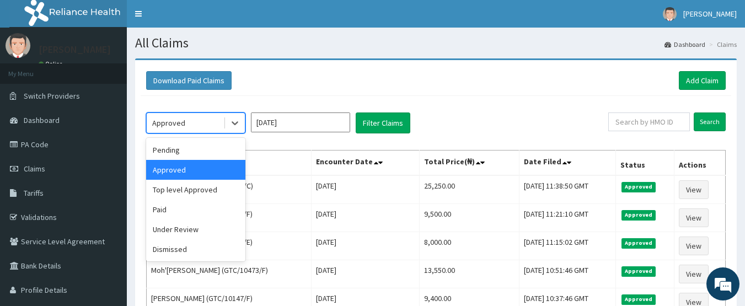
click at [199, 119] on div "Approved" at bounding box center [185, 123] width 77 height 18
click at [177, 151] on div "Pending" at bounding box center [195, 150] width 99 height 20
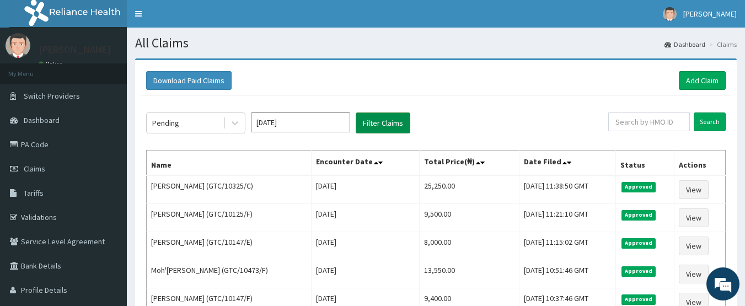
click at [373, 123] on button "Filter Claims" at bounding box center [383, 122] width 55 height 21
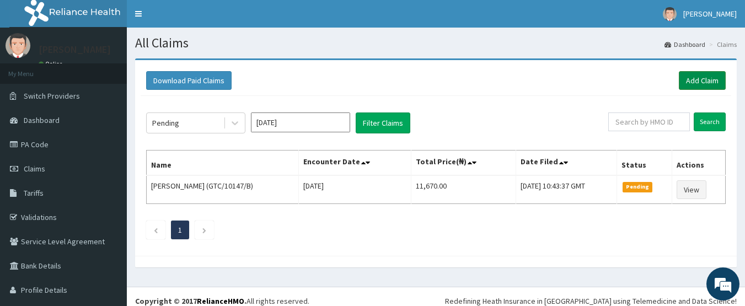
click at [691, 81] on link "Add Claim" at bounding box center [702, 80] width 47 height 19
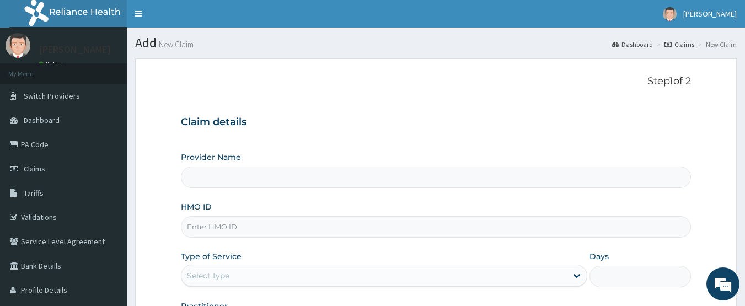
type input "[GEOGRAPHIC_DATA]"
click at [243, 225] on input "HMO ID" at bounding box center [436, 226] width 510 height 21
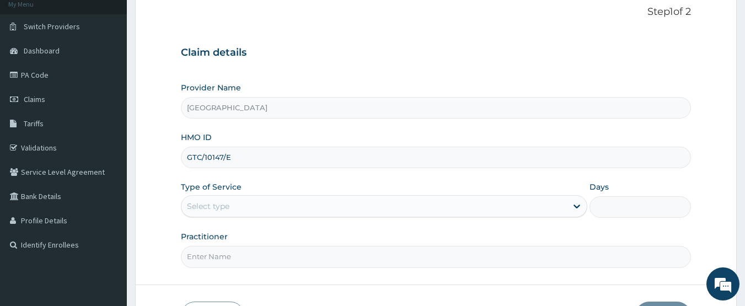
scroll to position [108, 0]
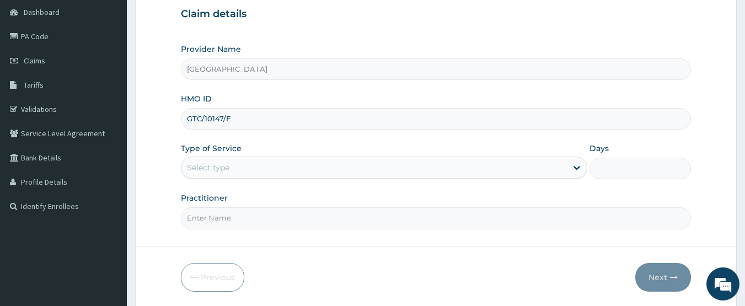
type input "GTC/10147/E"
click at [239, 164] on div "Select type" at bounding box center [373, 168] width 385 height 18
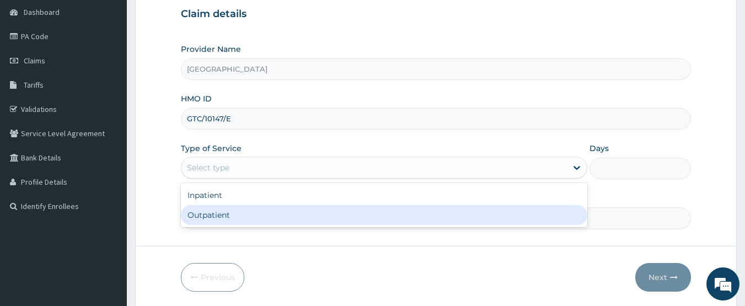
click at [219, 213] on div "Outpatient" at bounding box center [384, 215] width 406 height 20
type input "1"
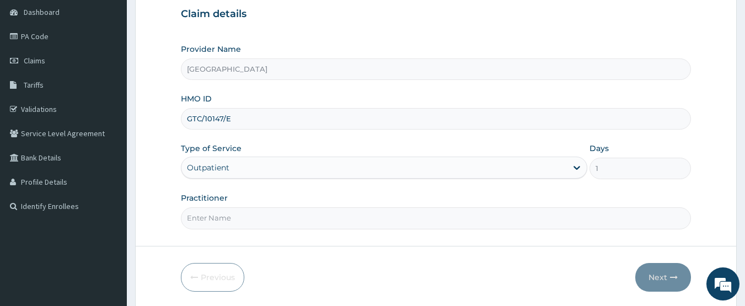
click at [318, 222] on input "Practitioner" at bounding box center [436, 217] width 510 height 21
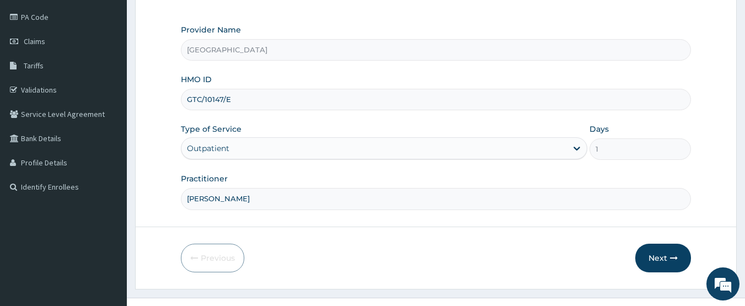
scroll to position [147, 0]
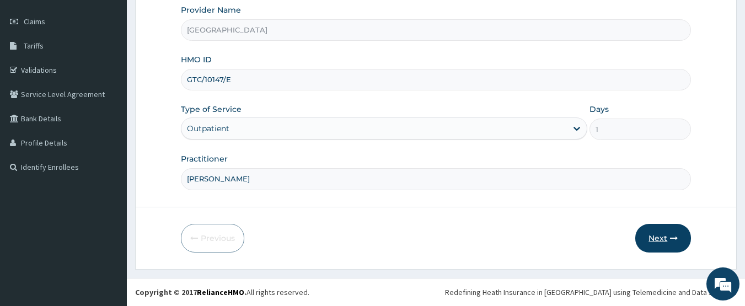
type input "[PERSON_NAME]"
click at [649, 235] on button "Next" at bounding box center [663, 238] width 56 height 29
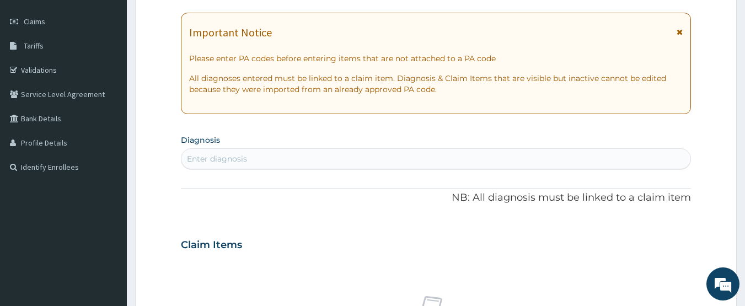
scroll to position [0, 0]
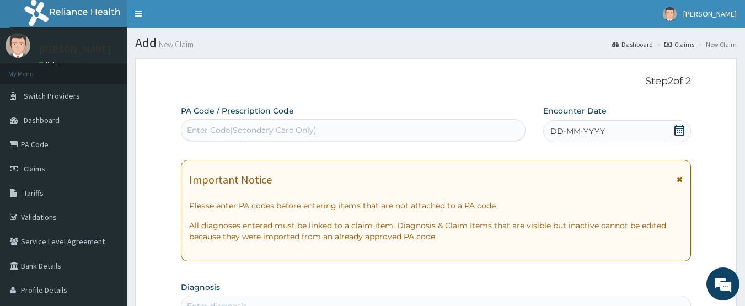
click at [676, 128] on icon at bounding box center [679, 130] width 10 height 11
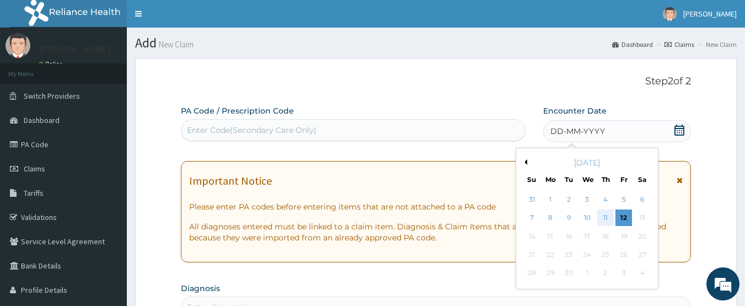
click at [605, 218] on div "11" at bounding box center [605, 218] width 17 height 17
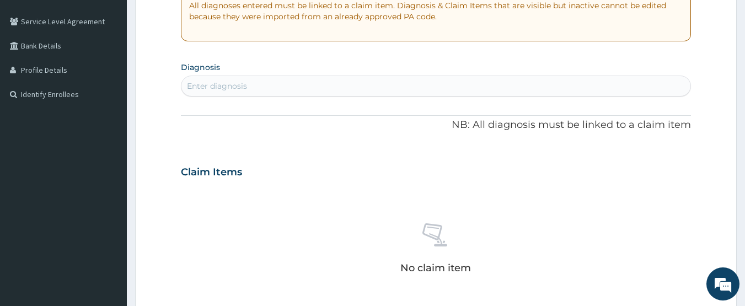
scroll to position [223, 0]
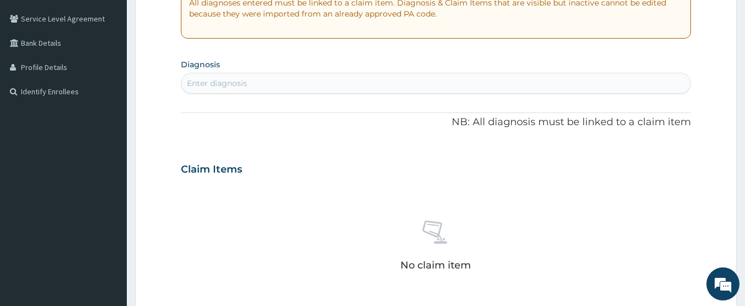
click at [497, 80] on div "Enter diagnosis" at bounding box center [435, 83] width 509 height 18
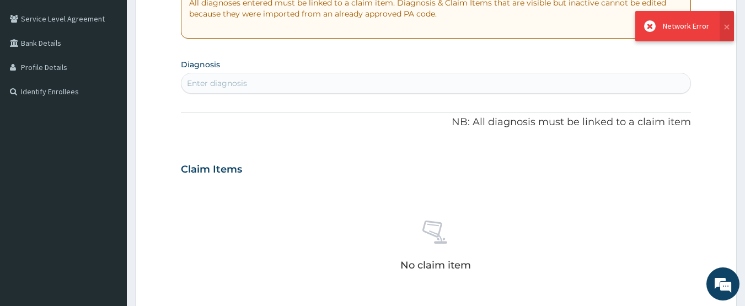
click at [361, 87] on div "Enter diagnosis" at bounding box center [435, 83] width 509 height 18
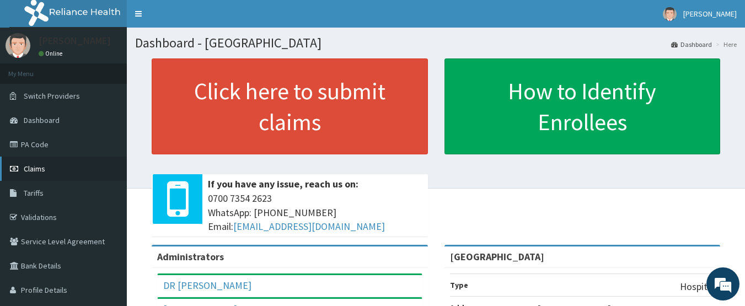
click at [41, 167] on span "Claims" at bounding box center [34, 169] width 21 height 10
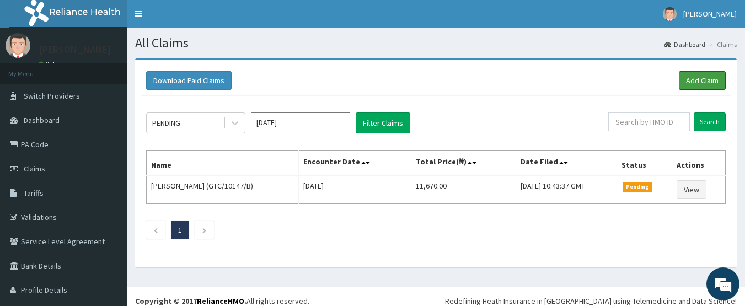
click at [697, 79] on link "Add Claim" at bounding box center [702, 80] width 47 height 19
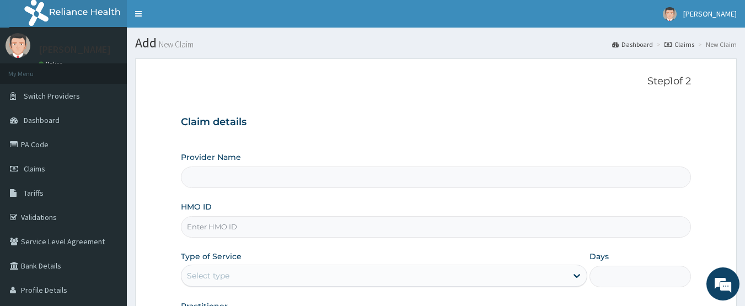
type input "[GEOGRAPHIC_DATA]"
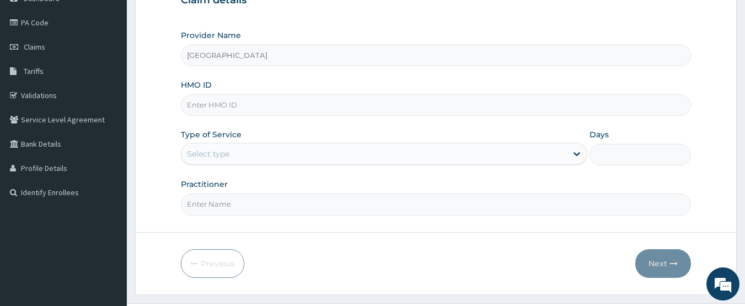
click at [230, 150] on div "Select type" at bounding box center [373, 154] width 385 height 18
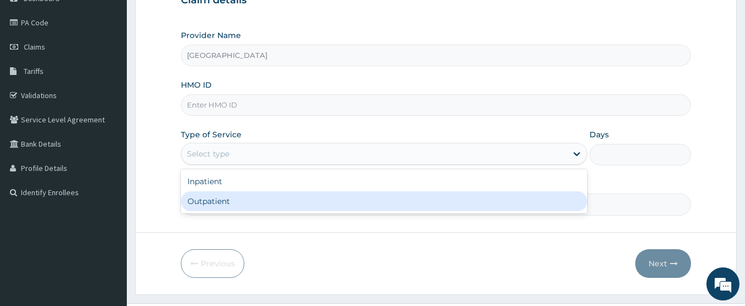
click at [209, 198] on div "Outpatient" at bounding box center [384, 201] width 406 height 20
type input "1"
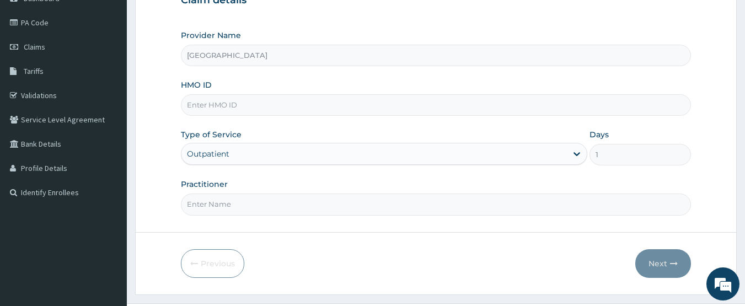
click at [223, 95] on input "HMO ID" at bounding box center [436, 104] width 510 height 21
type input "GTC/10147/E"
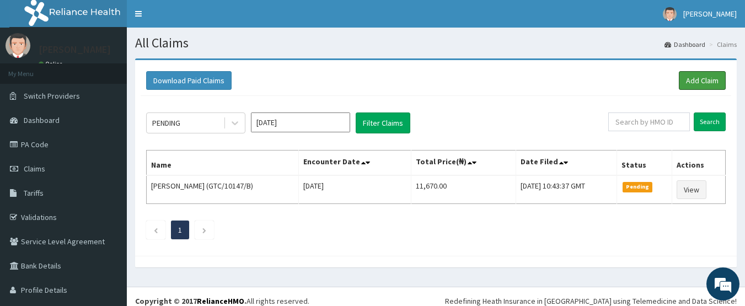
click at [695, 81] on link "Add Claim" at bounding box center [702, 80] width 47 height 19
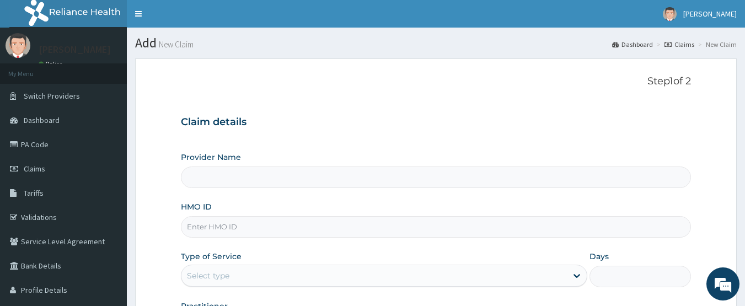
click at [230, 223] on input "HMO ID" at bounding box center [436, 226] width 510 height 21
type input "[GEOGRAPHIC_DATA]"
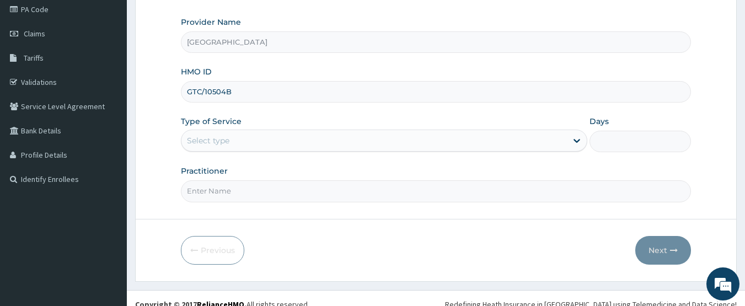
scroll to position [137, 0]
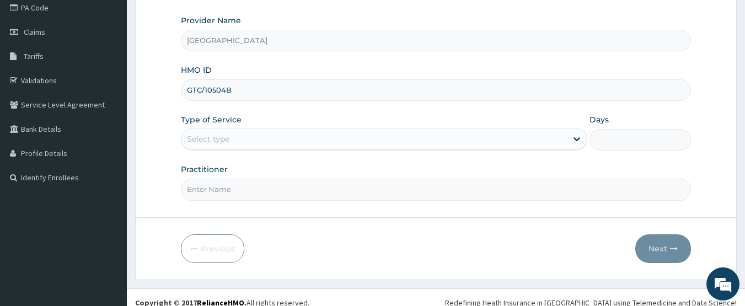
type input "GTC/10504B"
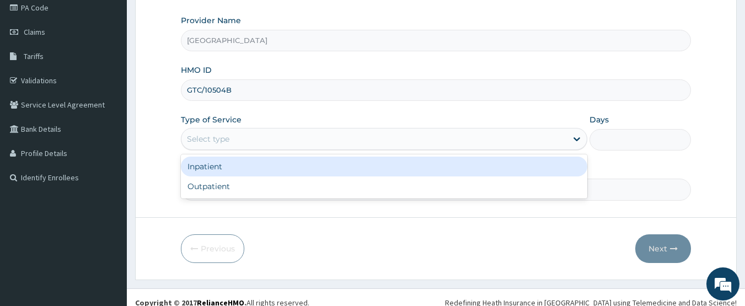
click at [216, 136] on div "Select type" at bounding box center [208, 138] width 42 height 11
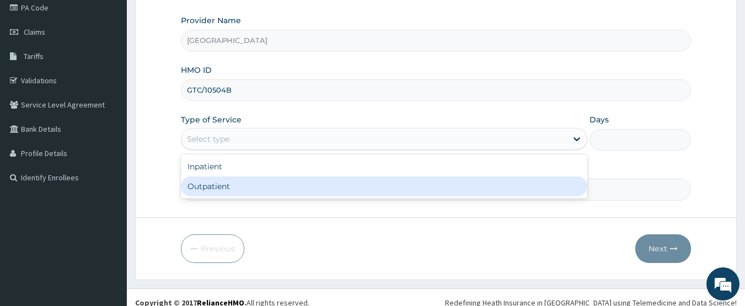
click at [213, 186] on div "Outpatient" at bounding box center [384, 186] width 406 height 20
type input "1"
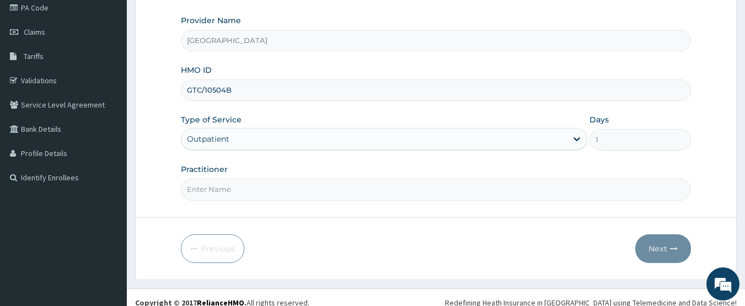
click at [275, 191] on input "Practitioner" at bounding box center [436, 189] width 510 height 21
type input "DR [PERSON_NAME]"
click at [650, 249] on button "Next" at bounding box center [663, 248] width 56 height 29
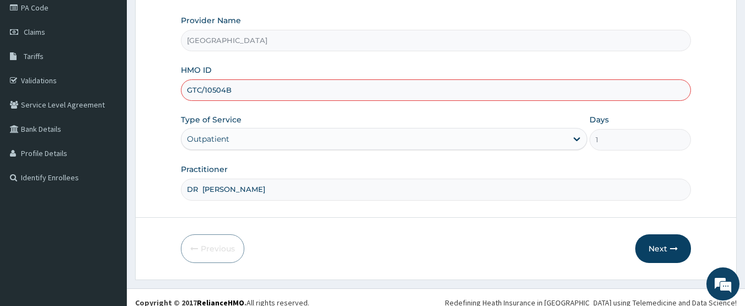
scroll to position [147, 0]
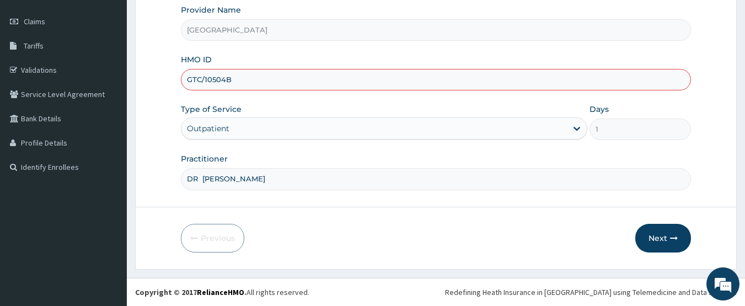
click at [227, 79] on input "GTC/10504B" at bounding box center [436, 79] width 510 height 21
type input "GTC/10504/B"
click at [658, 234] on button "Next" at bounding box center [663, 238] width 56 height 29
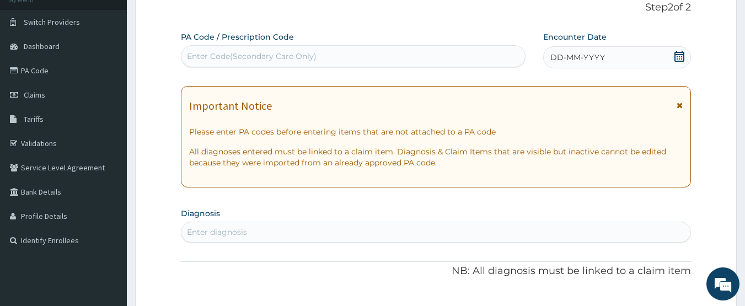
scroll to position [72, 0]
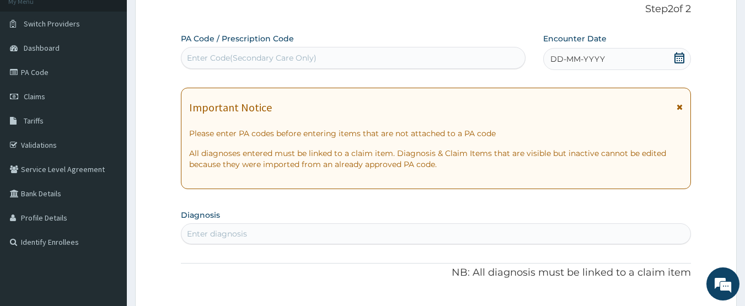
click at [681, 58] on icon at bounding box center [679, 57] width 11 height 11
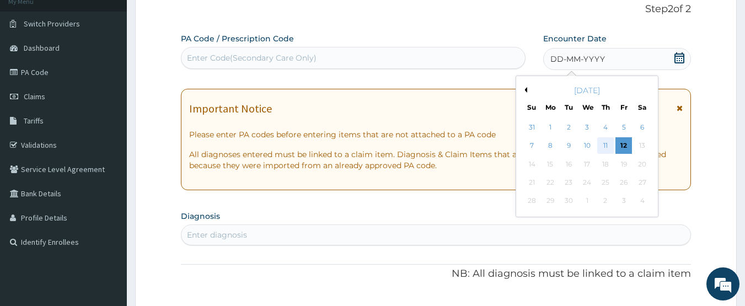
click at [605, 142] on div "11" at bounding box center [605, 146] width 17 height 17
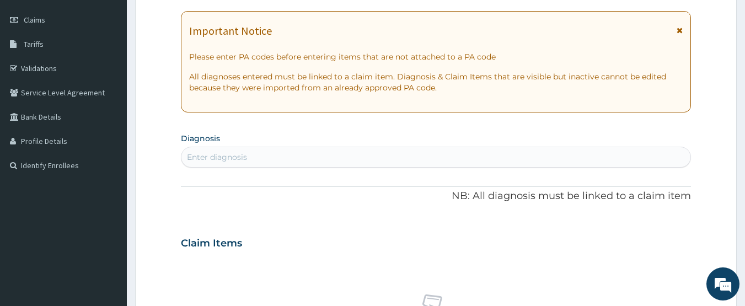
scroll to position [158, 0]
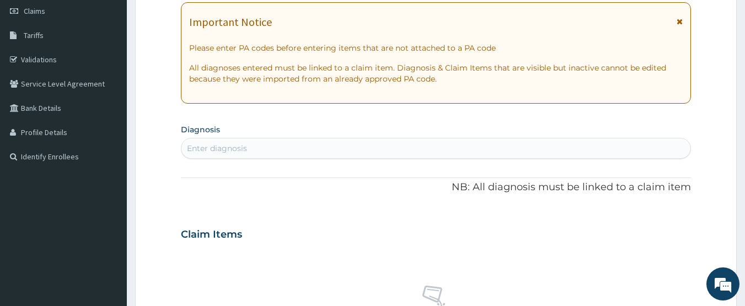
click at [524, 149] on div "Enter diagnosis" at bounding box center [435, 148] width 509 height 18
click at [284, 144] on div "Enter diagnosis" at bounding box center [435, 148] width 509 height 18
click at [256, 146] on div "Enter diagnosis" at bounding box center [435, 148] width 509 height 18
type input "[MEDICAL_DATA]"
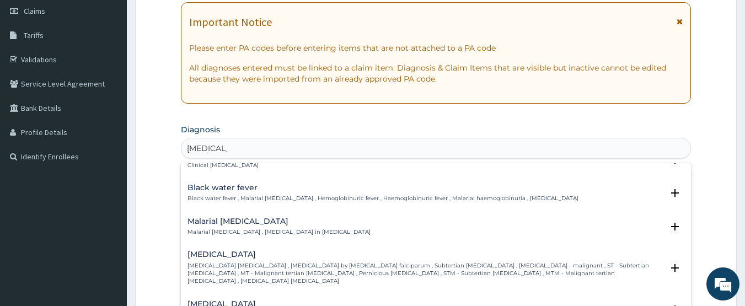
scroll to position [372, 0]
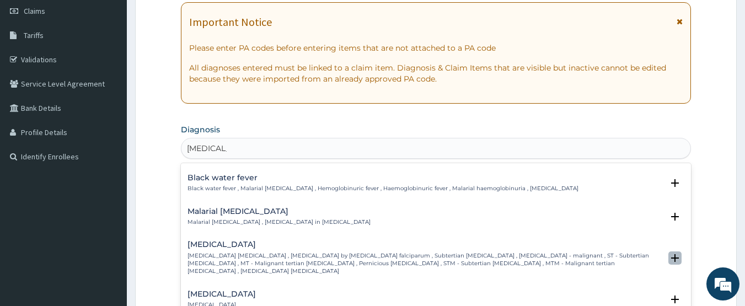
click at [671, 254] on icon "open select status" at bounding box center [675, 258] width 8 height 8
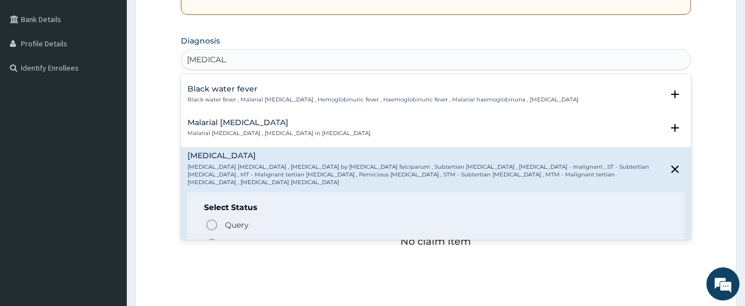
scroll to position [248, 0]
click at [209, 236] on icon "status option filled" at bounding box center [211, 242] width 13 height 13
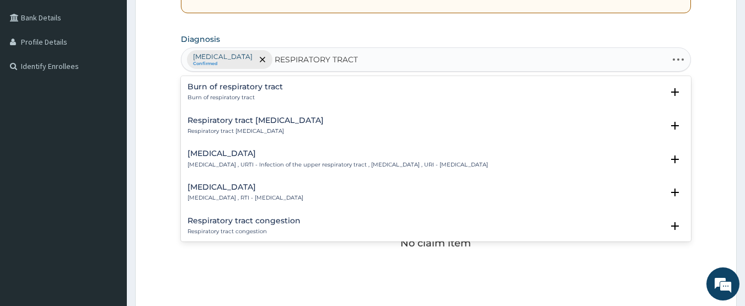
type input "RESPIRATORY TRACT"
click at [671, 156] on icon "open select status" at bounding box center [675, 159] width 8 height 8
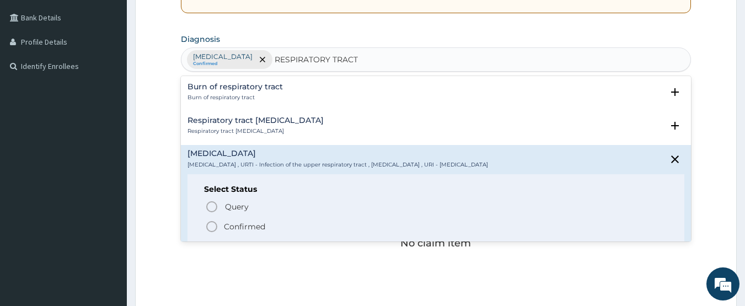
click at [211, 226] on icon "status option filled" at bounding box center [211, 226] width 13 height 13
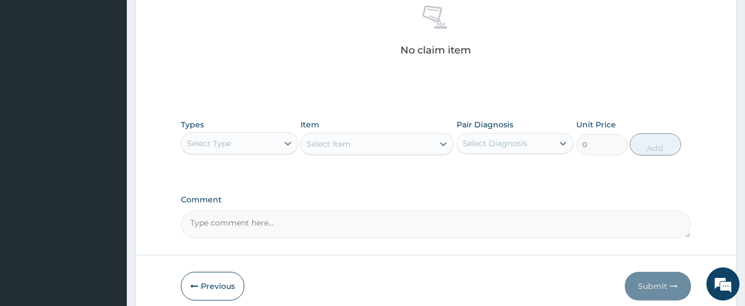
scroll to position [462, 0]
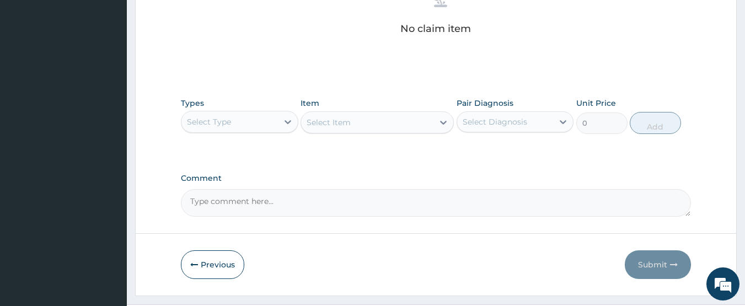
click at [222, 121] on div "Select Type" at bounding box center [209, 121] width 44 height 11
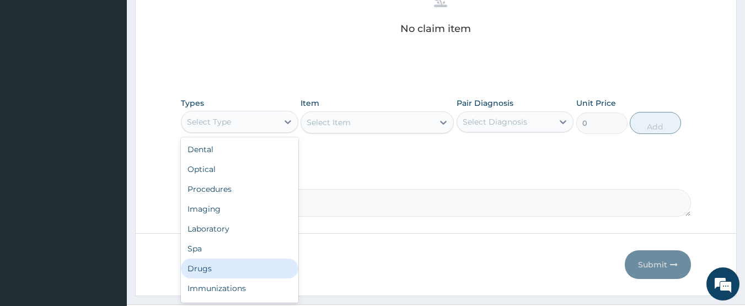
click at [199, 267] on div "Drugs" at bounding box center [239, 269] width 117 height 20
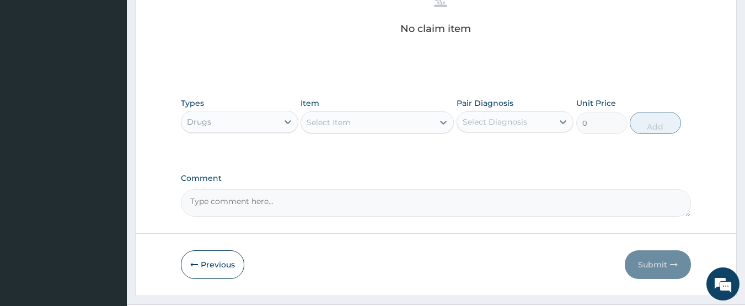
click at [361, 126] on div "Select Item" at bounding box center [367, 123] width 132 height 18
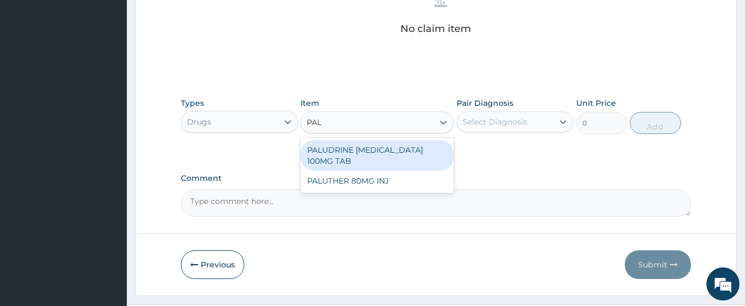
type input "PALU"
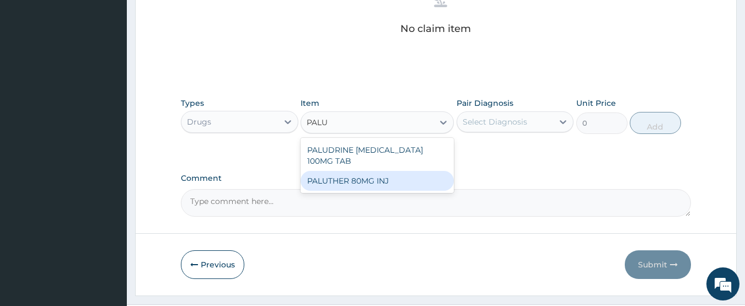
click at [331, 180] on div "PALUTHER 80MG INJ" at bounding box center [376, 181] width 153 height 20
type input "850"
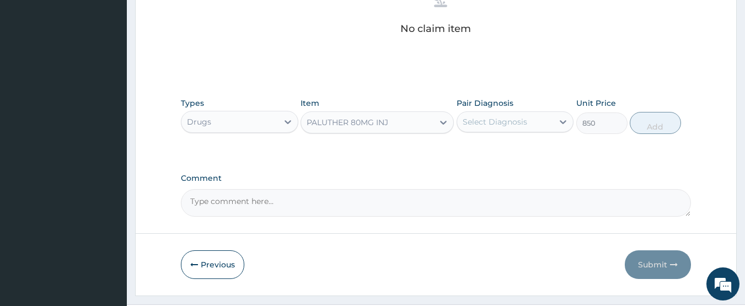
click at [499, 120] on div "Select Diagnosis" at bounding box center [494, 121] width 64 height 11
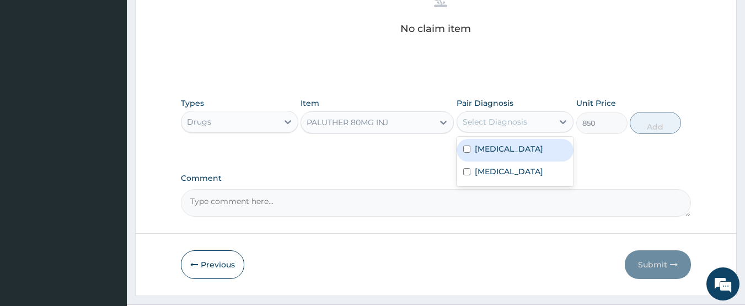
click at [486, 154] on div "[MEDICAL_DATA]" at bounding box center [514, 150] width 117 height 23
checkbox input "true"
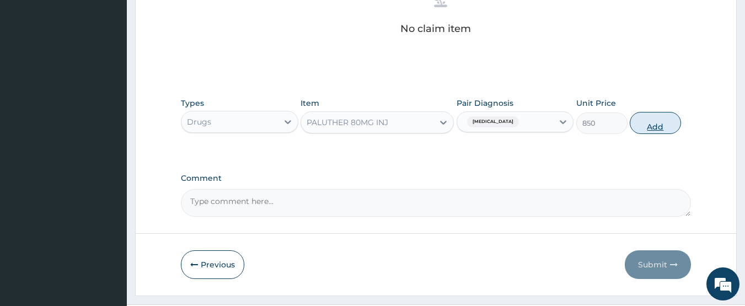
click at [652, 127] on button "Add" at bounding box center [655, 123] width 51 height 22
type input "0"
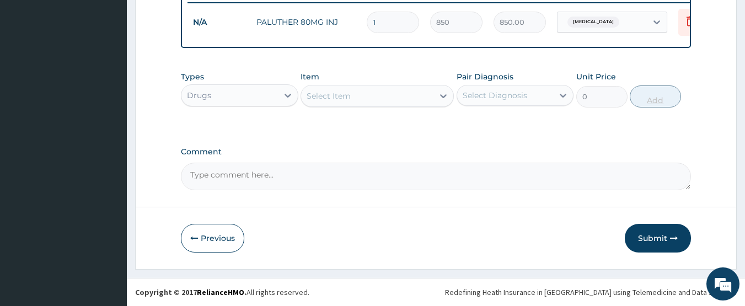
scroll to position [445, 0]
type input "0.00"
type input "6"
type input "5100.00"
type input "6"
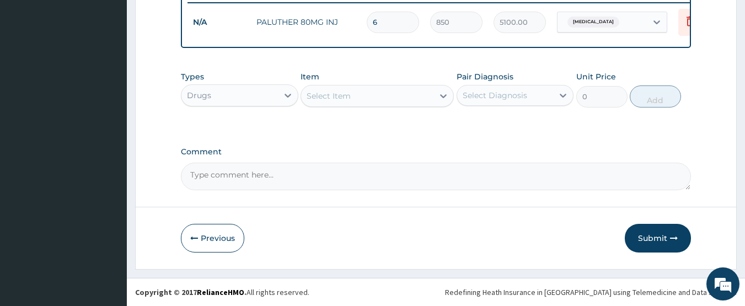
click at [343, 93] on div "Select Item" at bounding box center [328, 95] width 44 height 11
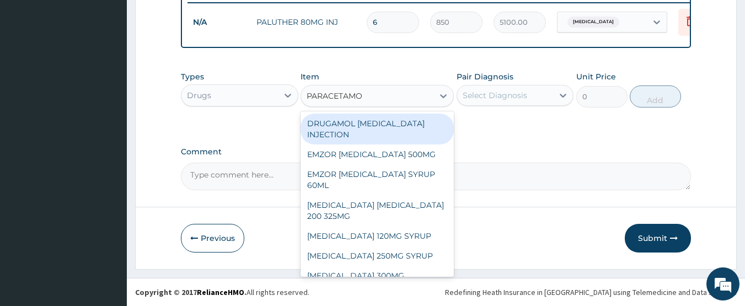
type input "[MEDICAL_DATA]"
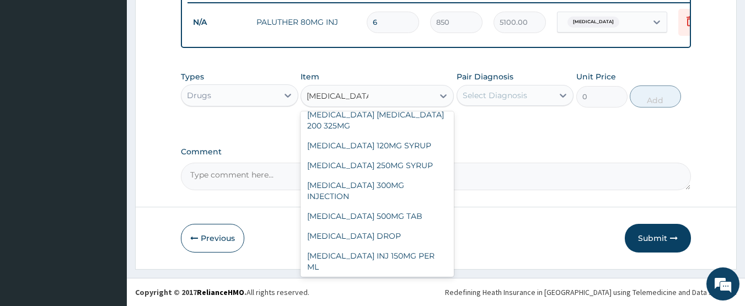
scroll to position [93, 0]
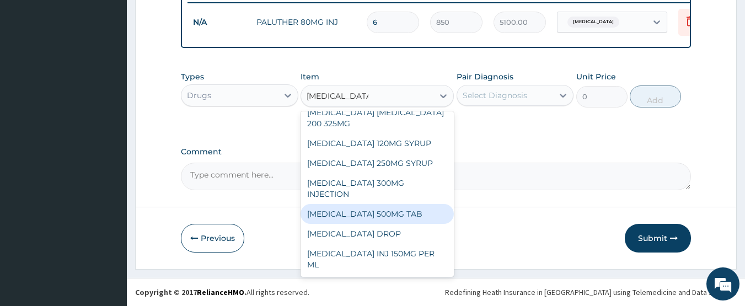
click at [357, 215] on div "[MEDICAL_DATA] 500MG TAB" at bounding box center [376, 214] width 153 height 20
type input "350"
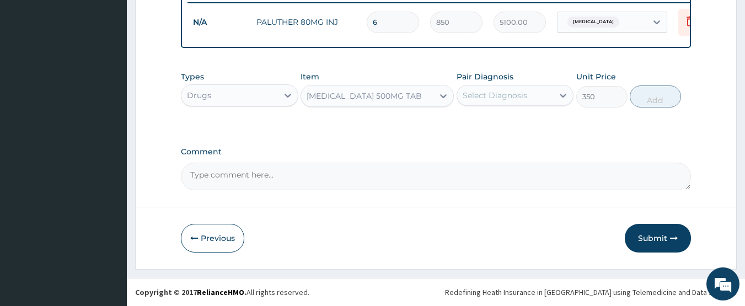
click at [502, 100] on div "Select Diagnosis" at bounding box center [494, 95] width 64 height 11
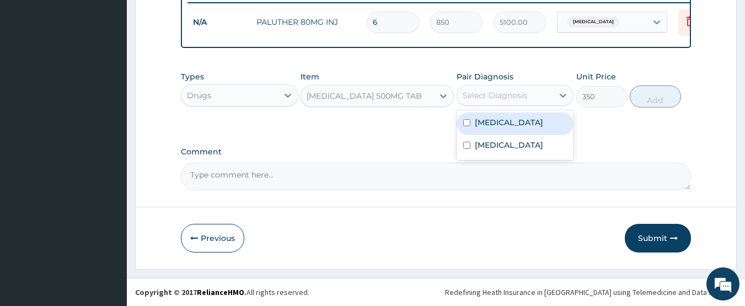
click at [483, 126] on label "[MEDICAL_DATA]" at bounding box center [509, 122] width 68 height 11
checkbox input "true"
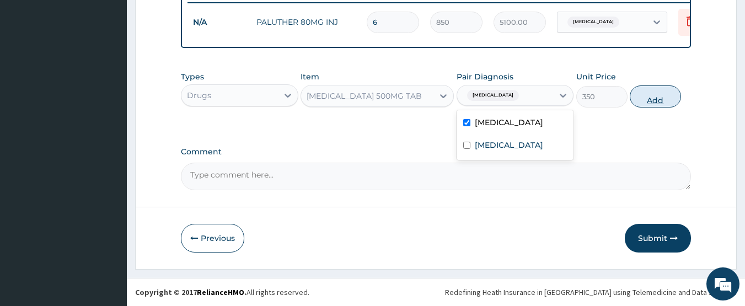
click at [652, 96] on button "Add" at bounding box center [655, 96] width 51 height 22
type input "0"
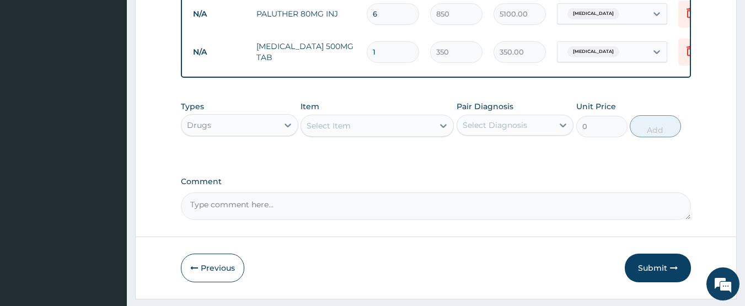
type input "18"
type input "6300.00"
type input "18"
click at [321, 131] on div "Select Item" at bounding box center [328, 125] width 44 height 11
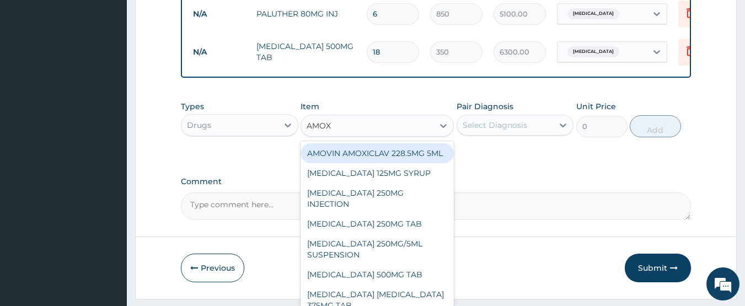
type input "AMOXI"
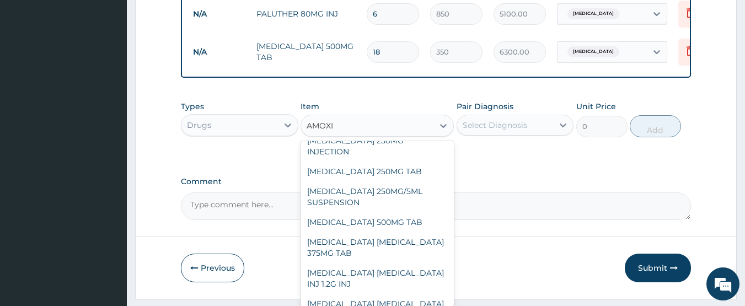
scroll to position [61, 0]
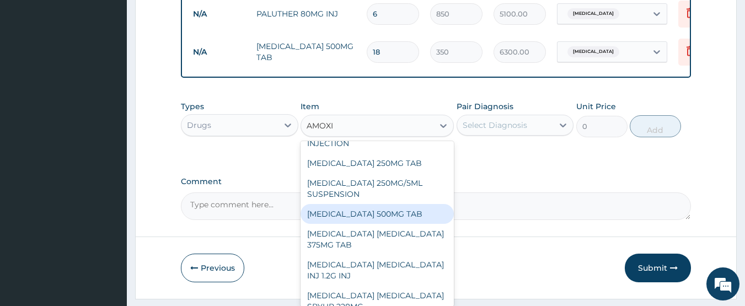
click at [352, 224] on div "[MEDICAL_DATA] 500MG TAB" at bounding box center [376, 214] width 153 height 20
type input "70"
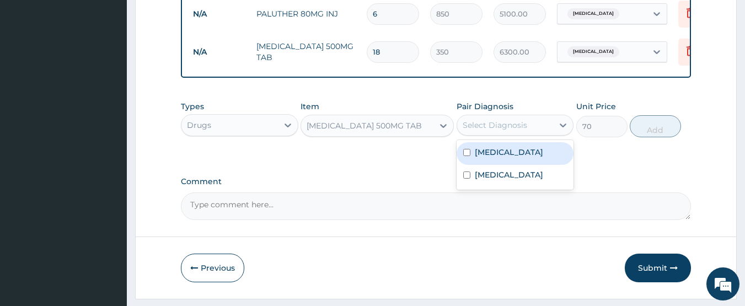
click at [513, 130] on div "Select Diagnosis" at bounding box center [494, 125] width 64 height 11
click at [496, 158] on label "[MEDICAL_DATA]" at bounding box center [509, 152] width 68 height 11
checkbox input "true"
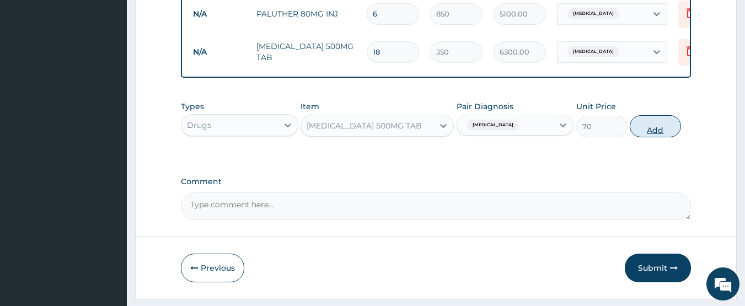
click at [647, 136] on button "Add" at bounding box center [655, 126] width 51 height 22
type input "0"
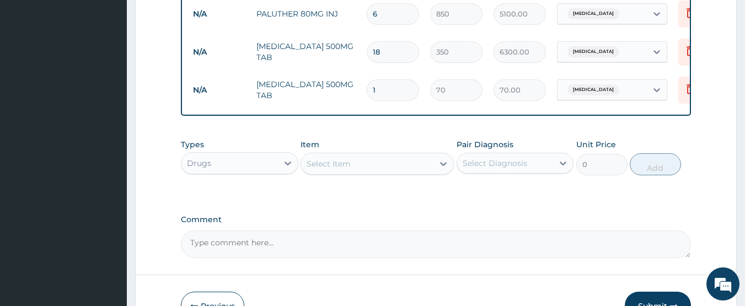
type input "10"
type input "700.00"
type input "10"
click at [335, 169] on div "Select Item" at bounding box center [328, 163] width 44 height 11
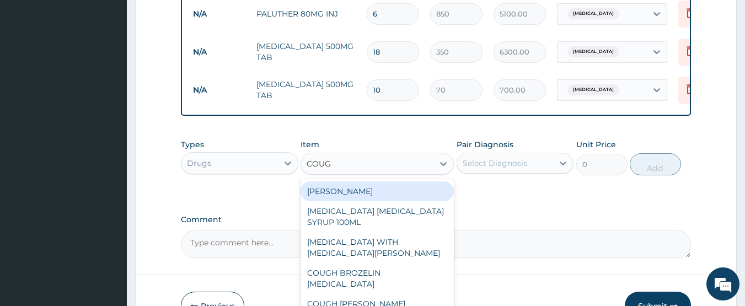
type input "COUGH"
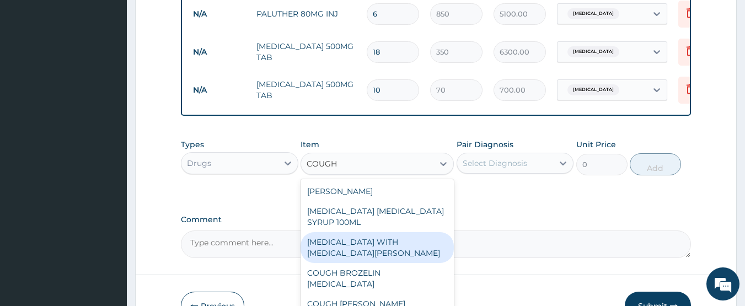
click at [356, 251] on div "[MEDICAL_DATA] WITH [MEDICAL_DATA][PERSON_NAME]" at bounding box center [376, 247] width 153 height 31
type input "1760"
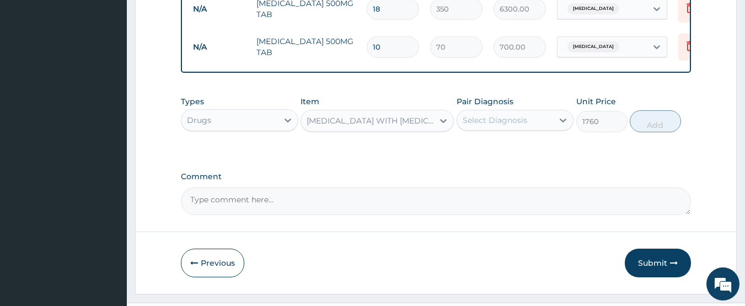
scroll to position [494, 0]
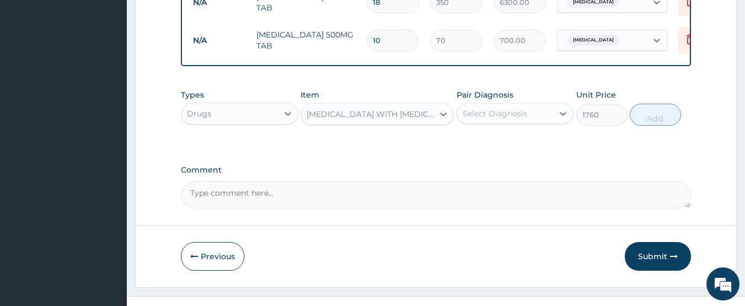
click at [520, 122] on div "Select Diagnosis" at bounding box center [505, 114] width 96 height 18
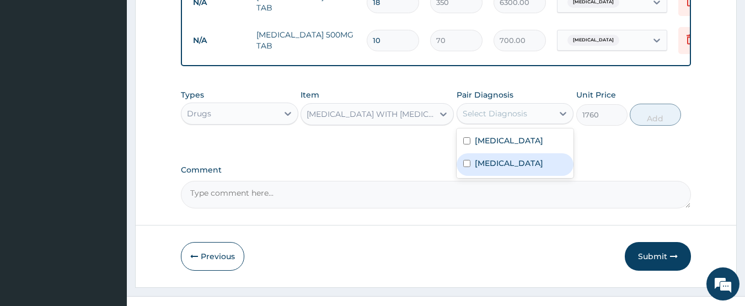
click at [493, 169] on label "[MEDICAL_DATA]" at bounding box center [509, 163] width 68 height 11
checkbox input "true"
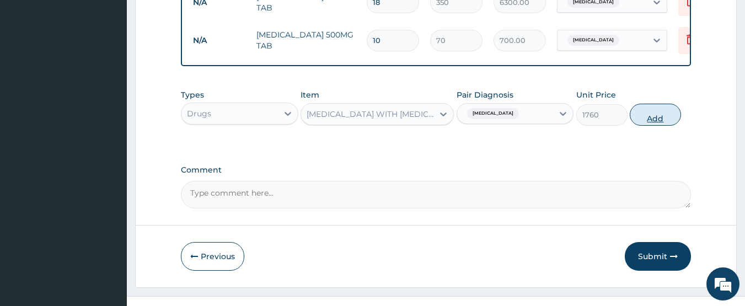
click at [649, 126] on button "Add" at bounding box center [655, 115] width 51 height 22
type input "0"
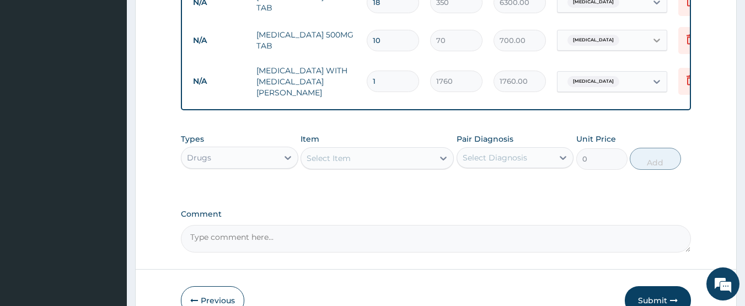
click at [653, 38] on icon at bounding box center [656, 40] width 11 height 11
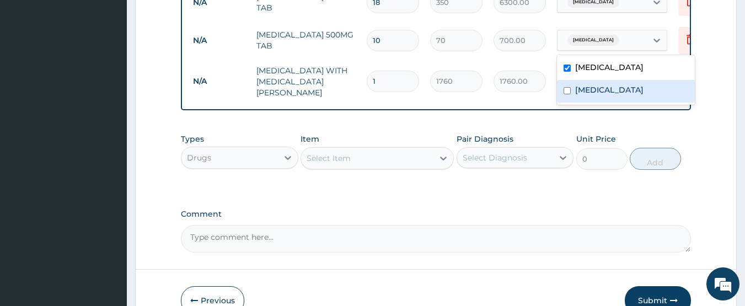
click at [604, 93] on label "[MEDICAL_DATA]" at bounding box center [609, 89] width 68 height 11
checkbox input "true"
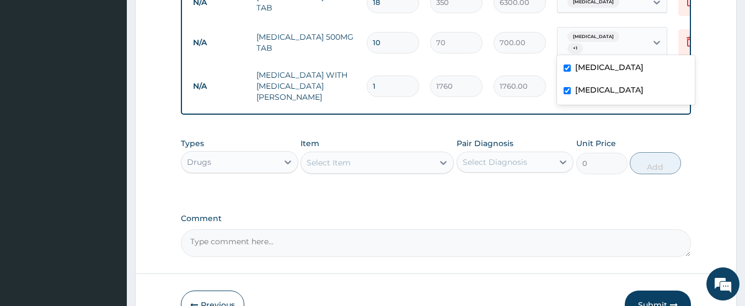
click at [273, 169] on div "Drugs" at bounding box center [229, 162] width 96 height 18
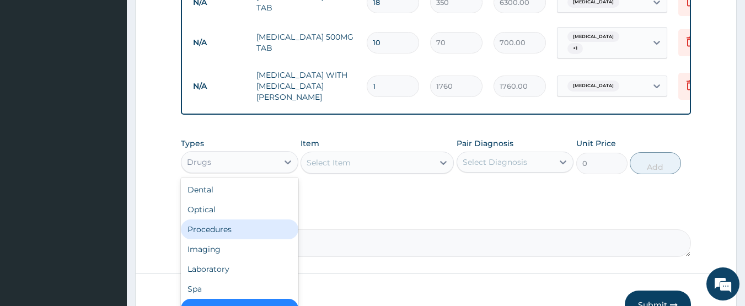
click at [223, 228] on div "Procedures" at bounding box center [239, 229] width 117 height 20
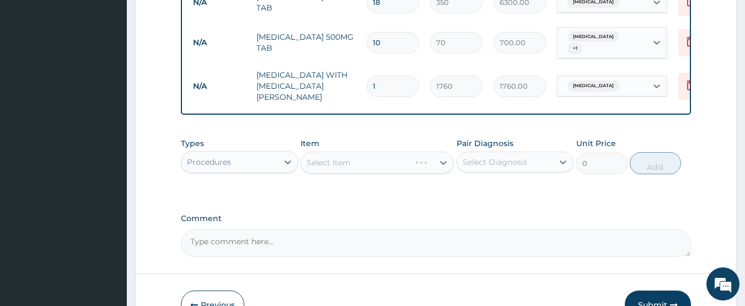
click at [345, 168] on div "Select Item" at bounding box center [376, 163] width 153 height 22
click at [350, 165] on div "Select Item" at bounding box center [328, 162] width 44 height 11
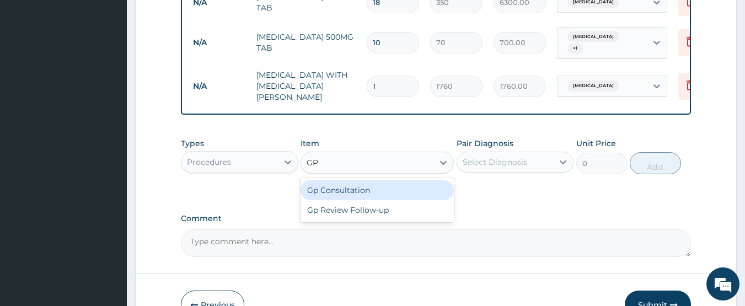
type input "GP"
click at [325, 196] on div "Gp Consultation" at bounding box center [376, 190] width 153 height 20
type input "2000"
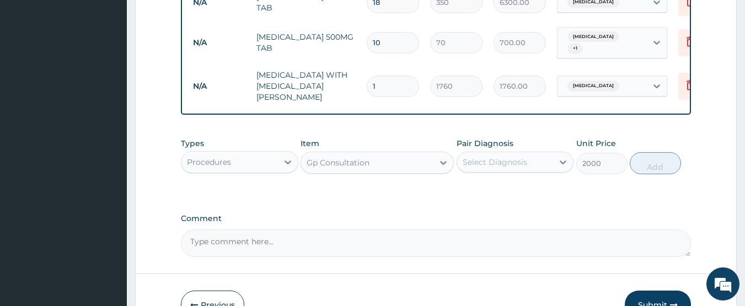
click at [503, 167] on div "Select Diagnosis" at bounding box center [494, 162] width 64 height 11
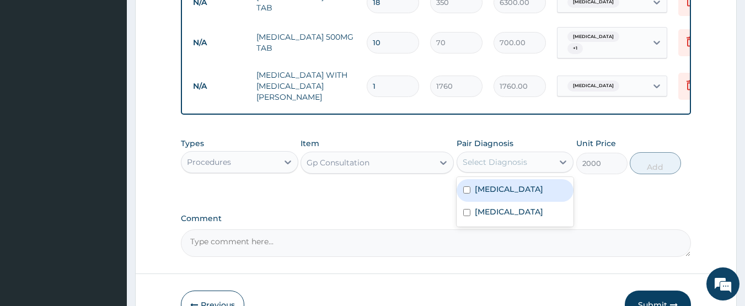
click at [491, 195] on label "[MEDICAL_DATA]" at bounding box center [509, 189] width 68 height 11
checkbox input "true"
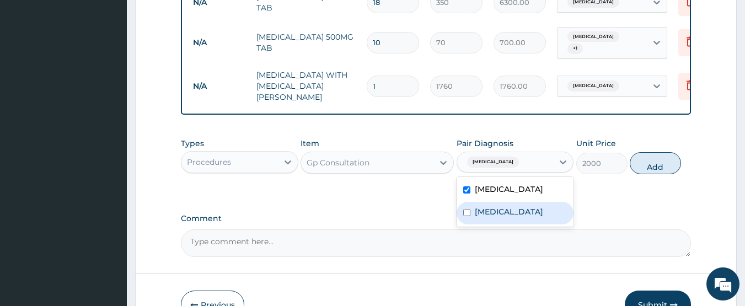
click at [490, 215] on label "[MEDICAL_DATA]" at bounding box center [509, 211] width 68 height 11
checkbox input "true"
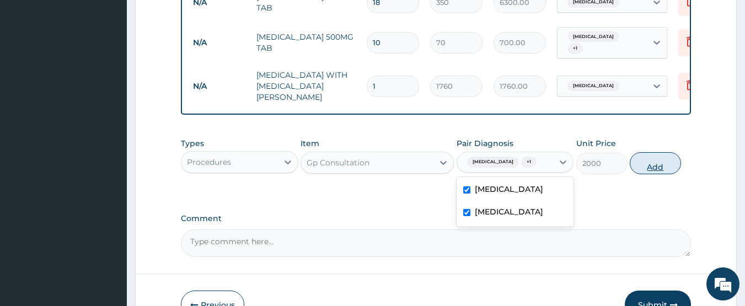
click at [648, 167] on button "Add" at bounding box center [655, 163] width 51 height 22
type input "0"
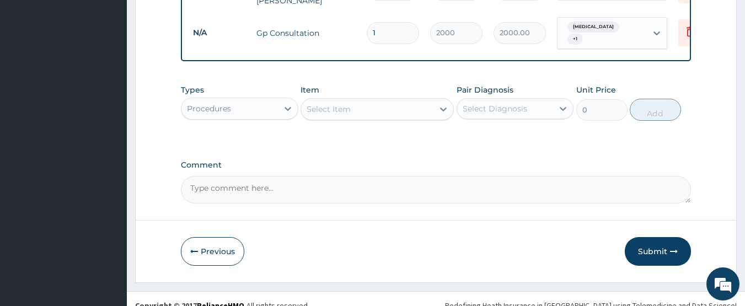
scroll to position [606, 0]
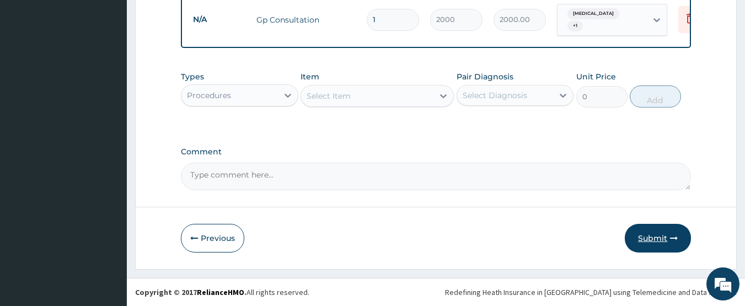
click at [653, 240] on button "Submit" at bounding box center [658, 238] width 66 height 29
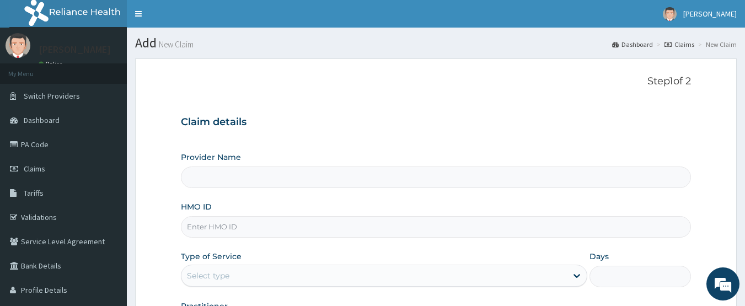
type input "[GEOGRAPHIC_DATA]"
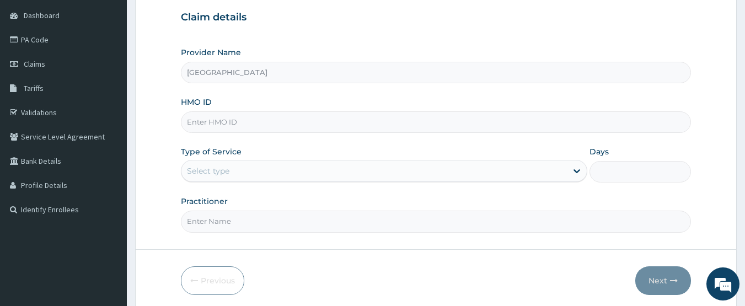
click at [236, 125] on input "HMO ID" at bounding box center [436, 121] width 510 height 21
type input "GTC/10504/D"
click at [233, 173] on div "Select type" at bounding box center [373, 171] width 385 height 18
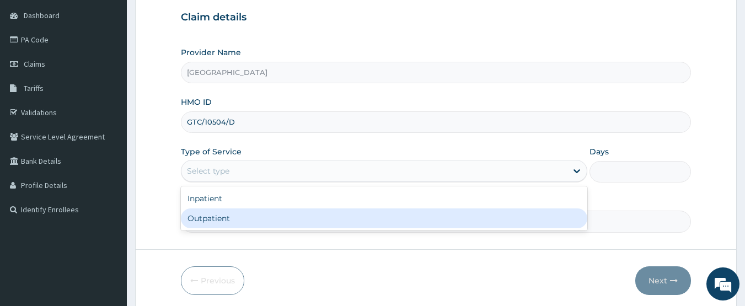
click at [210, 214] on div "Outpatient" at bounding box center [384, 218] width 406 height 20
type input "1"
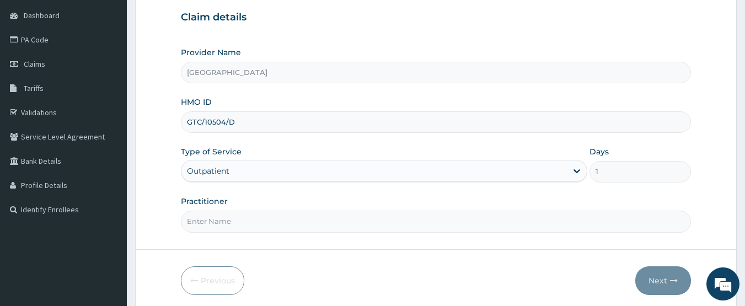
click at [281, 217] on input "Practitioner" at bounding box center [436, 221] width 510 height 21
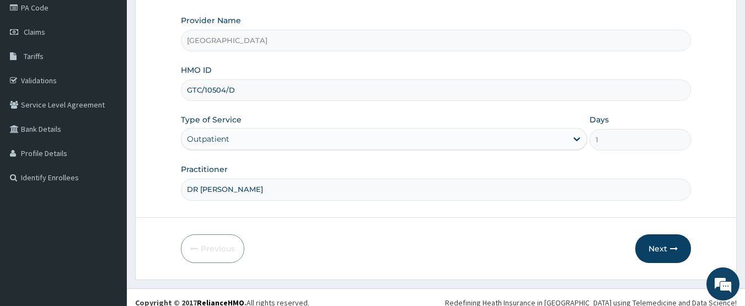
scroll to position [147, 0]
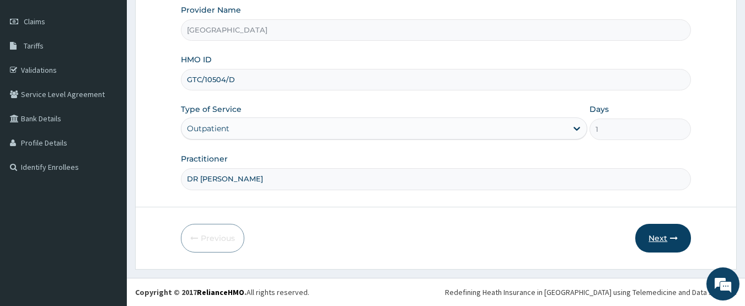
type input "DR [PERSON_NAME]"
click at [660, 239] on button "Next" at bounding box center [663, 238] width 56 height 29
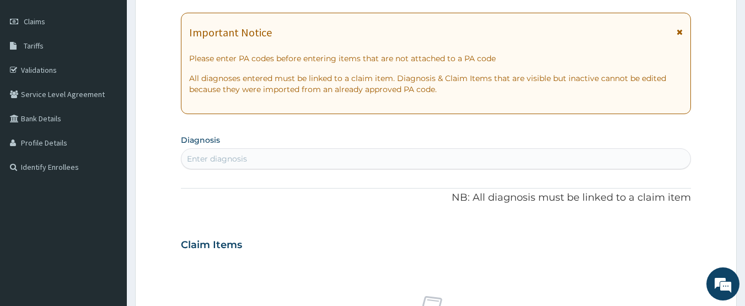
scroll to position [0, 0]
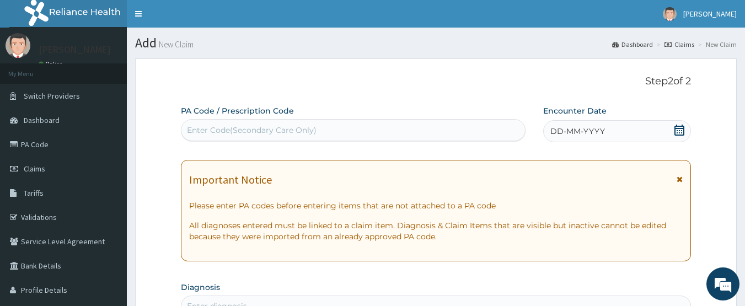
click at [677, 130] on icon at bounding box center [679, 130] width 10 height 11
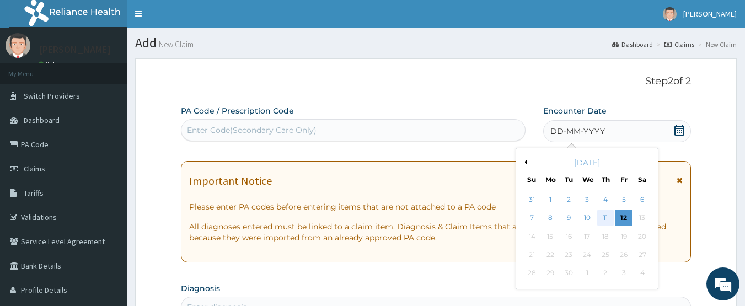
click at [601, 218] on div "11" at bounding box center [605, 218] width 17 height 17
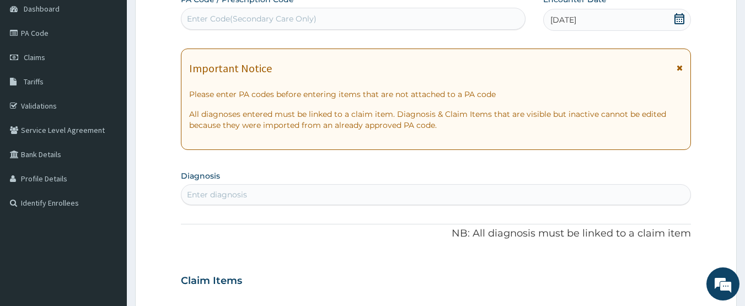
scroll to position [159, 0]
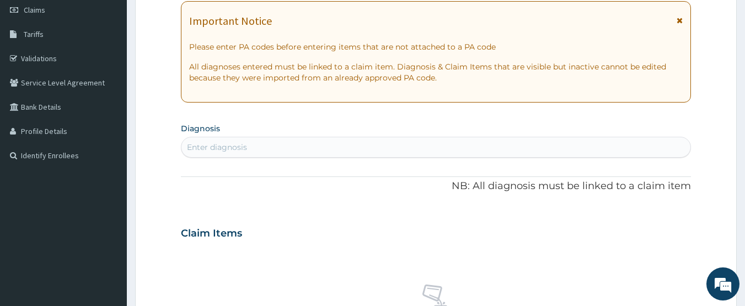
click at [545, 146] on div "Enter diagnosis" at bounding box center [435, 147] width 509 height 18
type input "[MEDICAL_DATA]"
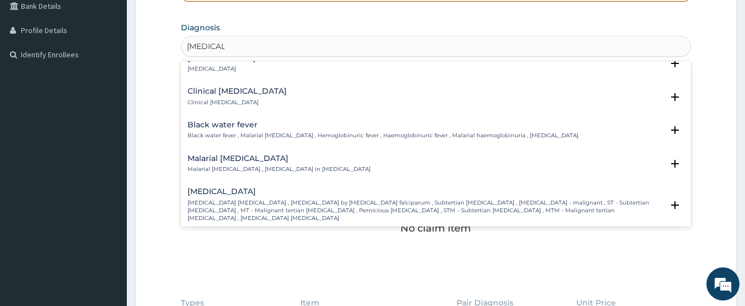
scroll to position [328, 0]
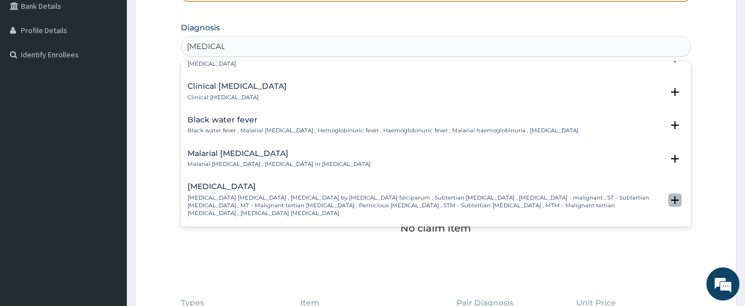
click at [671, 196] on icon "open select status" at bounding box center [675, 200] width 8 height 8
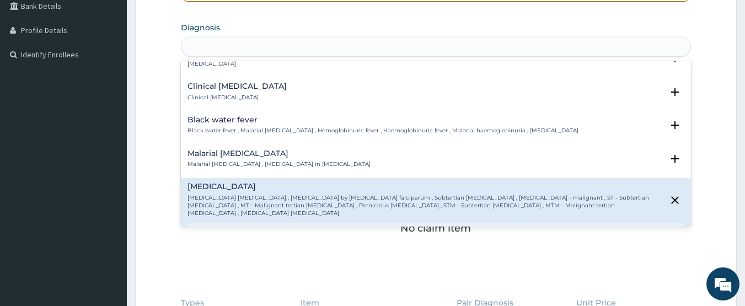
click at [392, 46] on div "[MEDICAL_DATA]" at bounding box center [435, 46] width 509 height 18
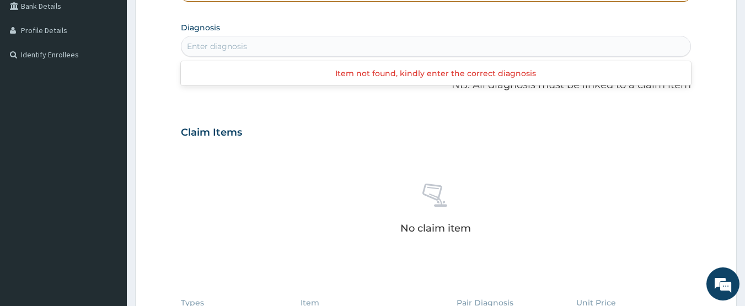
scroll to position [0, 0]
click at [392, 46] on div "Enter diagnosis" at bounding box center [435, 46] width 509 height 18
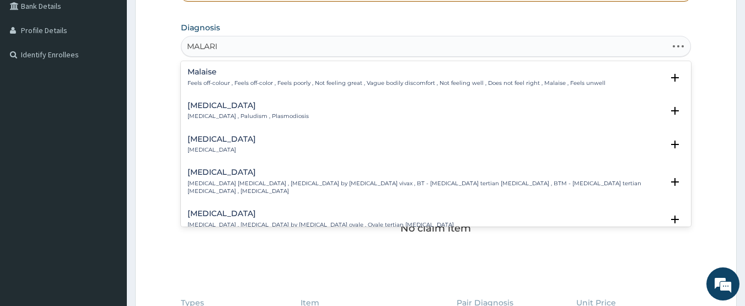
type input "[MEDICAL_DATA]"
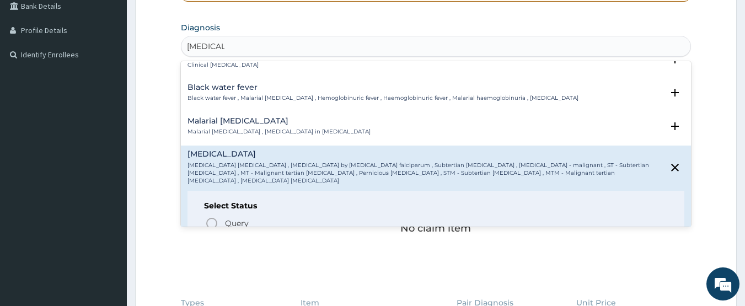
scroll to position [376, 0]
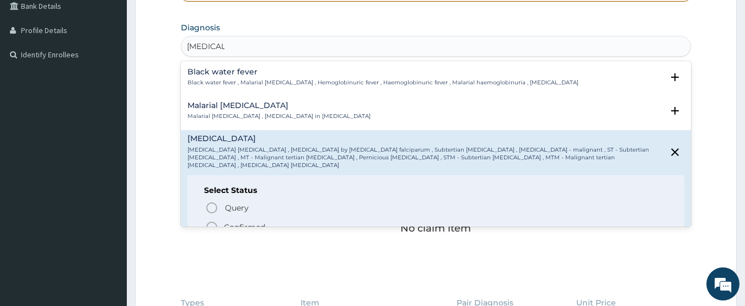
click at [211, 220] on icon "status option filled" at bounding box center [211, 226] width 13 height 13
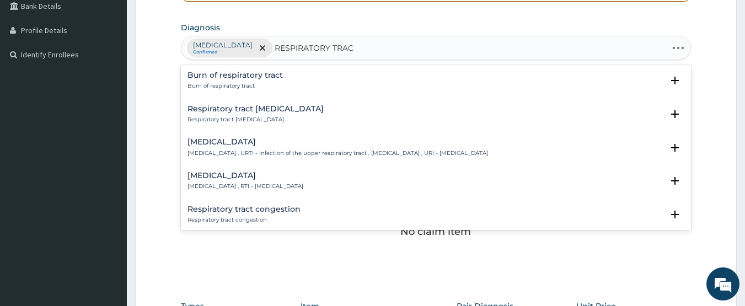
type input "RESPIRATORY TRACT"
click at [671, 147] on icon "open select status" at bounding box center [675, 148] width 8 height 8
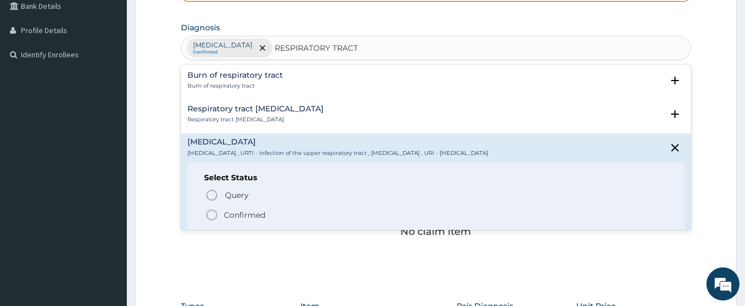
click at [212, 213] on icon "status option filled" at bounding box center [211, 214] width 13 height 13
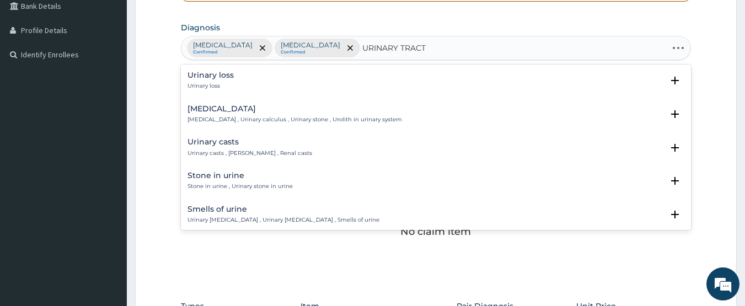
type input "URINARY TRACT"
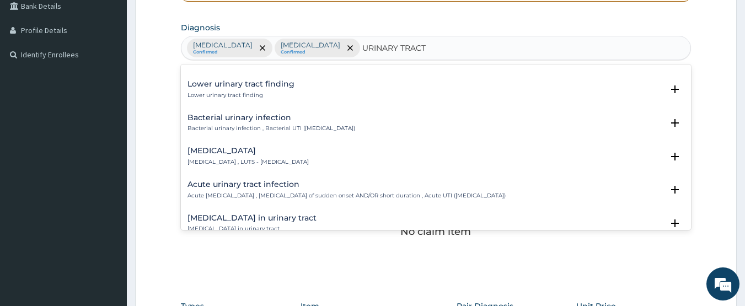
scroll to position [305, 0]
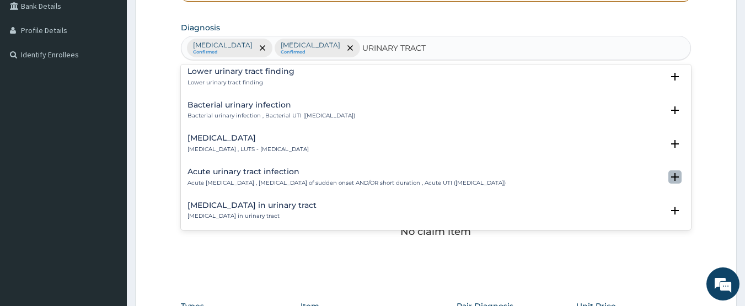
click at [671, 175] on icon "open select status" at bounding box center [674, 176] width 13 height 13
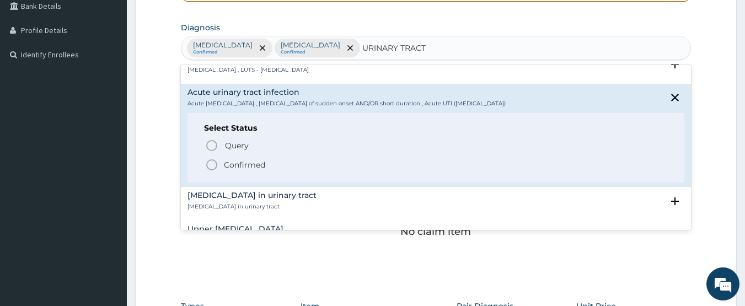
scroll to position [397, 0]
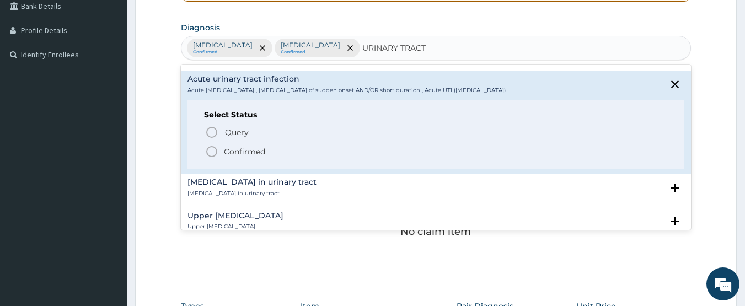
click at [210, 153] on icon "status option filled" at bounding box center [211, 151] width 13 height 13
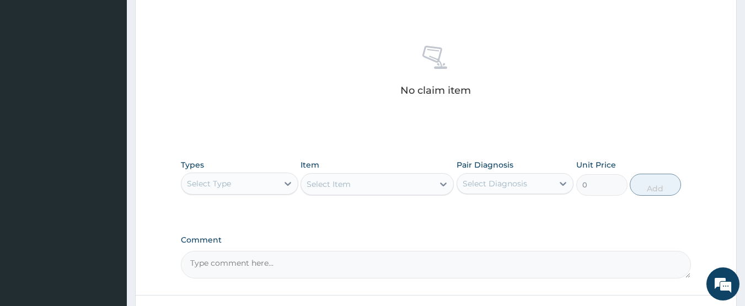
scroll to position [427, 0]
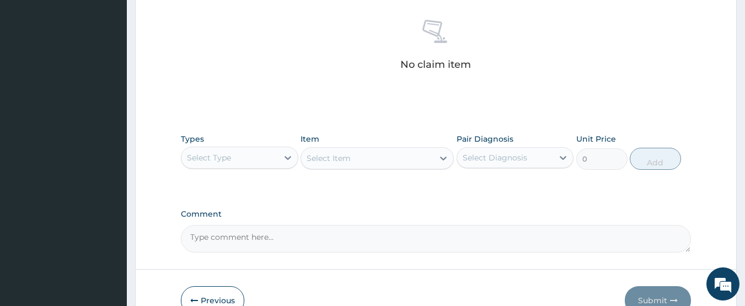
click at [272, 160] on div "Select Type" at bounding box center [229, 158] width 96 height 18
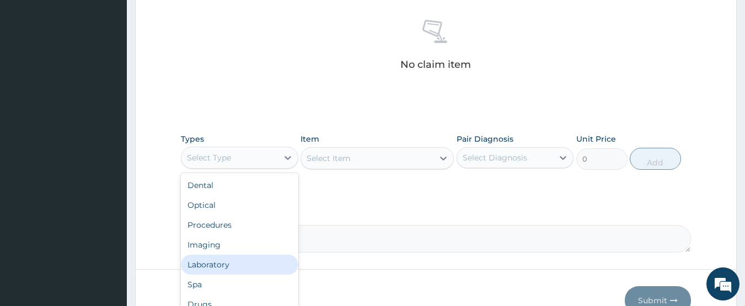
click at [208, 261] on div "Laboratory" at bounding box center [239, 265] width 117 height 20
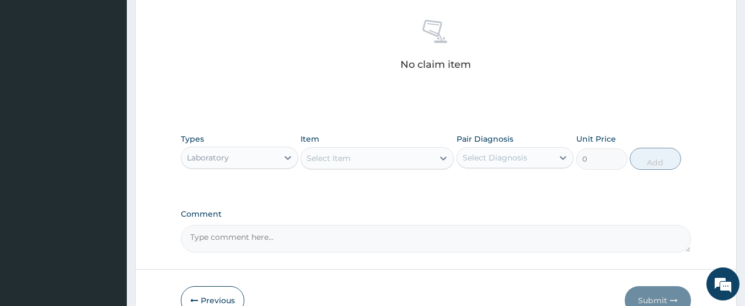
click at [347, 159] on div "Select Item" at bounding box center [328, 158] width 44 height 11
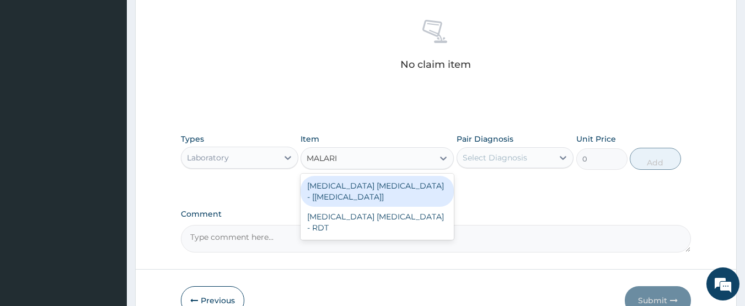
type input "[MEDICAL_DATA]"
click at [338, 185] on div "[MEDICAL_DATA] [MEDICAL_DATA] - [[MEDICAL_DATA]]" at bounding box center [376, 191] width 153 height 31
type input "1000"
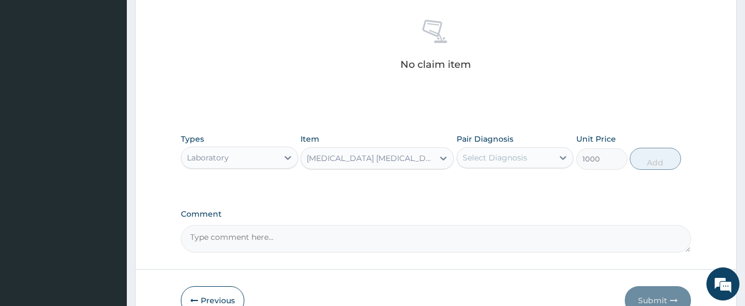
click at [504, 159] on div "Select Diagnosis" at bounding box center [494, 157] width 64 height 11
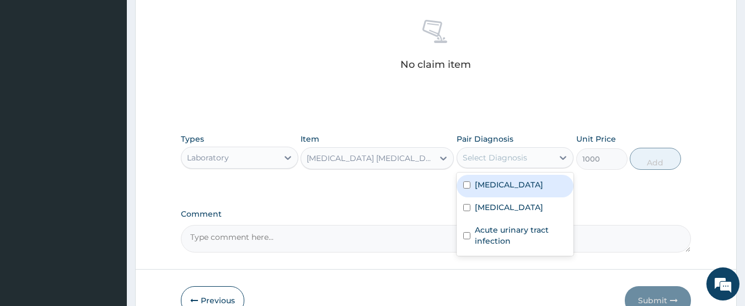
click at [499, 188] on label "[MEDICAL_DATA]" at bounding box center [509, 184] width 68 height 11
checkbox input "true"
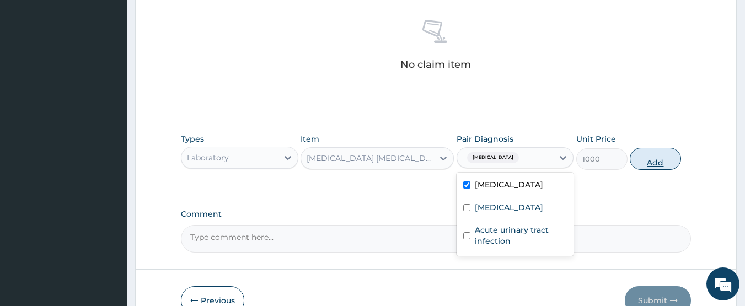
click at [656, 161] on button "Add" at bounding box center [655, 159] width 51 height 22
type input "0"
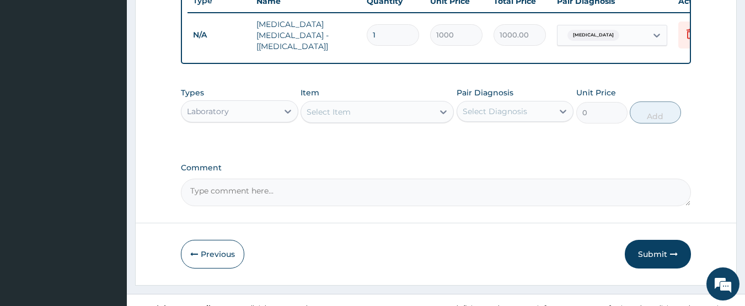
click at [312, 115] on div "Select Item" at bounding box center [328, 111] width 44 height 11
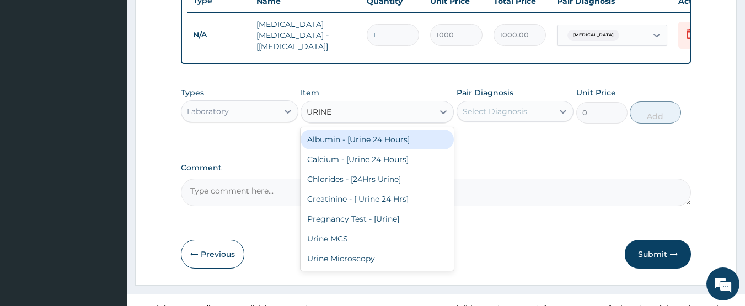
type input "URINE"
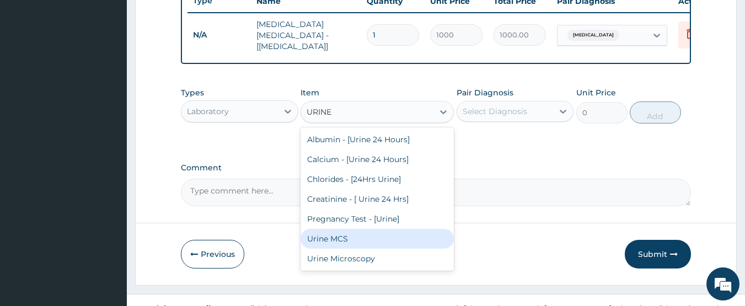
click at [330, 236] on div "Urine MCS" at bounding box center [376, 239] width 153 height 20
type input "2000"
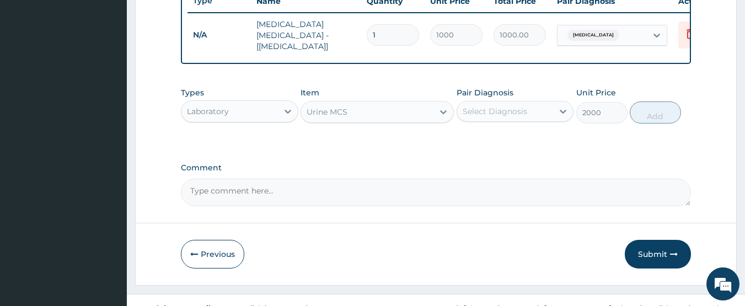
click at [504, 109] on div "Select Diagnosis" at bounding box center [494, 111] width 64 height 11
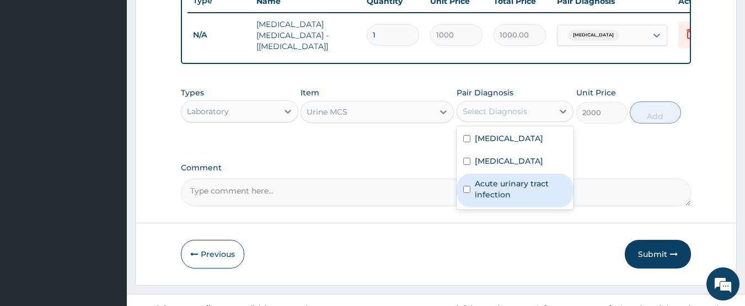
click at [493, 198] on label "Acute urinary tract infection" at bounding box center [521, 189] width 93 height 22
checkbox input "true"
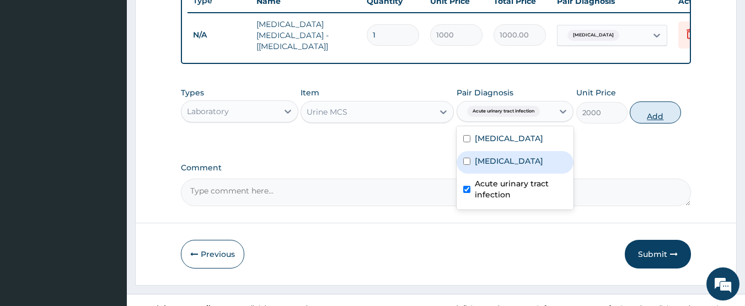
click at [652, 117] on button "Add" at bounding box center [655, 112] width 51 height 22
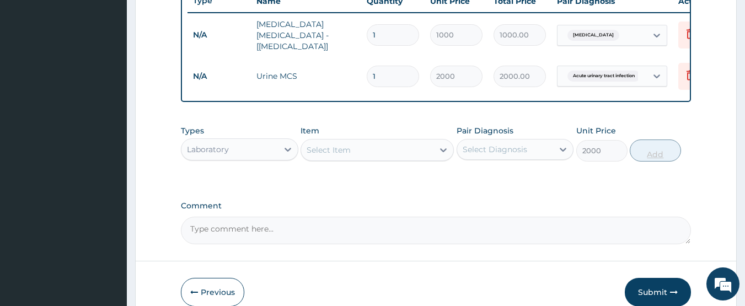
type input "0"
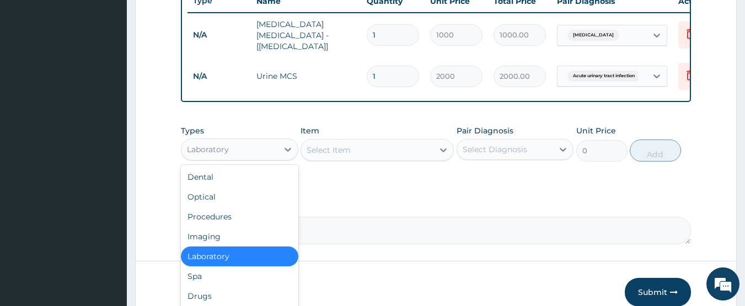
click at [272, 155] on div "Laboratory" at bounding box center [229, 150] width 96 height 18
click at [212, 300] on div "Drugs" at bounding box center [239, 296] width 117 height 20
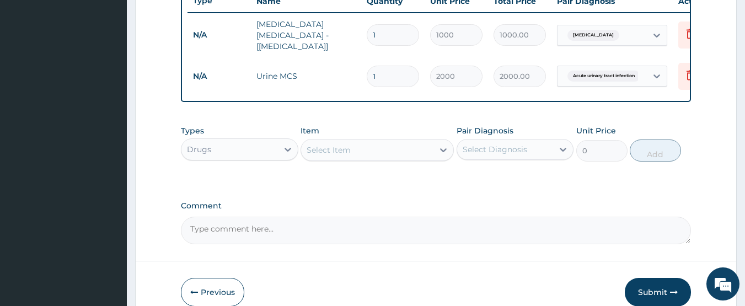
click at [349, 152] on div "Select Item" at bounding box center [328, 149] width 44 height 11
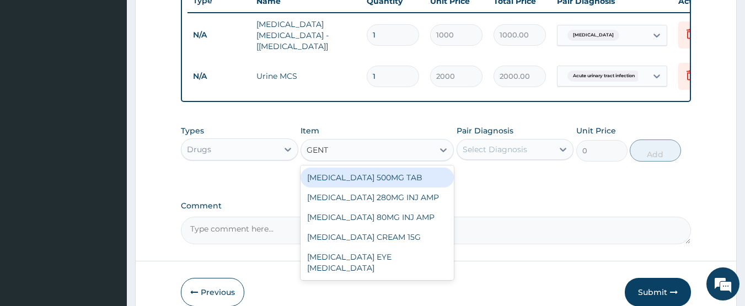
type input "GENTA"
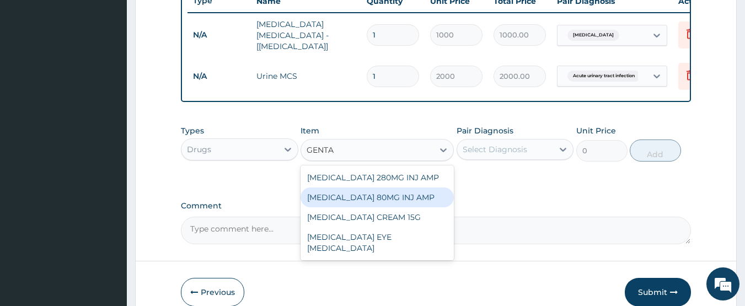
click at [357, 203] on div "GENTAMICIN 80MG INJ AMP" at bounding box center [376, 197] width 153 height 20
type input "200"
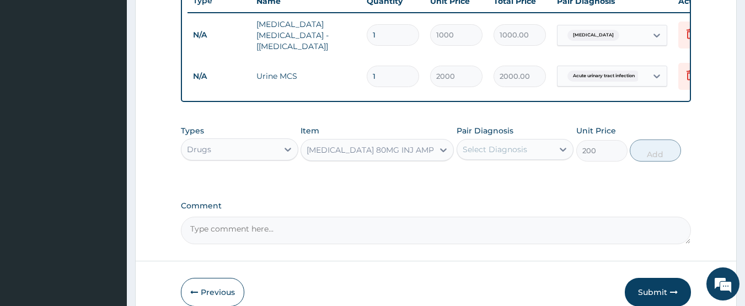
click at [493, 155] on div "Select Diagnosis" at bounding box center [494, 149] width 64 height 11
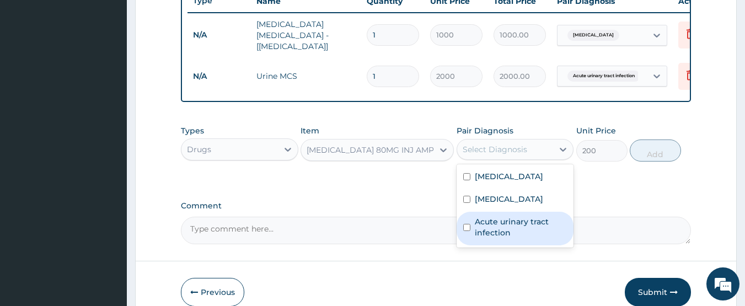
click at [487, 236] on label "Acute urinary tract infection" at bounding box center [521, 227] width 93 height 22
checkbox input "true"
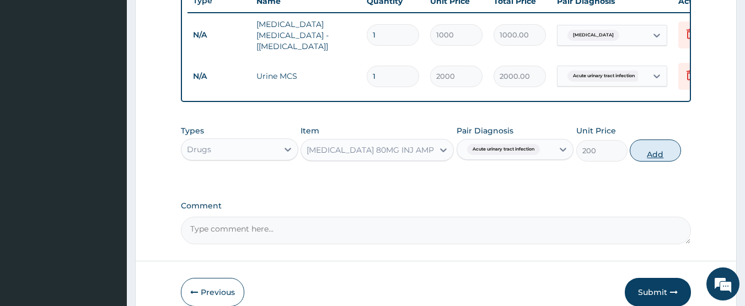
click at [640, 154] on button "Add" at bounding box center [655, 150] width 51 height 22
type input "0"
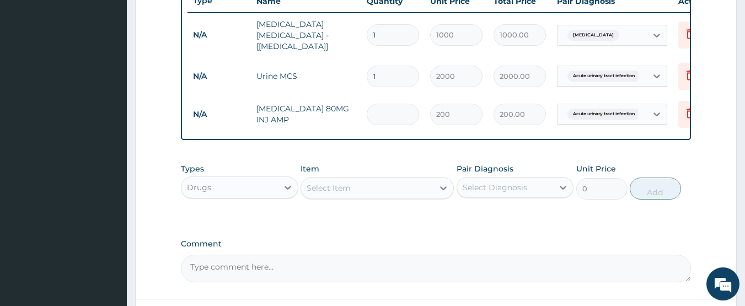
type input "0.00"
click at [384, 108] on input "number" at bounding box center [393, 114] width 52 height 21
type input "5"
type input "1000.00"
type input "5"
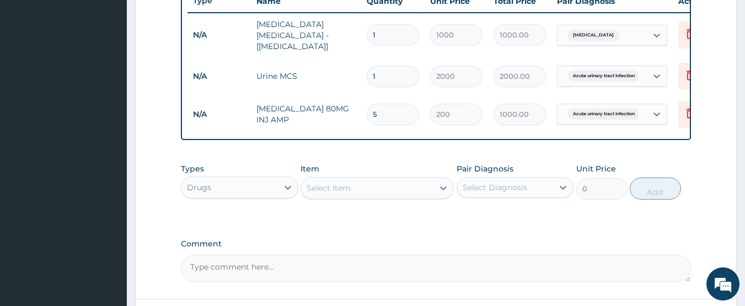
click at [345, 186] on div "Select Item" at bounding box center [328, 187] width 44 height 11
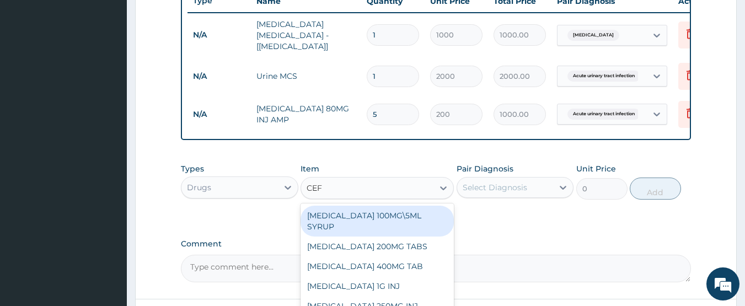
type input "CEFI"
click at [345, 186] on div "CEFI" at bounding box center [367, 188] width 132 height 18
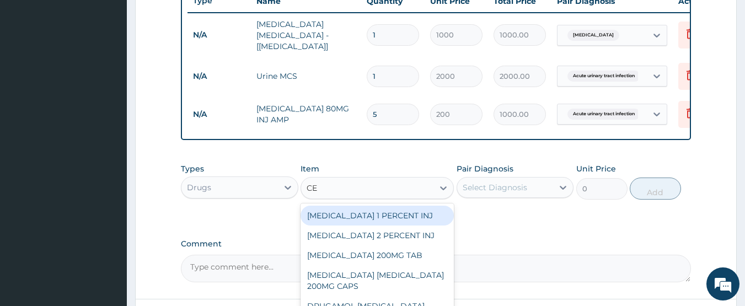
type input "CEF"
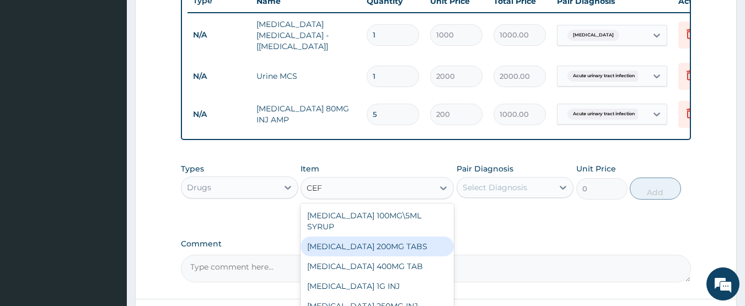
click at [340, 239] on div "CEFIXIME 200MG TABS" at bounding box center [376, 246] width 153 height 20
type input "200"
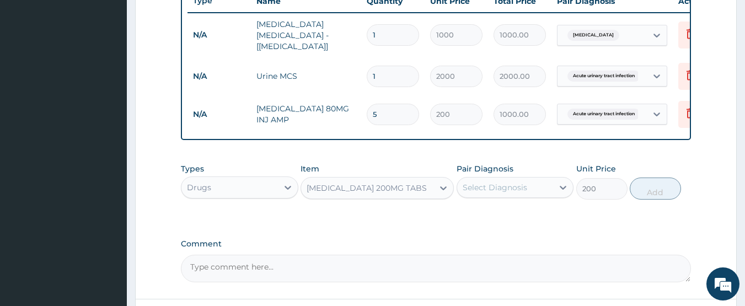
click at [485, 188] on div "Select Diagnosis" at bounding box center [494, 187] width 64 height 11
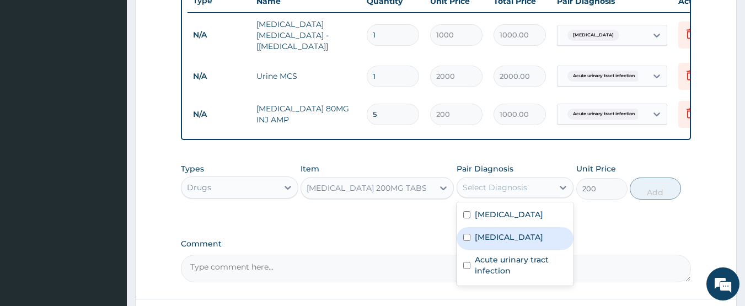
click at [487, 243] on label "Upper respiratory infection" at bounding box center [509, 237] width 68 height 11
checkbox input "true"
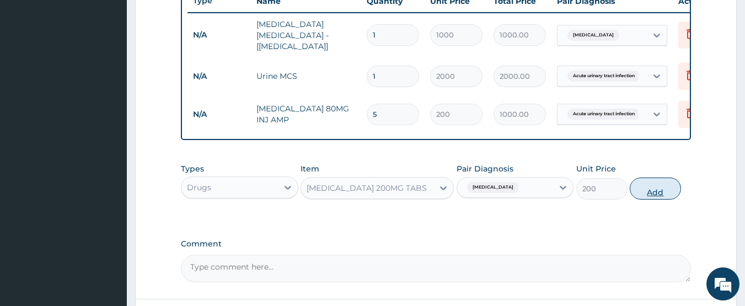
click at [656, 187] on button "Add" at bounding box center [655, 188] width 51 height 22
type input "0"
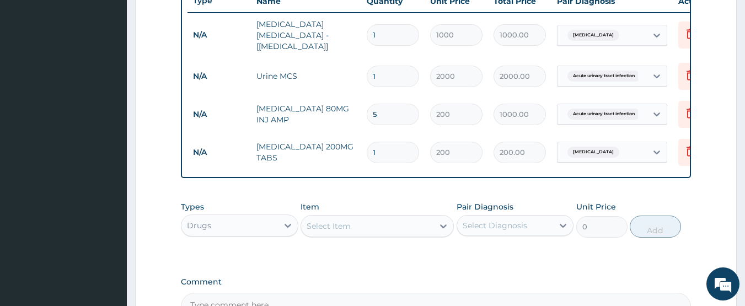
type input "10"
type input "2000.00"
type input "10"
click at [352, 229] on div "Select Item" at bounding box center [367, 226] width 132 height 18
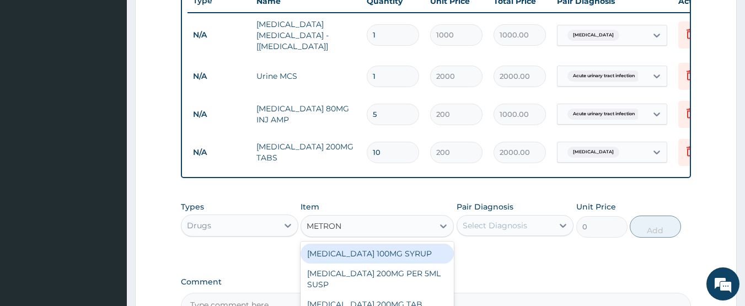
type input "METRONI"
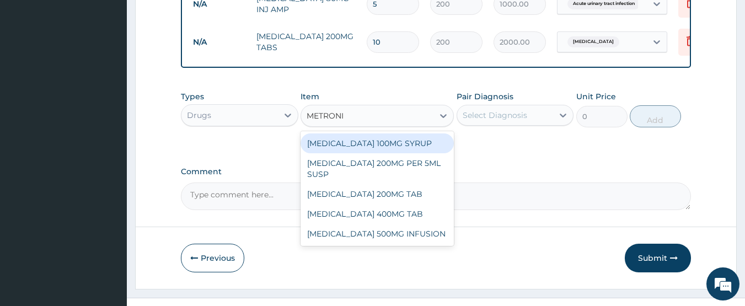
scroll to position [544, 0]
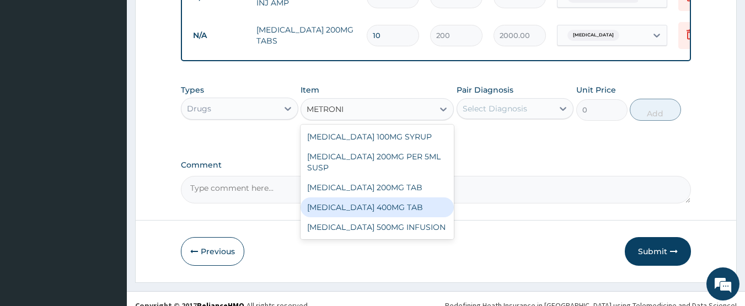
click at [360, 211] on div "METRONIDAZOLE 400MG TAB" at bounding box center [376, 207] width 153 height 20
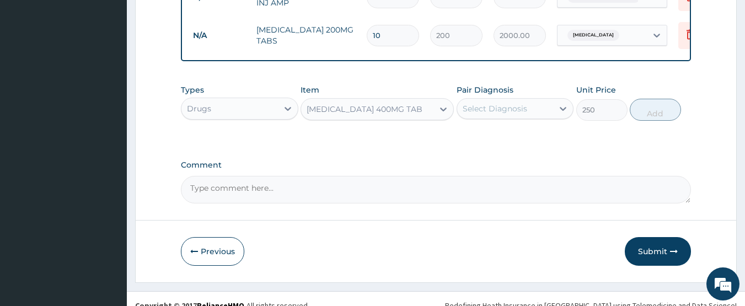
click at [409, 115] on div "METRONIDAZOLE 400MG TAB" at bounding box center [364, 109] width 116 height 11
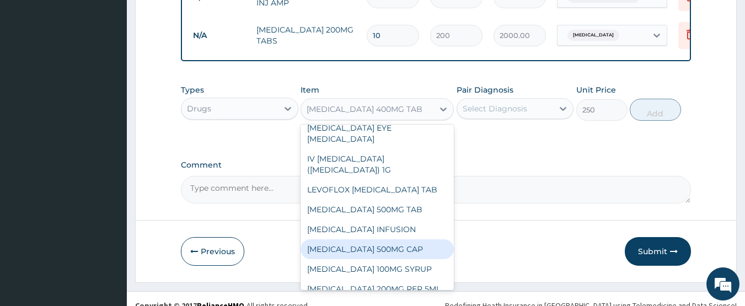
scroll to position [4030, 0]
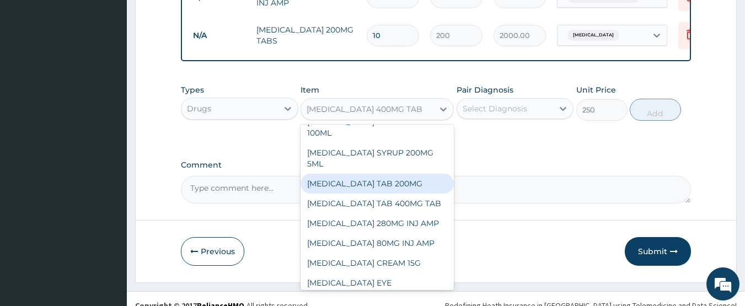
click at [361, 174] on div "FLAGYL TAB 200MG" at bounding box center [376, 184] width 153 height 20
type input "200"
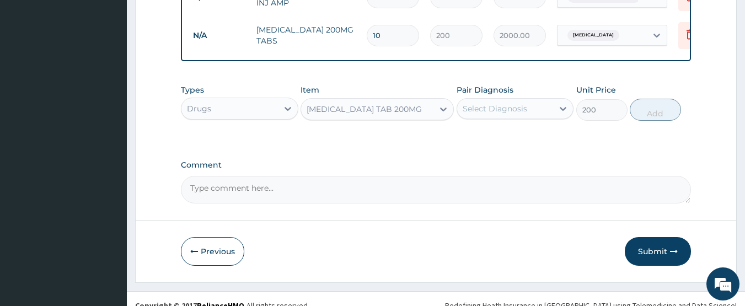
click at [501, 110] on div "Select Diagnosis" at bounding box center [494, 108] width 64 height 11
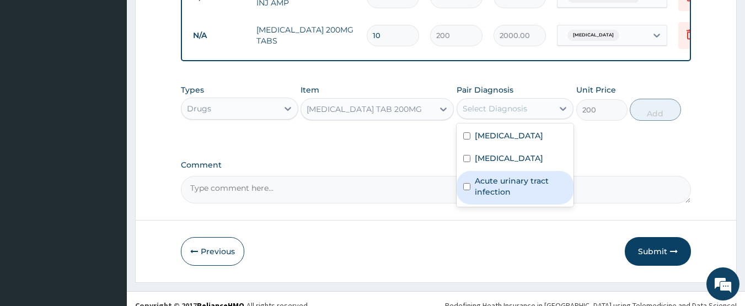
click at [485, 193] on label "Acute urinary tract infection" at bounding box center [521, 186] width 93 height 22
checkbox input "true"
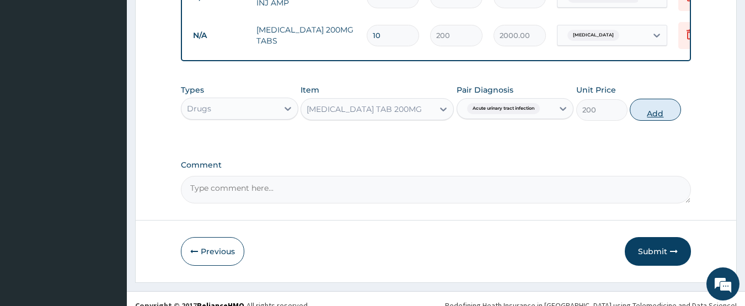
click at [646, 114] on button "Add" at bounding box center [655, 110] width 51 height 22
type input "0"
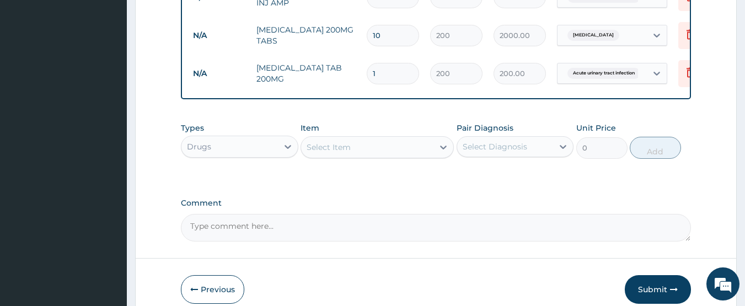
type input "18"
type input "3600.00"
type input "18"
click at [349, 144] on div "Select Item" at bounding box center [328, 147] width 44 height 11
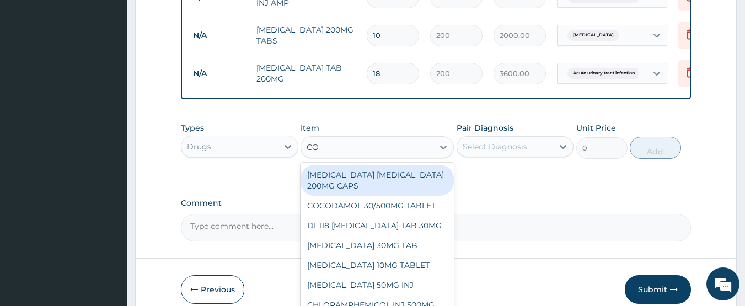
type input "C"
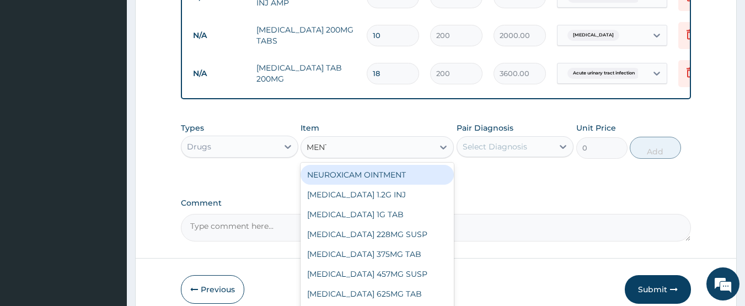
type input "MENTH"
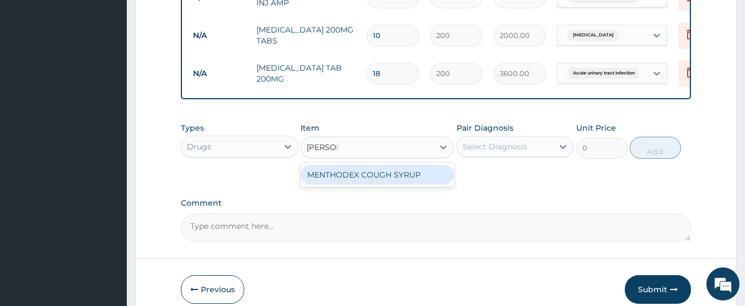
click at [357, 173] on div "MENTHODEX COUGH SYRUP" at bounding box center [376, 175] width 153 height 20
type input "1450"
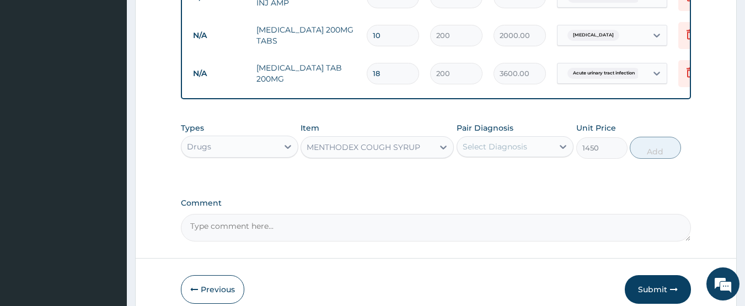
click at [499, 151] on div "Select Diagnosis" at bounding box center [494, 146] width 64 height 11
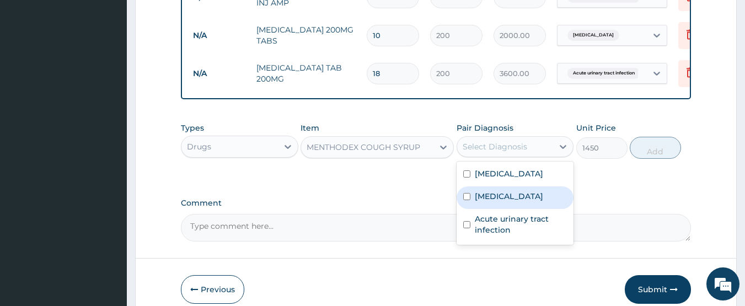
click at [490, 201] on label "Upper respiratory infection" at bounding box center [509, 196] width 68 height 11
checkbox input "true"
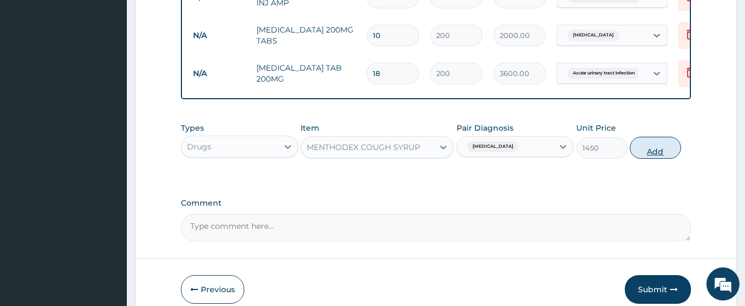
click at [641, 149] on button "Add" at bounding box center [655, 148] width 51 height 22
type input "0"
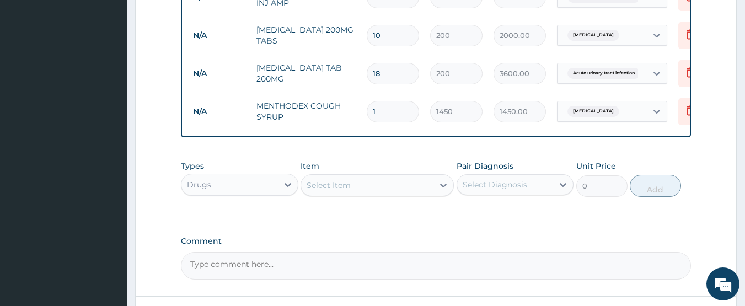
click at [362, 187] on div "Select Item" at bounding box center [367, 185] width 132 height 18
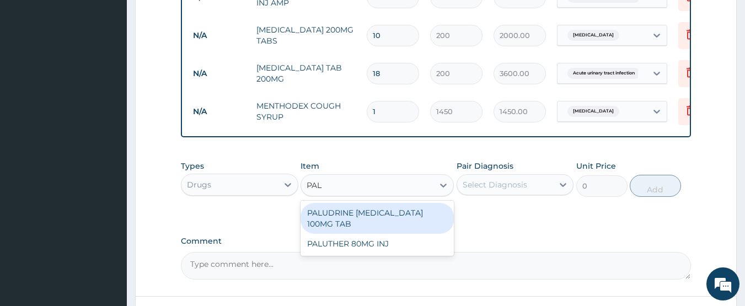
type input "PALU"
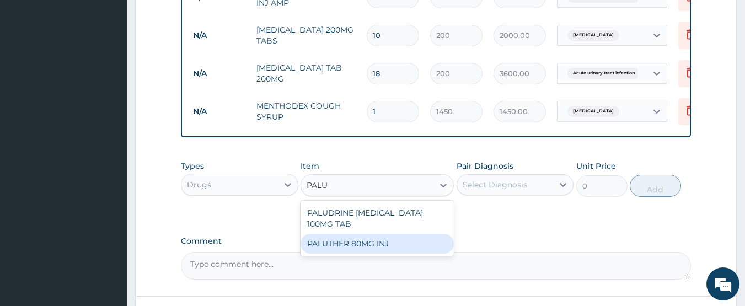
click at [337, 253] on div "PALUTHER 80MG INJ" at bounding box center [376, 244] width 153 height 20
type input "850"
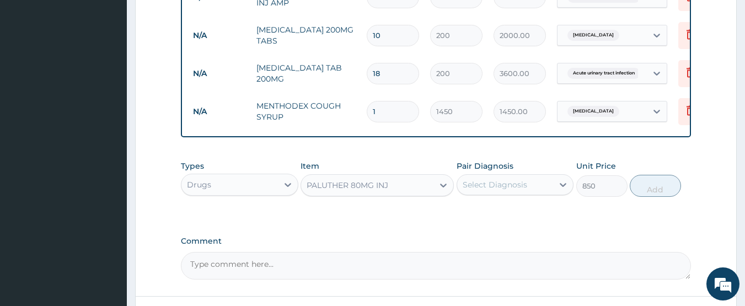
click at [477, 189] on div "Select Diagnosis" at bounding box center [494, 184] width 64 height 11
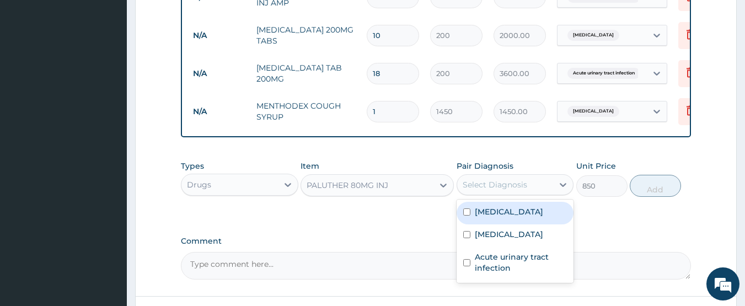
click at [502, 209] on label "Falciparum malaria" at bounding box center [509, 211] width 68 height 11
checkbox input "true"
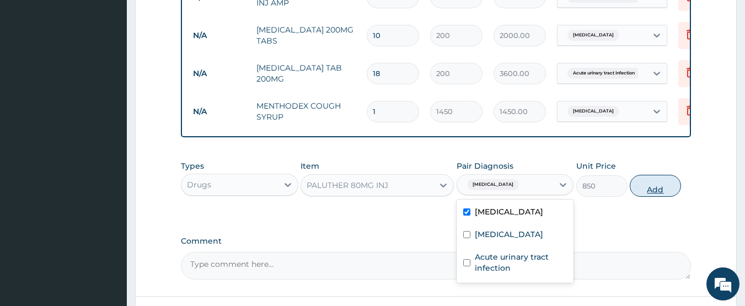
click at [648, 193] on button "Add" at bounding box center [655, 186] width 51 height 22
type input "0"
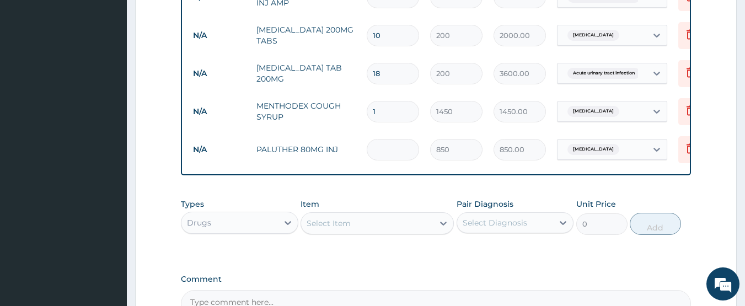
type input "0.00"
type input "3"
type input "2550.00"
type input "3"
click at [347, 229] on div "Select Item" at bounding box center [328, 223] width 44 height 11
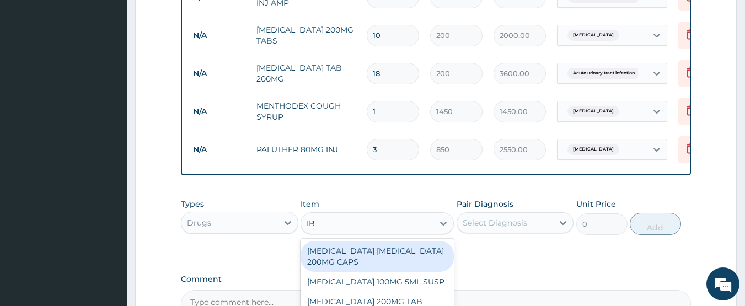
type input "IBU"
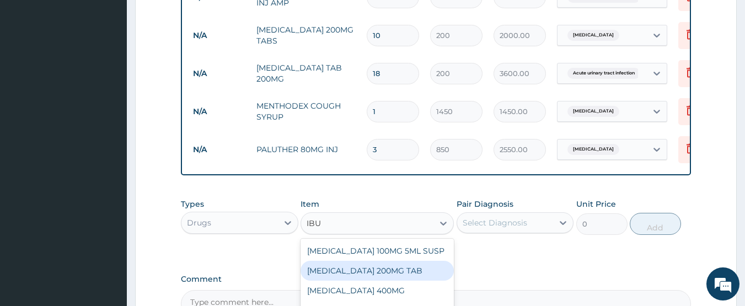
click at [349, 276] on div "IBUPROFEN 200MG TAB" at bounding box center [376, 271] width 153 height 20
type input "50"
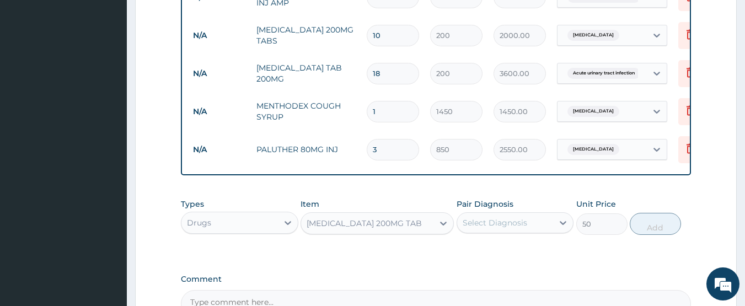
click at [497, 228] on div "Select Diagnosis" at bounding box center [494, 222] width 64 height 11
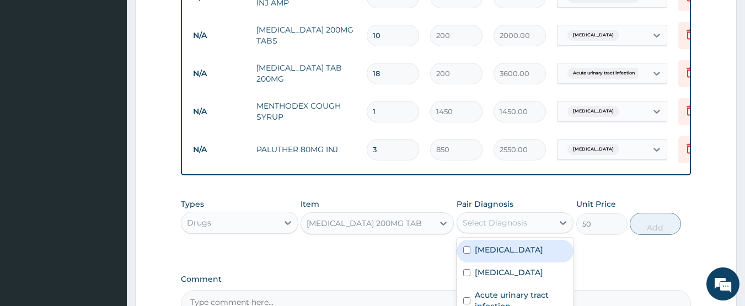
click at [485, 260] on div "Falciparum malaria" at bounding box center [514, 251] width 117 height 23
checkbox input "true"
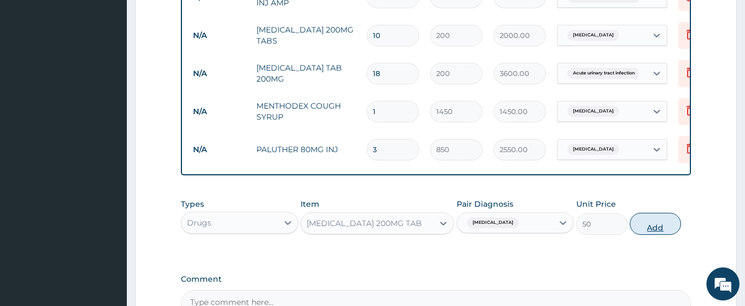
click at [649, 232] on button "Add" at bounding box center [655, 224] width 51 height 22
type input "0"
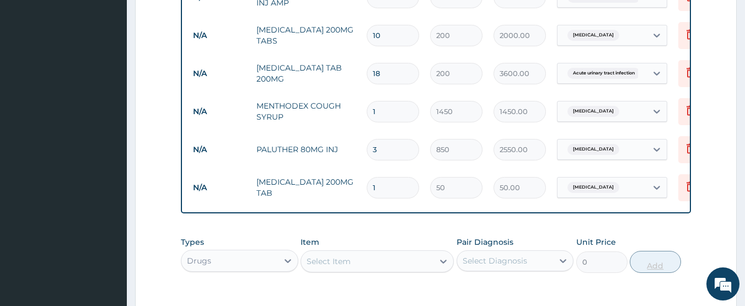
type input "10"
type input "500.00"
type input "10"
click at [260, 266] on div "Drugs" at bounding box center [229, 261] width 96 height 18
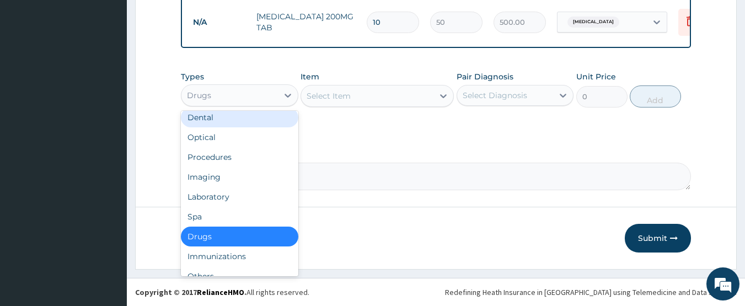
scroll to position [7, 0]
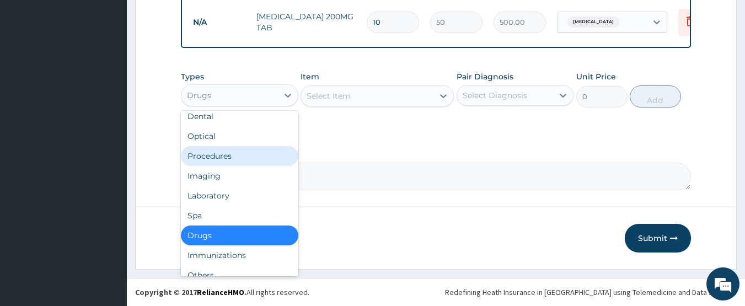
click at [218, 154] on div "Procedures" at bounding box center [239, 156] width 117 height 20
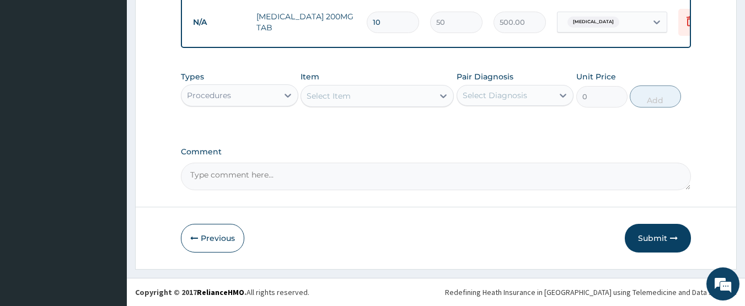
click at [357, 96] on div "Select Item" at bounding box center [367, 96] width 132 height 18
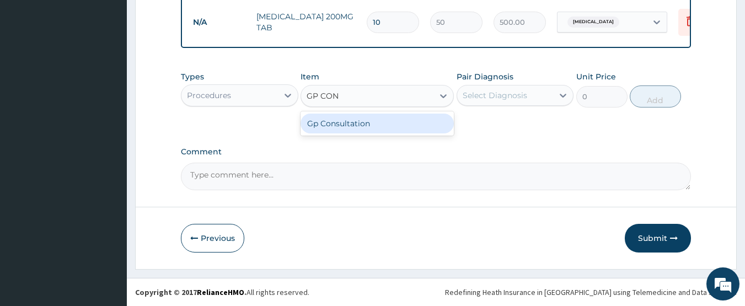
type input "GP CONS"
click at [332, 121] on div "Gp Consultation" at bounding box center [376, 124] width 153 height 20
type input "2000"
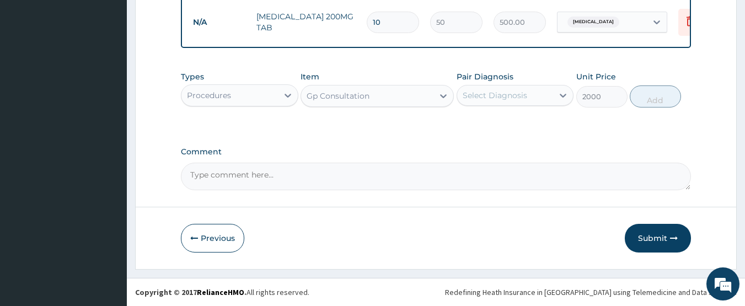
click at [498, 98] on div "Select Diagnosis" at bounding box center [494, 95] width 64 height 11
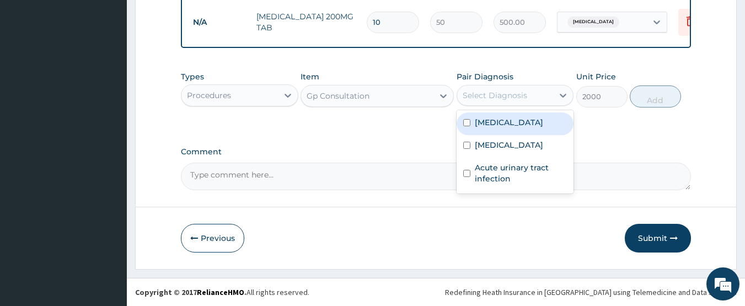
click at [480, 124] on label "Falciparum malaria" at bounding box center [509, 122] width 68 height 11
checkbox input "true"
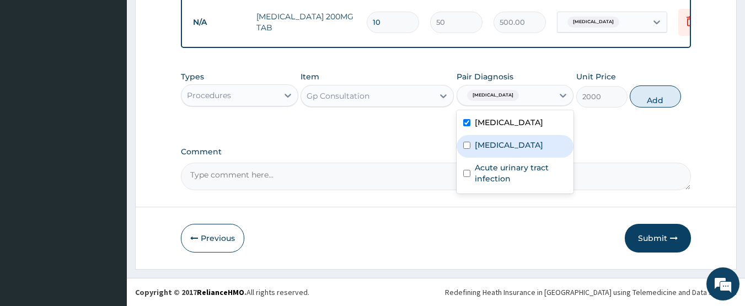
click at [485, 150] on label "Upper respiratory infection" at bounding box center [509, 144] width 68 height 11
checkbox input "true"
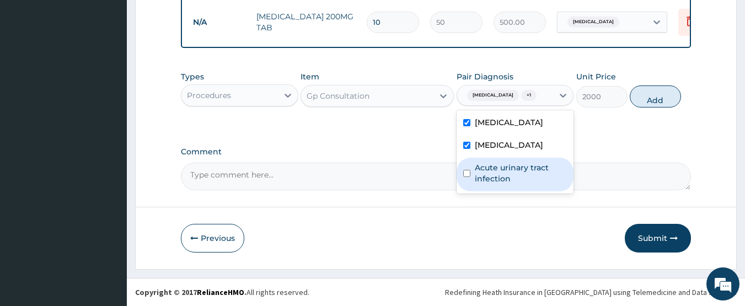
click at [486, 179] on label "Acute urinary tract infection" at bounding box center [521, 173] width 93 height 22
checkbox input "true"
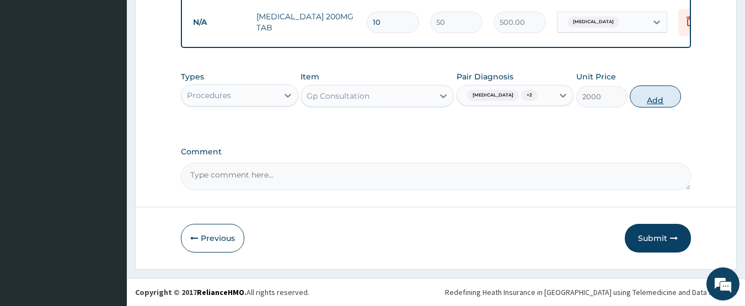
click at [645, 97] on button "Add" at bounding box center [655, 96] width 51 height 22
type input "0"
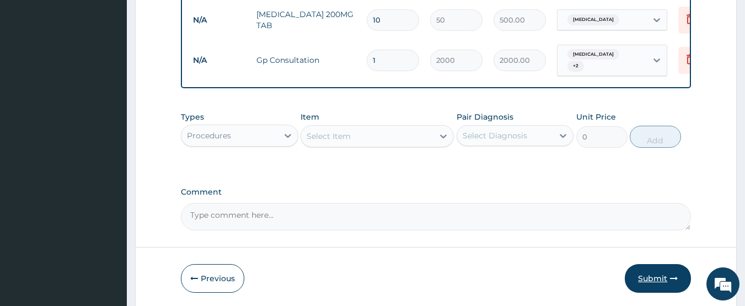
click at [650, 282] on button "Submit" at bounding box center [658, 278] width 66 height 29
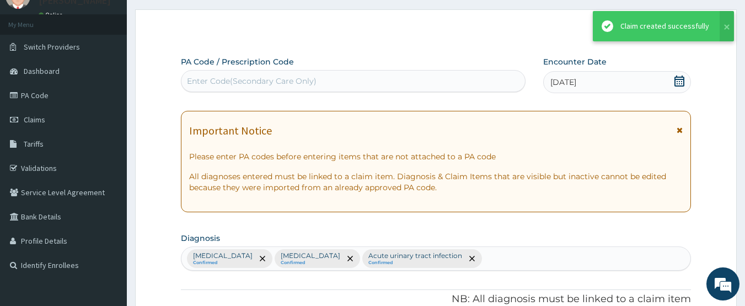
scroll to position [711, 0]
